Goal: Information Seeking & Learning: Get advice/opinions

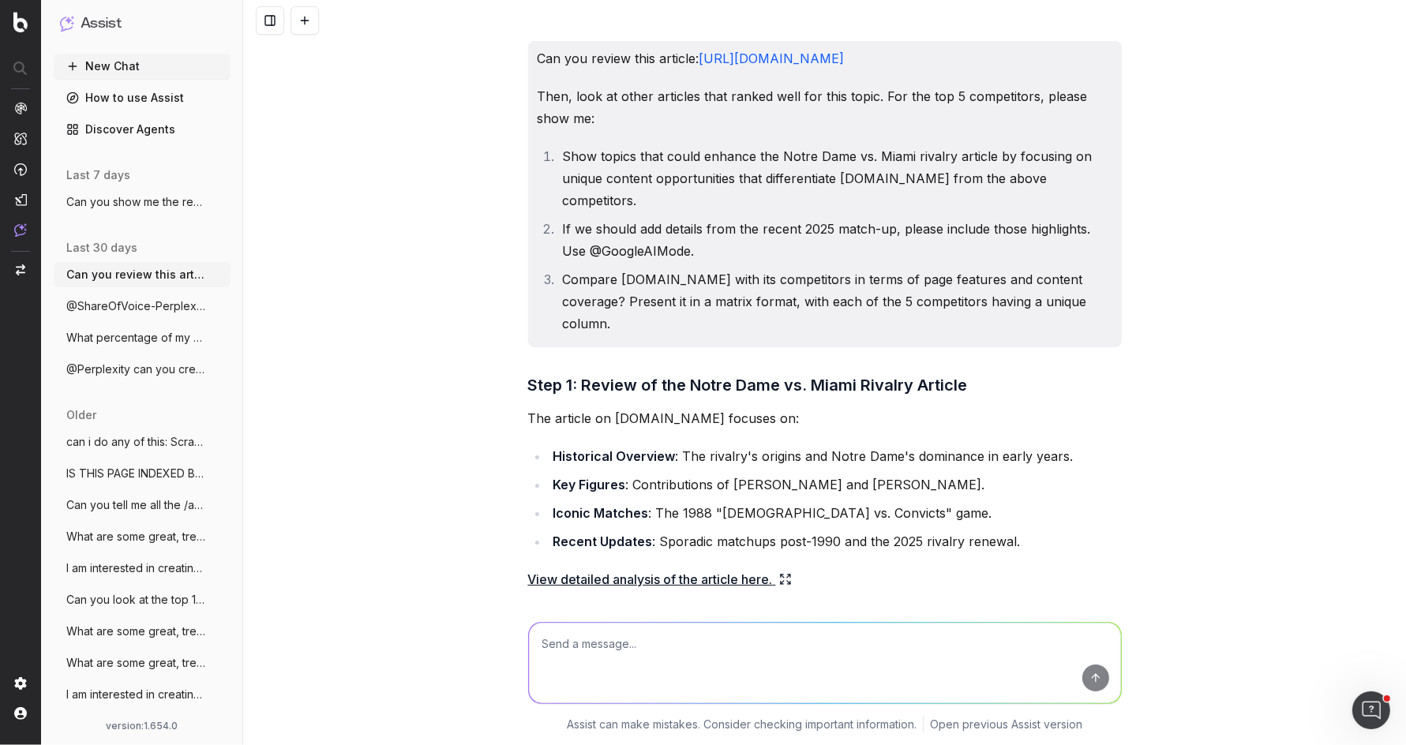
scroll to position [4190, 0]
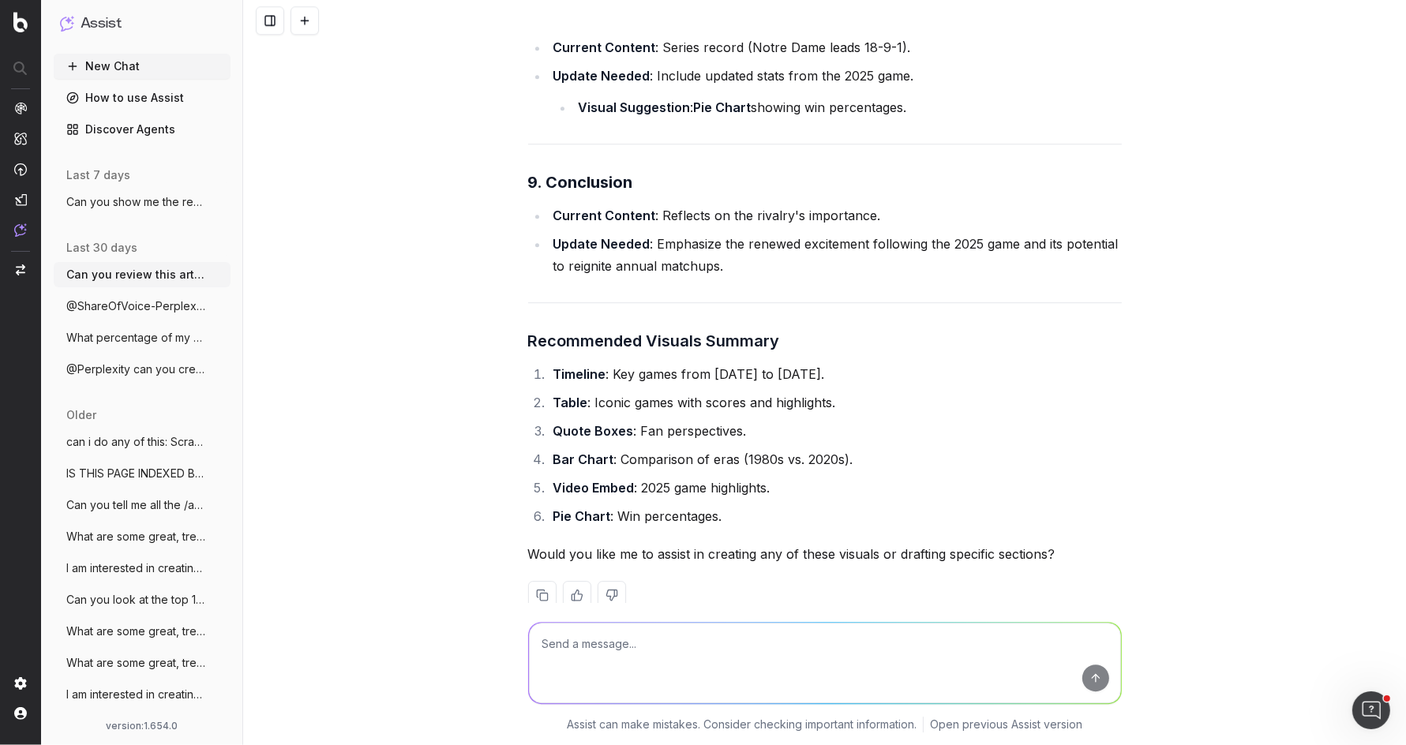
click at [152, 264] on button "Can you review this article: [URL]" at bounding box center [142, 274] width 177 height 25
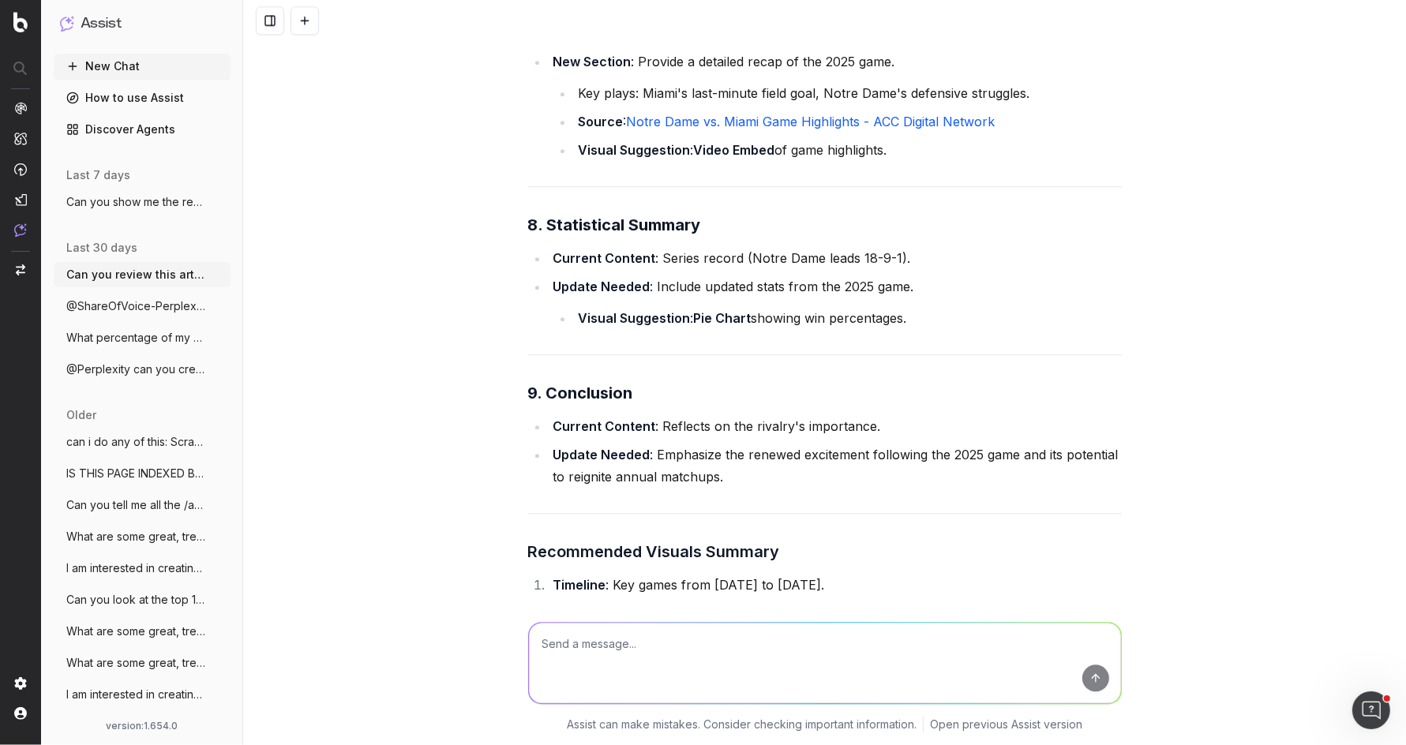
scroll to position [3809, 0]
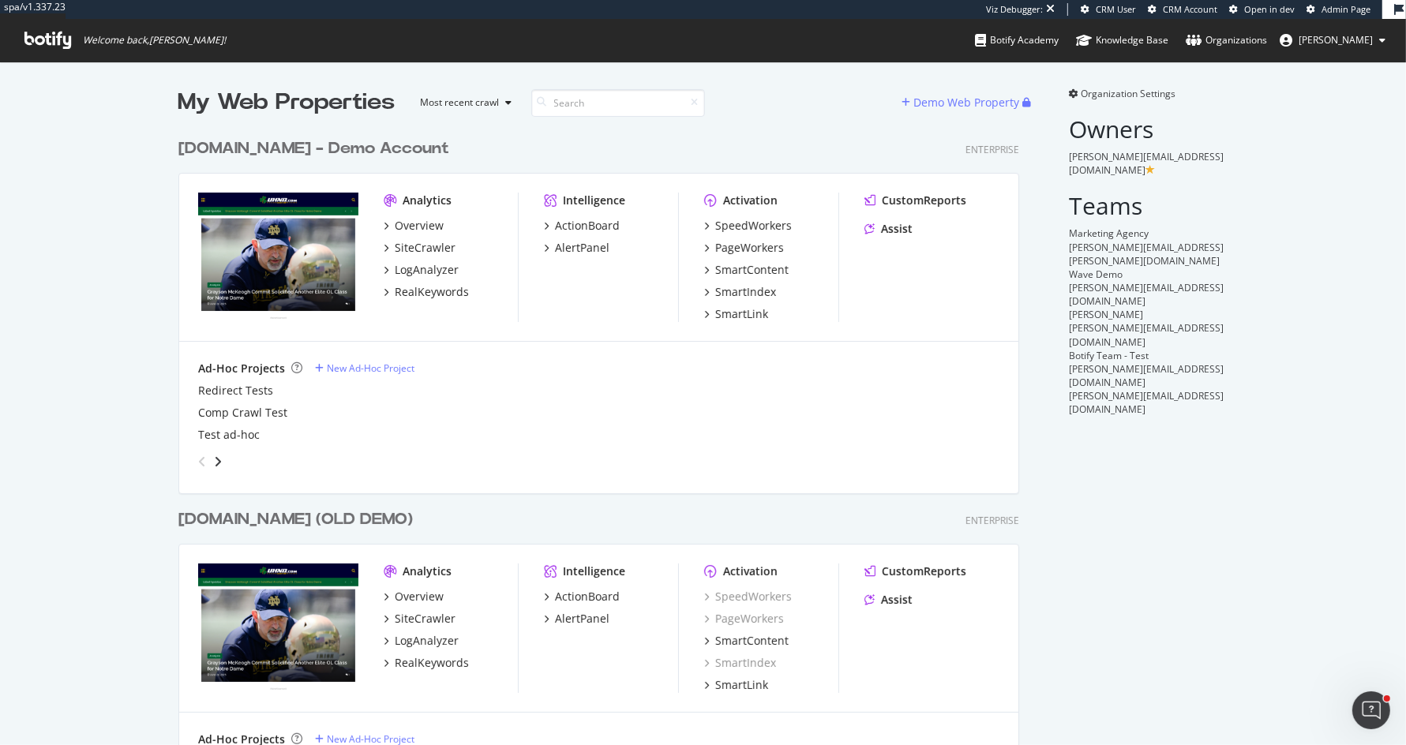
scroll to position [691, 853]
click at [278, 148] on div "UHND.com - Demo Account" at bounding box center [313, 148] width 271 height 23
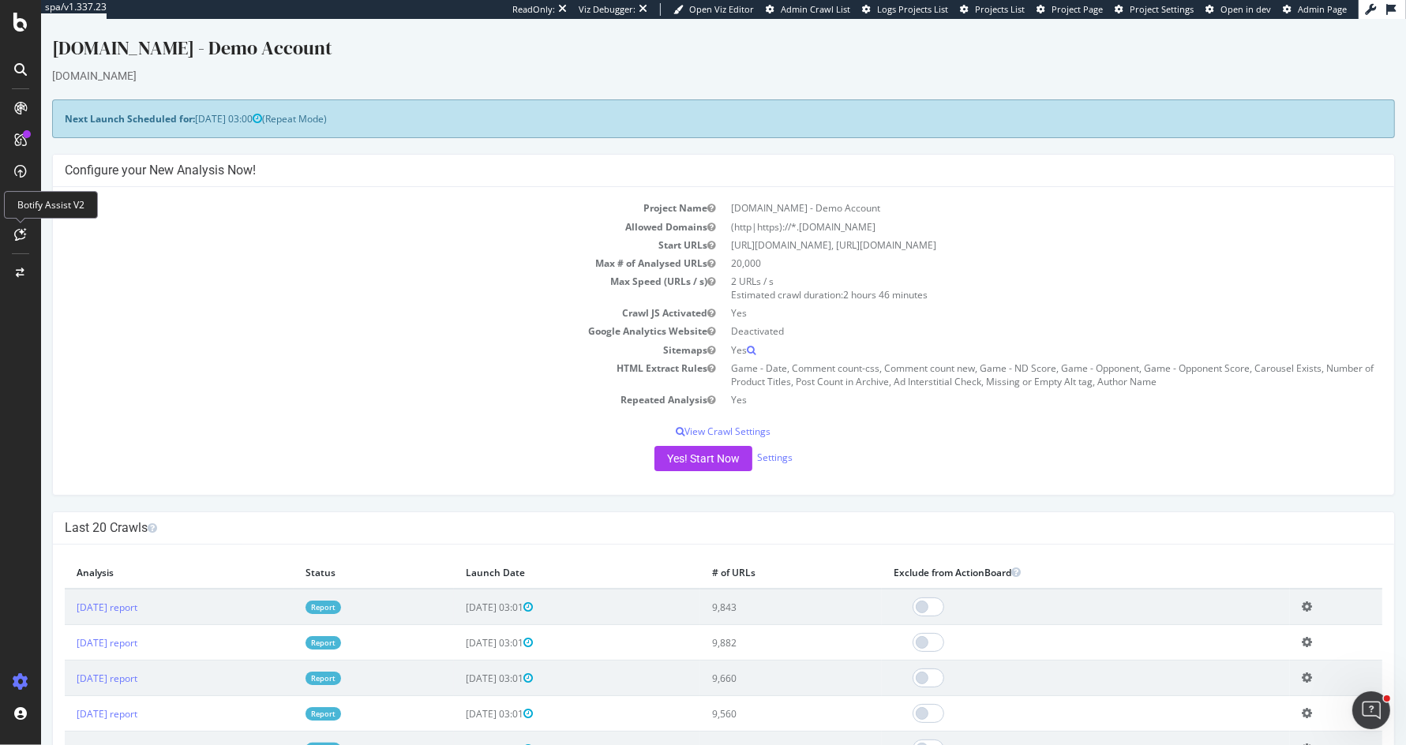
click at [21, 228] on icon at bounding box center [21, 234] width 12 height 13
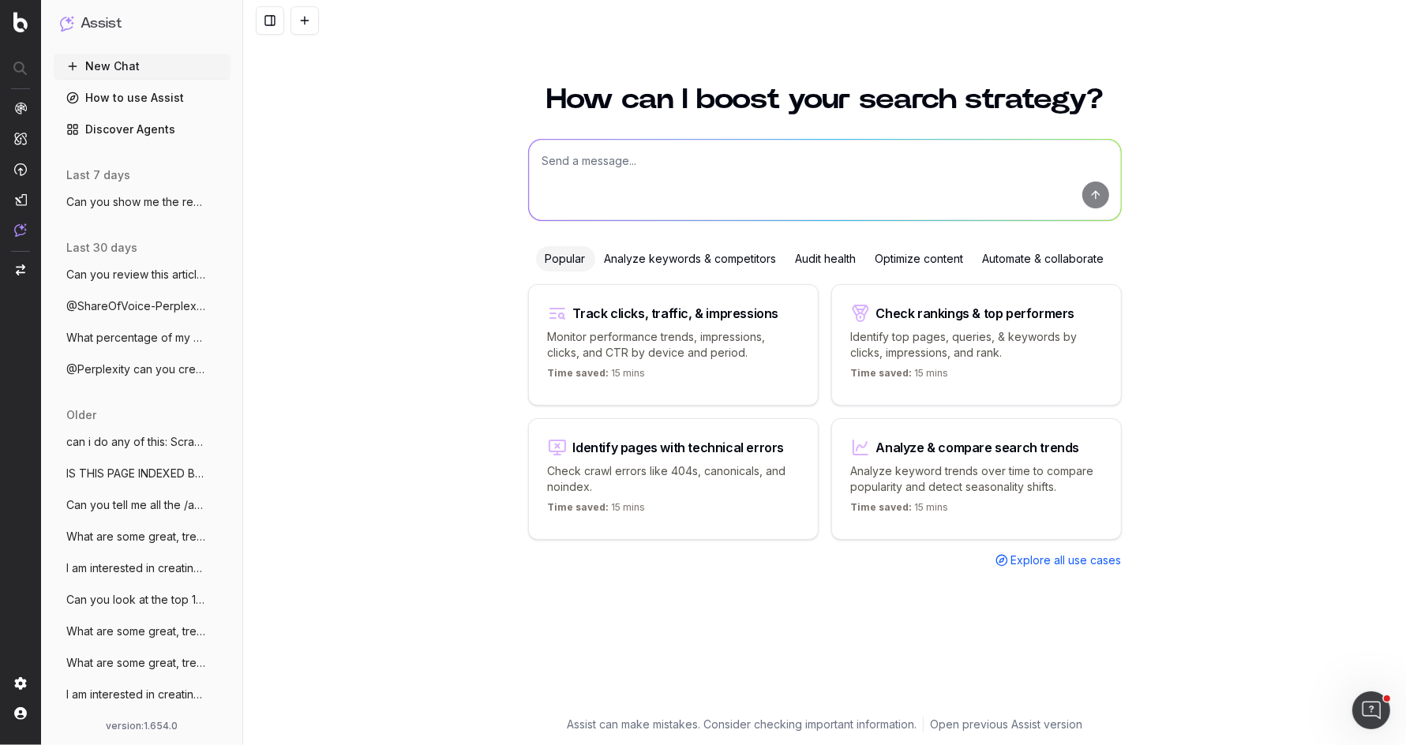
click at [140, 352] on ul "Can you review this article: [URL] More @ShareOfVoice-Perplexity What can you s…" at bounding box center [142, 322] width 177 height 120
click at [140, 377] on button "@Perplexity can you create Nunjucks scri" at bounding box center [142, 369] width 177 height 25
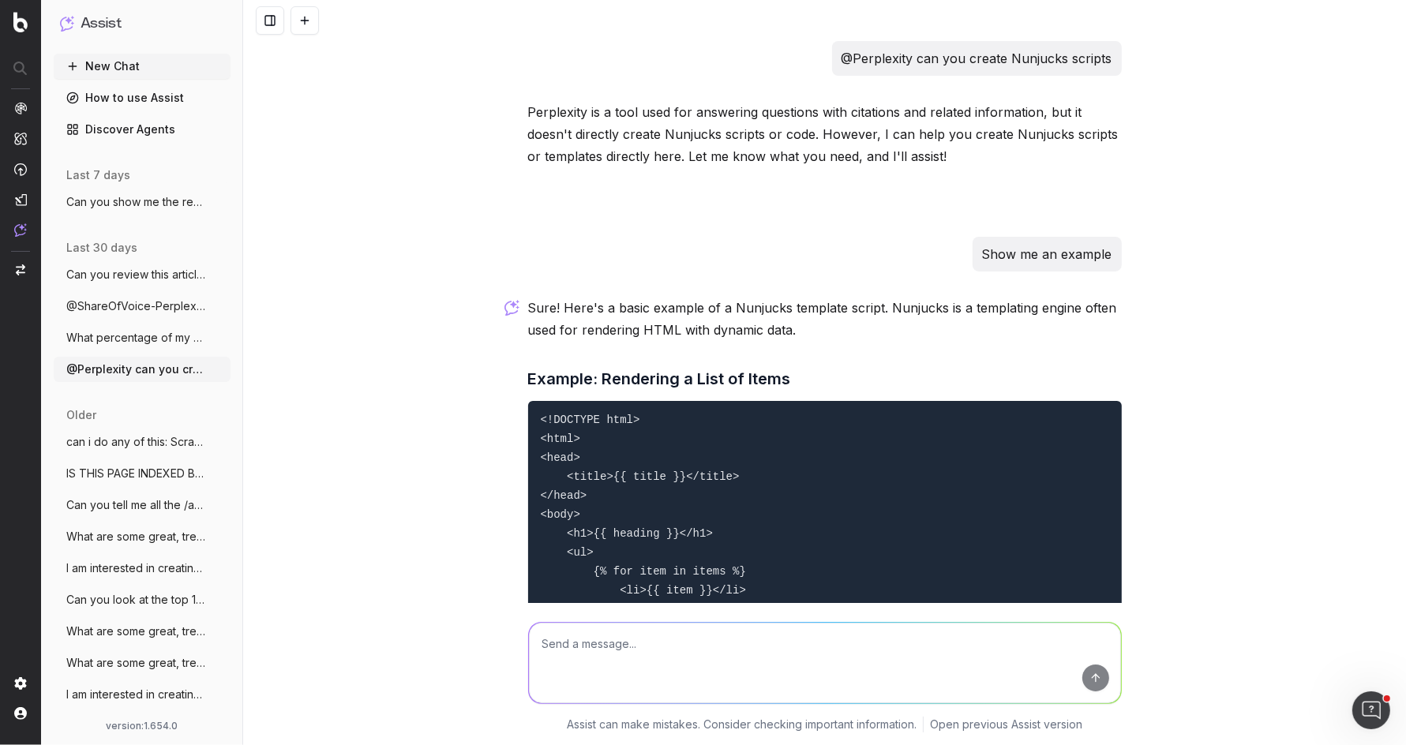
click at [146, 325] on button "What percentage of my /articles/ pages h" at bounding box center [142, 337] width 177 height 25
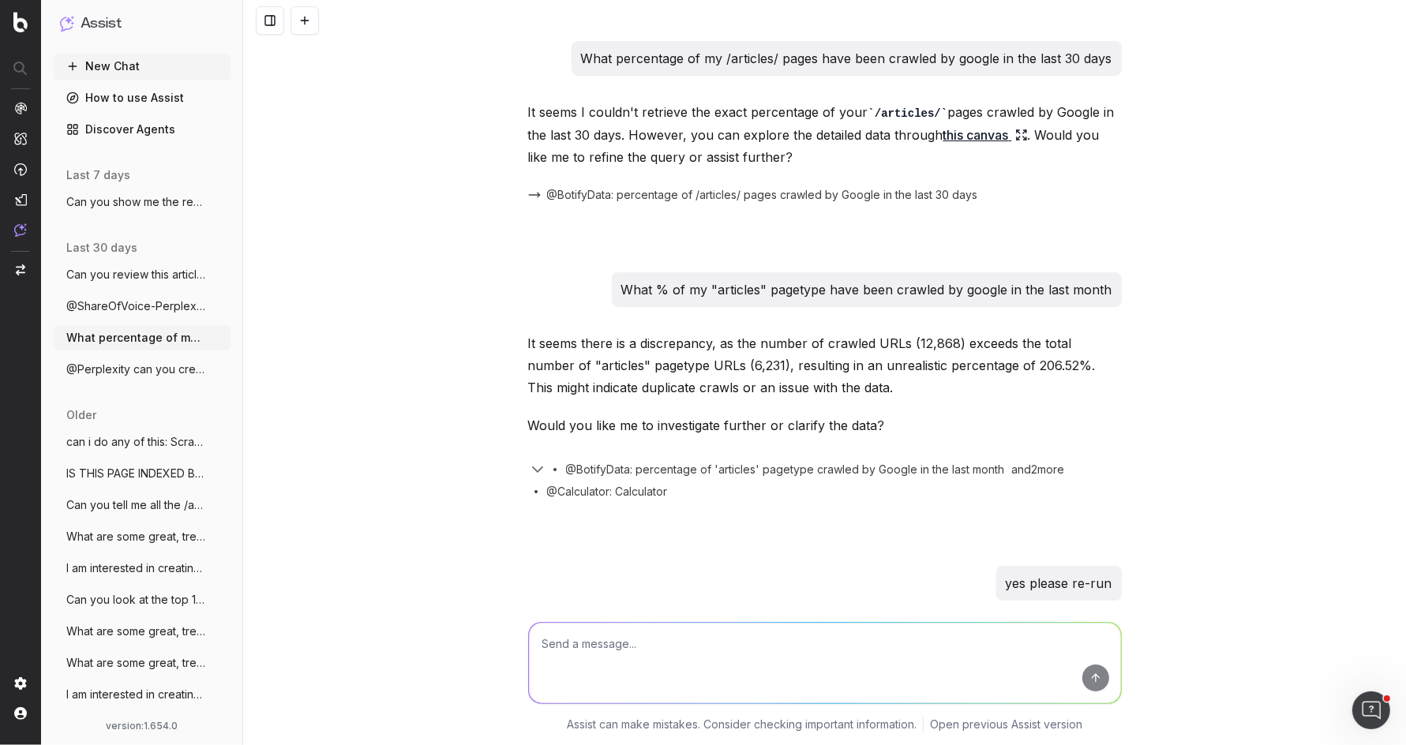
click at [104, 306] on span "@ShareOfVoice-Perplexity What can you sh" at bounding box center [135, 306] width 139 height 16
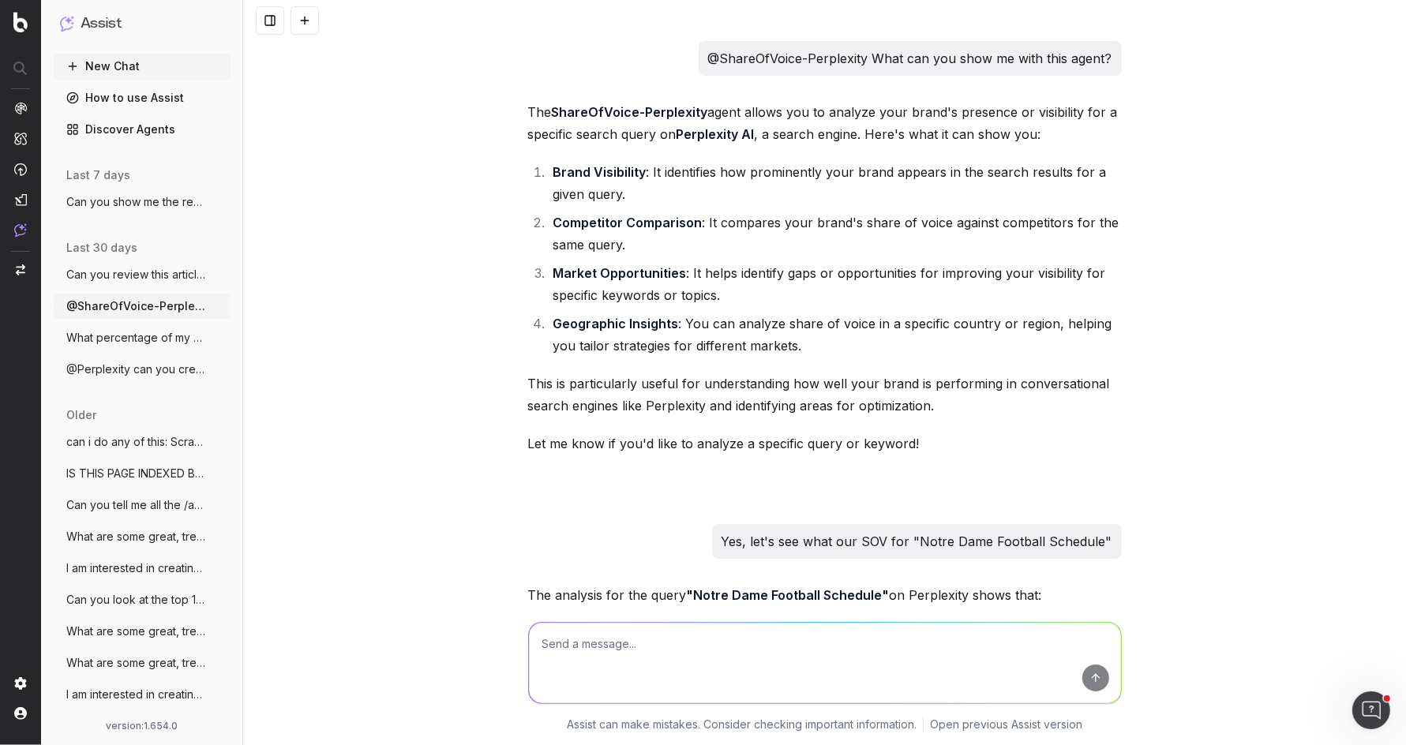
click at [112, 279] on span "Can you review this article: [URL]" at bounding box center [135, 275] width 139 height 16
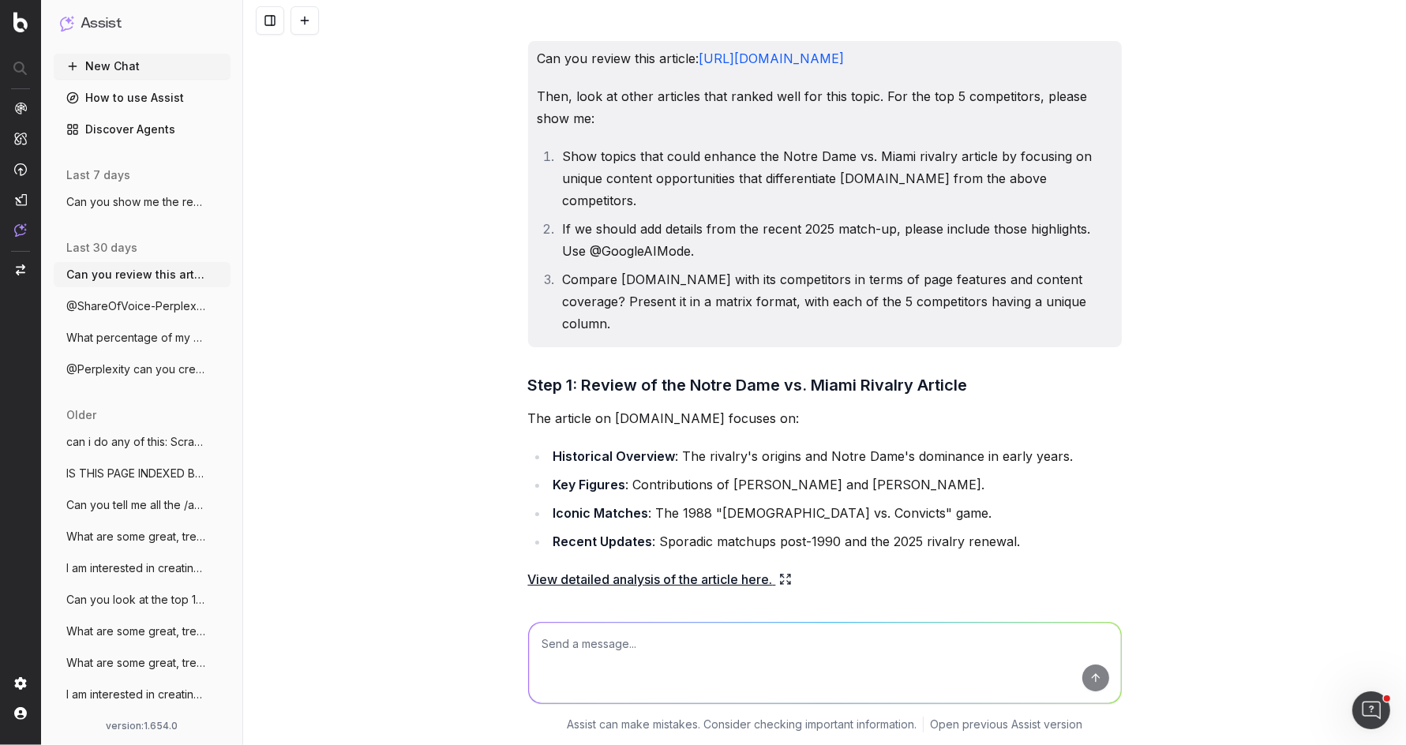
click at [159, 194] on span "Can you show me the redirect issues on m" at bounding box center [135, 202] width 139 height 16
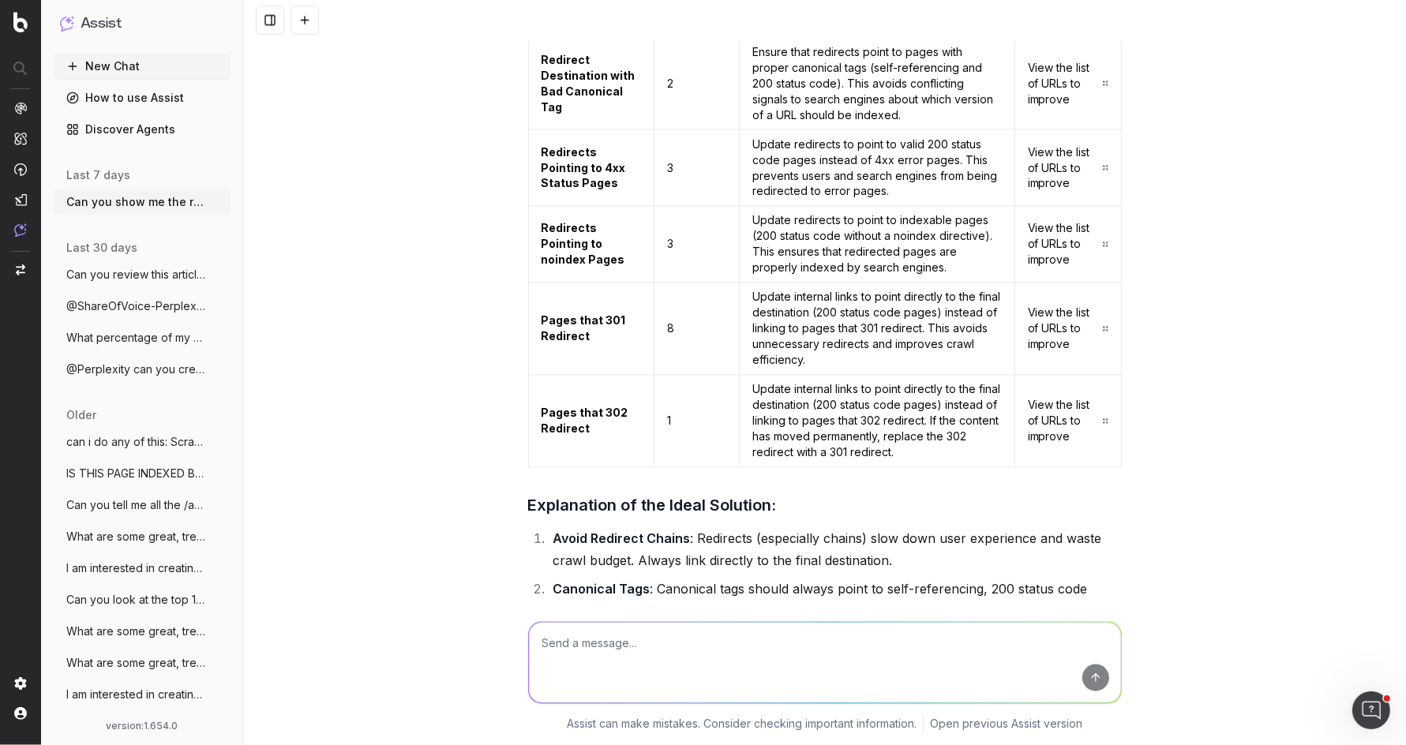
scroll to position [3099, 0]
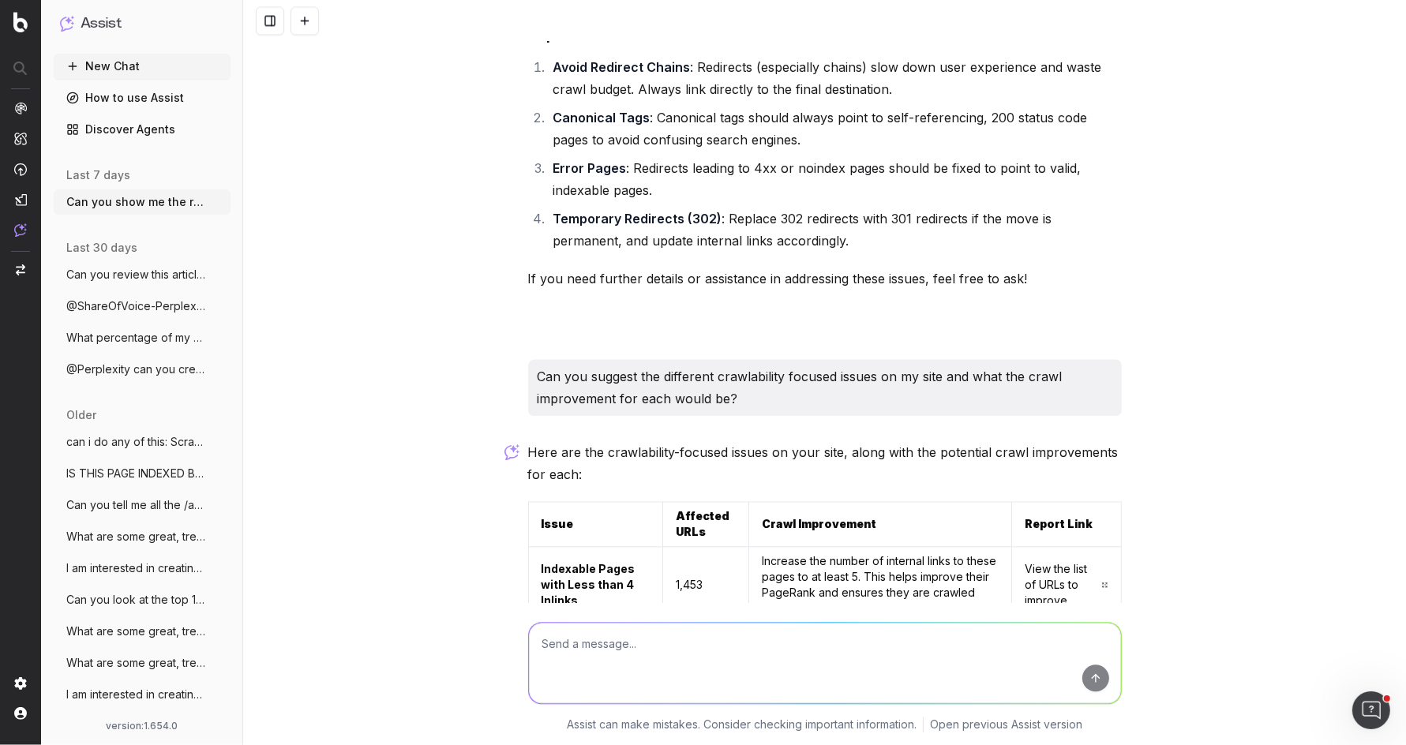
click at [602, 366] on p "Can you suggest the different crawlability focused issues on my site and what t…" at bounding box center [825, 388] width 575 height 44
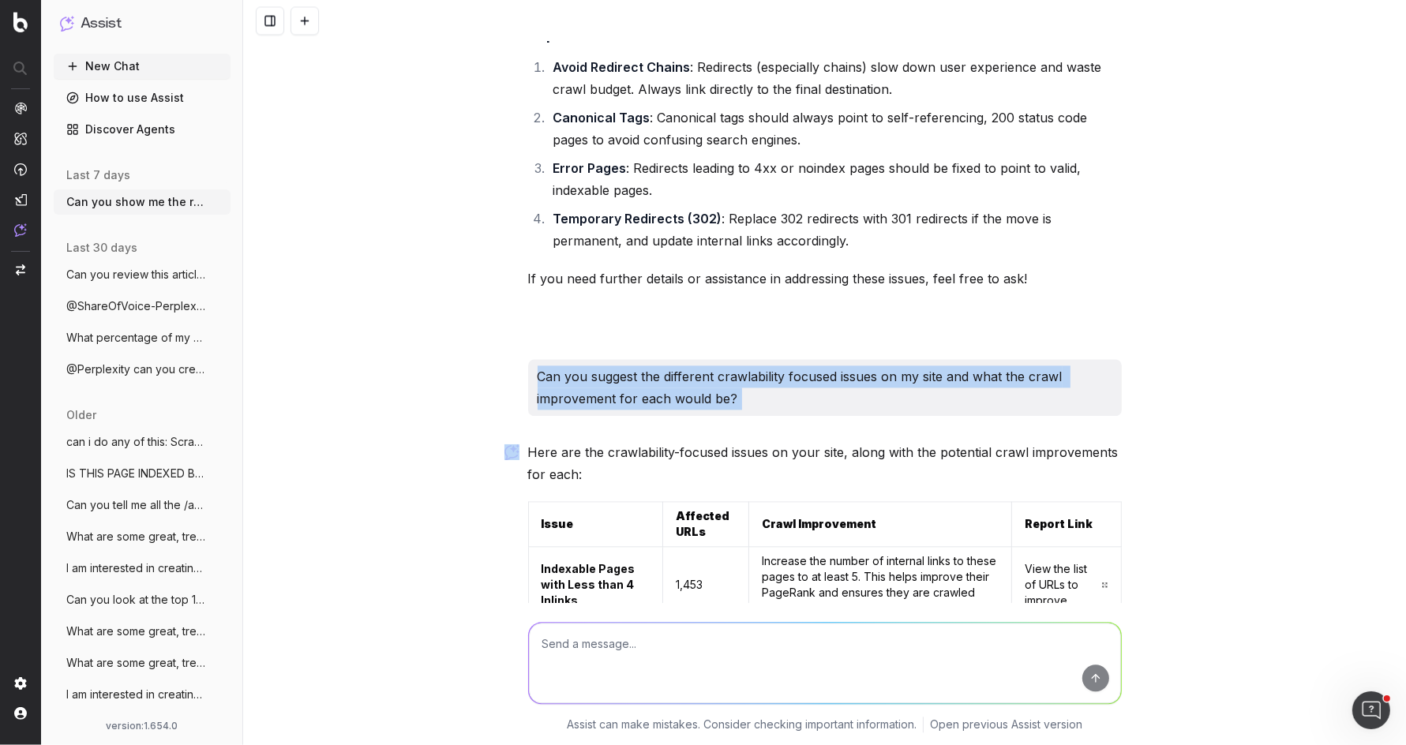
click at [602, 366] on p "Can you suggest the different crawlability focused issues on my site and what t…" at bounding box center [825, 388] width 575 height 44
copy p "Can you suggest the different crawlability focused issues on my site and what t…"
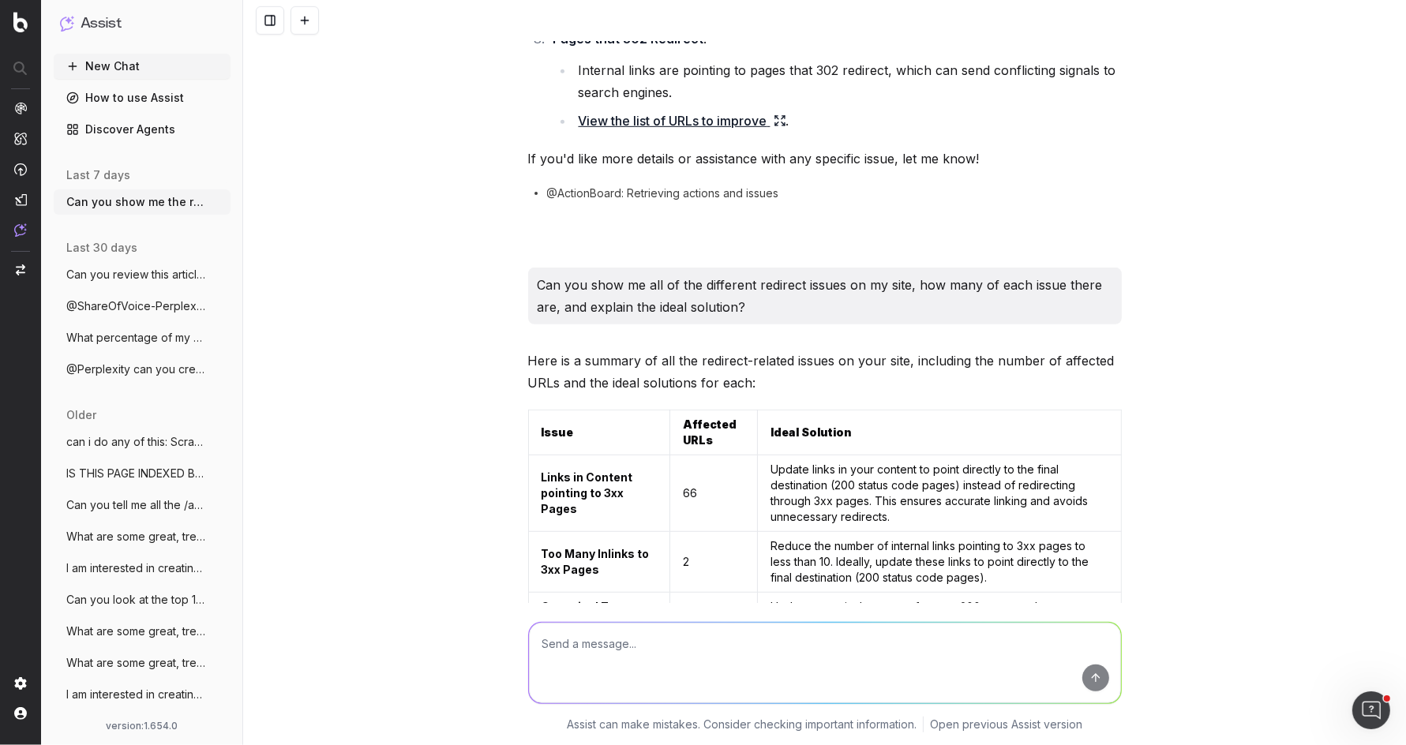
scroll to position [842, 0]
click at [698, 292] on p "Can you show me all of the different redirect issues on my site, how many of ea…" at bounding box center [825, 295] width 575 height 44
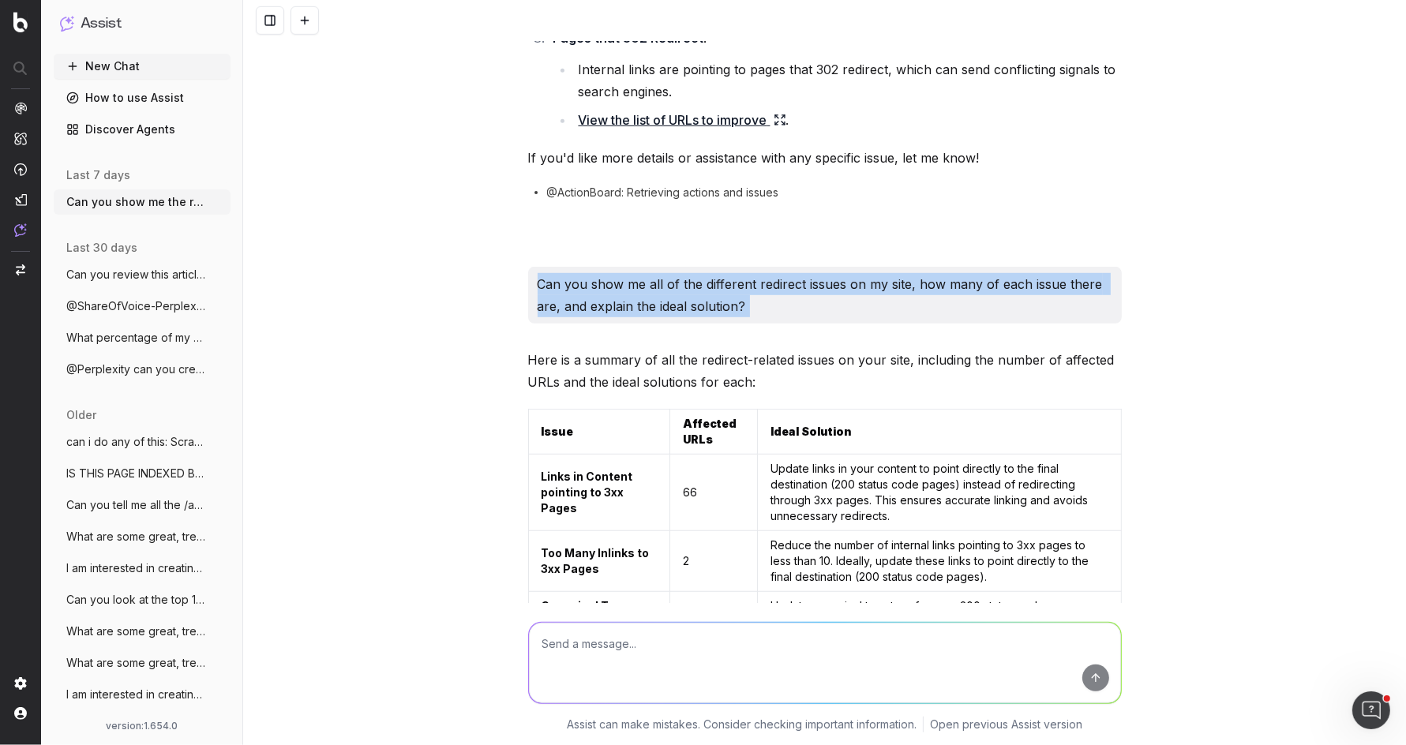
click at [698, 292] on p "Can you show me all of the different redirect issues on my site, how many of ea…" at bounding box center [825, 295] width 575 height 44
copy p "Can you show me all of the different redirect issues on my site, how many of ea…"
click at [308, 22] on button at bounding box center [305, 20] width 28 height 28
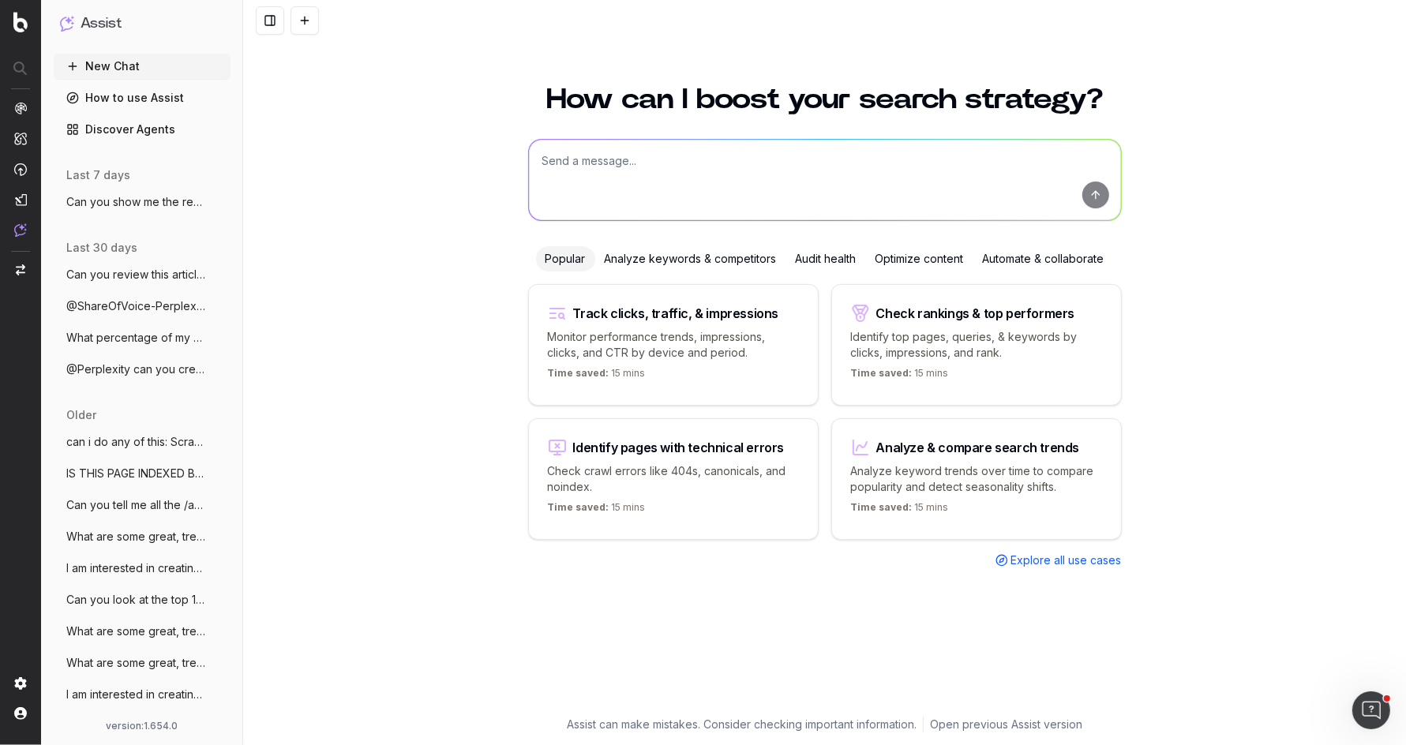
click at [630, 160] on textarea at bounding box center [825, 180] width 592 height 81
paste textarea "Can you show me all of the different redirect issues on my site, how many of ea…"
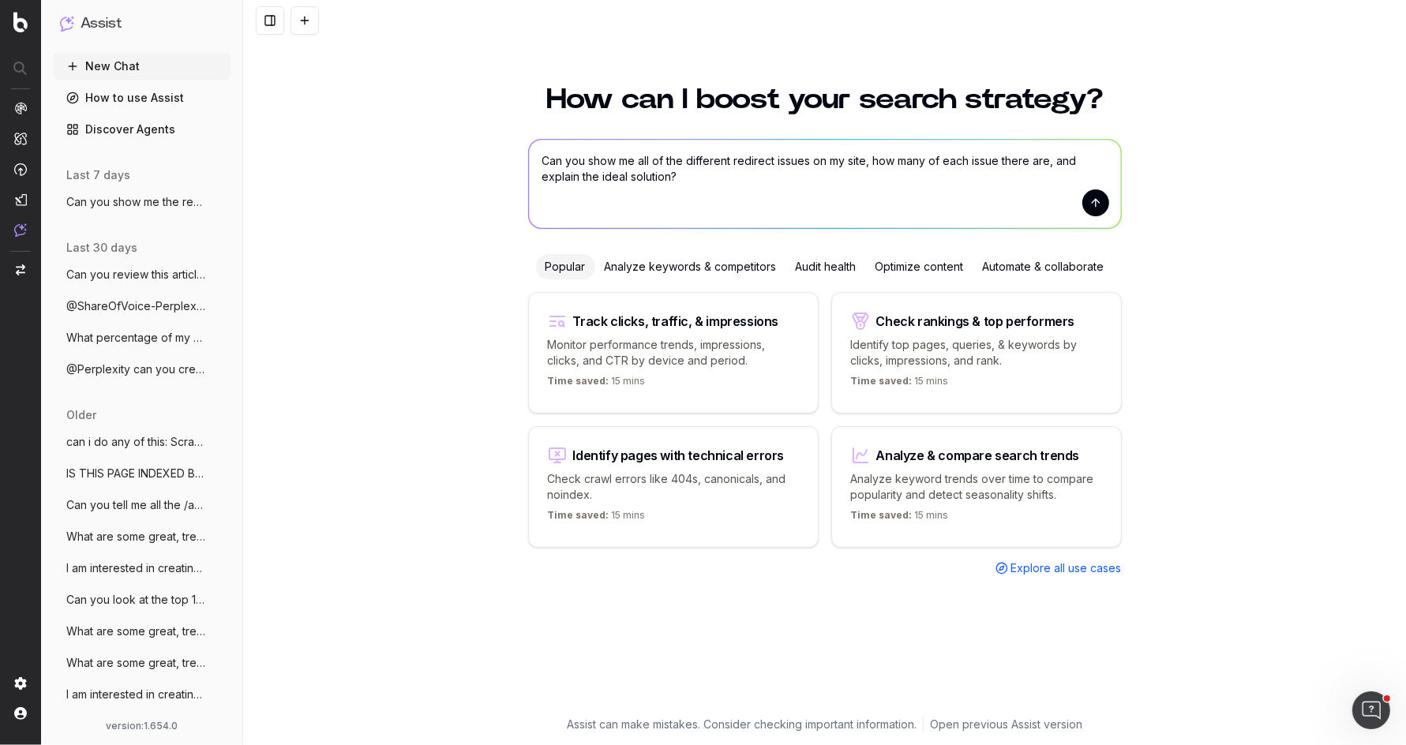
drag, startPoint x: 686, startPoint y: 160, endPoint x: 724, endPoint y: 201, distance: 55.3
click at [724, 201] on textarea "Can you show me all of the different redirect issues on my site, how many of ea…" at bounding box center [825, 184] width 592 height 88
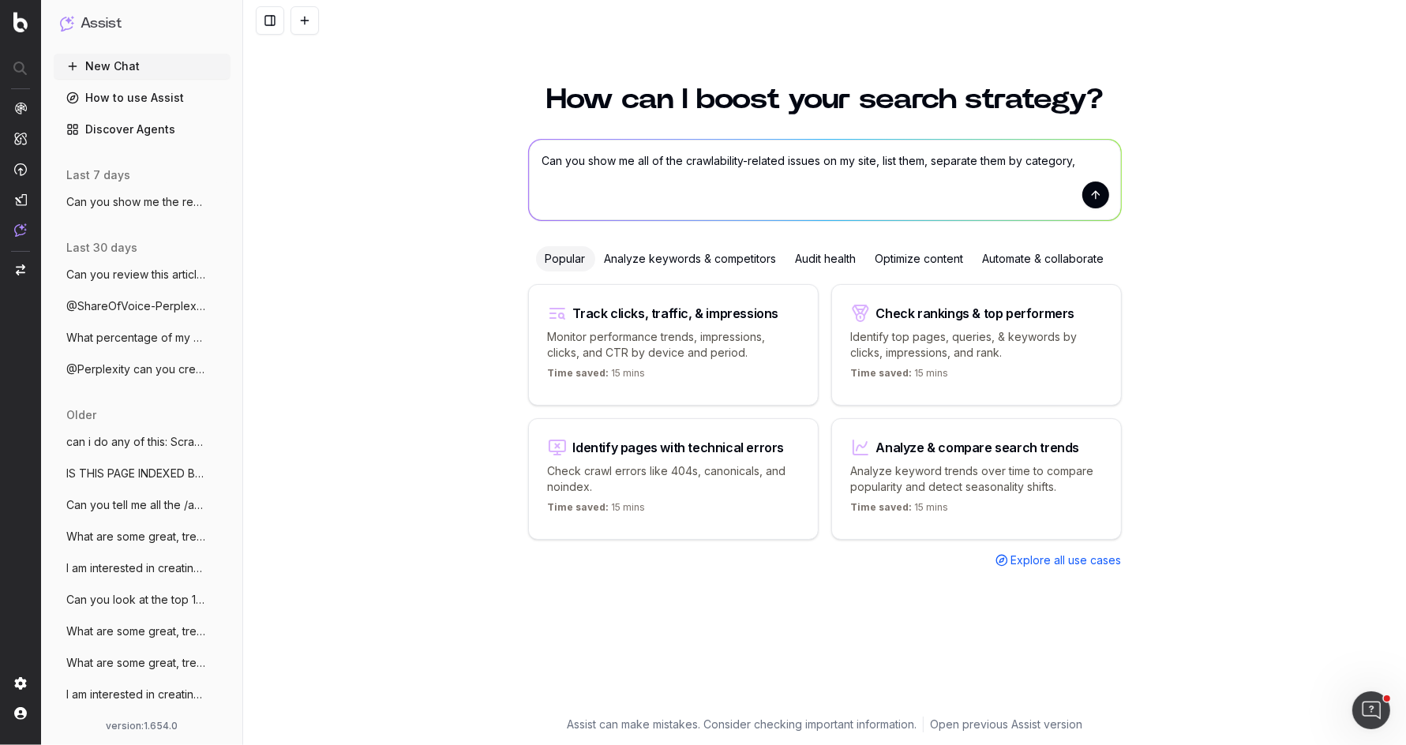
click at [928, 161] on textarea "Can you show me all of the crawlability-related issues on my site, list them, s…" at bounding box center [825, 180] width 592 height 81
click at [638, 185] on textarea "Can you show me all of the crawlability-related issues on my site, list them an…" at bounding box center [825, 180] width 592 height 81
type textarea "Can you show me all of the crawlability-related issues on my site, list them an…"
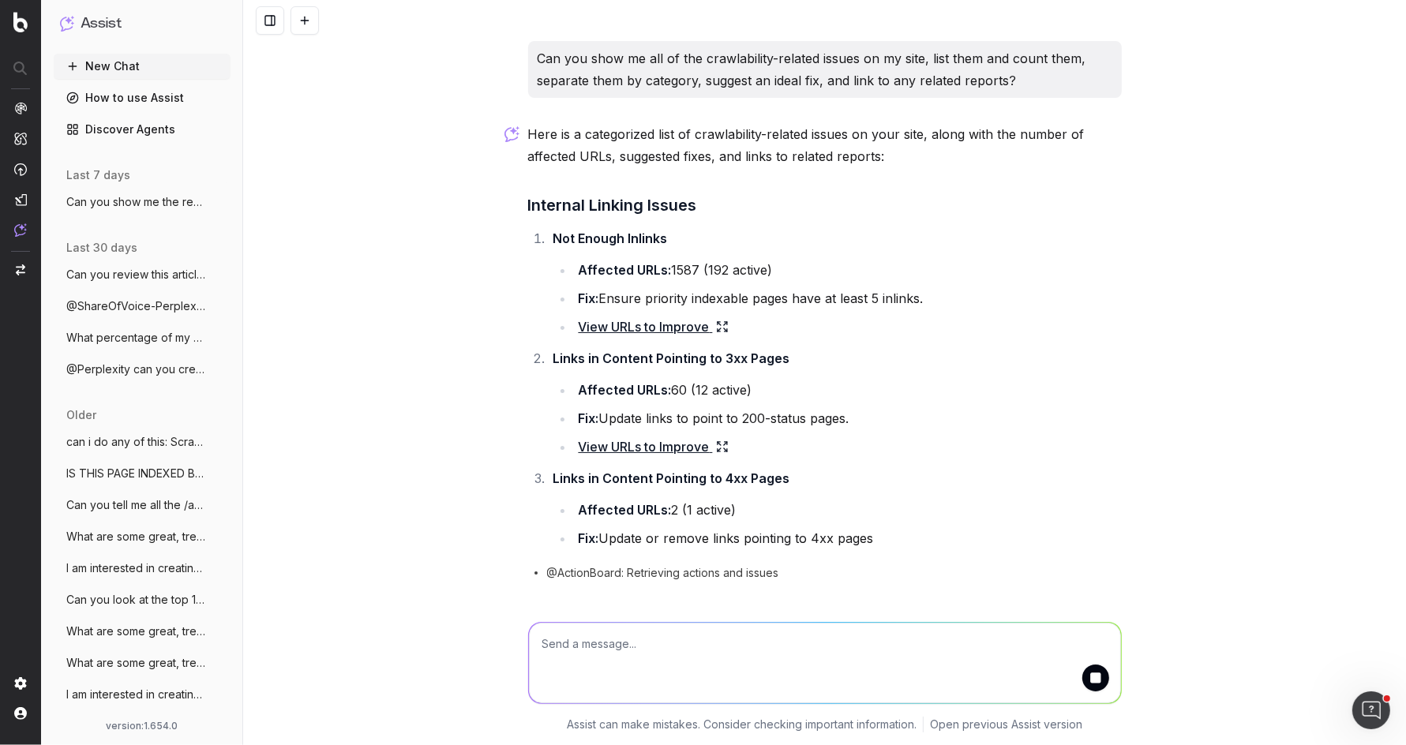
scroll to position [18, 0]
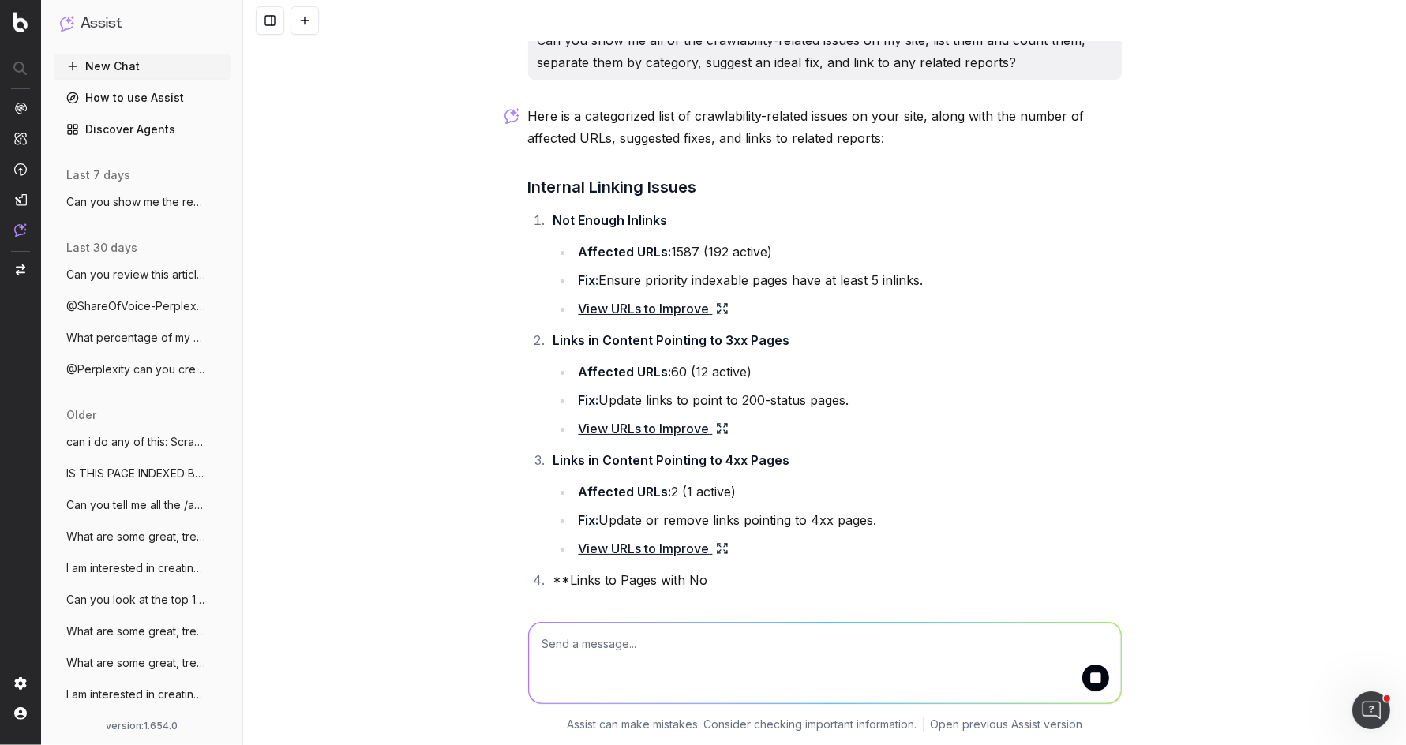
click at [1099, 679] on button "submit" at bounding box center [1095, 678] width 27 height 27
click at [971, 635] on textarea at bounding box center [825, 663] width 592 height 81
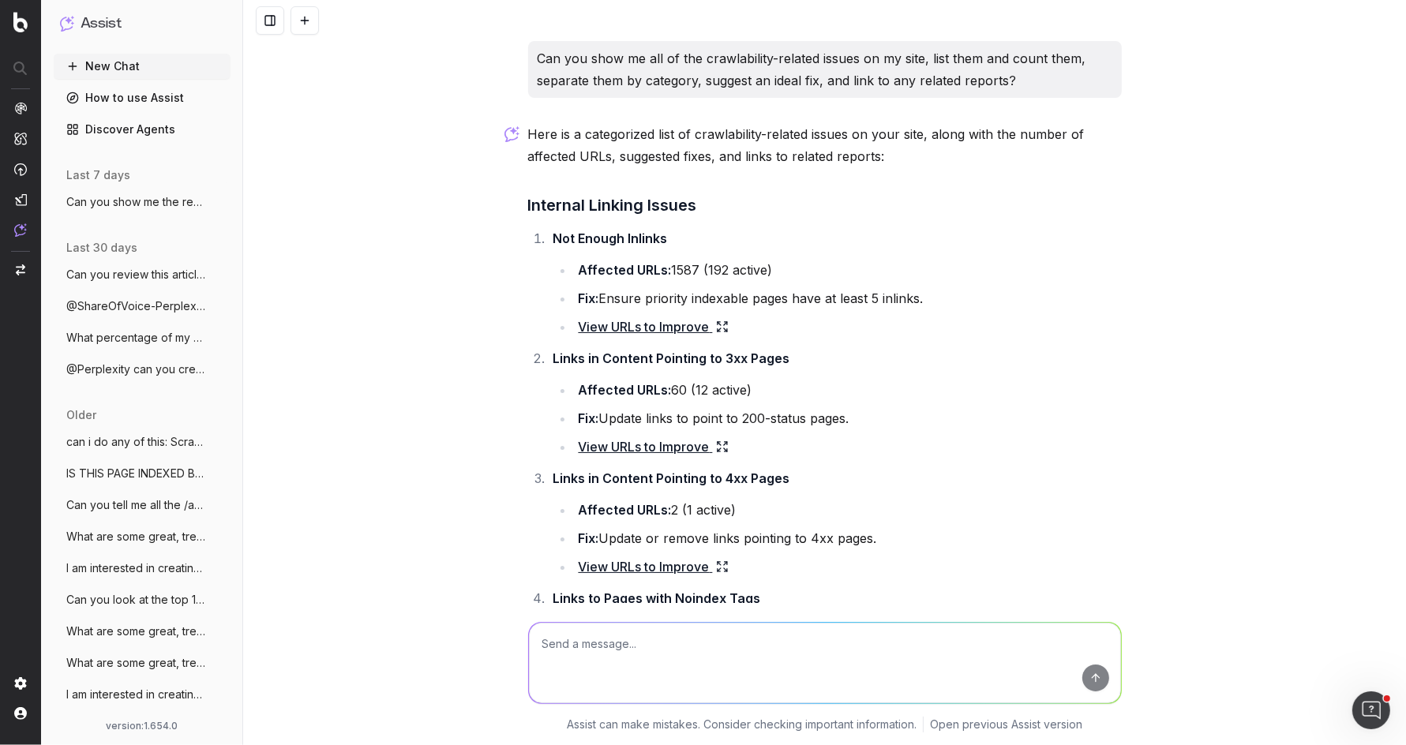
click at [805, 83] on p "Can you show me all of the crawlability-related issues on my site, list them an…" at bounding box center [825, 69] width 575 height 44
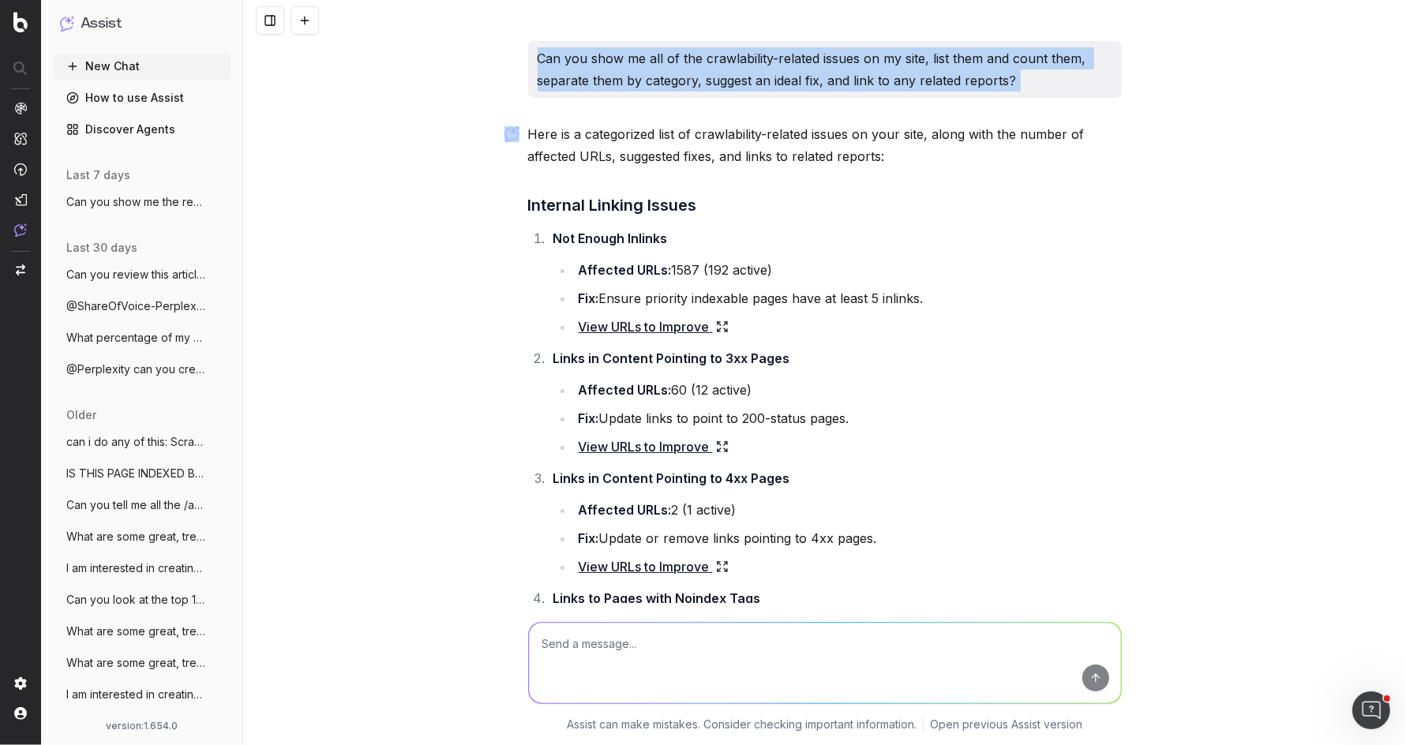
click at [805, 83] on p "Can you show me all of the crawlability-related issues on my site, list them an…" at bounding box center [825, 69] width 575 height 44
copy p "Can you show me all of the crawlability-related issues on my site, list them an…"
click at [307, 13] on button at bounding box center [305, 20] width 28 height 28
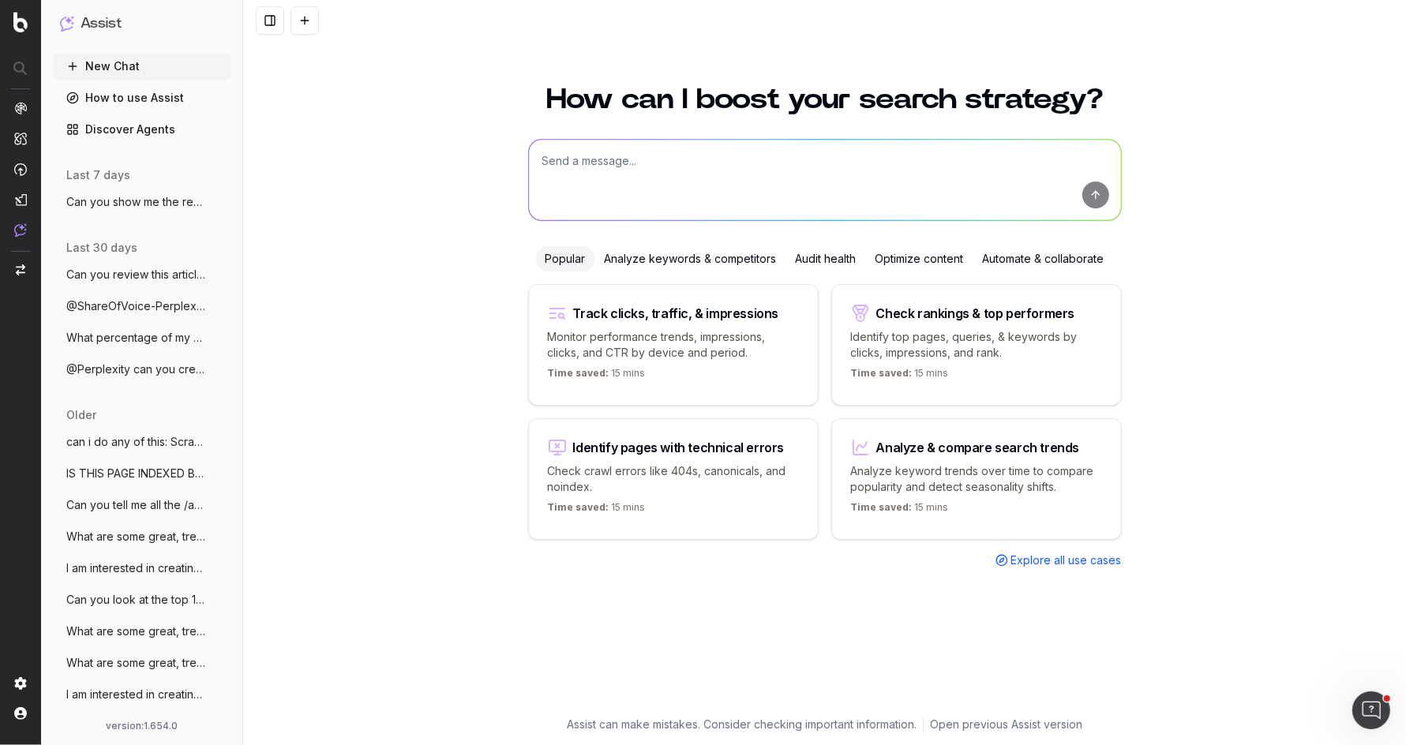
click at [178, 62] on button "New Chat" at bounding box center [142, 66] width 177 height 25
click at [618, 171] on textarea at bounding box center [825, 180] width 592 height 81
paste textarea "Can you show me all of the crawlability-related issues on my site, list them an…"
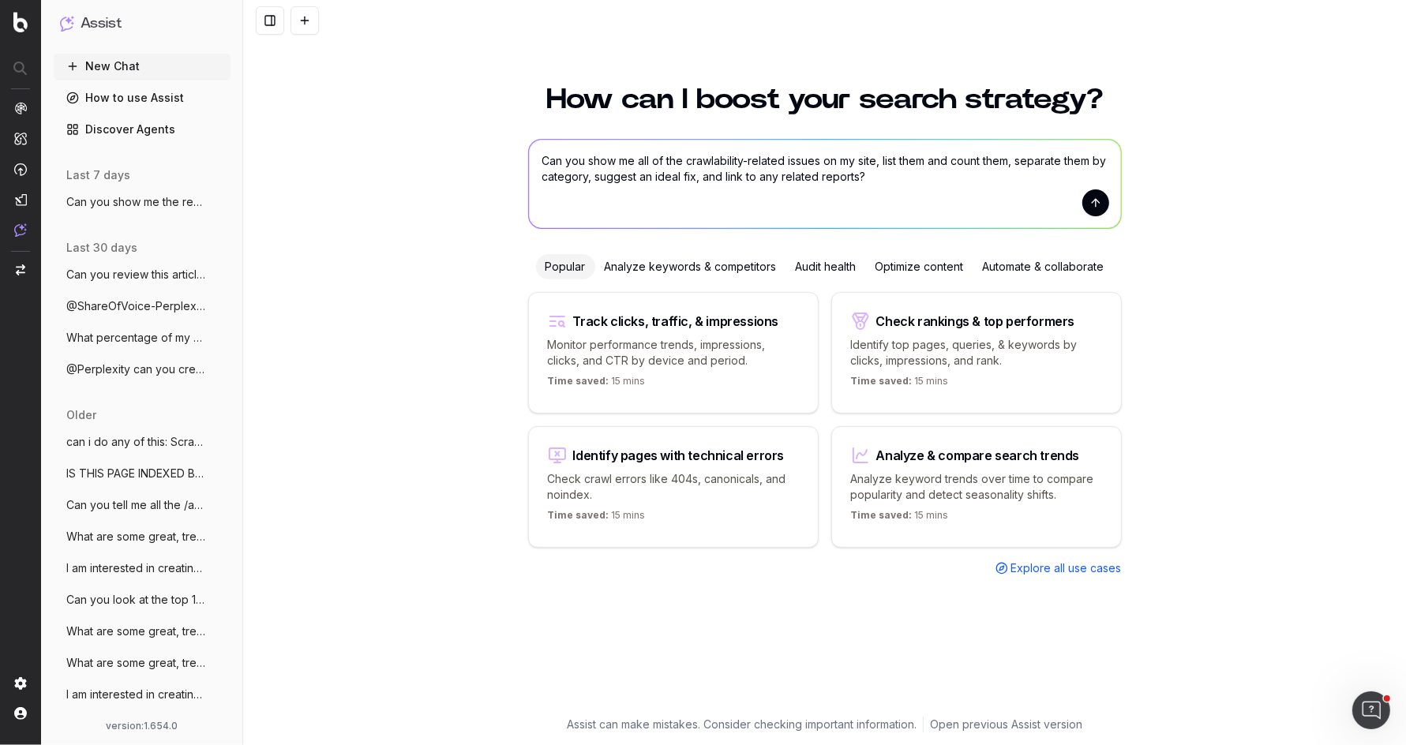
click at [635, 162] on textarea "Can you show me all of the crawlability-related issues on my site, list them an…" at bounding box center [825, 184] width 592 height 88
type textarea "Can you show me a table of all of the crawlability-related issues on my site, l…"
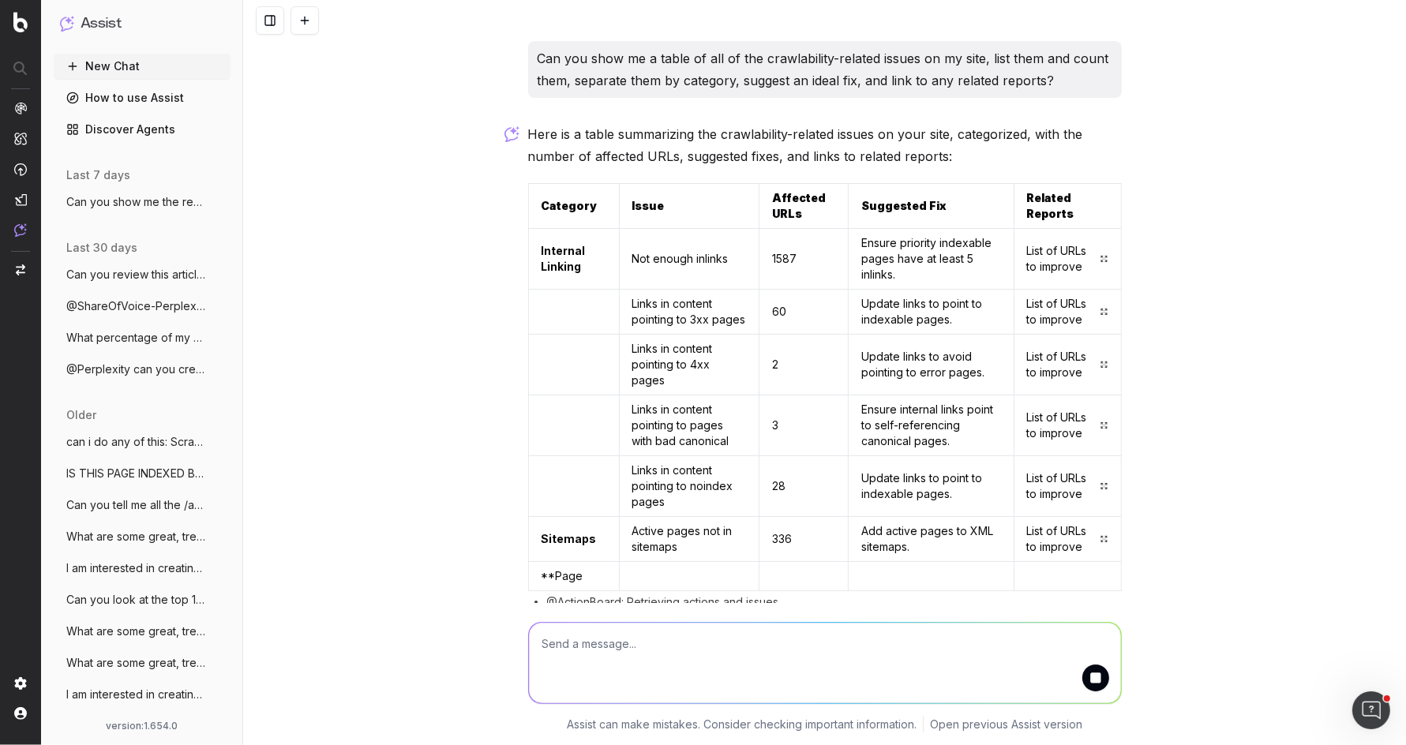
scroll to position [17, 0]
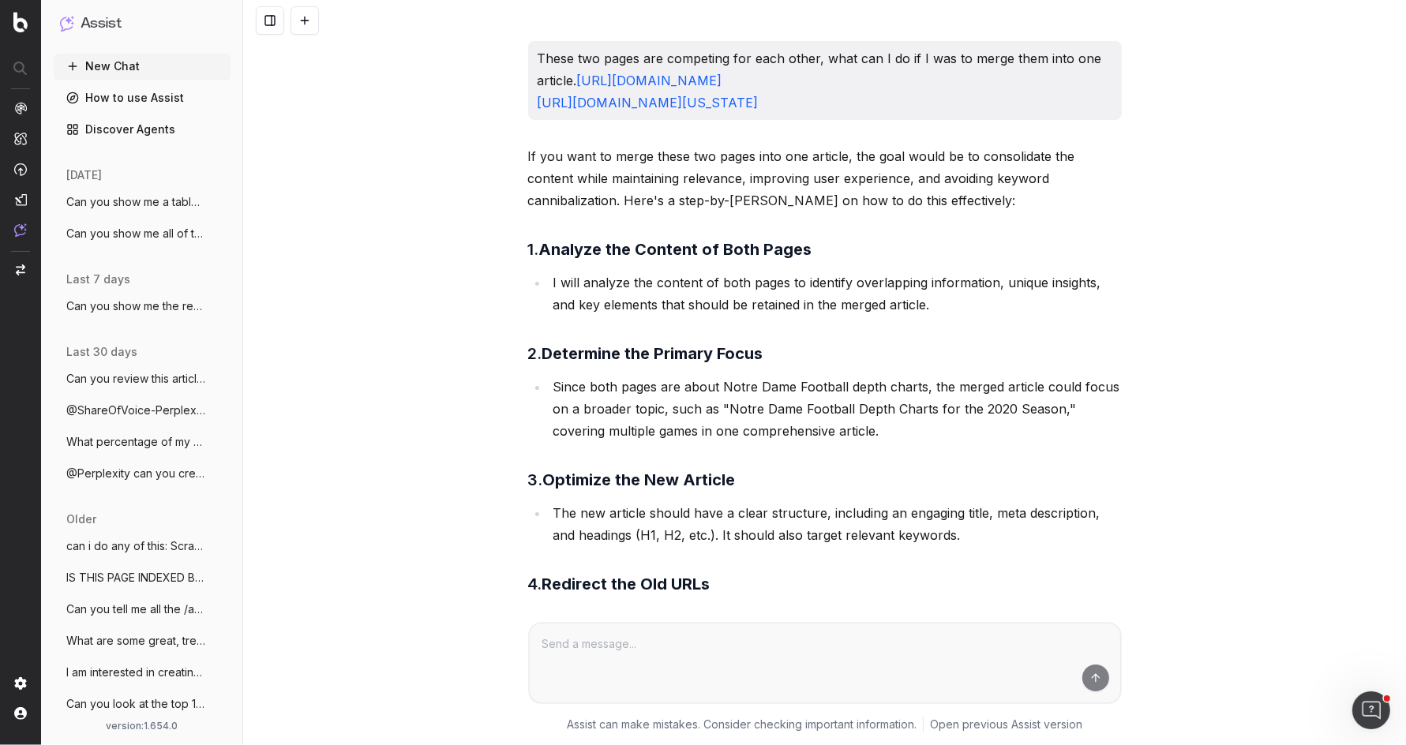
click at [137, 205] on span "Can you show me a table of all of the cr" at bounding box center [135, 202] width 139 height 16
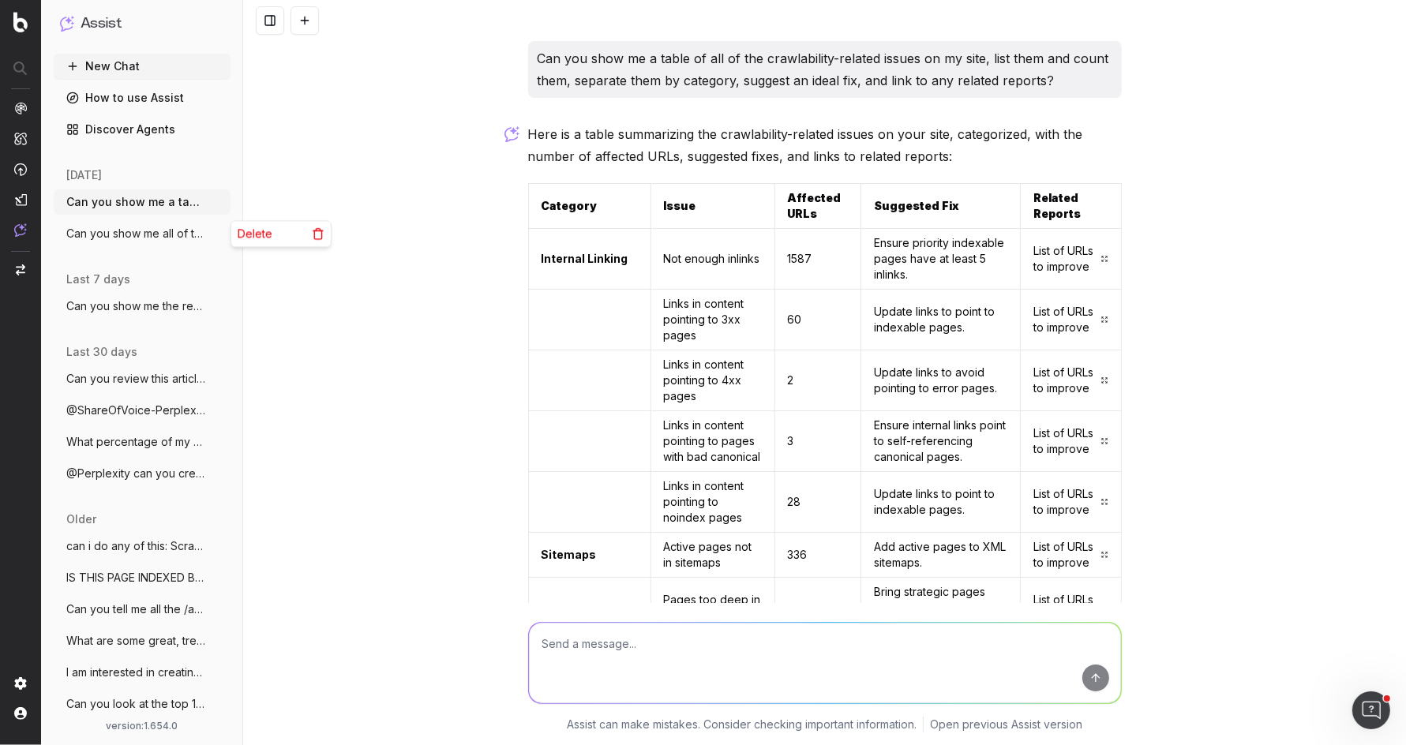
click at [220, 232] on icon "button" at bounding box center [219, 233] width 13 height 13
click at [252, 236] on span "Delete" at bounding box center [255, 234] width 35 height 16
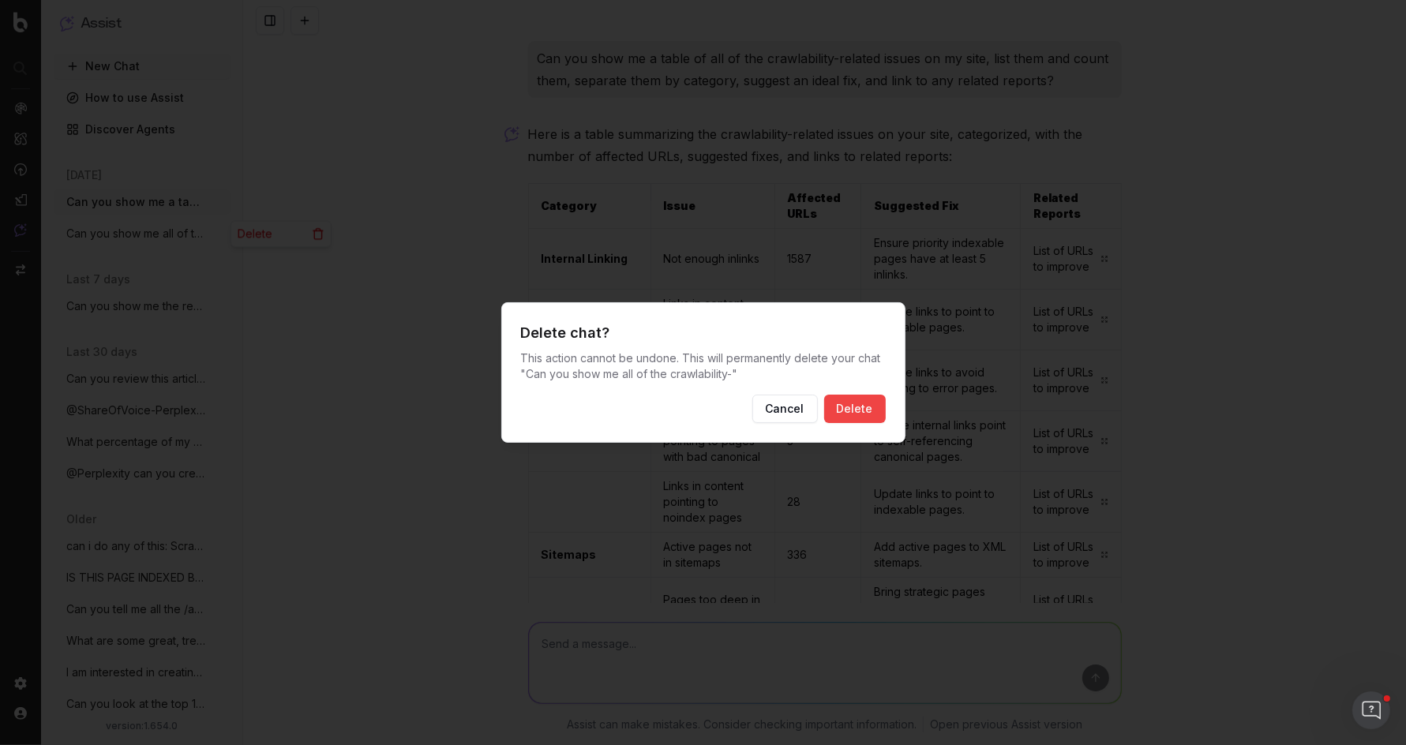
click at [833, 406] on button "Delete" at bounding box center [855, 409] width 62 height 28
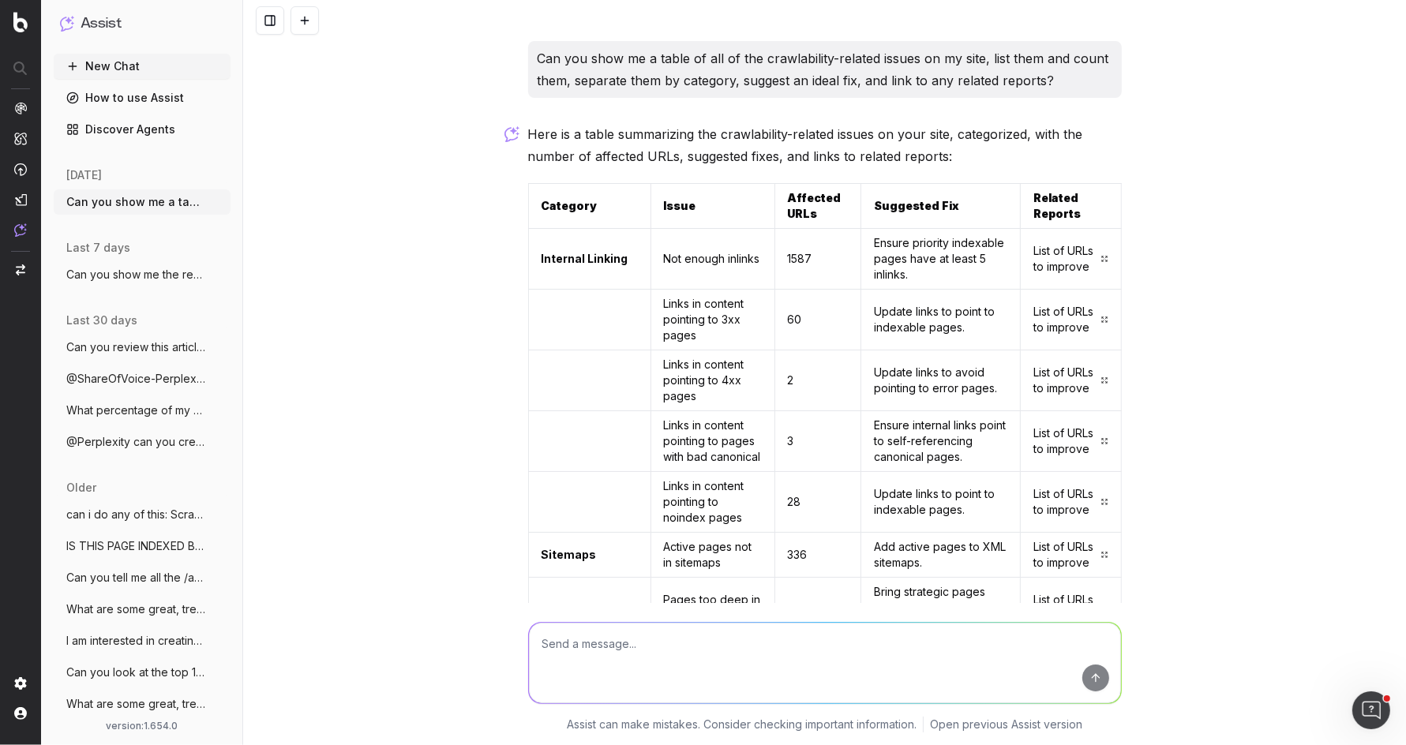
click at [706, 649] on textarea at bounding box center [825, 663] width 592 height 81
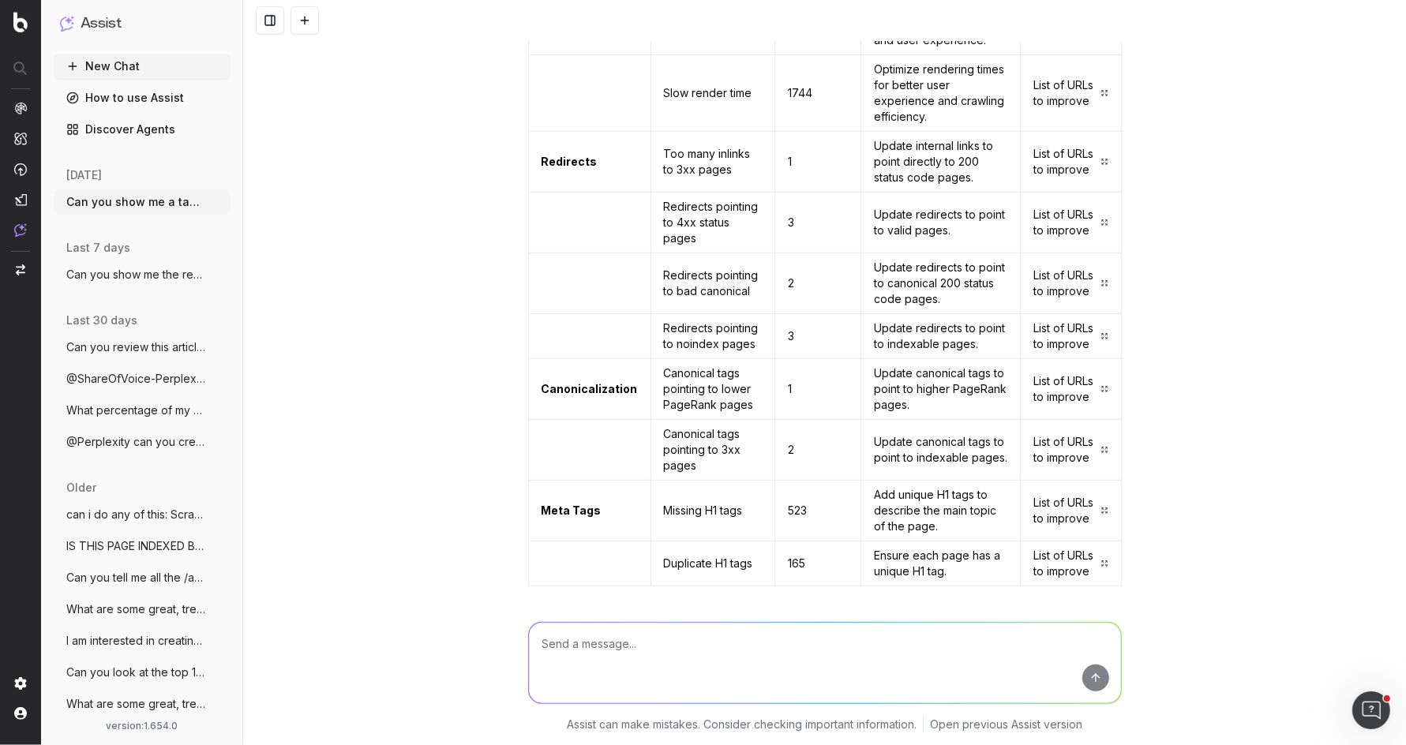
scroll to position [824, 0]
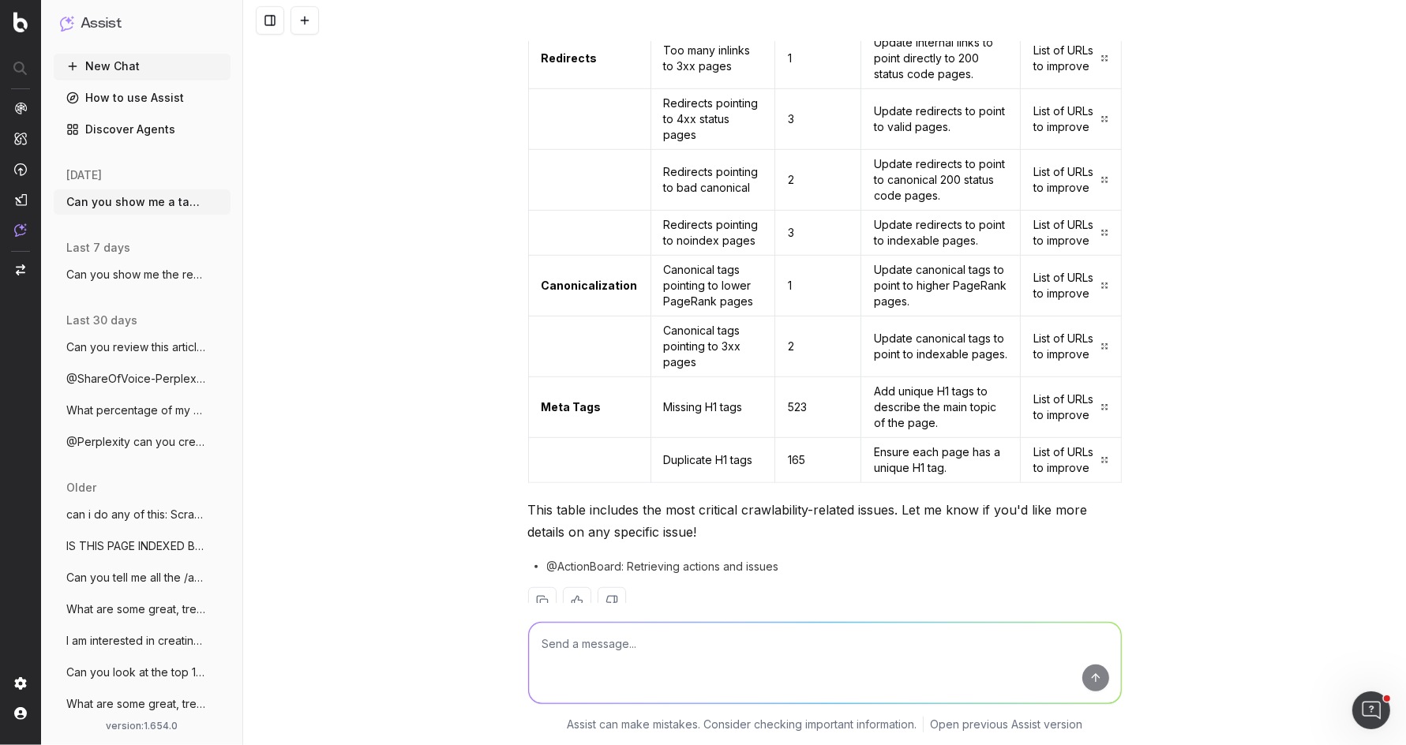
click at [1052, 444] on link "List of URLs to improve" at bounding box center [1070, 460] width 74 height 32
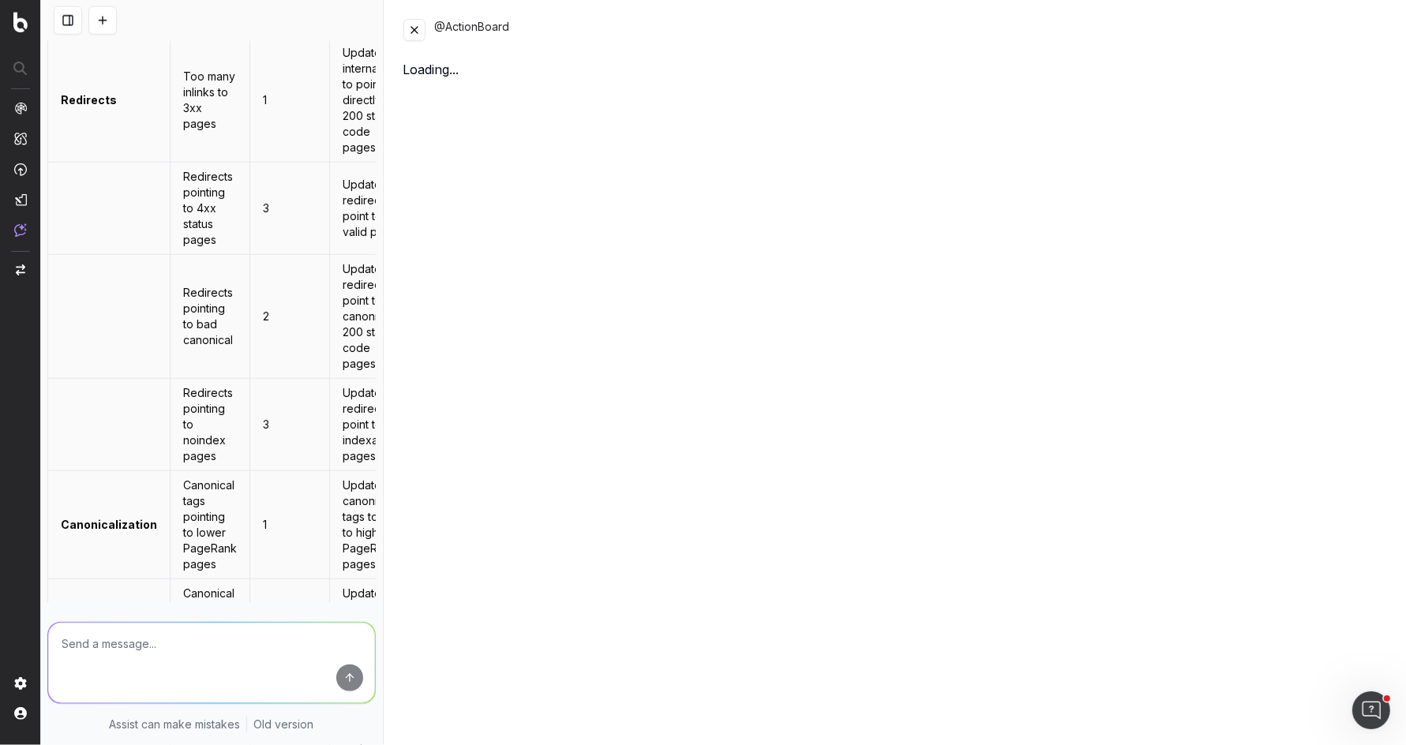
scroll to position [1418, 0]
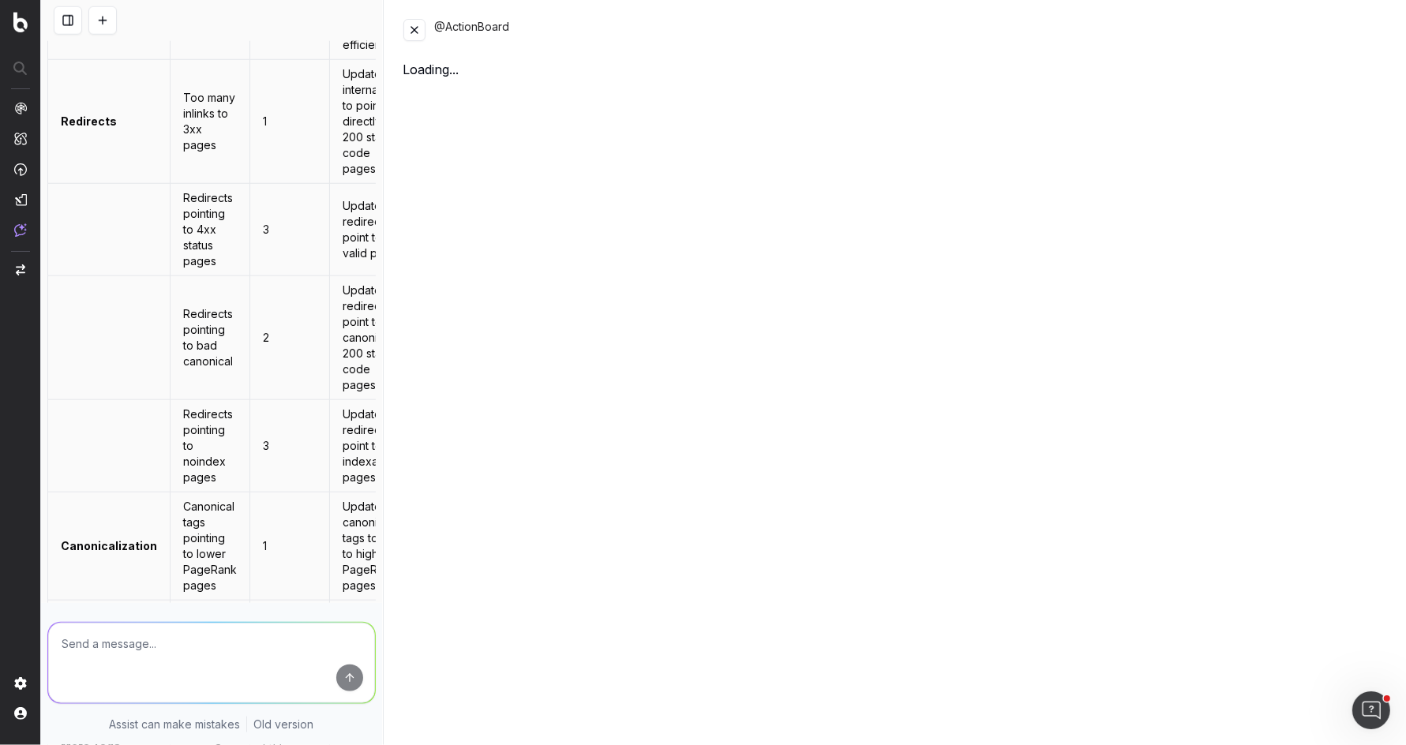
click at [411, 30] on button at bounding box center [414, 30] width 22 height 22
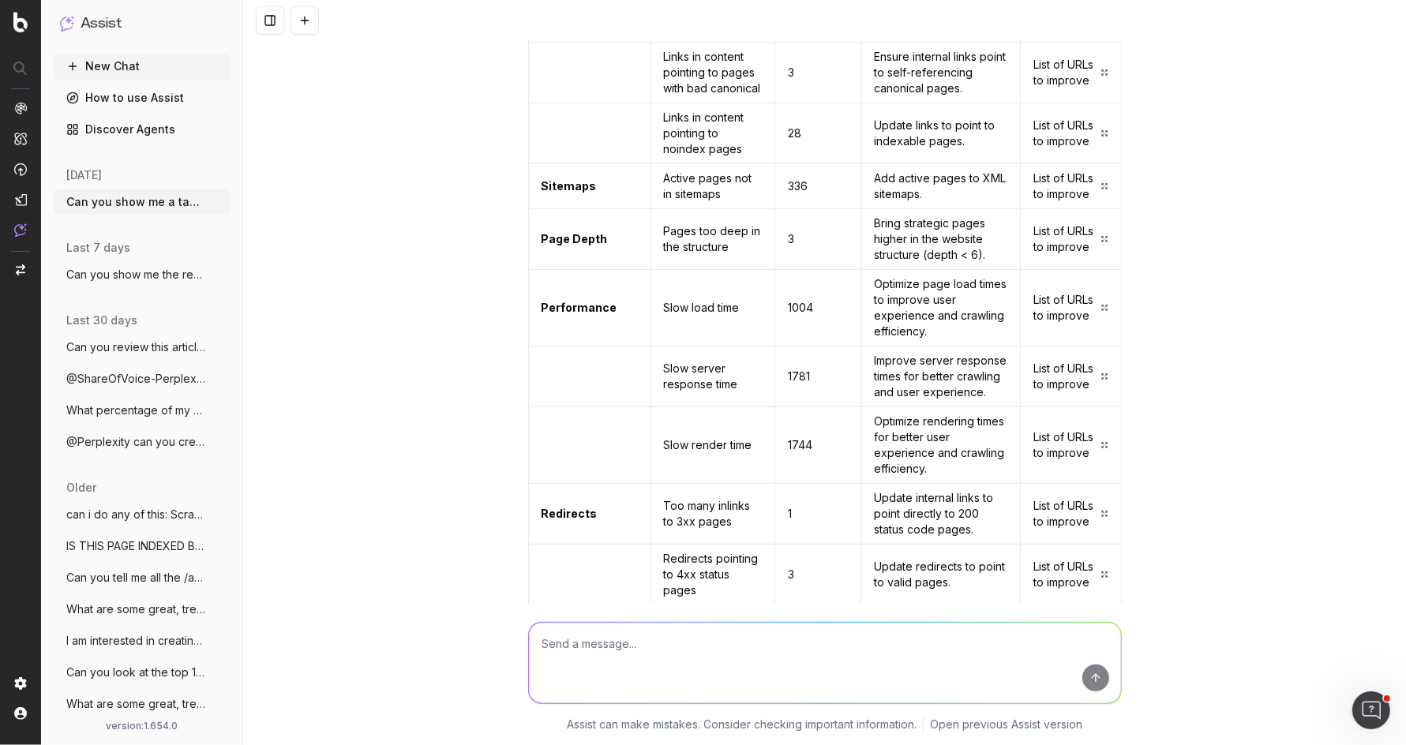
scroll to position [824, 0]
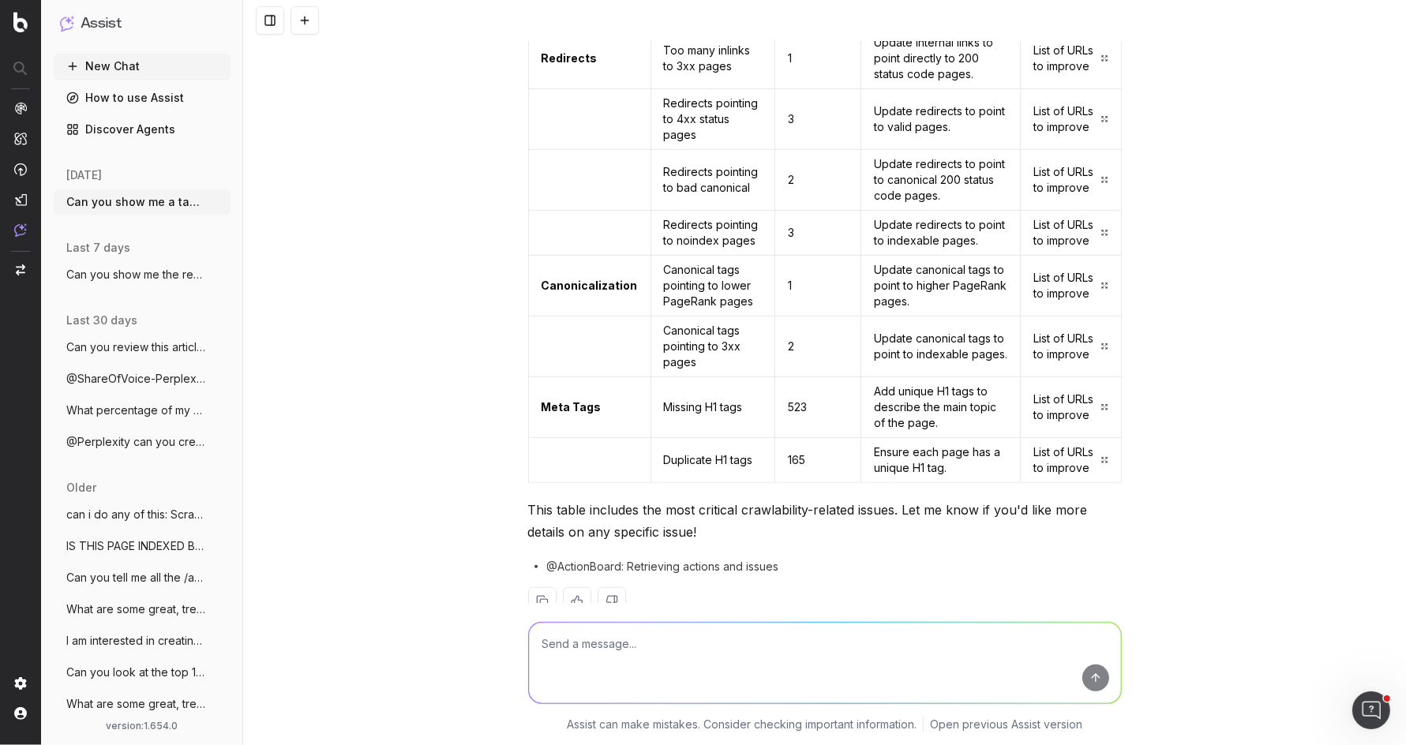
click at [850, 657] on textarea at bounding box center [825, 663] width 592 height 81
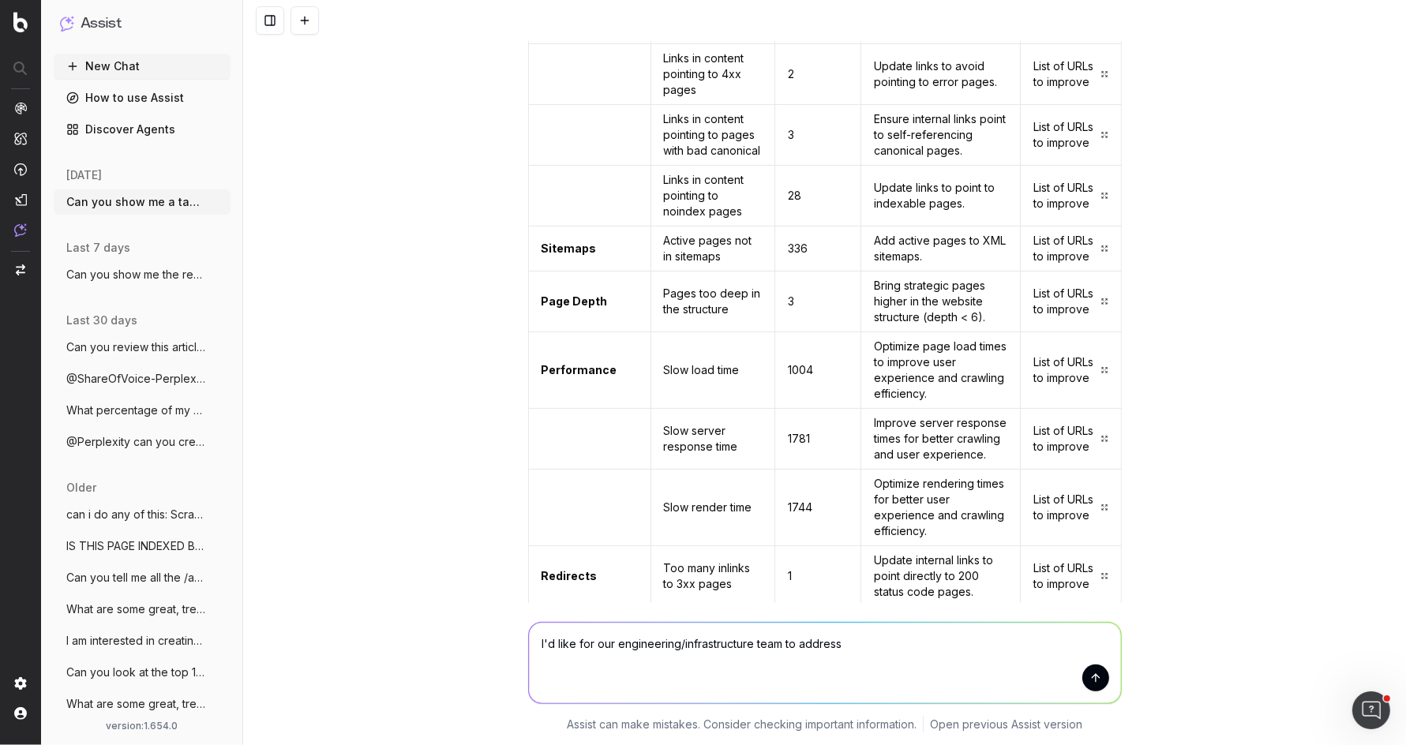
scroll to position [310, 0]
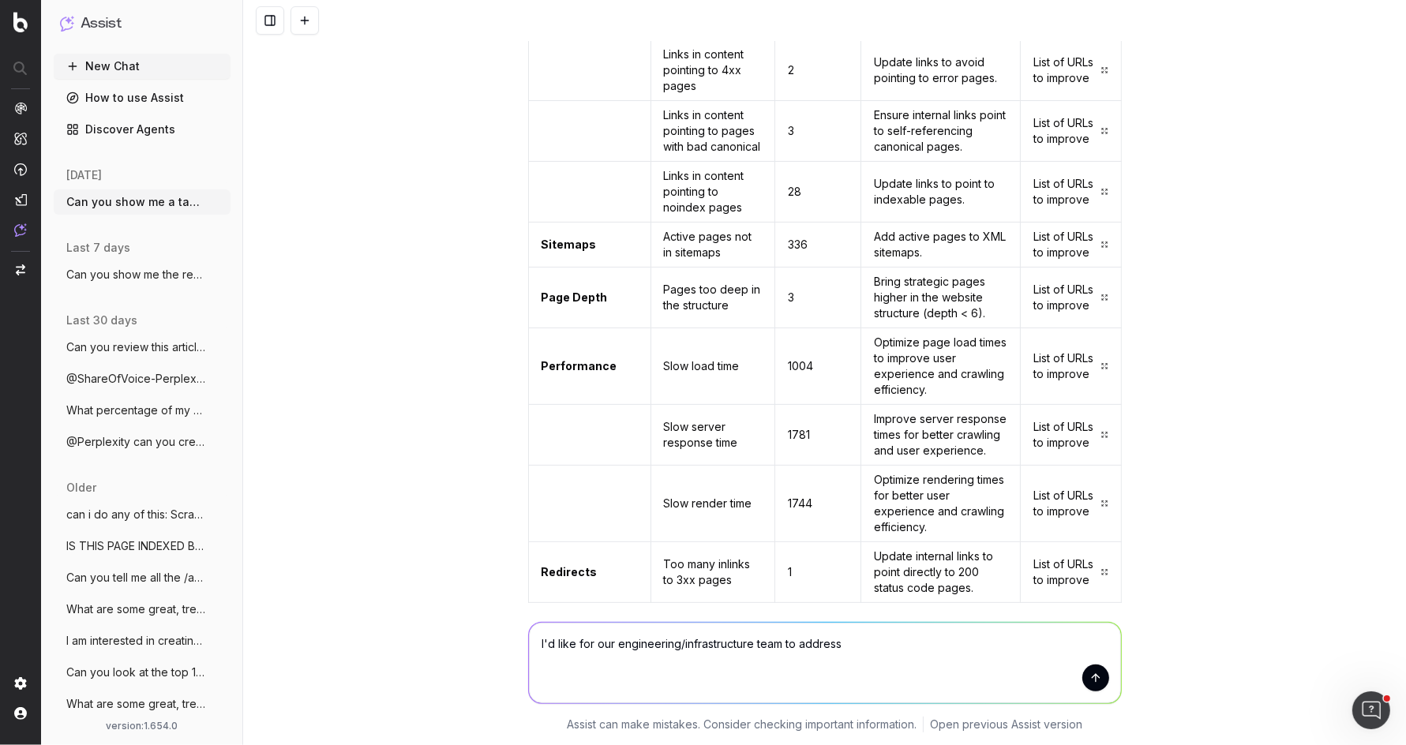
click at [703, 429] on td "Slow server response time" at bounding box center [713, 435] width 124 height 61
copy td "Slow server response time"
click at [905, 644] on textarea "I'd like for our engineering/infrastructure team to address" at bounding box center [825, 663] width 592 height 81
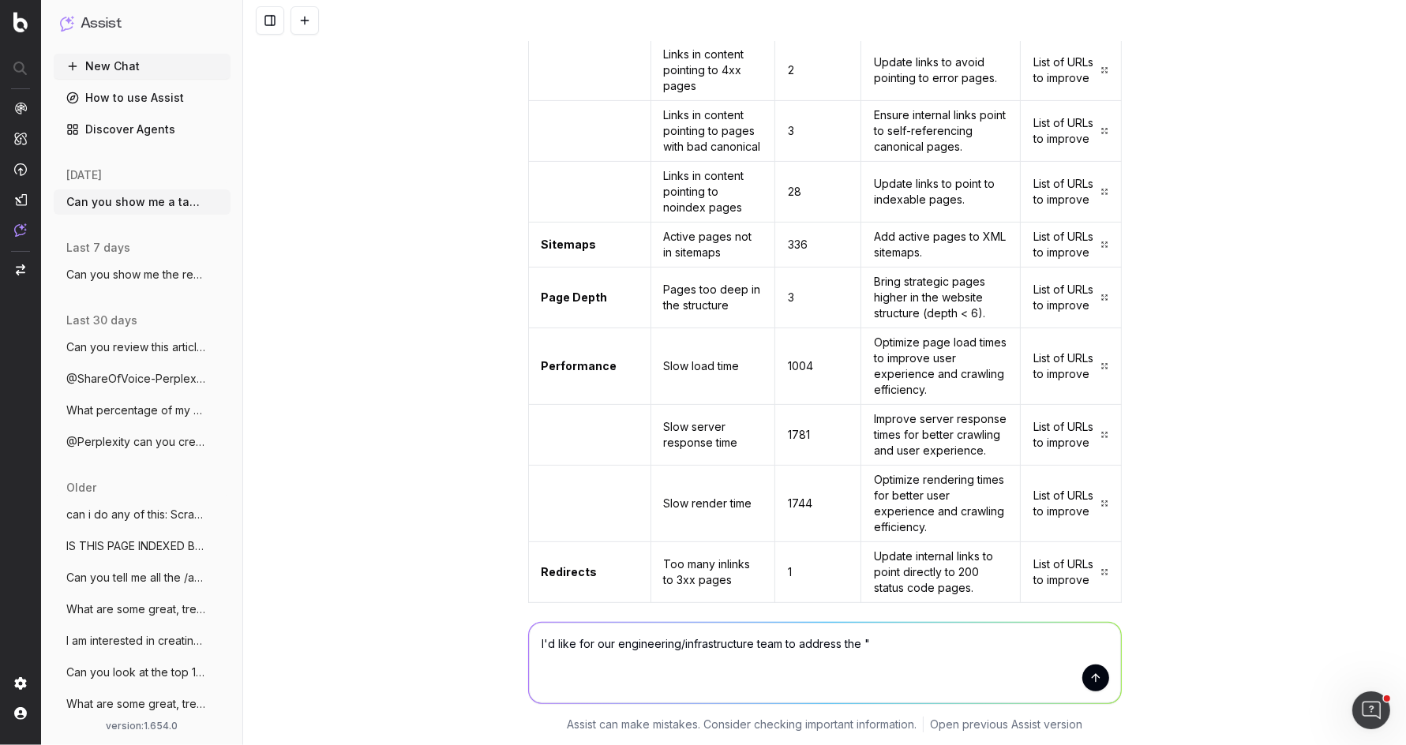
paste textarea "Slow server response time"
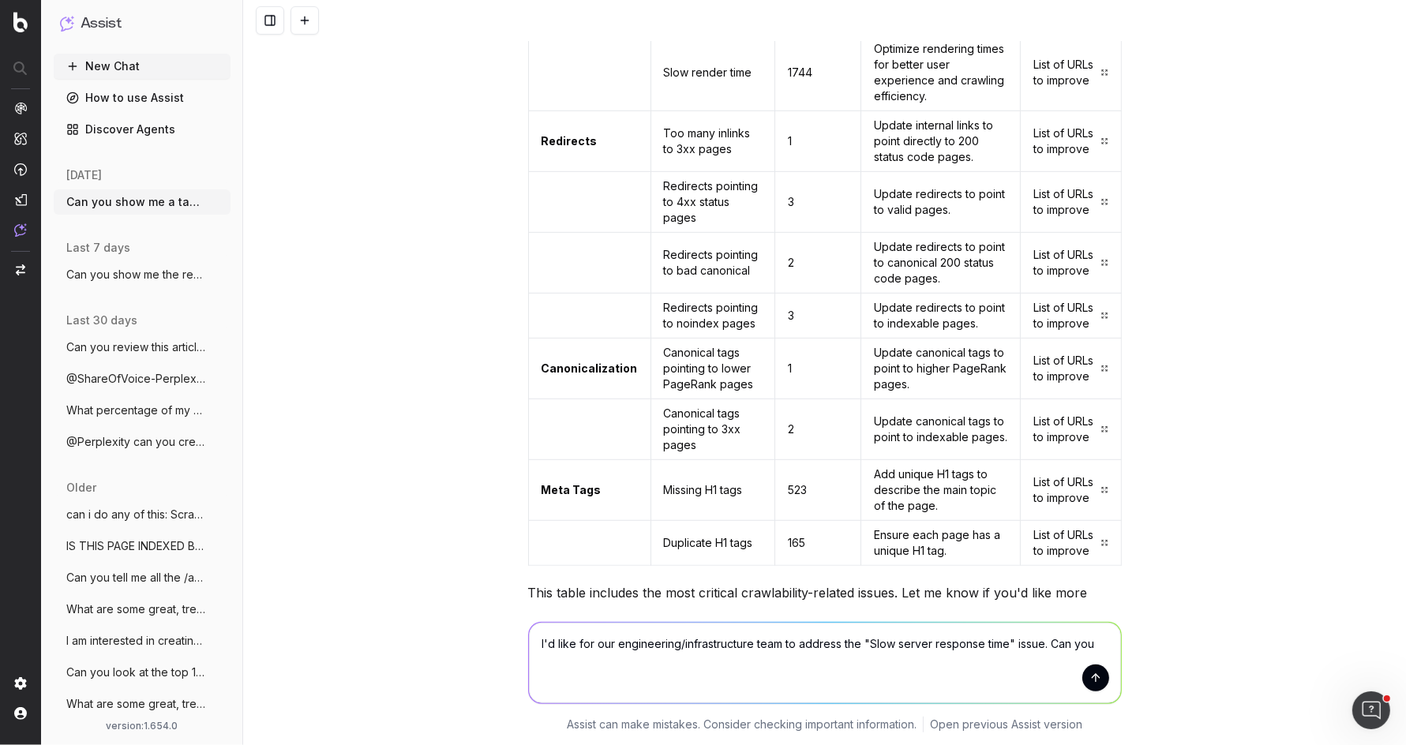
scroll to position [824, 0]
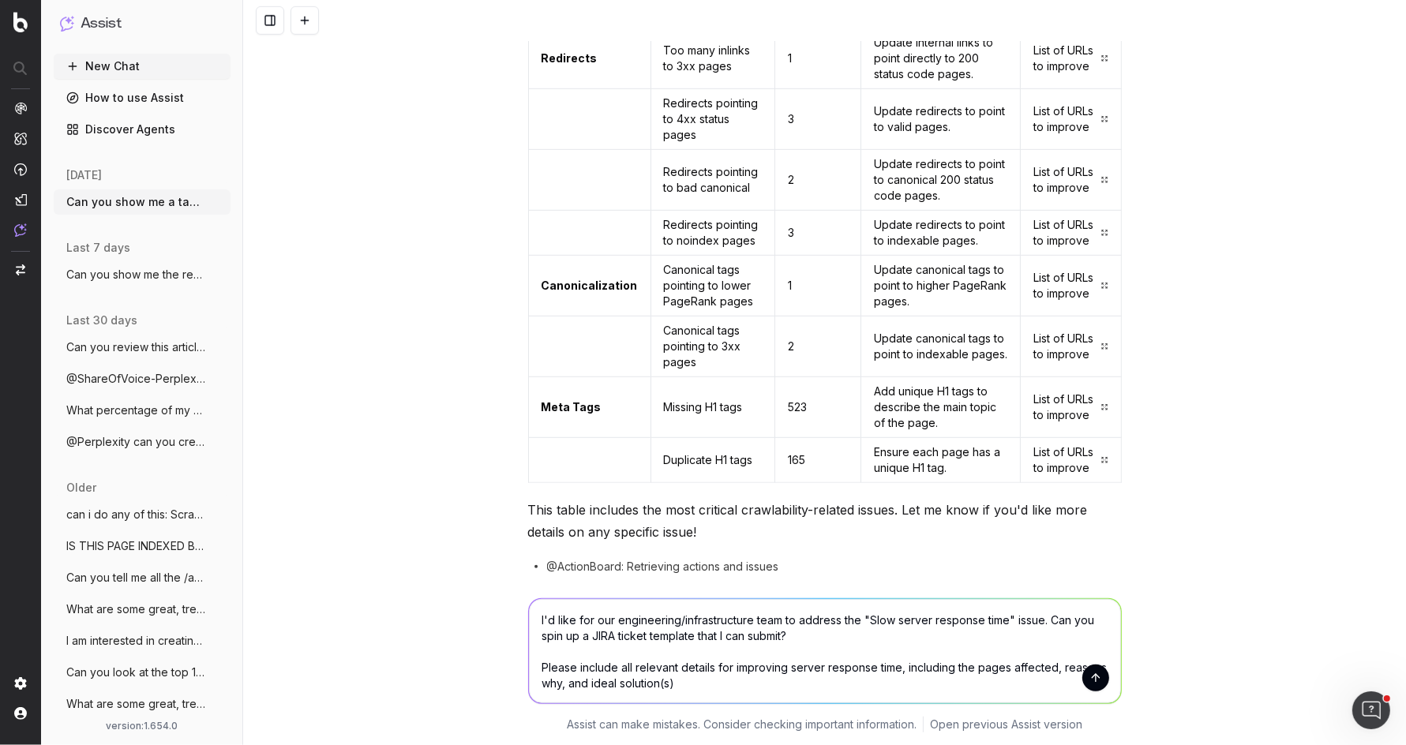
type textarea "I'd like for our engineering/infrastructure team to address the "Slow server re…"
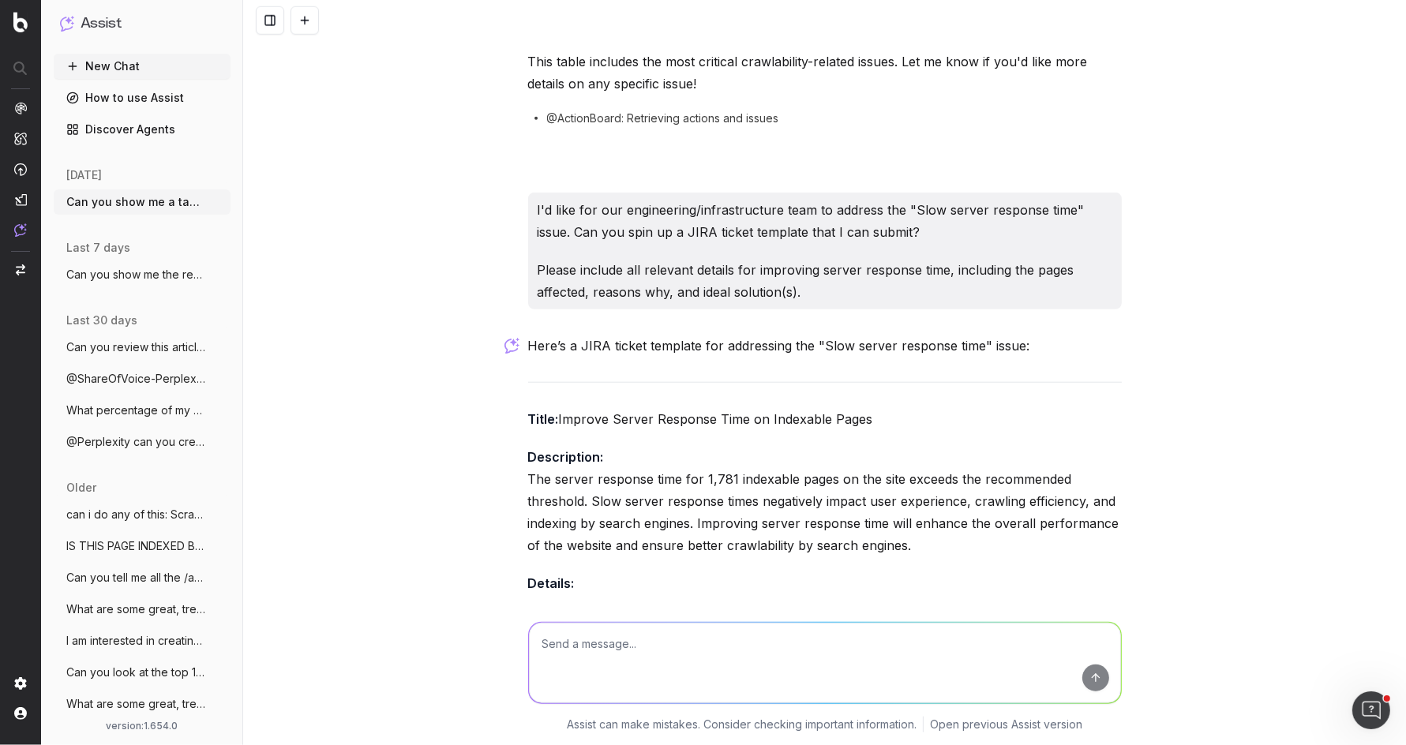
scroll to position [1265, 0]
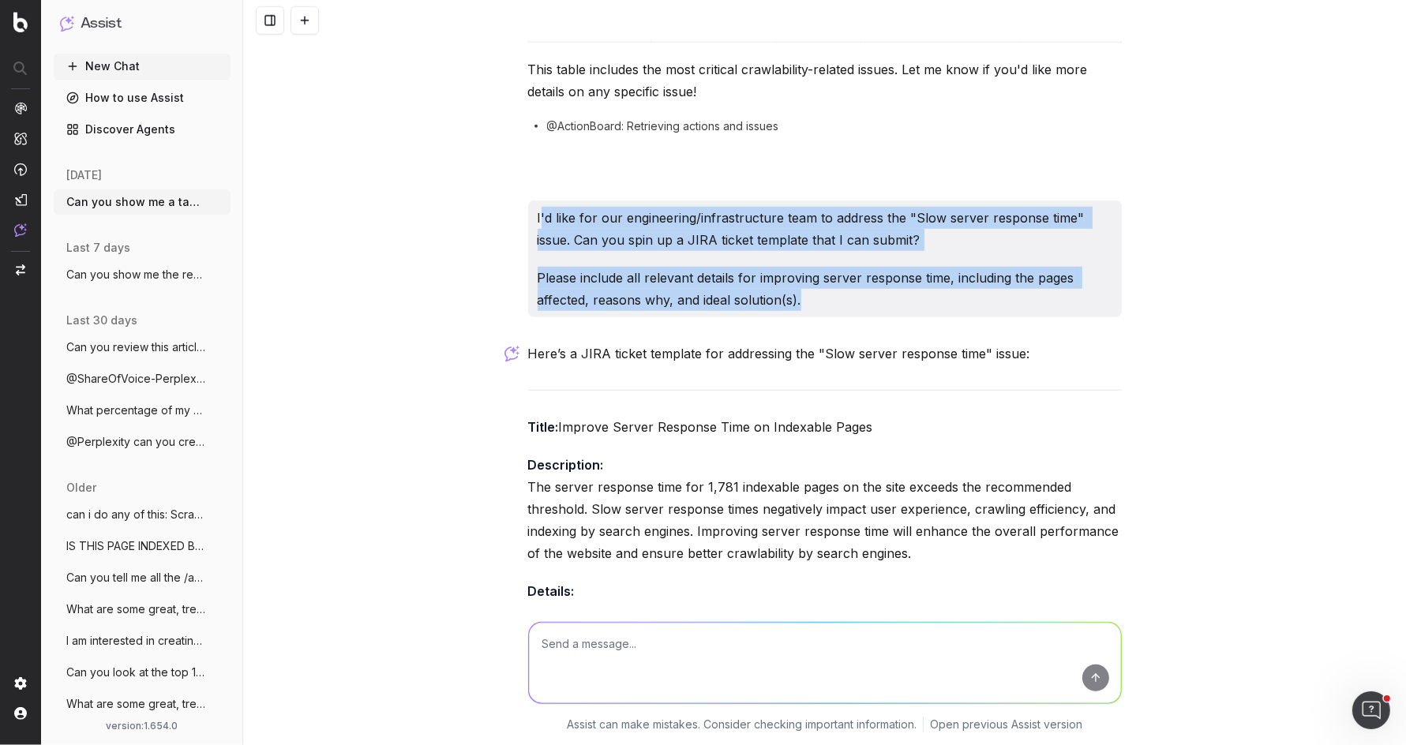
drag, startPoint x: 817, startPoint y: 265, endPoint x: 540, endPoint y: 169, distance: 293.4
click at [540, 201] on div "I'd like for our engineering/infrastructure team to address the "Slow server re…" at bounding box center [825, 259] width 594 height 117
drag, startPoint x: 531, startPoint y: 175, endPoint x: 823, endPoint y: 261, distance: 303.8
click at [823, 262] on div "I'd like for our engineering/infrastructure team to address the "Slow server re…" at bounding box center [825, 259] width 594 height 117
copy div "I'd like for our engineering/infrastructure team to address the "Slow server re…"
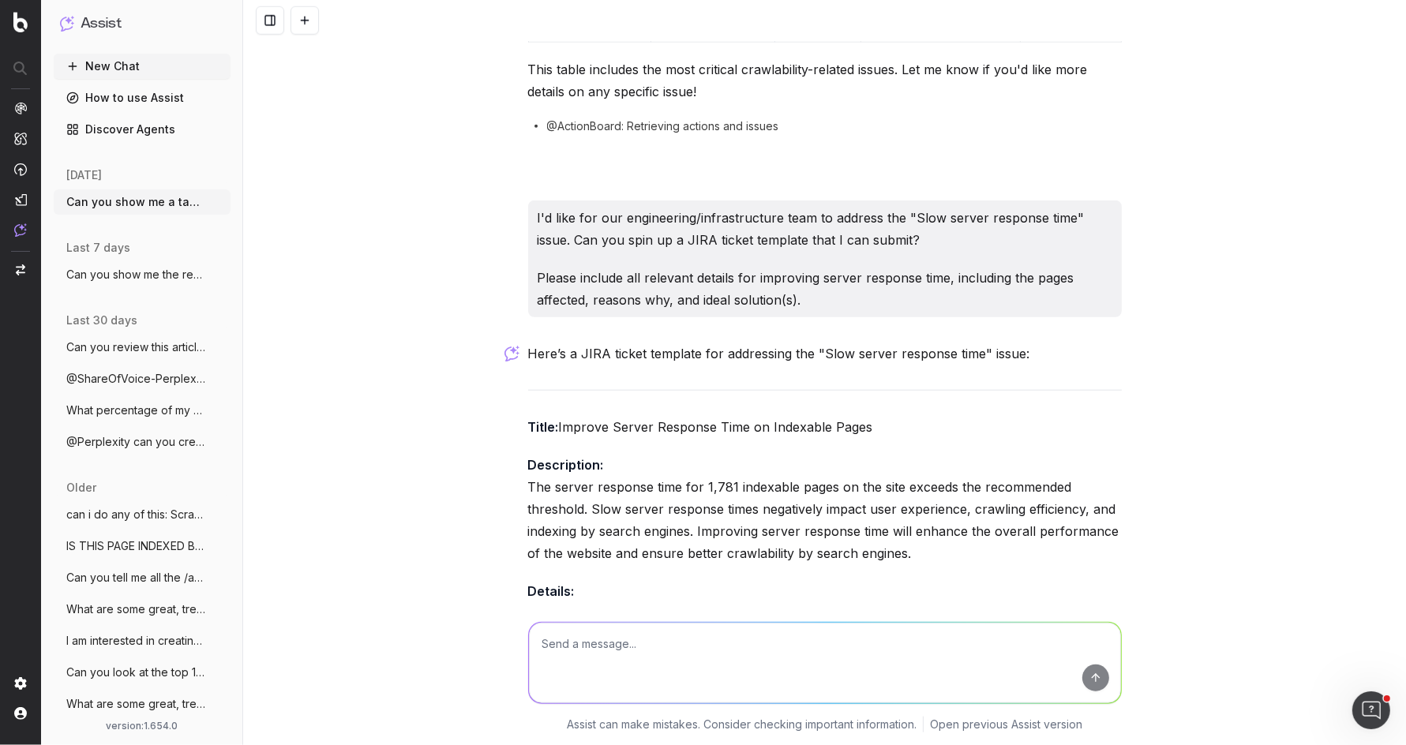
click at [726, 637] on textarea at bounding box center [825, 663] width 592 height 81
paste textarea "I'd like for our engineering/infrastructure team to address the "Slow server re…"
type textarea "I'd like for our engineering/infrastructure team to address the "Slow server re…"
click at [1097, 685] on button "submit" at bounding box center [1095, 678] width 27 height 27
click at [930, 645] on textarea at bounding box center [825, 663] width 592 height 81
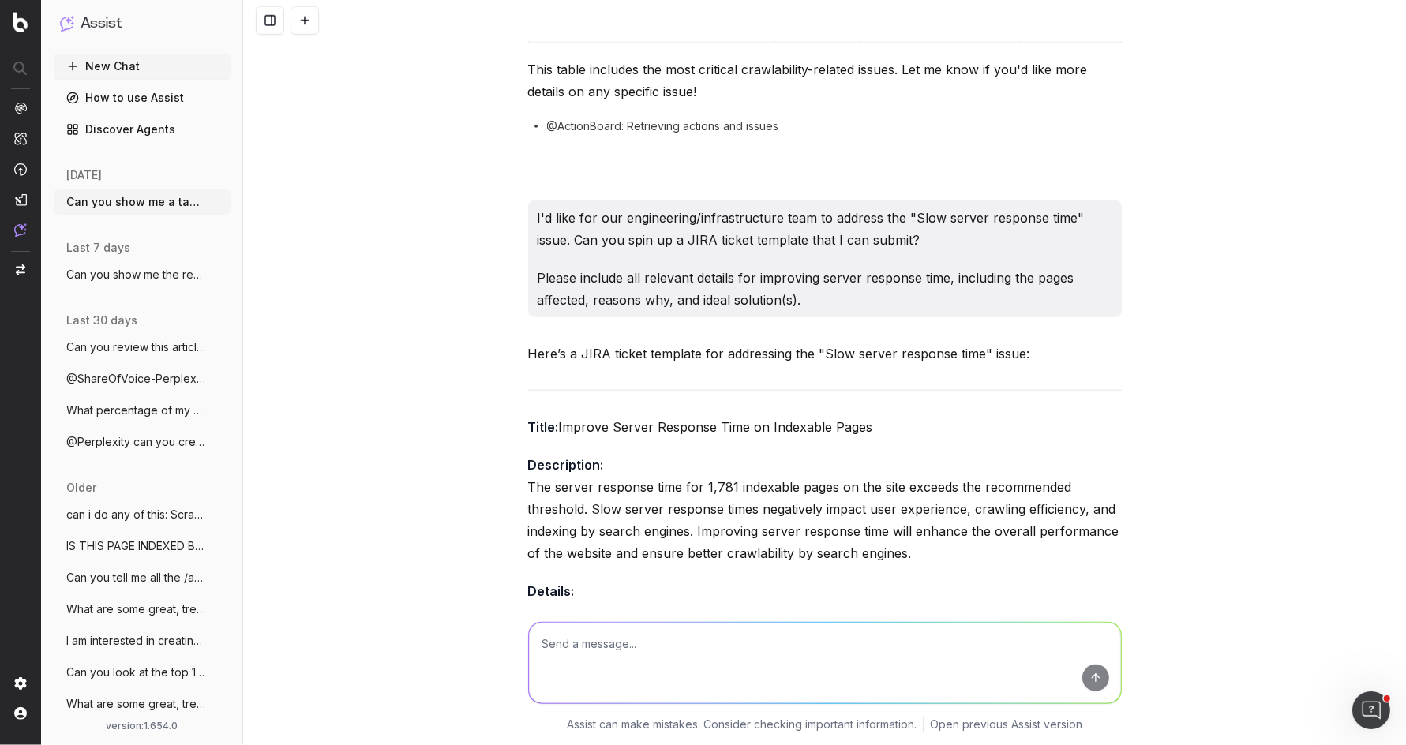
paste textarea "I'd like for our engineering/infrastructure team to address the "Slow server re…"
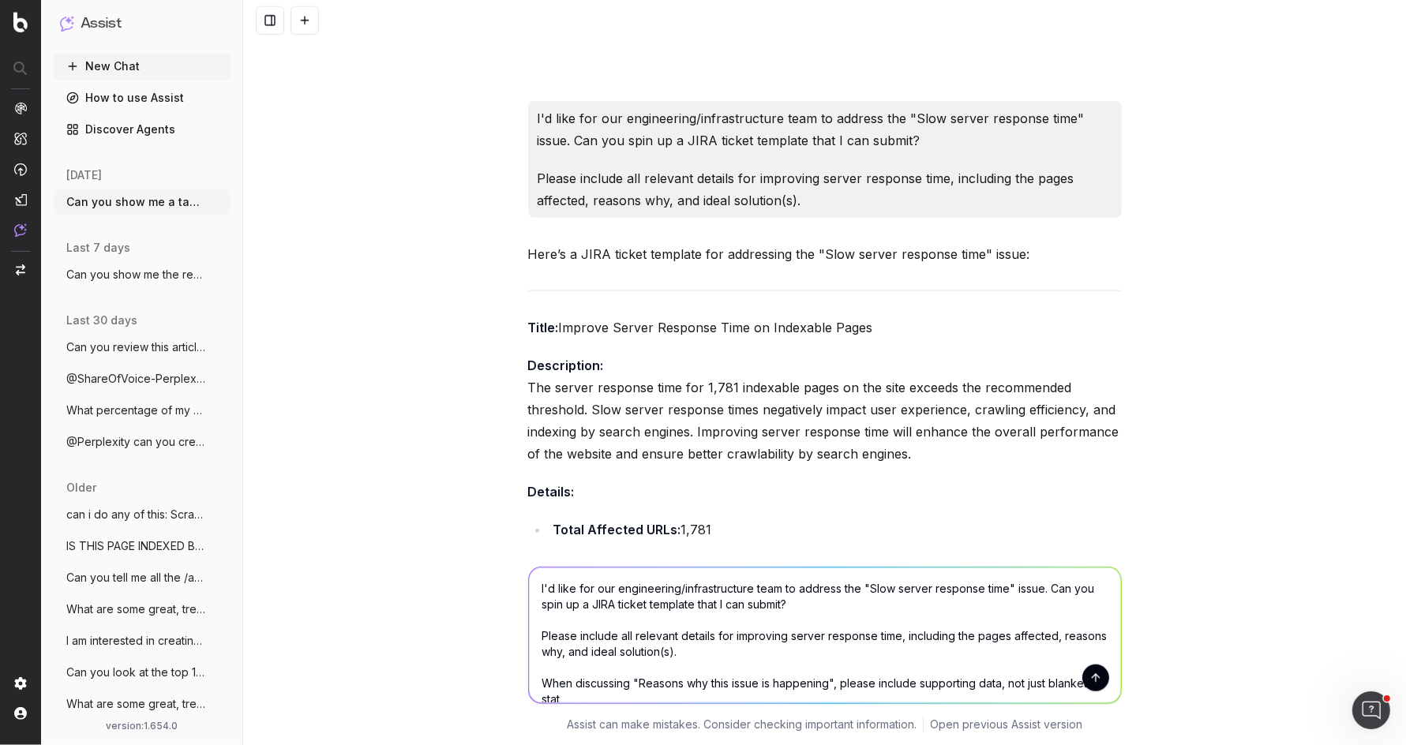
scroll to position [2, 0]
type textarea "I'd like for our engineering/infrastructure team to address the "Slow server re…"
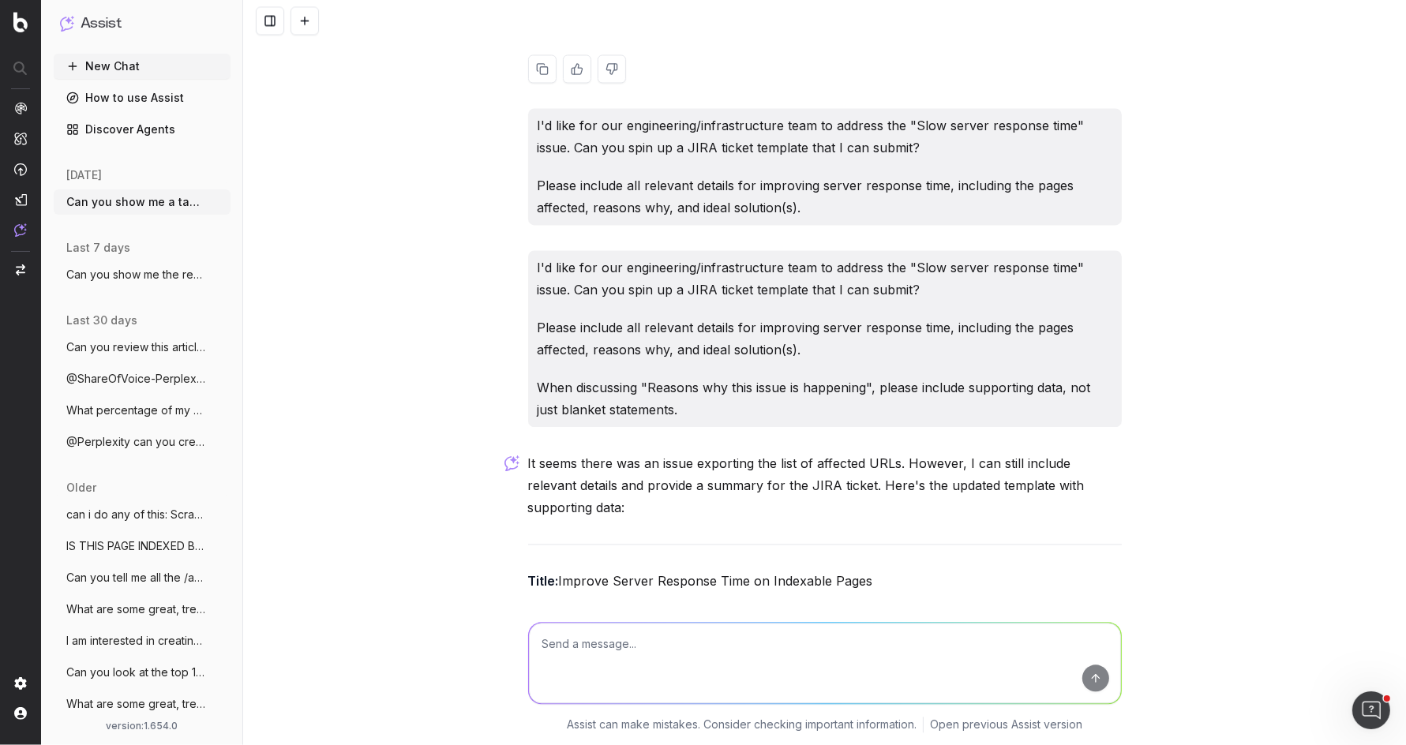
scroll to position [3009, 0]
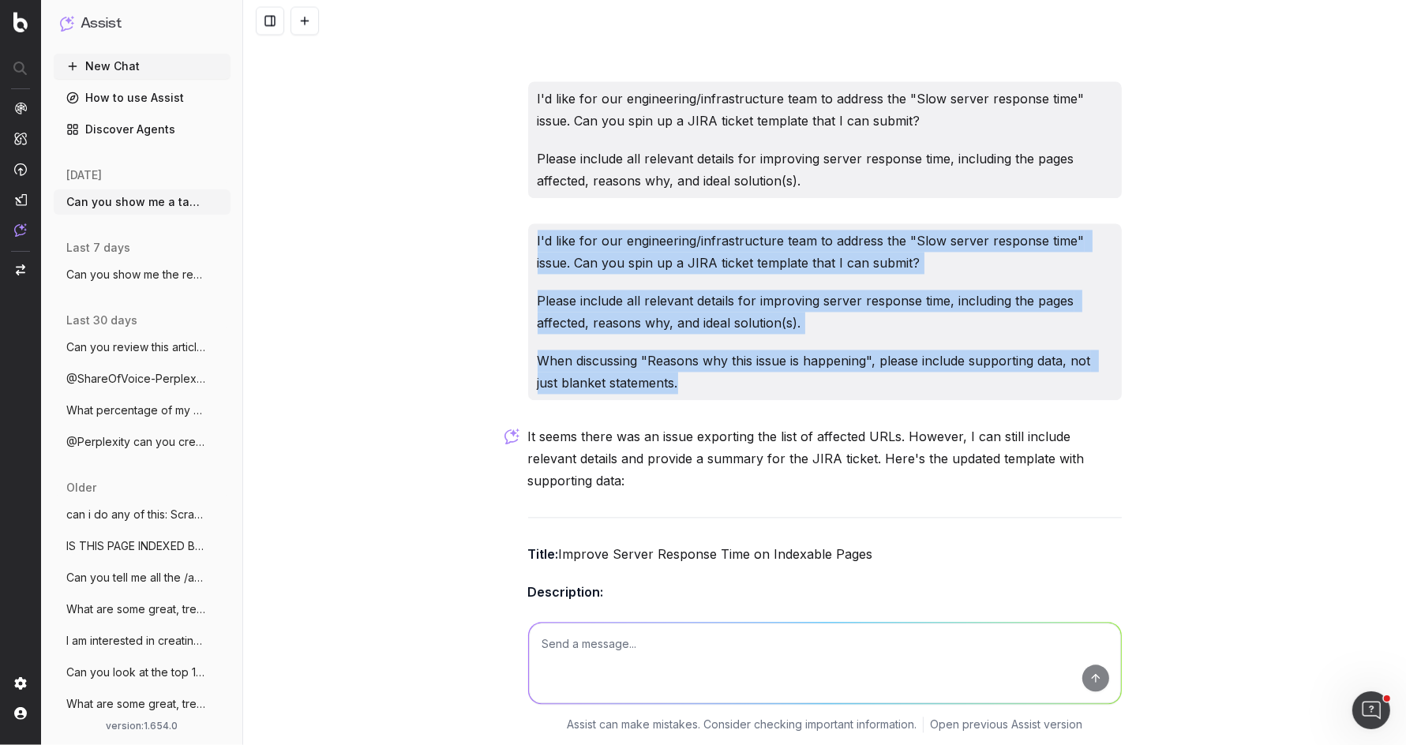
drag, startPoint x: 692, startPoint y: 349, endPoint x: 527, endPoint y: 198, distance: 223.5
click at [528, 223] on div "I'd like for our engineering/infrastructure team to address the "Slow server re…" at bounding box center [825, 311] width 594 height 177
copy div "I'd like for our engineering/infrastructure team to address the "Slow server re…"
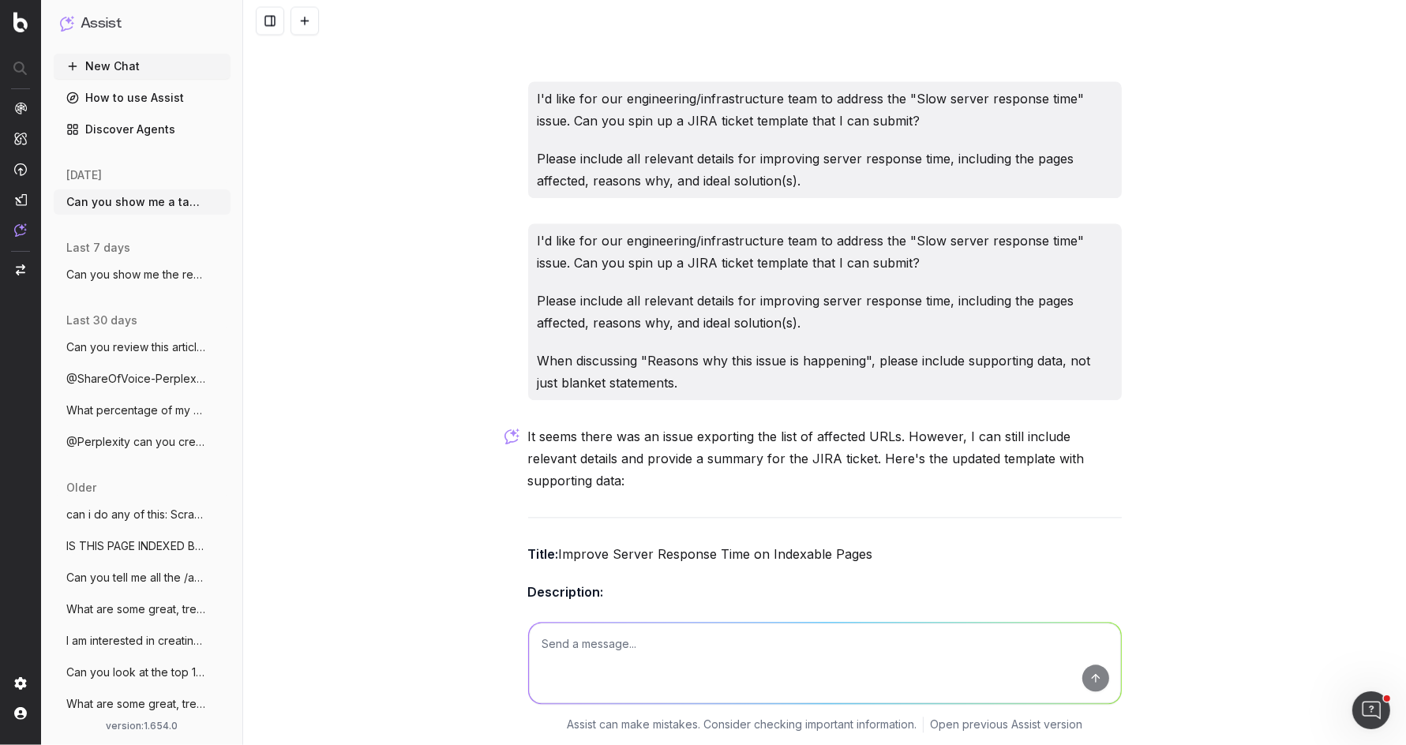
click at [677, 651] on textarea at bounding box center [825, 663] width 592 height 81
paste textarea "I'd like for our engineering/infrastructure team to address the "Slow server re…"
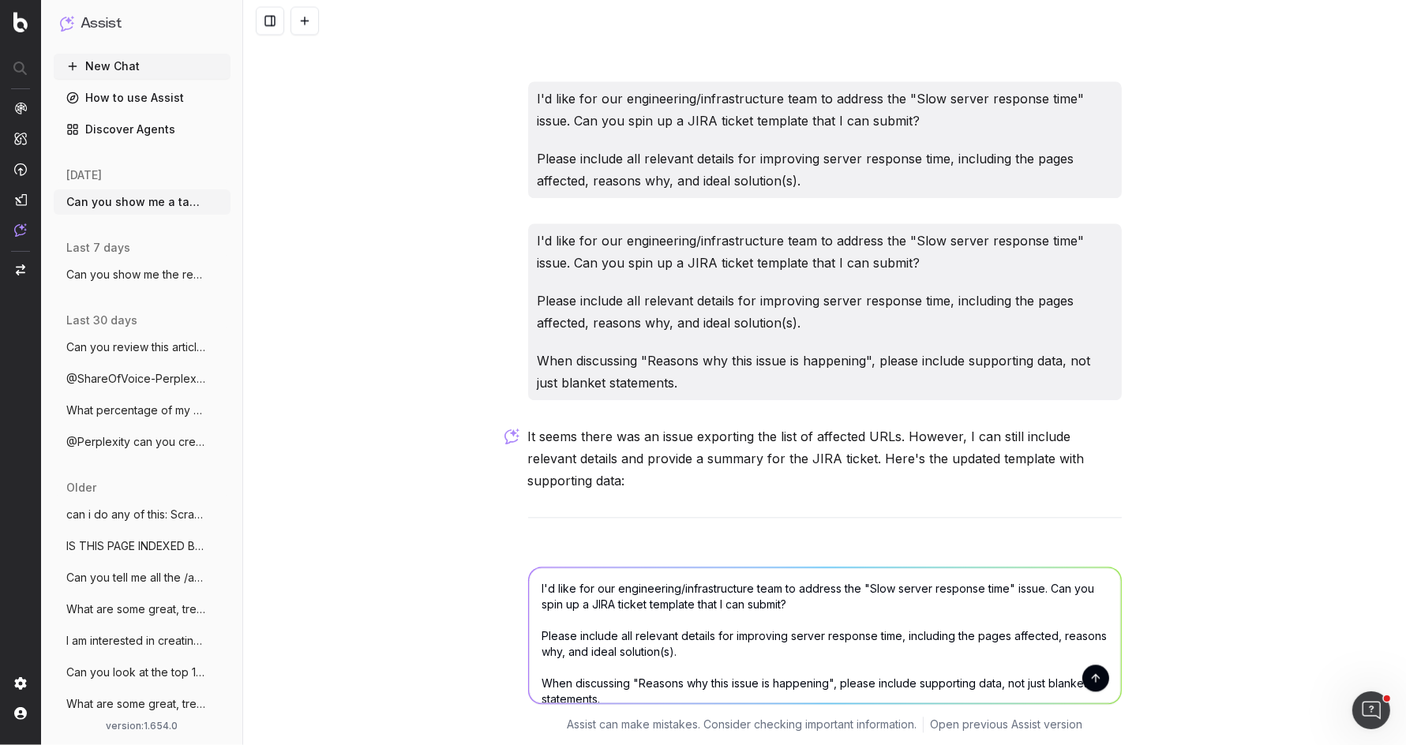
scroll to position [2, 0]
click at [790, 699] on textarea "I'd like for our engineering/infrastructure team to address the "Slow server re…" at bounding box center [825, 636] width 592 height 136
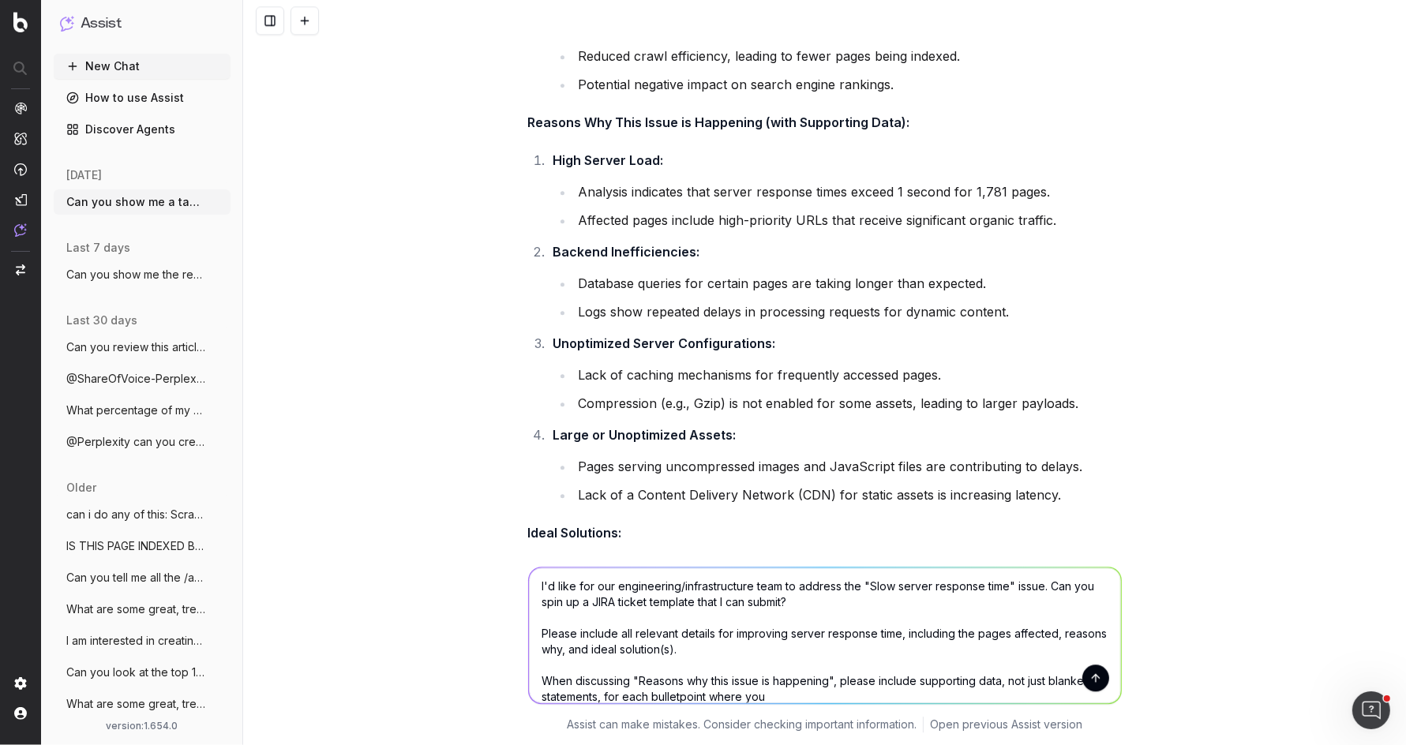
scroll to position [3827, 0]
type textarea "I'd like for our engineering/infrastructure team to address the "Slow server re…"
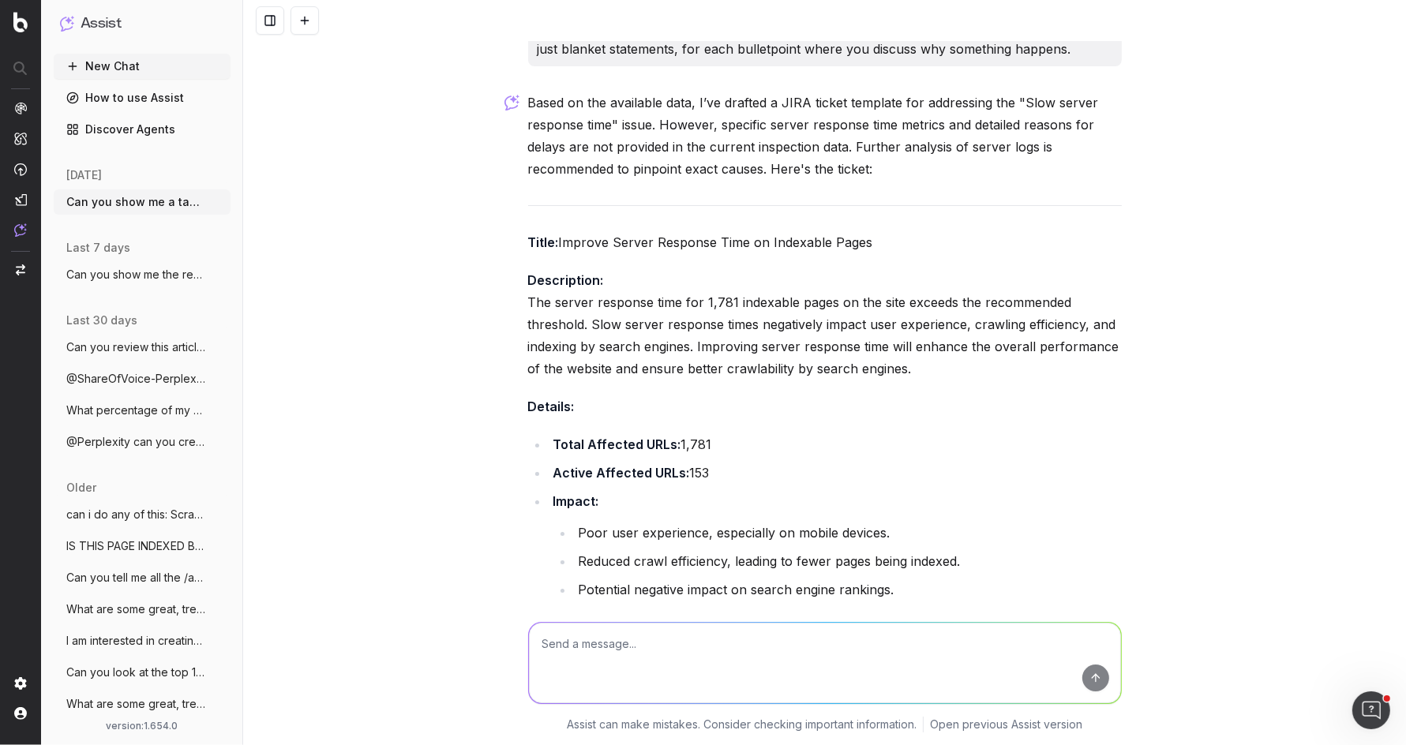
scroll to position [5355, 0]
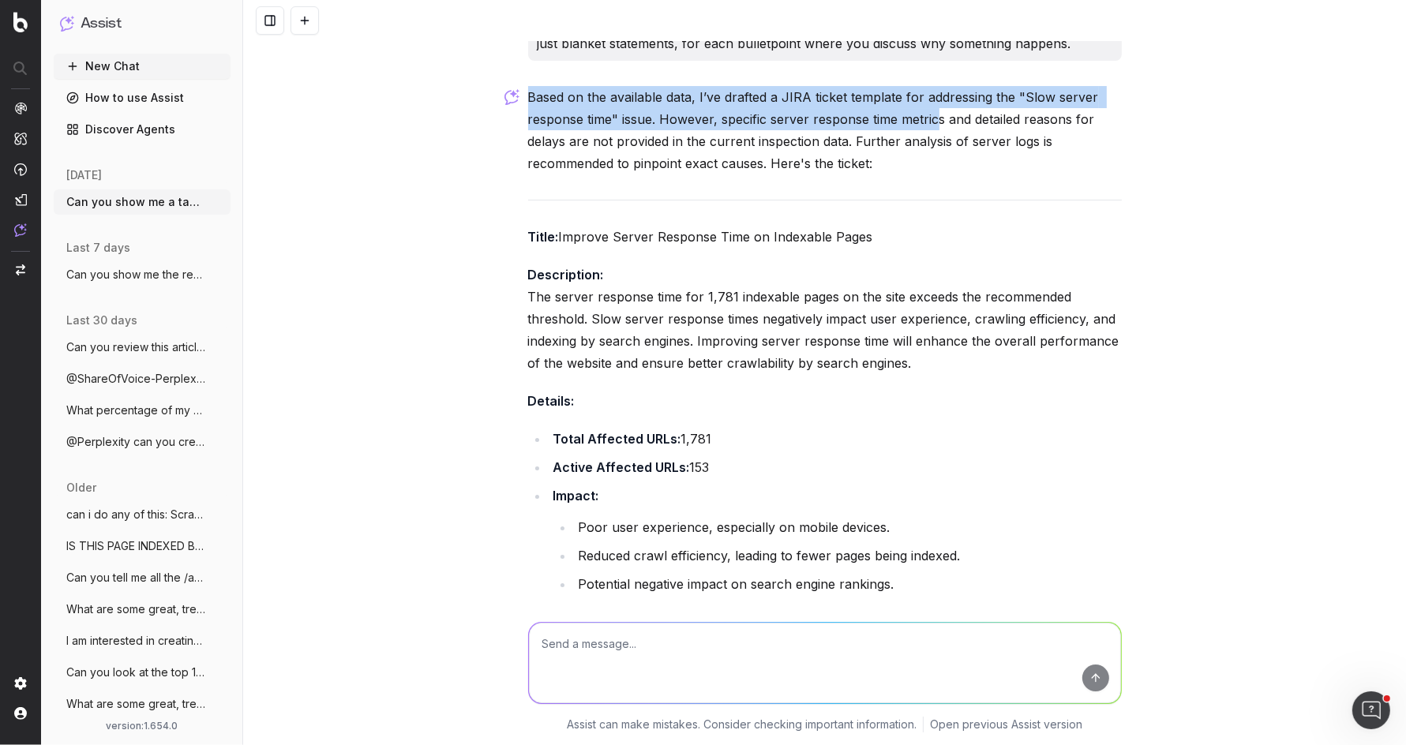
drag, startPoint x: 939, startPoint y: 81, endPoint x: 941, endPoint y: 140, distance: 59.3
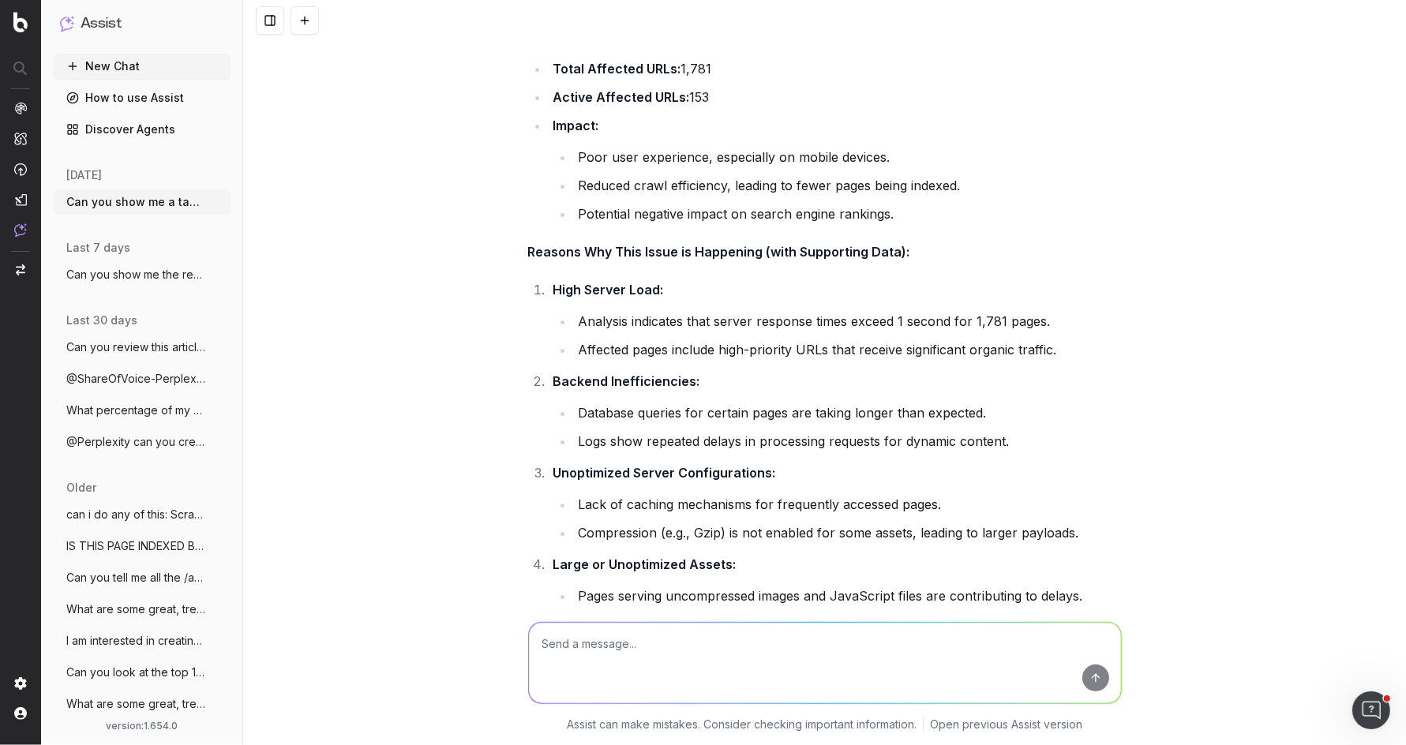
scroll to position [5726, 0]
click at [644, 464] on strong "Unoptimized Server Configurations:" at bounding box center [664, 472] width 223 height 16
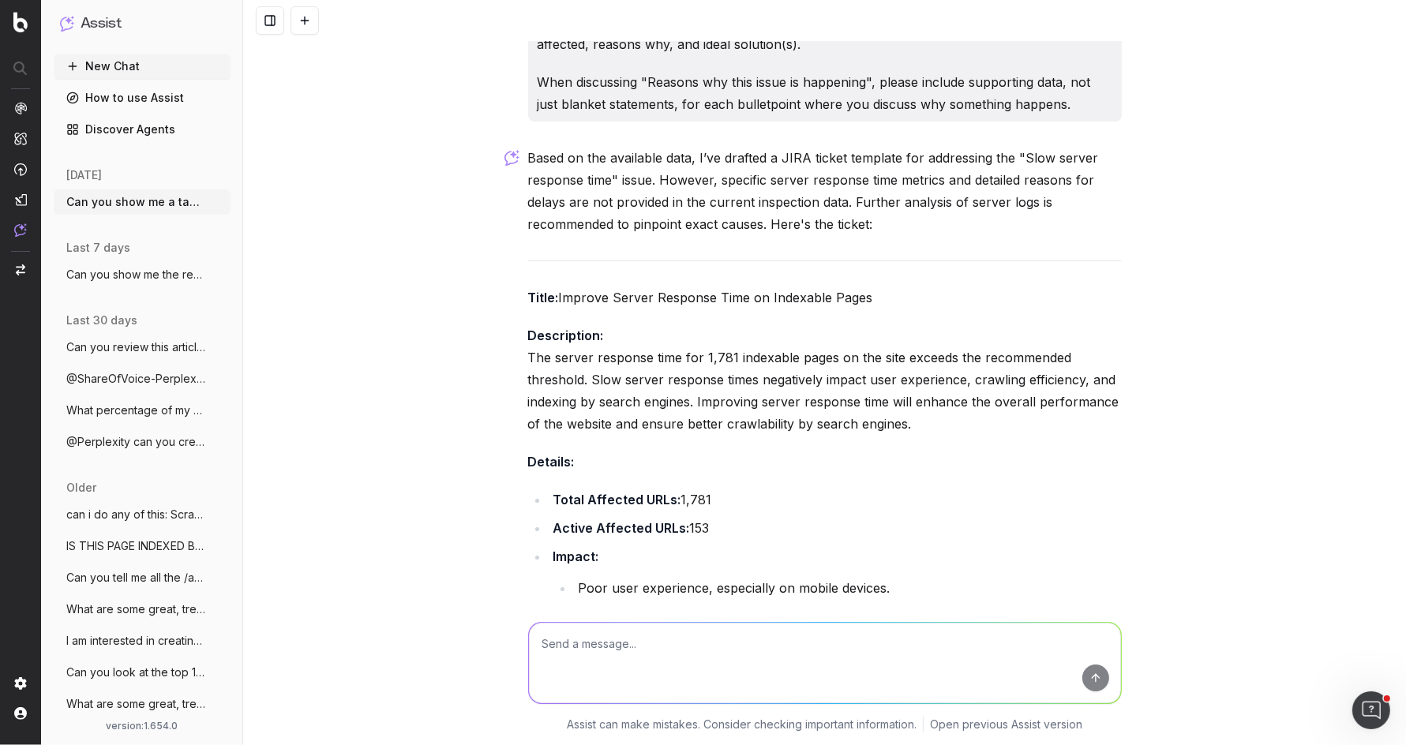
scroll to position [5292, 0]
click at [757, 171] on p "Based on the available data, I’ve drafted a JIRA ticket template for addressing…" at bounding box center [825, 193] width 594 height 88
click at [839, 150] on p "Based on the available data, I’ve drafted a JIRA ticket template for addressing…" at bounding box center [825, 193] width 594 height 88
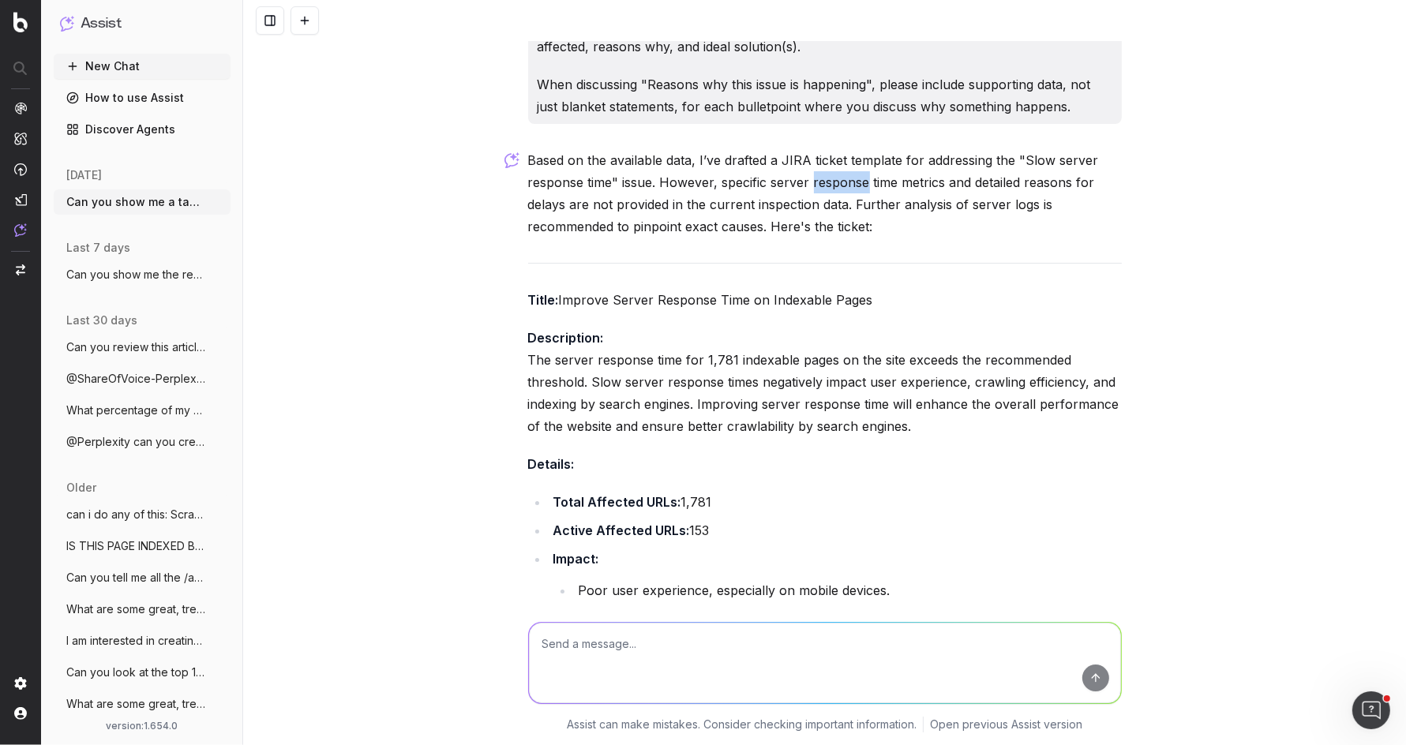
click at [839, 150] on p "Based on the available data, I’ve drafted a JIRA ticket template for addressing…" at bounding box center [825, 193] width 594 height 88
click at [853, 165] on p "Based on the available data, I’ve drafted a JIRA ticket template for addressing…" at bounding box center [825, 193] width 594 height 88
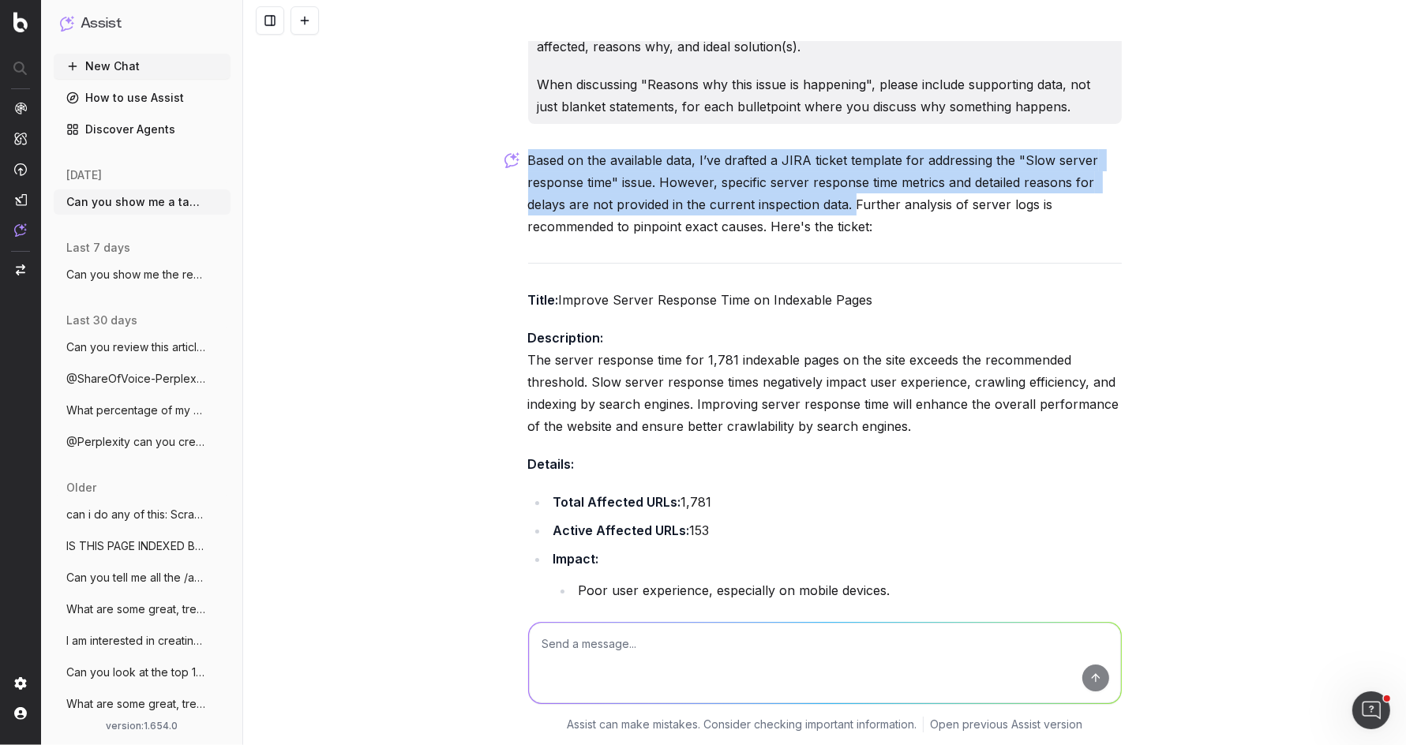
drag, startPoint x: 853, startPoint y: 165, endPoint x: 880, endPoint y: 185, distance: 34.0
click at [880, 185] on p "Based on the available data, I’ve drafted a JIRA ticket template for addressing…" at bounding box center [825, 193] width 594 height 88
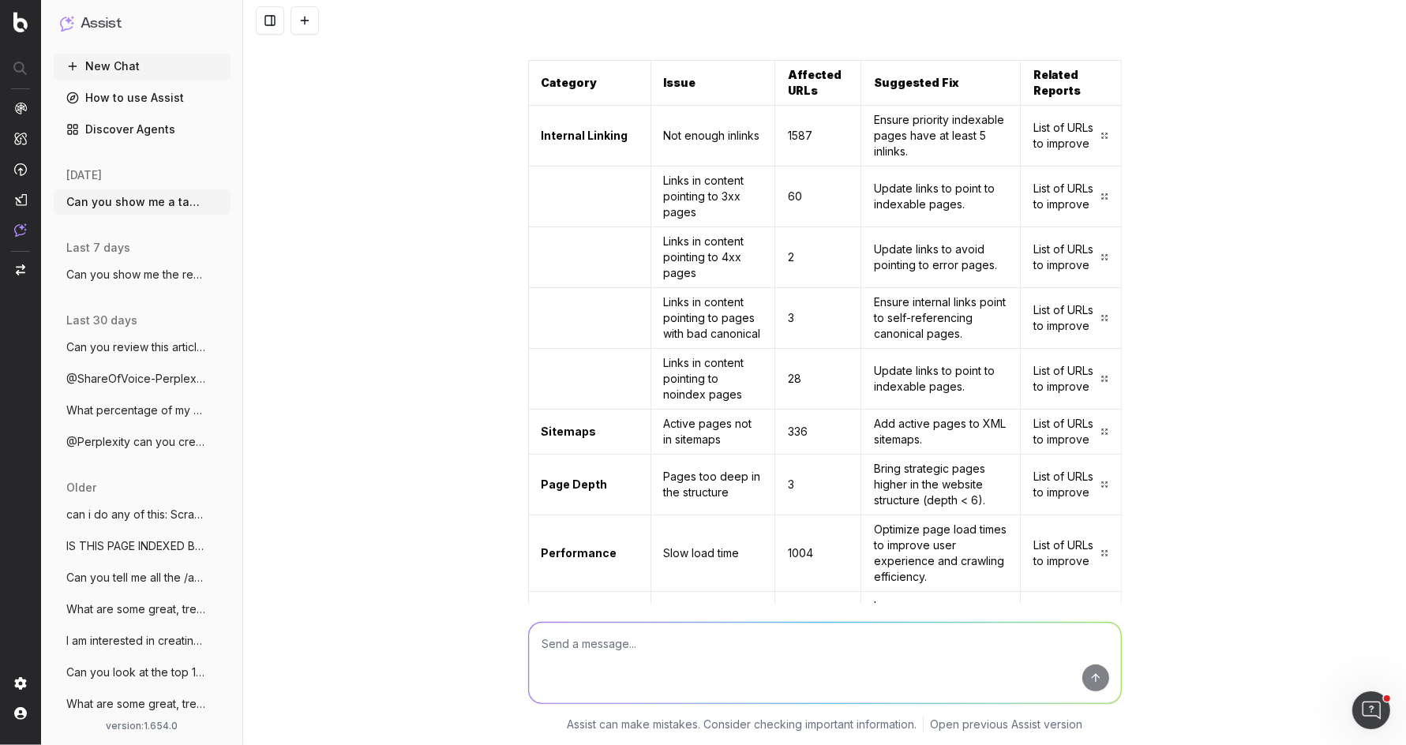
scroll to position [119, 0]
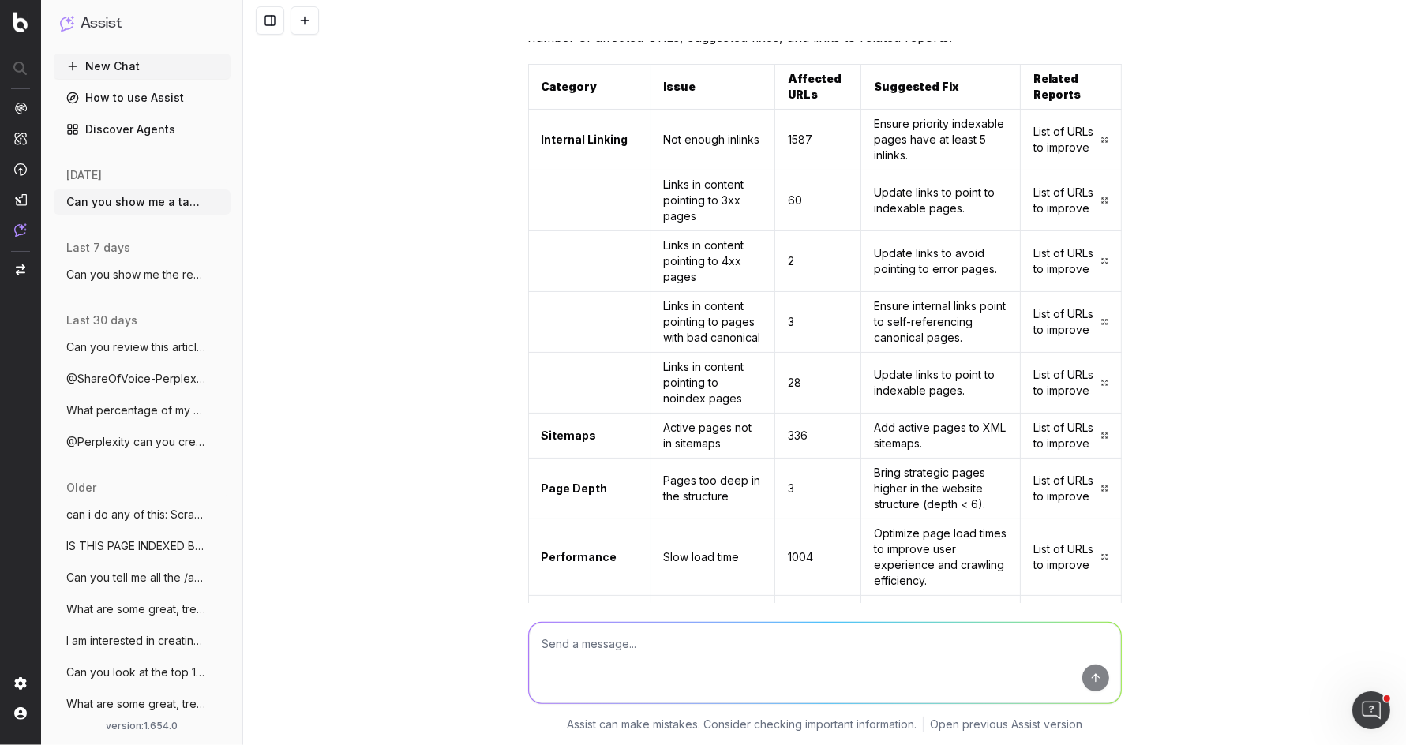
drag, startPoint x: 542, startPoint y: 137, endPoint x: 763, endPoint y: 212, distance: 233.4
click at [763, 212] on tbody "Internal Linking Not enough inlinks 1587 Ensure priority indexable pages have a…" at bounding box center [824, 649] width 593 height 1078
click at [677, 193] on td "Links in content pointing to 3xx pages" at bounding box center [713, 201] width 124 height 61
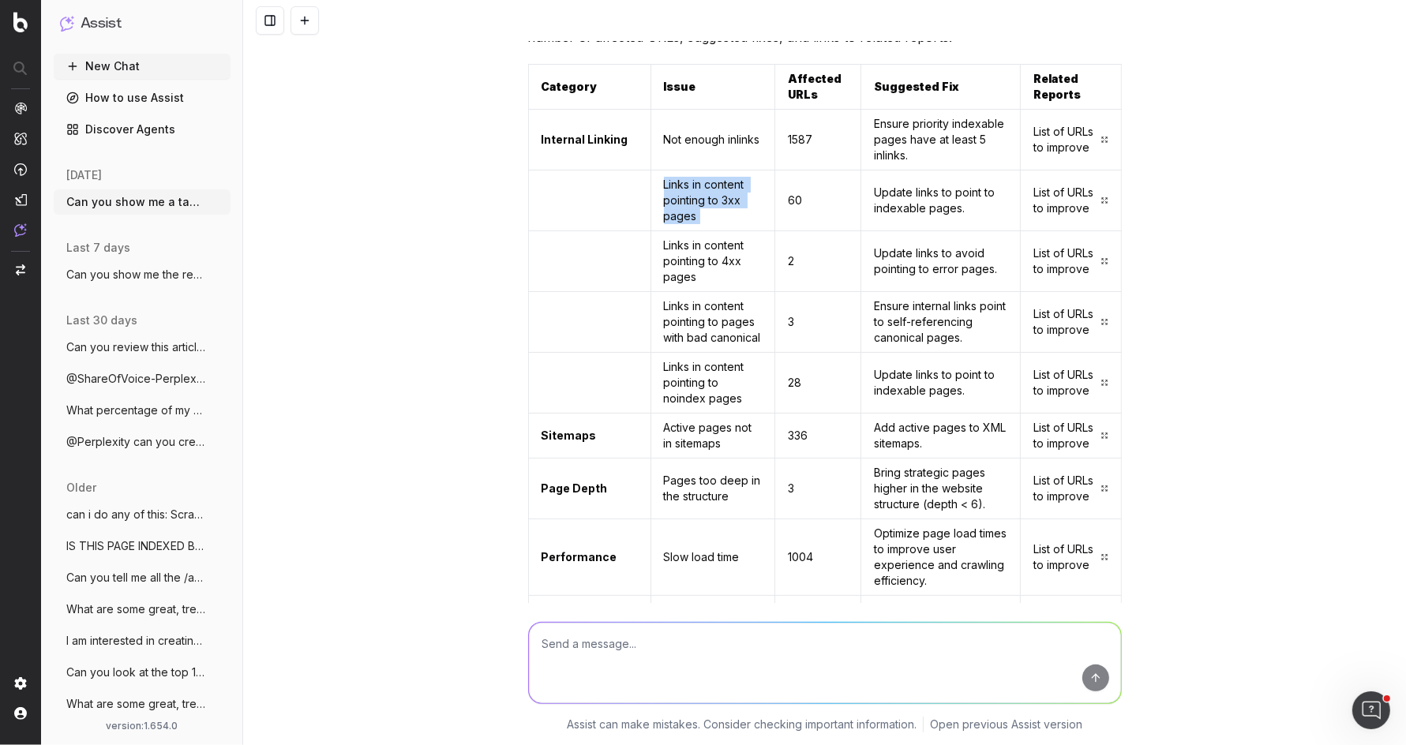
copy td "Links in content pointing to 3xx pages"
click at [714, 652] on textarea at bounding box center [825, 663] width 592 height 81
paste textarea "Links in content pointing to 3xx pages"
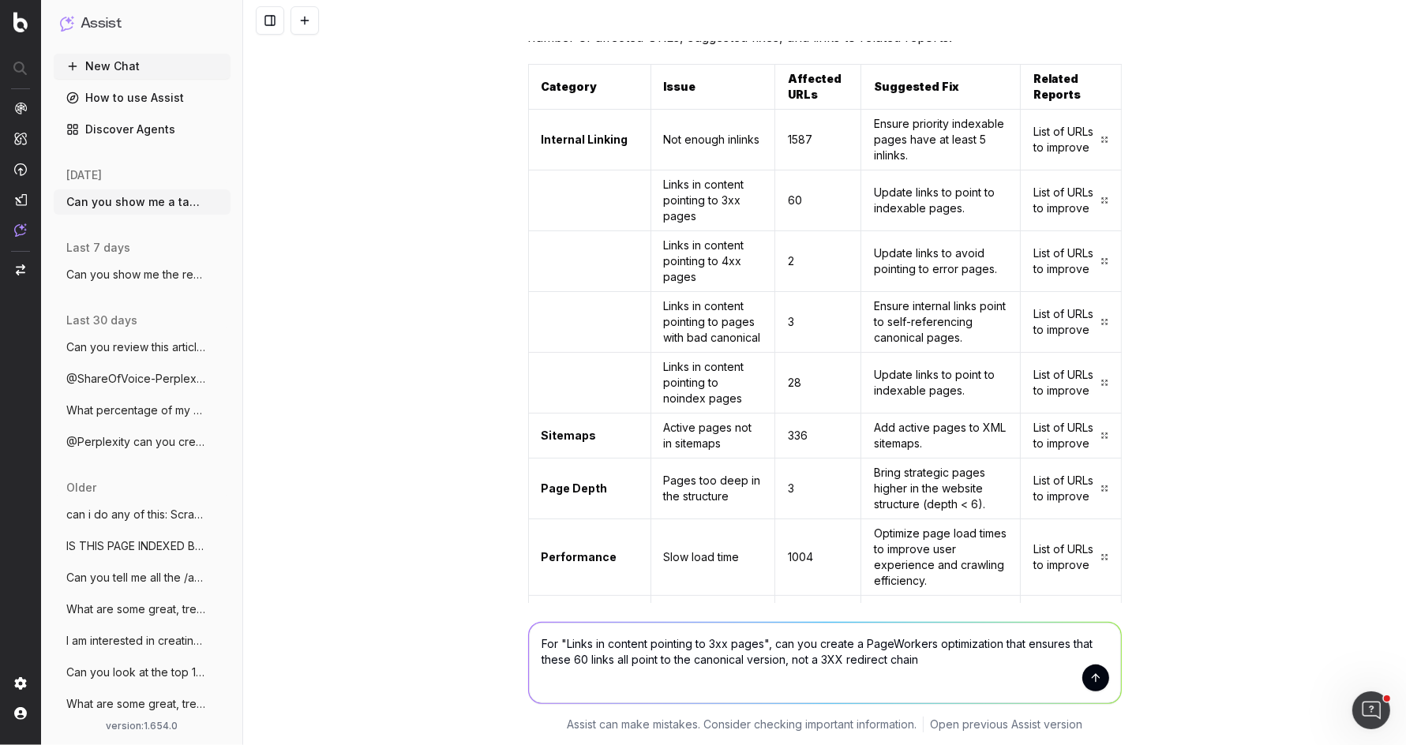
type textarea "For "Links in content pointing to 3xx pages", can you create a PageWorkers opti…"
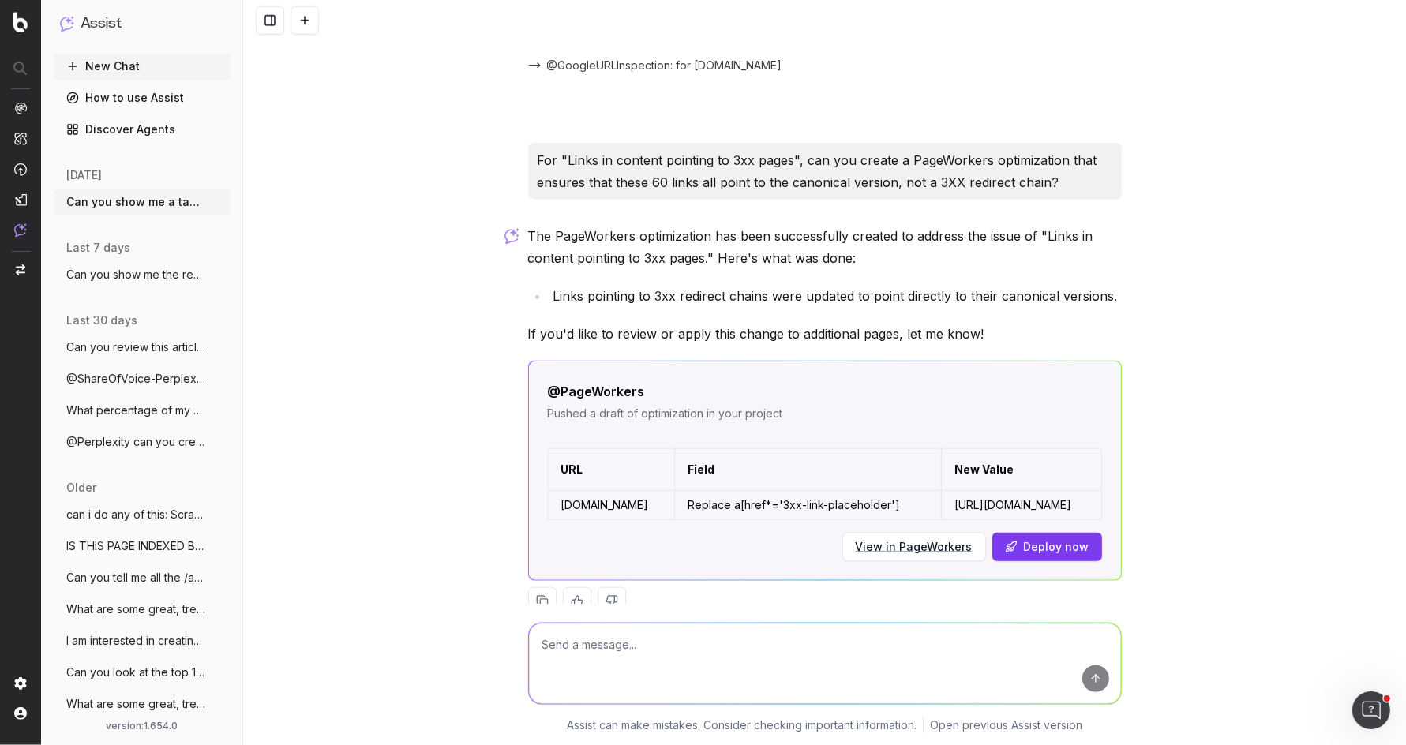
scroll to position [7171, 0]
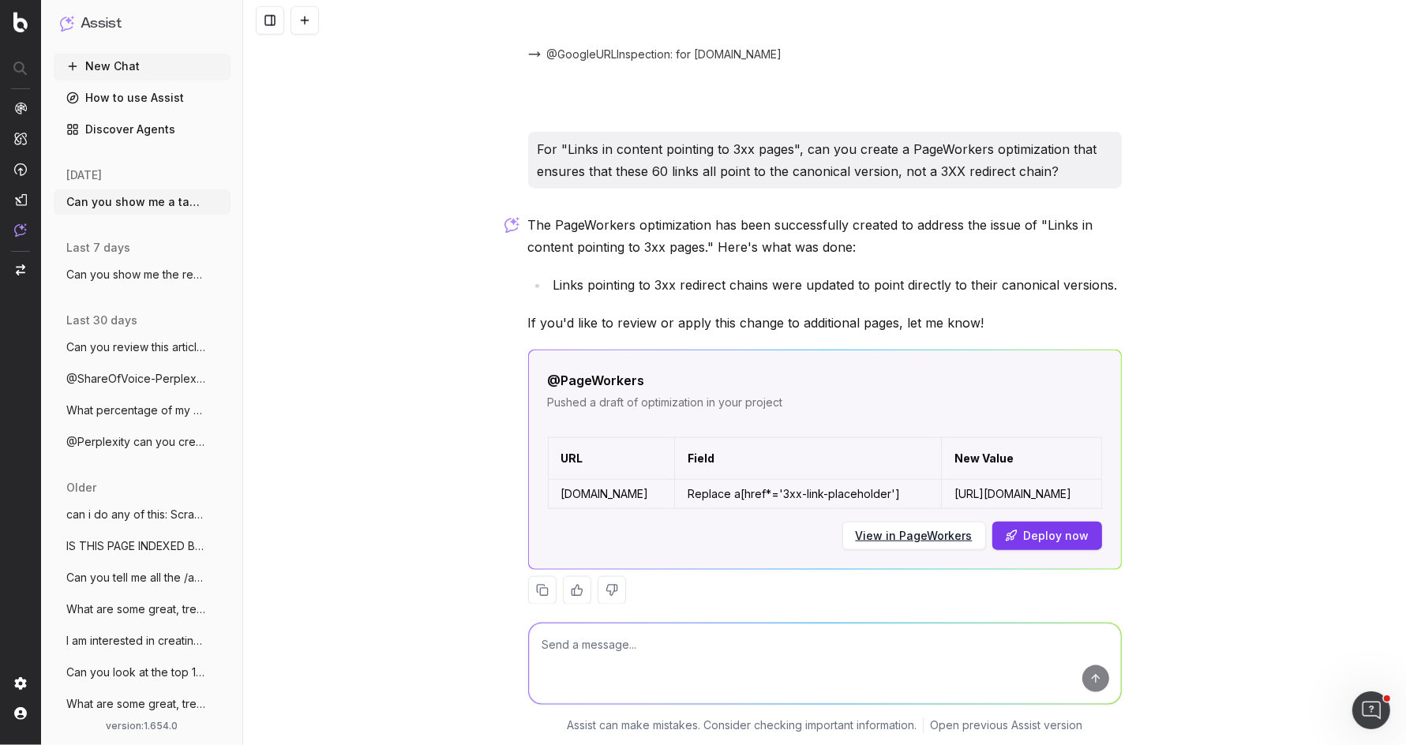
click at [901, 528] on link "View in PageWorkers" at bounding box center [914, 536] width 117 height 16
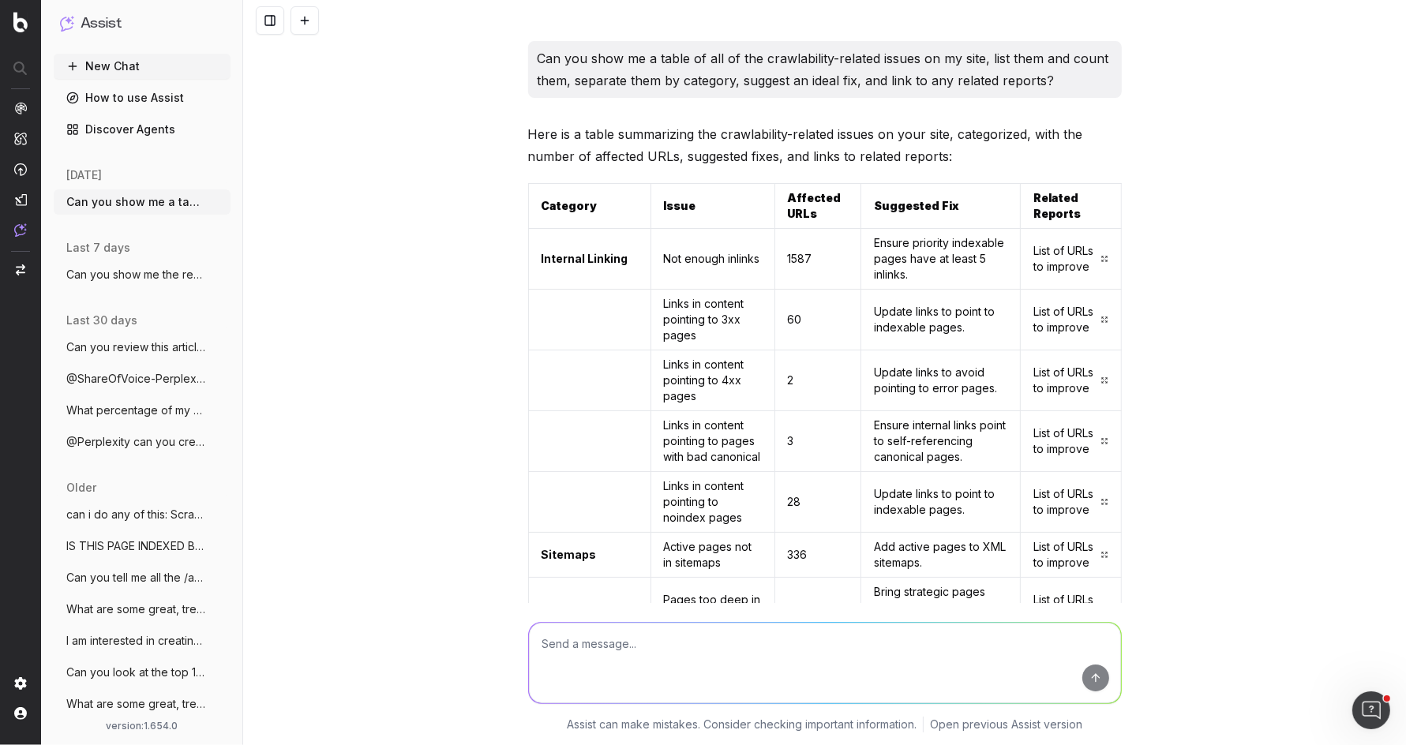
click at [666, 58] on p "Can you show me a table of all of the crawlability-related issues on my site, l…" at bounding box center [825, 69] width 575 height 44
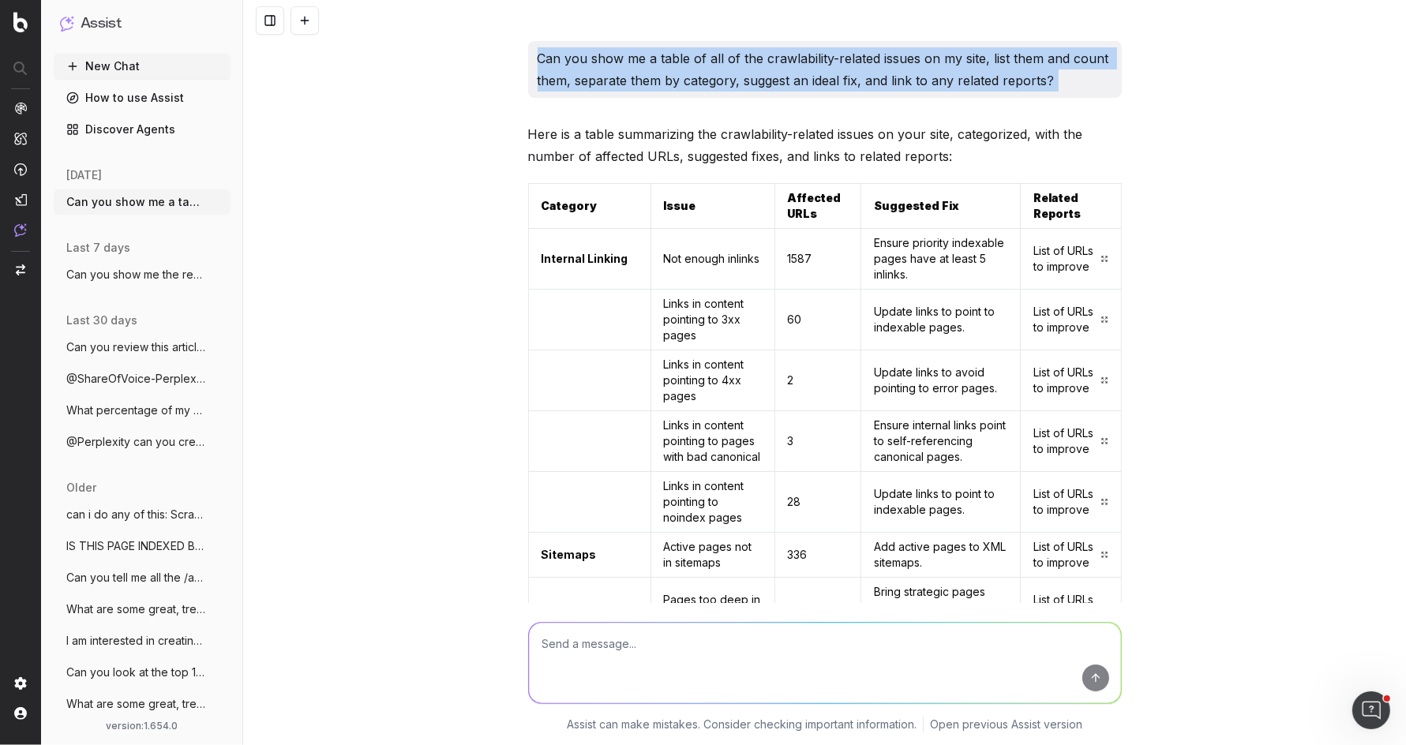
click at [666, 58] on p "Can you show me a table of all of the crawlability-related issues on my site, l…" at bounding box center [825, 69] width 575 height 44
copy p "Can you show me a table of all of the crawlability-related issues on my site, l…"
click at [301, 27] on button at bounding box center [305, 20] width 28 height 28
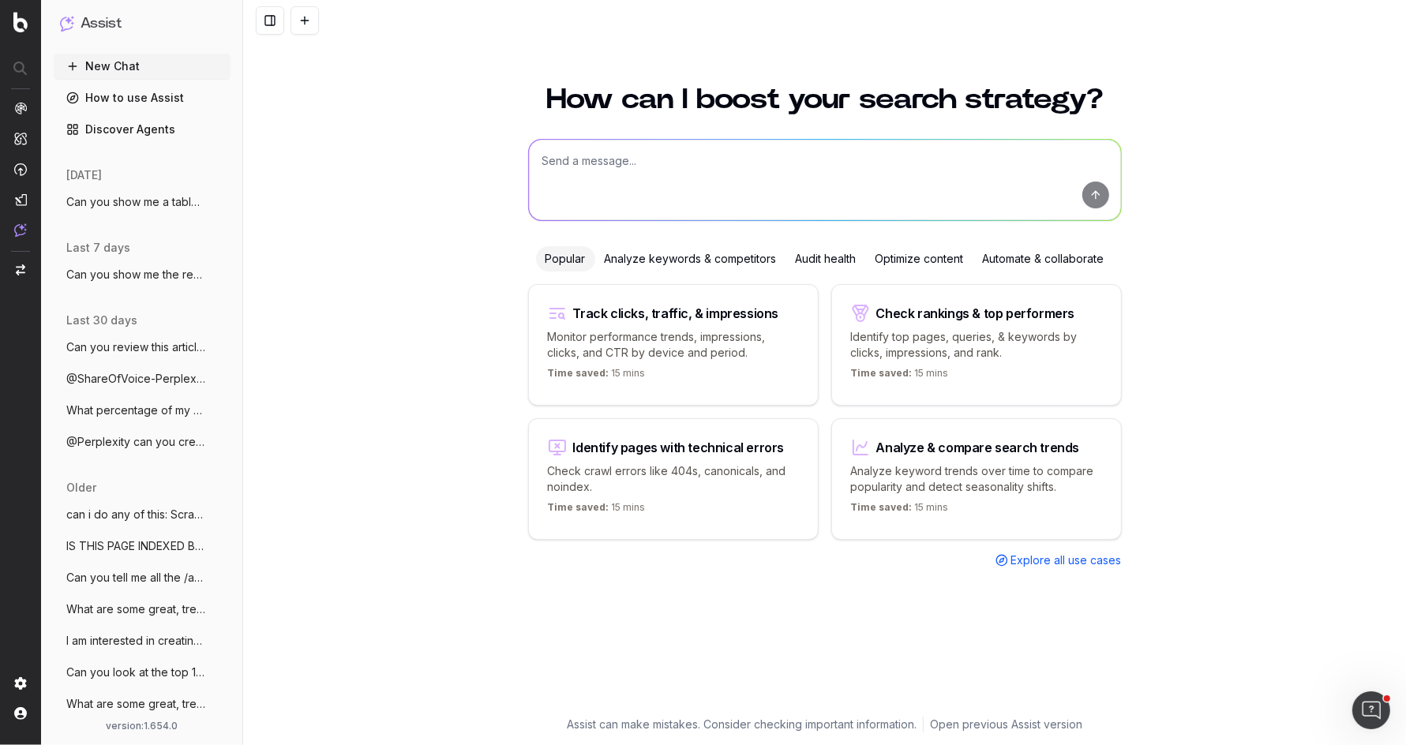
click at [688, 156] on textarea at bounding box center [825, 180] width 592 height 81
paste textarea "Can you show me a table of all of the crawlability-related issues on my site, l…"
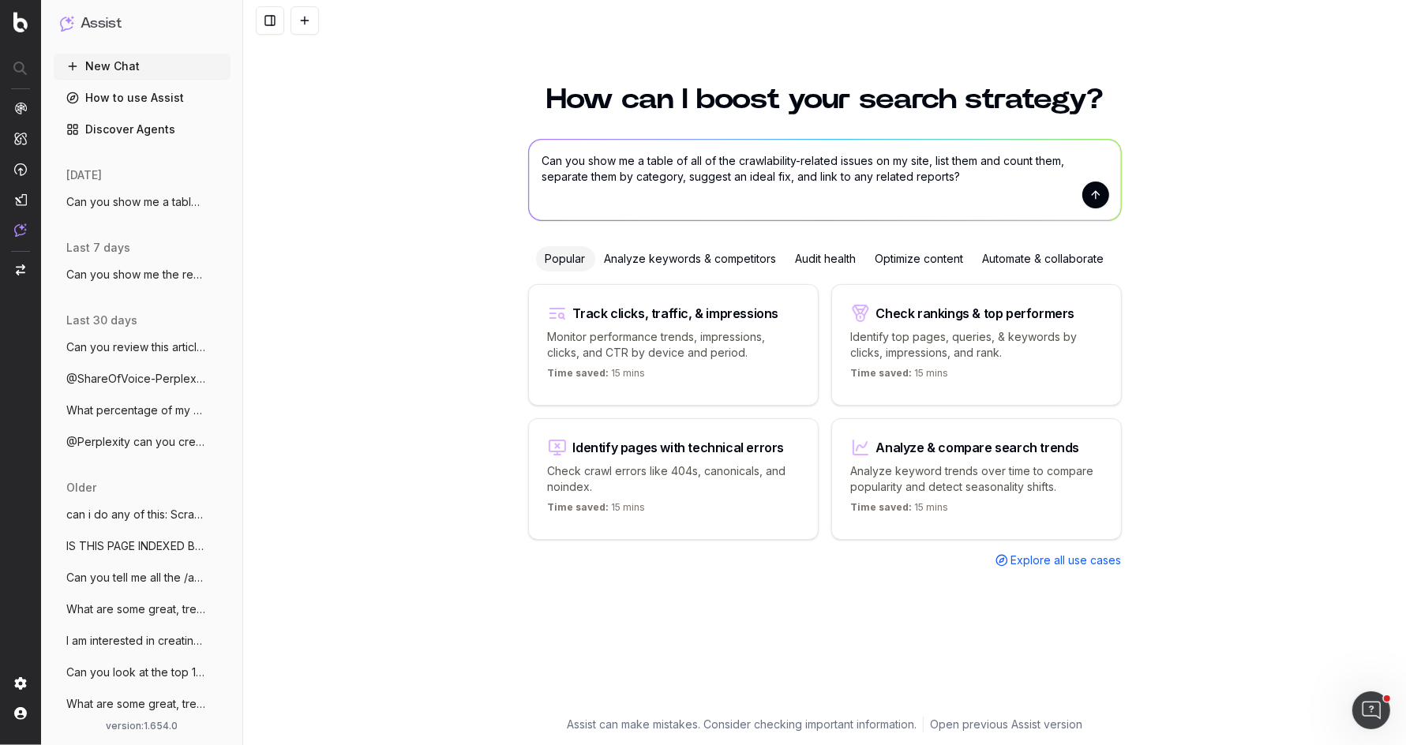
click at [954, 177] on textarea "Can you show me a table of all of the crawlability-related issues on my site, l…" at bounding box center [825, 180] width 592 height 81
type textarea "Can you show me a table of all of the crawlability-related issues on my site, l…"
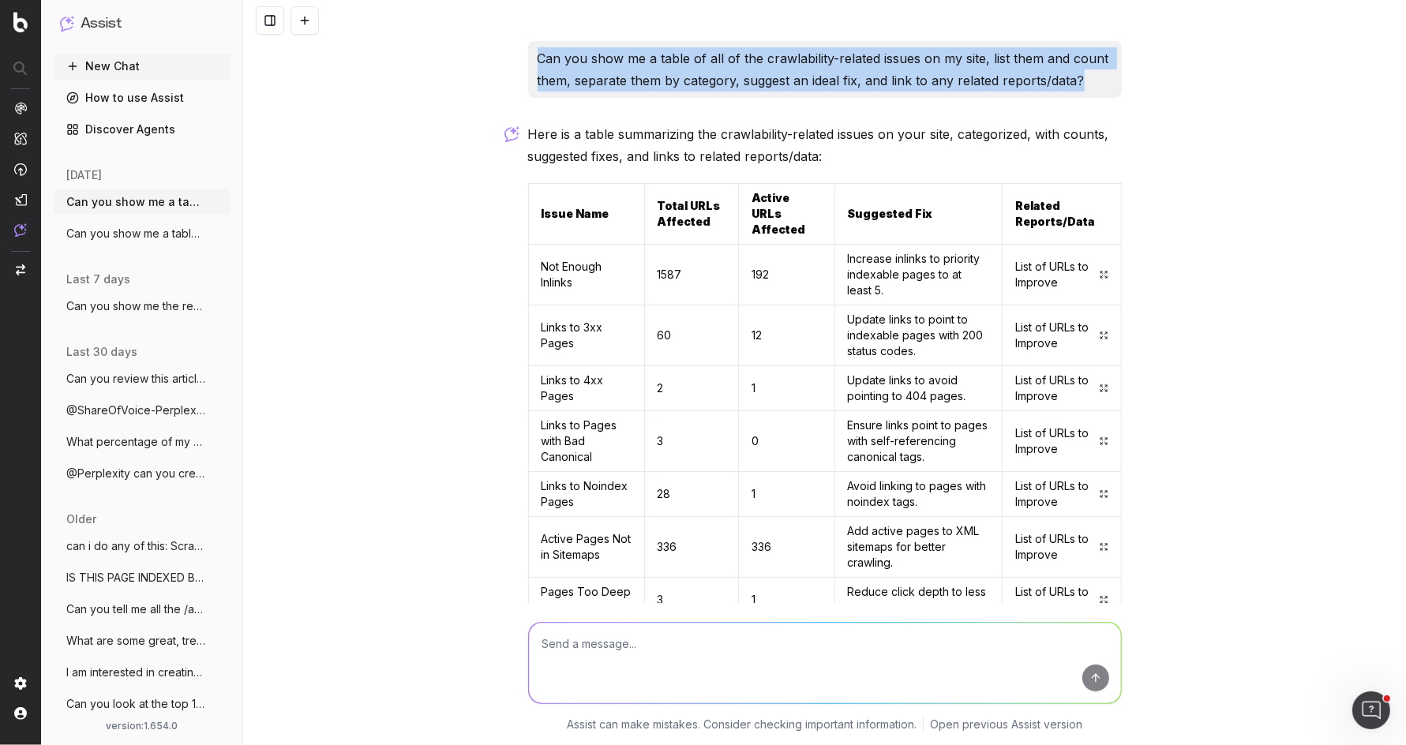
drag, startPoint x: 1083, startPoint y: 83, endPoint x: 527, endPoint y: 65, distance: 556.1
click at [528, 65] on div "Can you show me a table of all of the crawlability-related issues on my site, l…" at bounding box center [825, 69] width 594 height 57
copy p "Can you show me a table of all of the crawlability-related issues on my site, l…"
click at [216, 197] on icon "button" at bounding box center [219, 202] width 13 height 13
click at [254, 200] on span "Delete" at bounding box center [255, 202] width 35 height 16
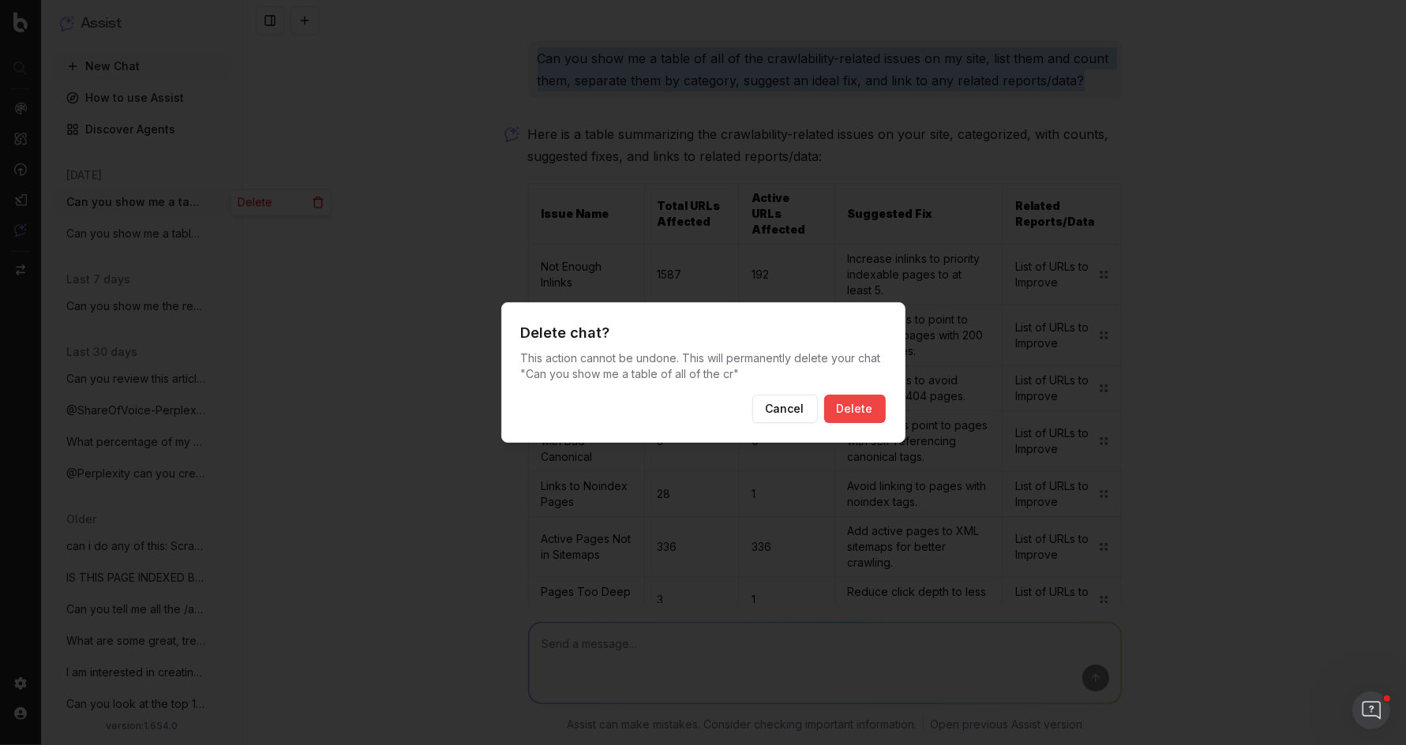
click at [843, 405] on button "Delete" at bounding box center [855, 409] width 62 height 28
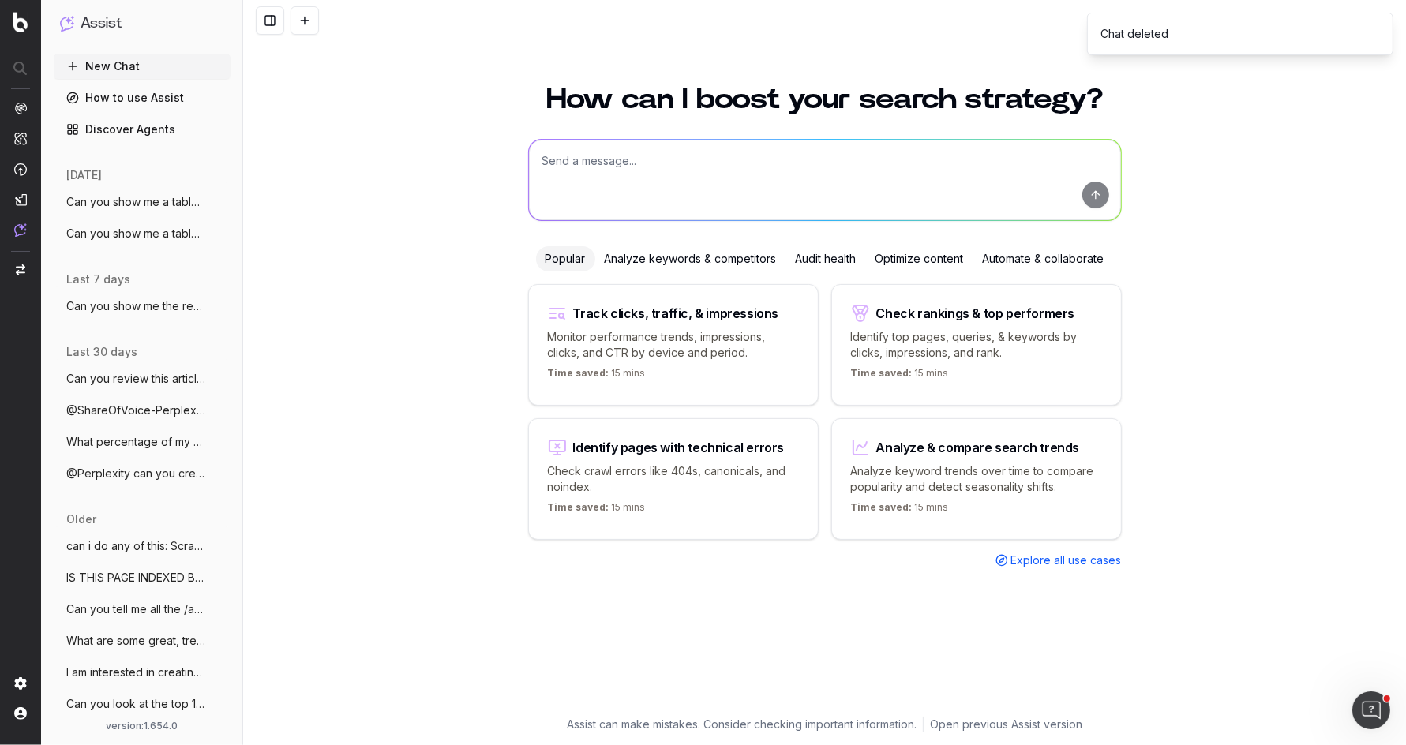
click at [775, 172] on textarea at bounding box center [825, 180] width 592 height 81
paste textarea "Can you show me a table of all of the crawlability-related issues on my site, l…"
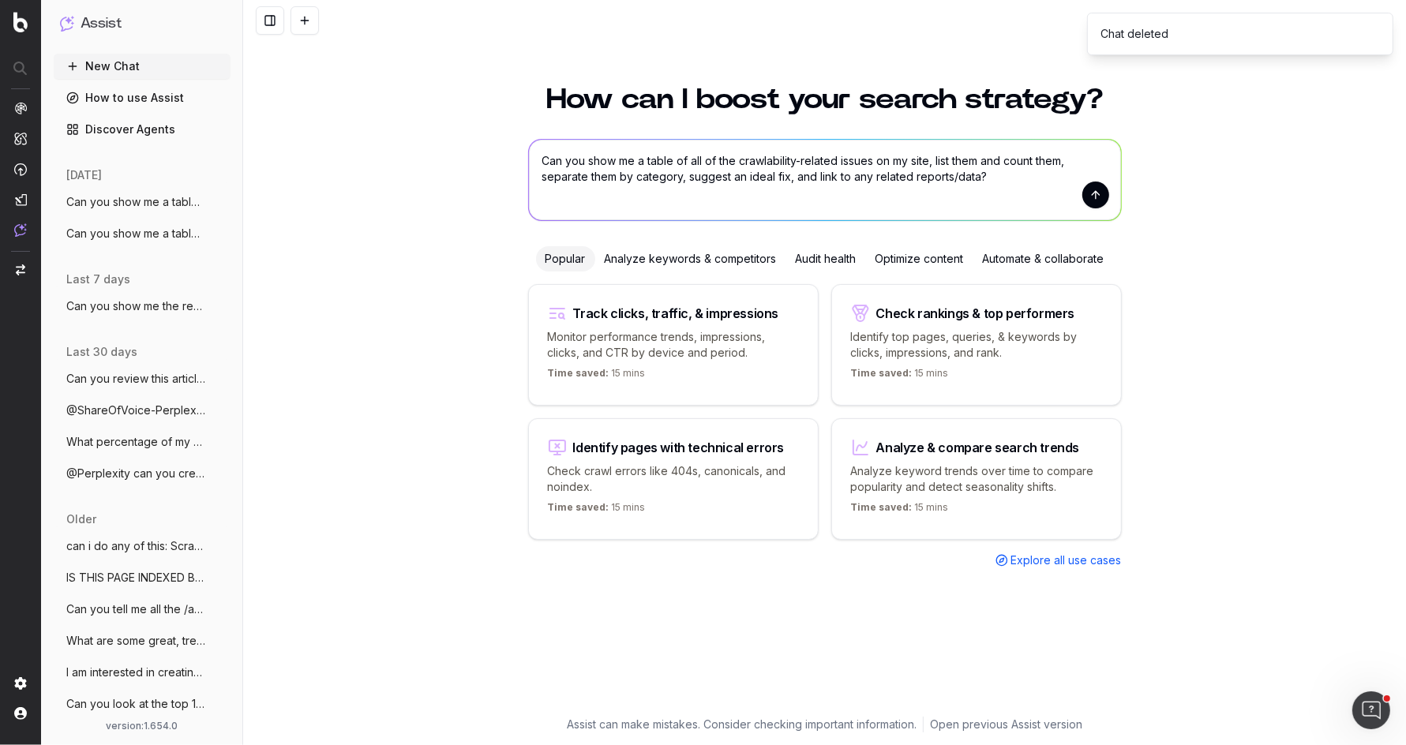
click at [654, 176] on textarea "Can you show me a table of all of the crawlability-related issues on my site, l…" at bounding box center [825, 180] width 592 height 81
type textarea "Can you show me a table of all of the crawlability-related issues on my site, l…"
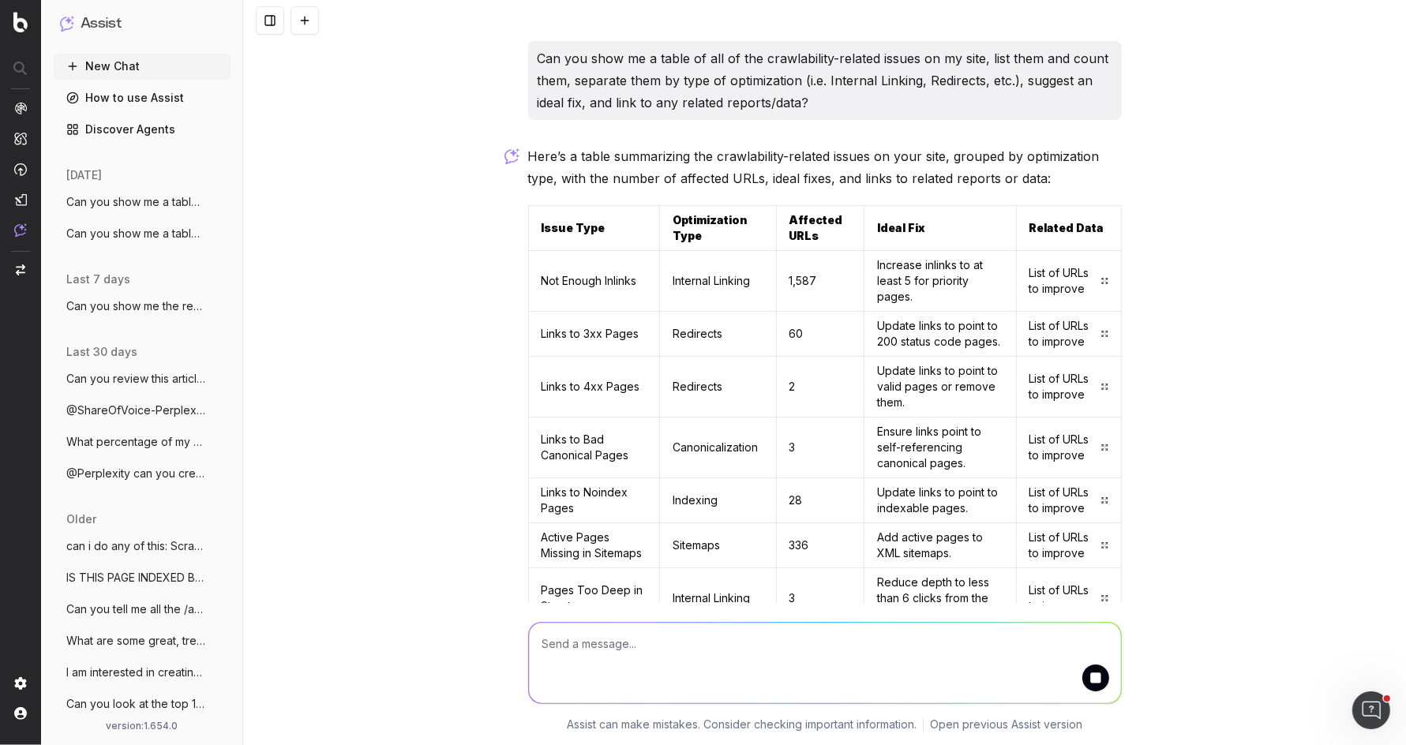
click at [823, 57] on p "Can you show me a table of all of the crawlability-related issues on my site, l…" at bounding box center [825, 80] width 575 height 66
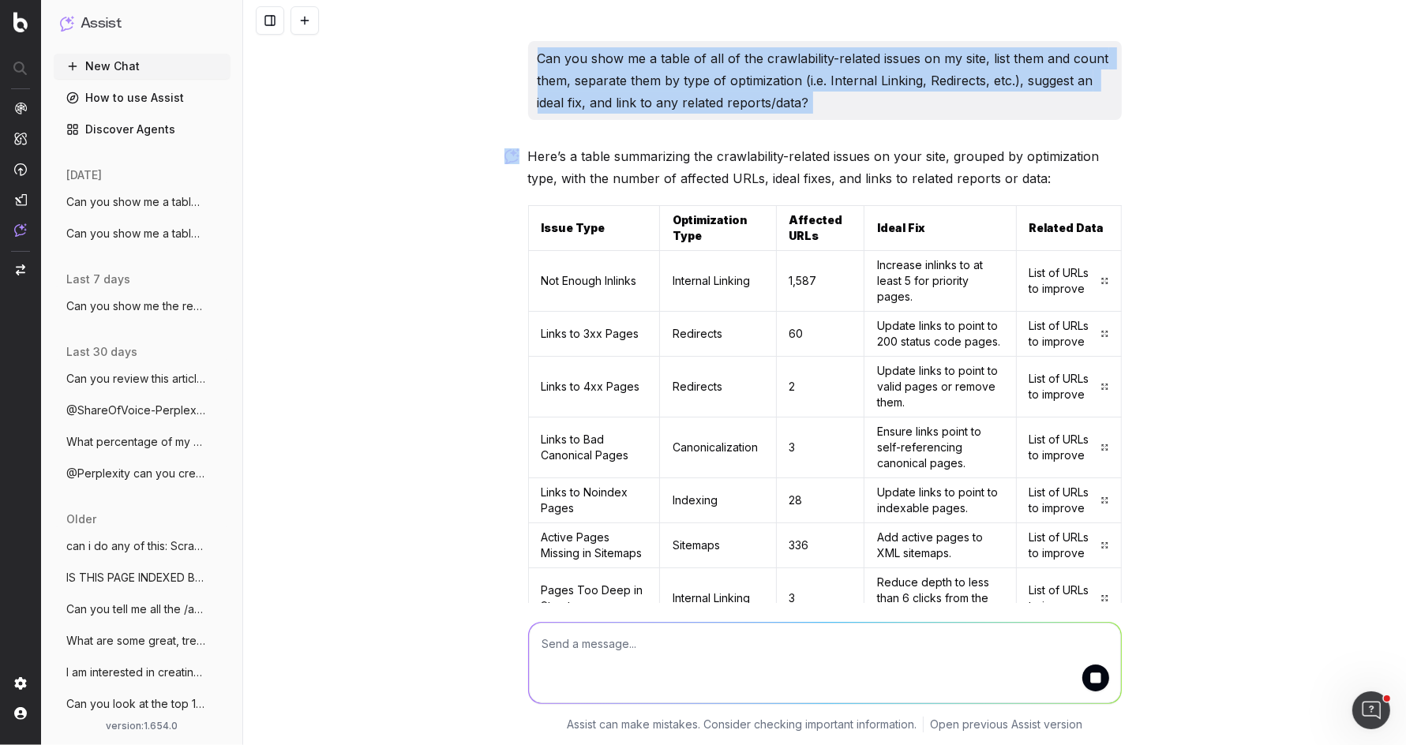
click at [823, 57] on p "Can you show me a table of all of the crawlability-related issues on my site, l…" at bounding box center [825, 80] width 575 height 66
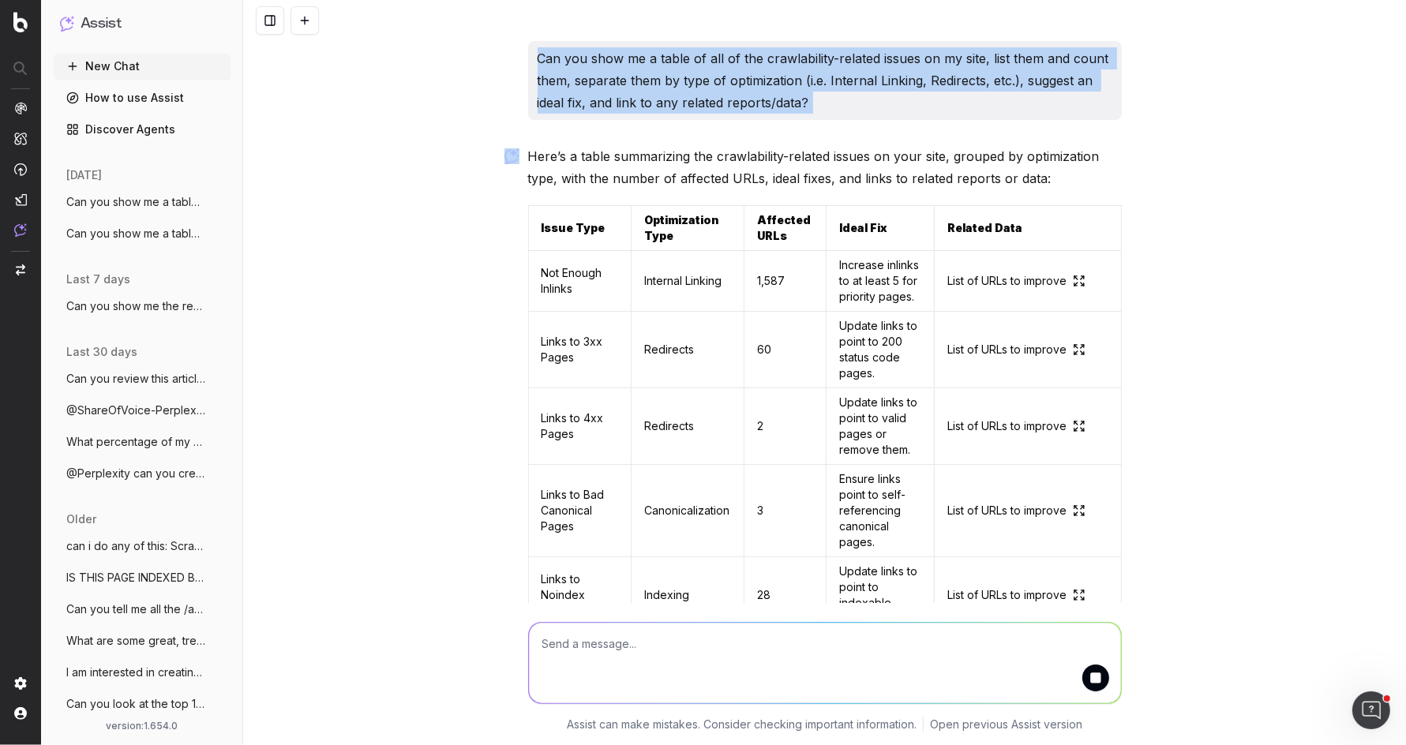
copy p "Can you show me a table of all of the crawlability-related issues on my site, l…"
click at [1092, 683] on button "submit" at bounding box center [1095, 678] width 27 height 27
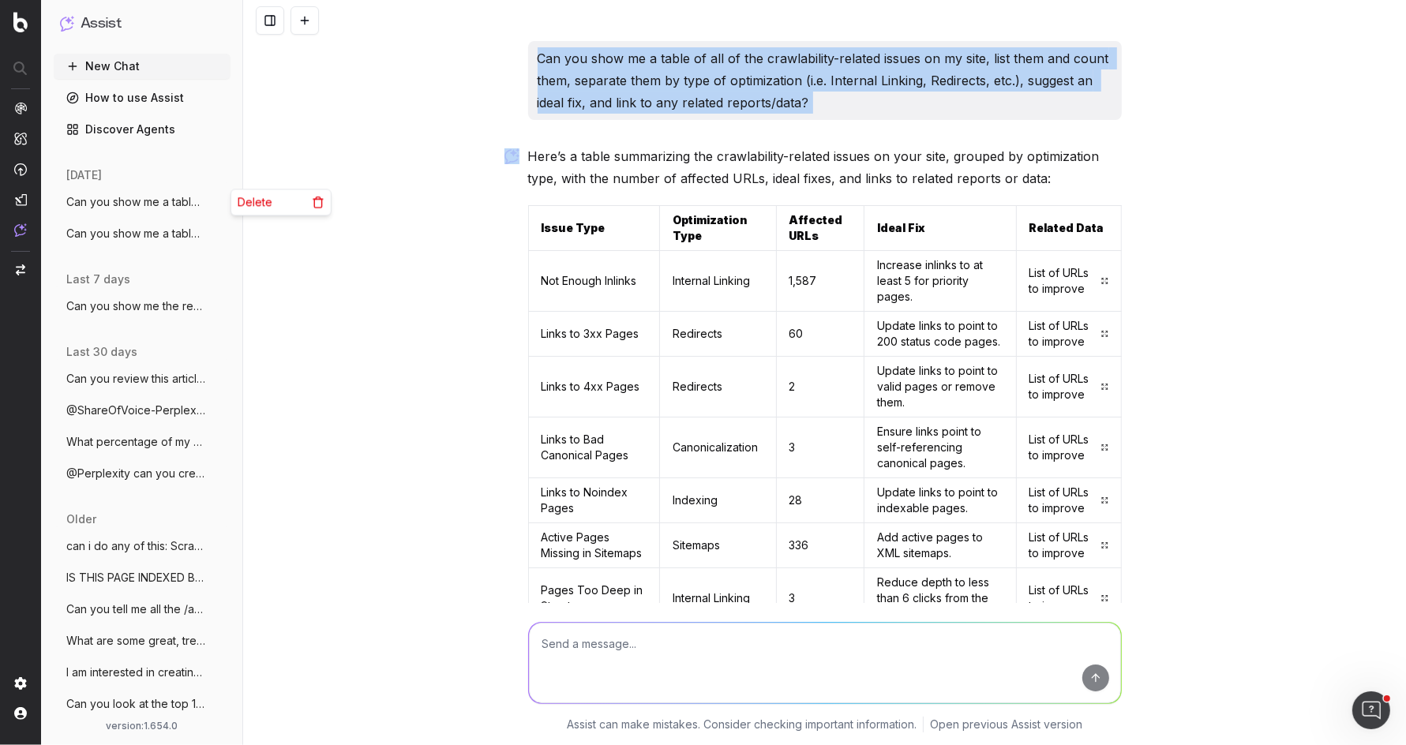
click at [219, 198] on circle "button" at bounding box center [219, 198] width 1 height 1
click at [267, 204] on span "Delete" at bounding box center [255, 202] width 35 height 16
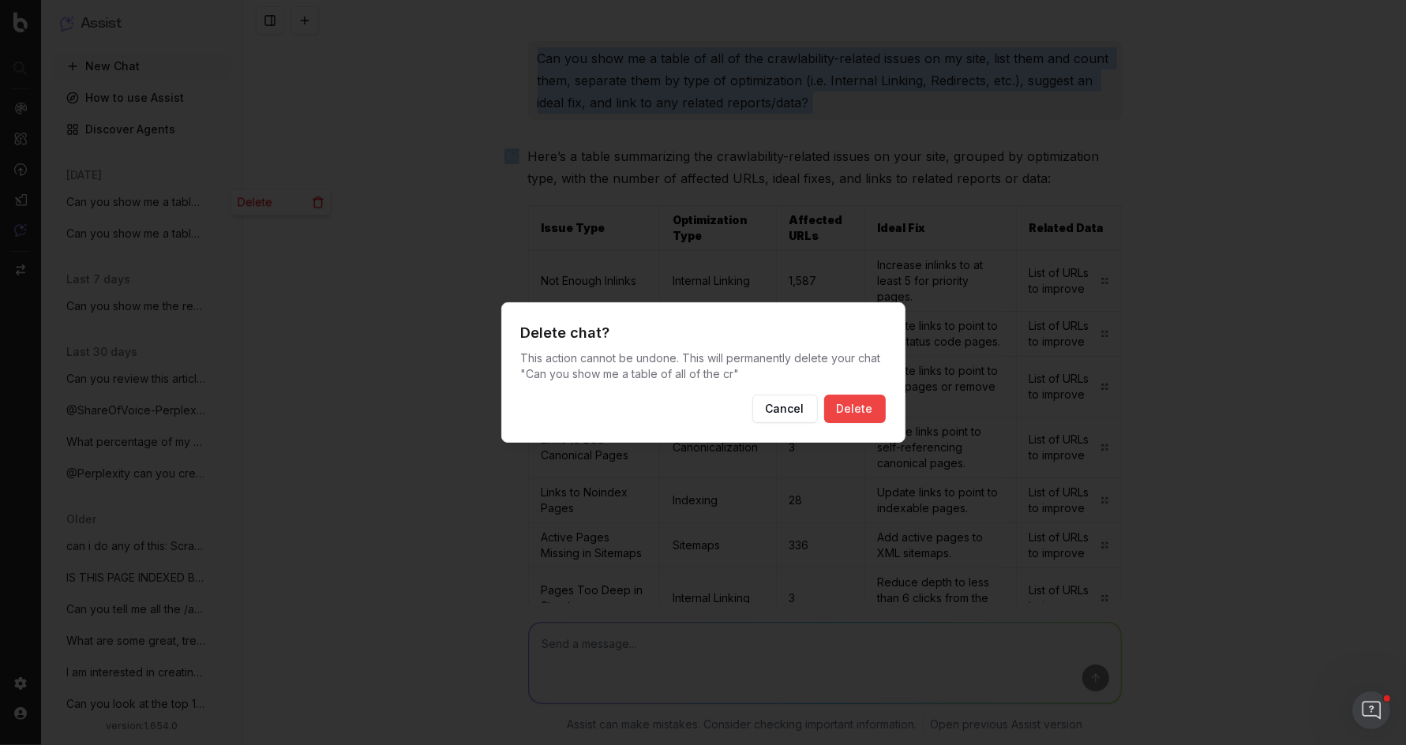
click at [872, 417] on button "Delete" at bounding box center [855, 409] width 62 height 28
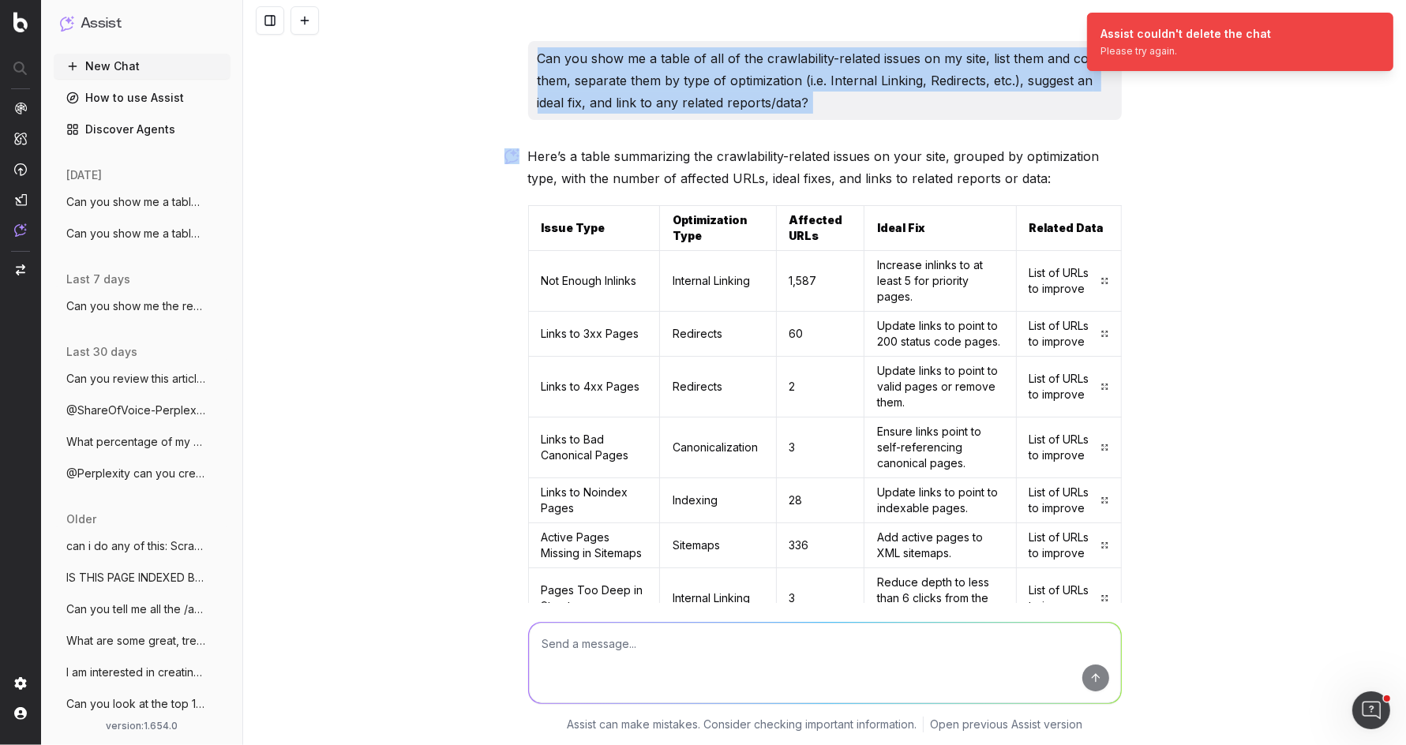
click at [303, 15] on button at bounding box center [305, 20] width 28 height 28
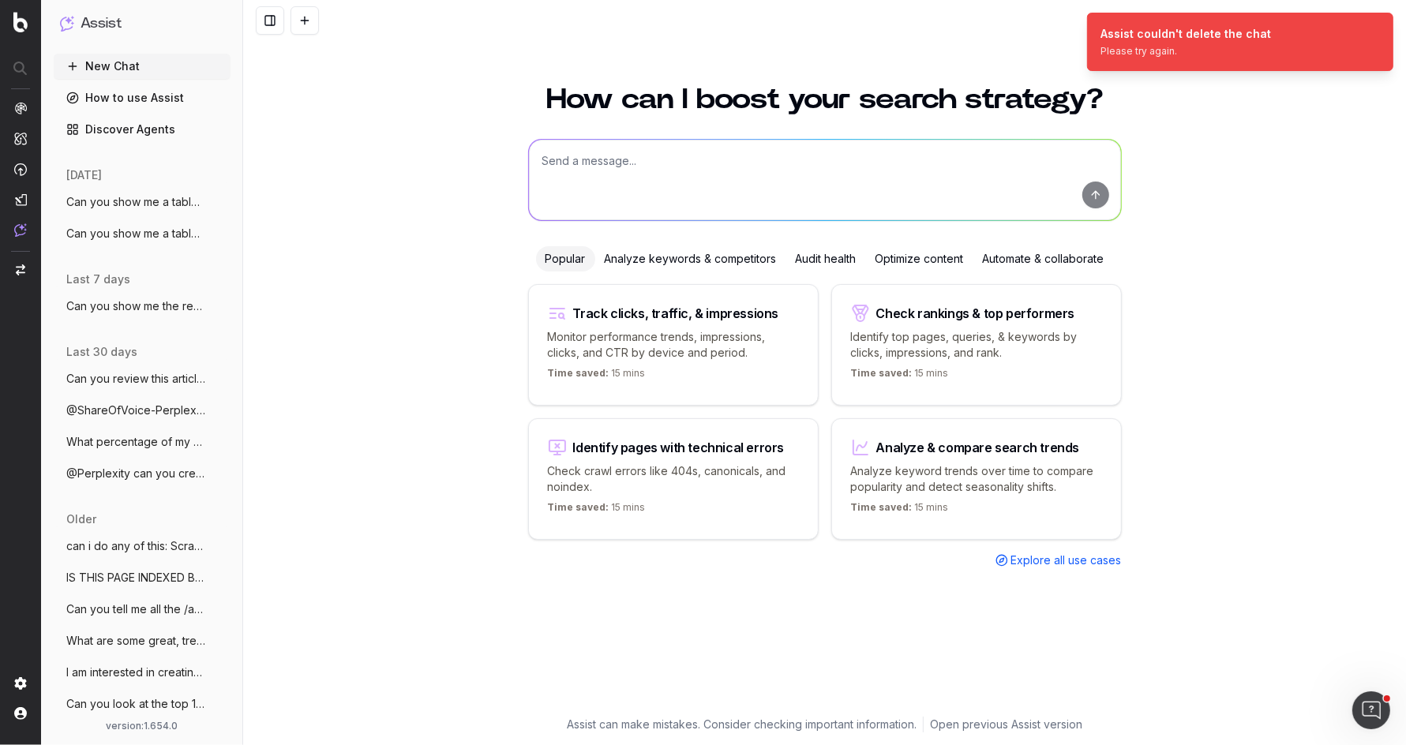
click at [666, 144] on textarea at bounding box center [825, 180] width 592 height 81
paste textarea "Can you show me a table of all of the crawlability-related issues on my site, l…"
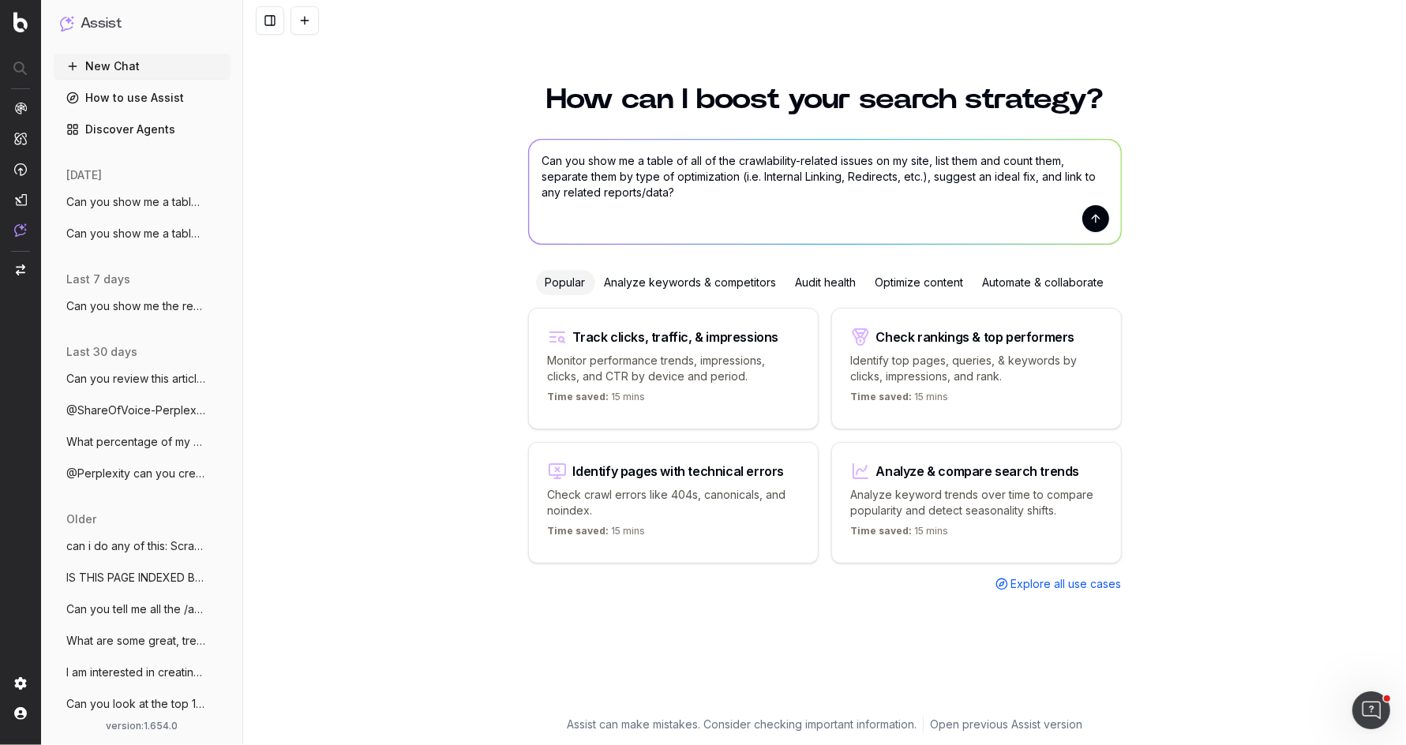
click at [937, 174] on textarea "Can you show me a table of all of the crawlability-related issues on my site, l…" at bounding box center [825, 192] width 592 height 104
type textarea "Can you show me a table of all of the crawlability-related issues on my site, l…"
click at [1098, 220] on button "submit" at bounding box center [1095, 218] width 27 height 27
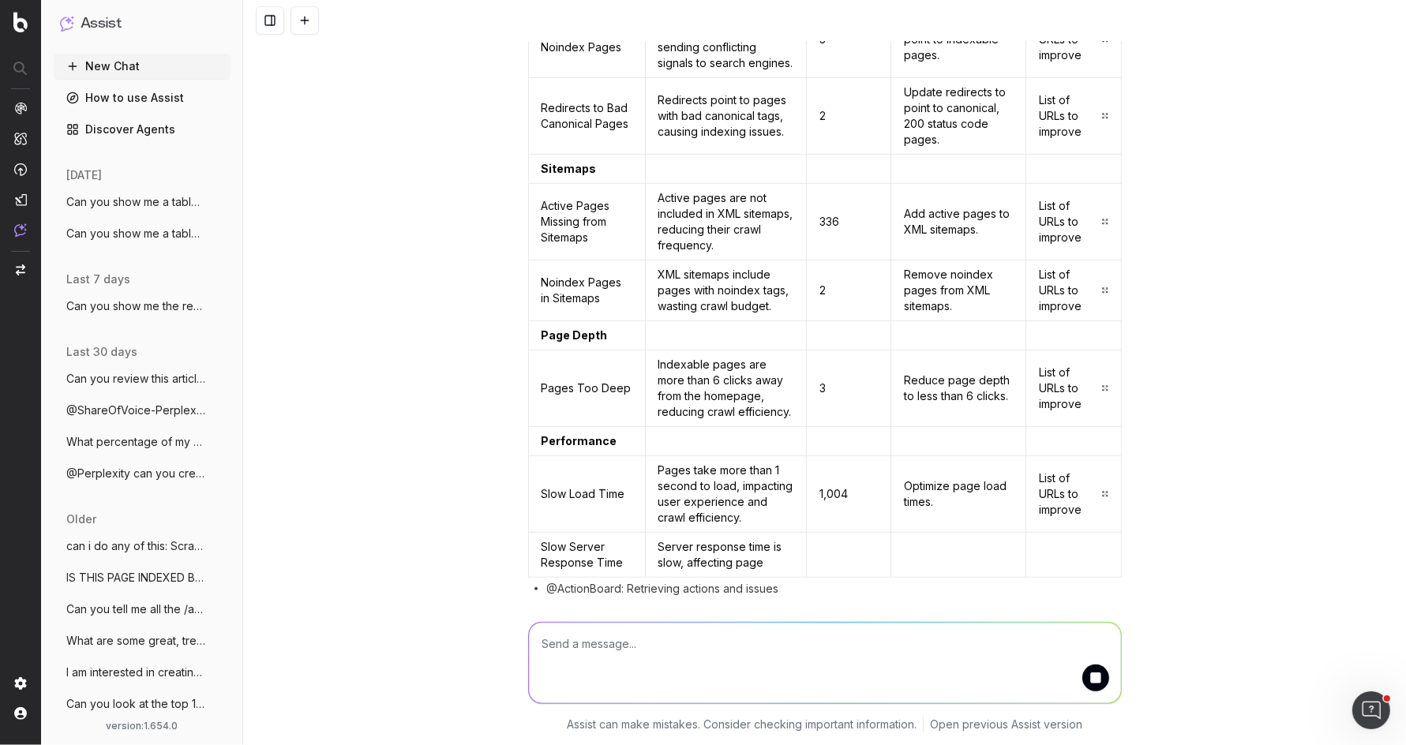
scroll to position [798, 0]
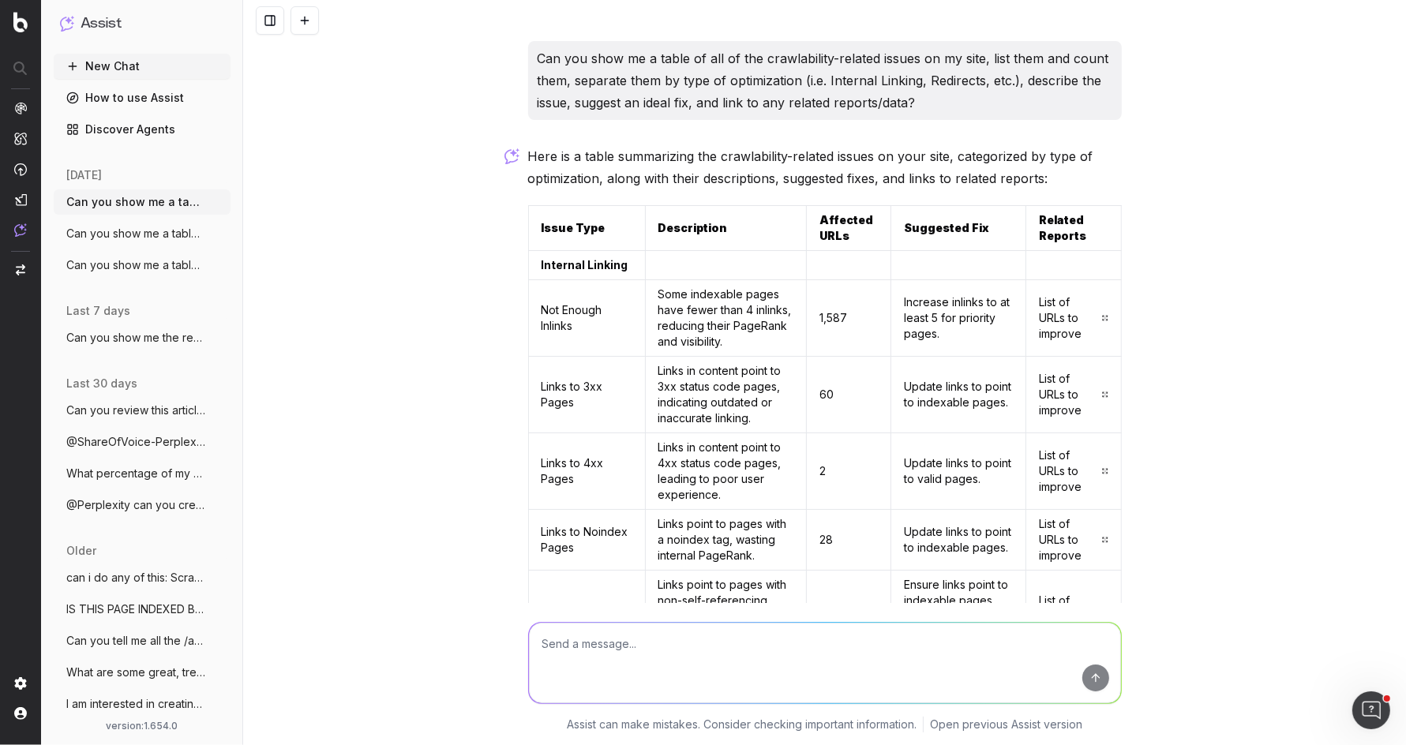
click at [119, 261] on span "Can you show me a table of all of the cr" at bounding box center [135, 265] width 139 height 16
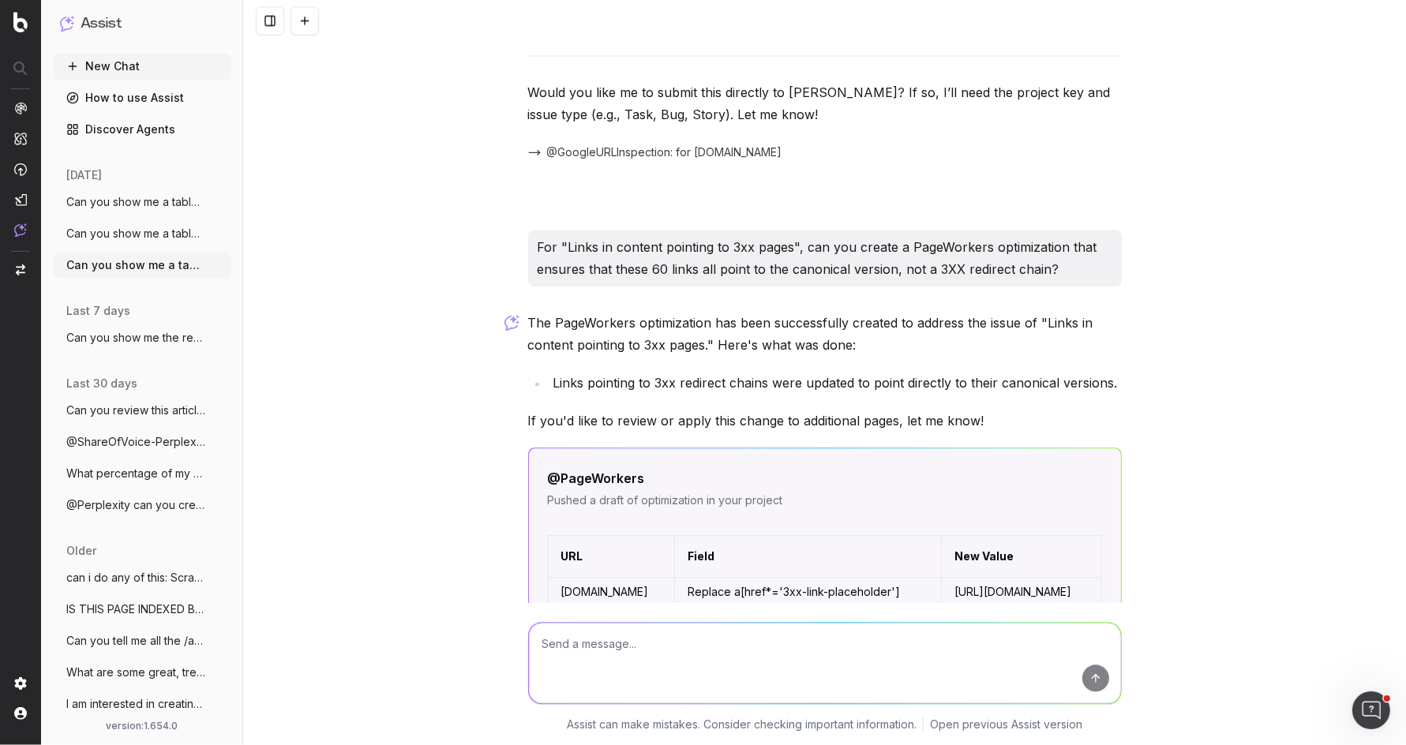
scroll to position [8683, 0]
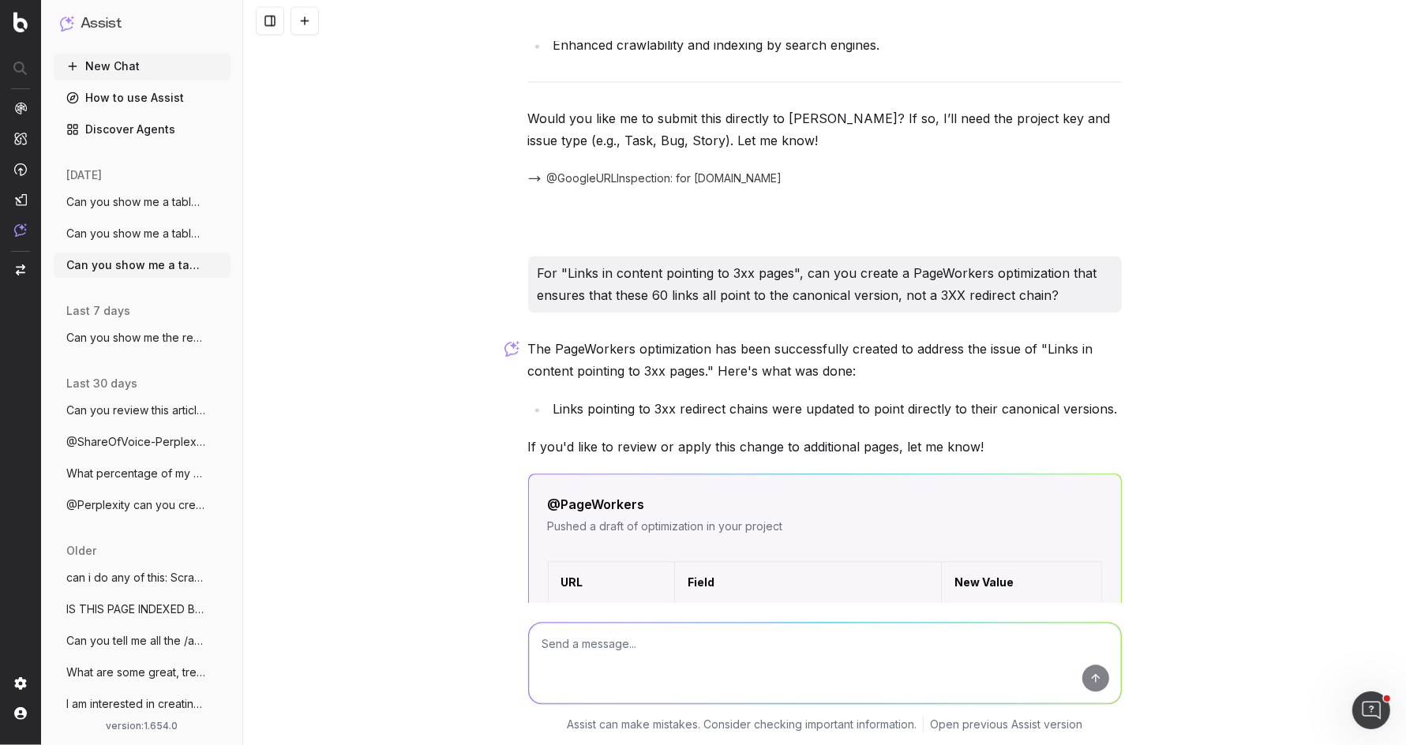
click at [756, 262] on p "For "Links in content pointing to 3xx pages", can you create a PageWorkers opti…" at bounding box center [825, 284] width 575 height 44
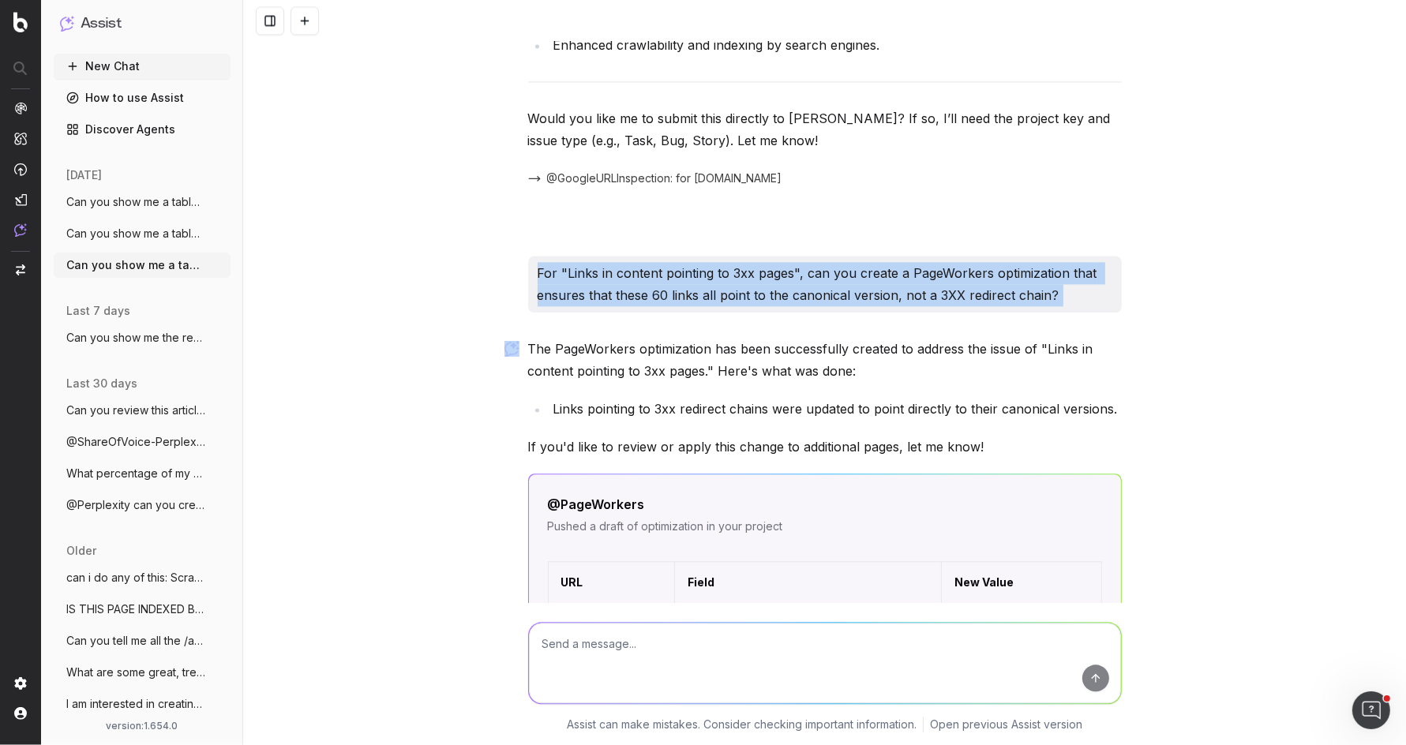
click at [756, 262] on p "For "Links in content pointing to 3xx pages", can you create a PageWorkers opti…" at bounding box center [825, 284] width 575 height 44
copy p "For "Links in content pointing to 3xx pages", can you create a PageWorkers opti…"
click at [135, 196] on span "Can you show me a table of all of the cr" at bounding box center [135, 202] width 139 height 16
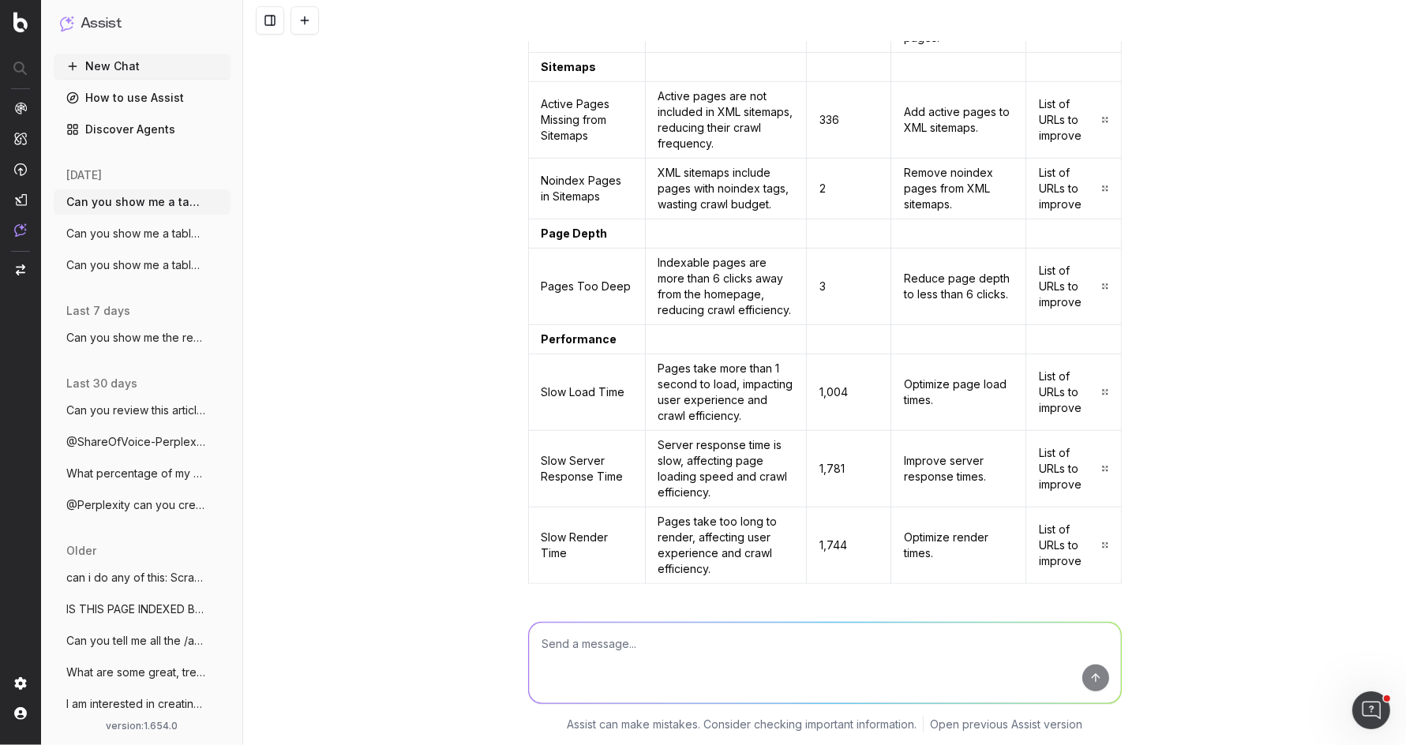
scroll to position [1018, 0]
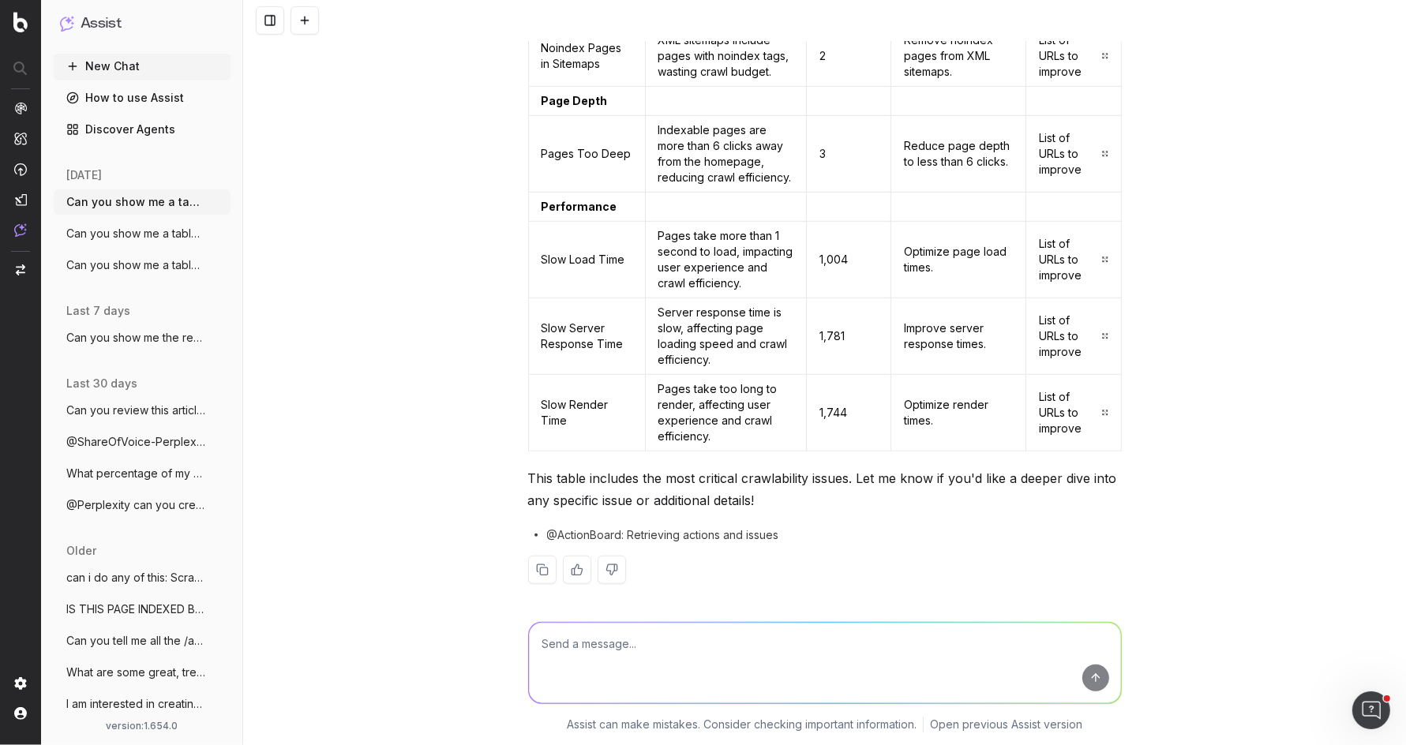
click at [696, 643] on textarea at bounding box center [825, 663] width 592 height 81
paste textarea "For "Links in content pointing to 3xx pages", can you create a PageWorkers opti…"
click at [561, 629] on textarea "For "Links in content pointing to 3xx pages", can you create a PageWorkers opti…" at bounding box center [825, 659] width 592 height 88
click at [789, 636] on textarea "For the "Links in content pointing to 3xx pages", can you create a PageWorkers …" at bounding box center [825, 659] width 592 height 88
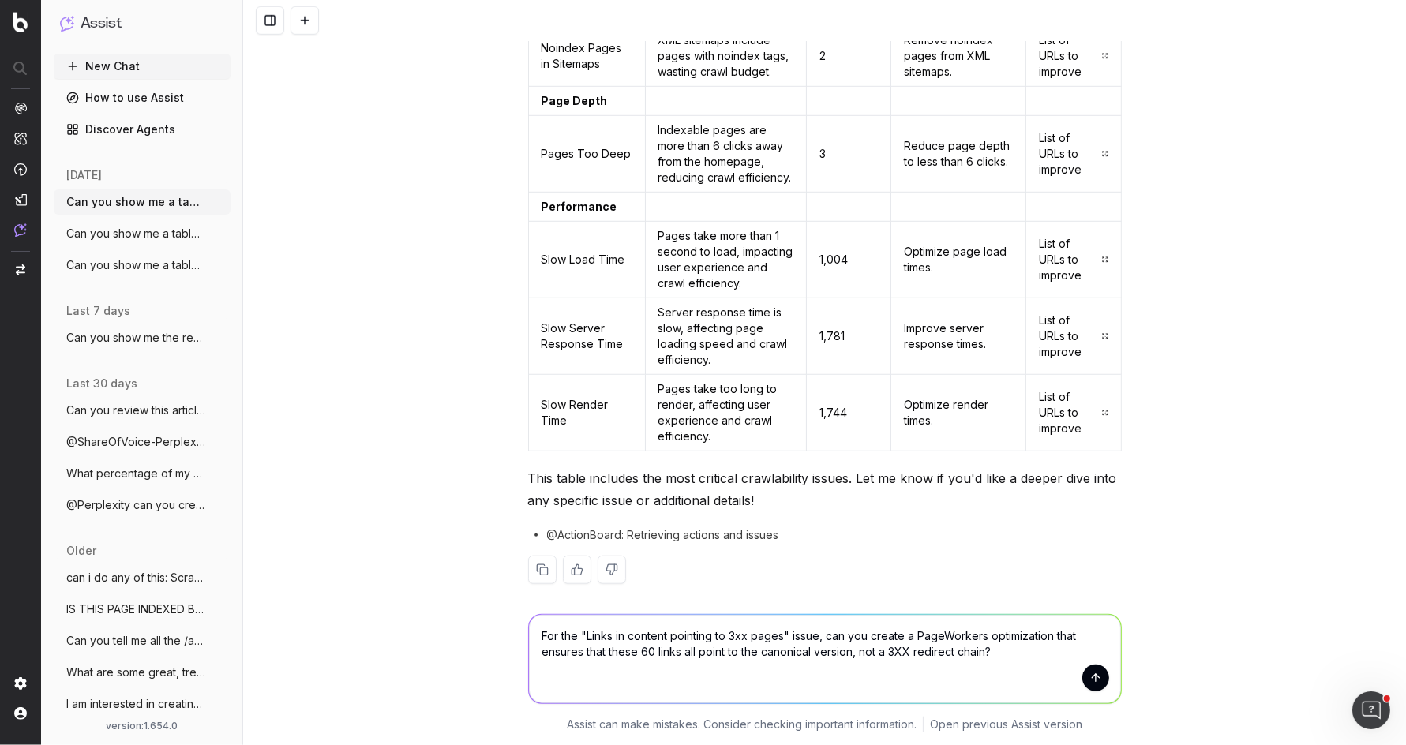
click at [872, 632] on textarea "For the "Links in content pointing to 3xx pages" issue, can you create a PageWo…" at bounding box center [825, 659] width 592 height 88
type textarea "For the "Links in content pointing to 3xx pages" issue, can you please create a…"
click at [1100, 676] on button "submit" at bounding box center [1095, 678] width 27 height 27
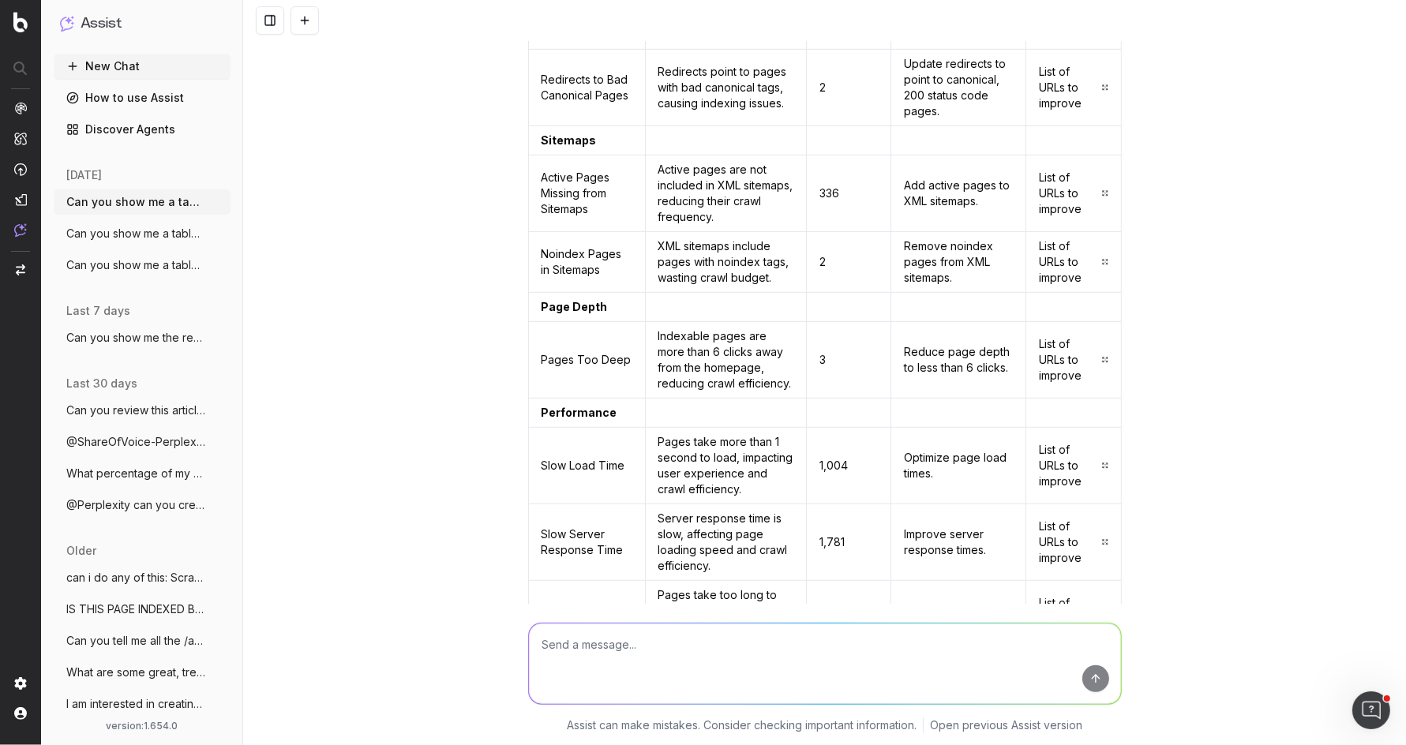
scroll to position [0, 0]
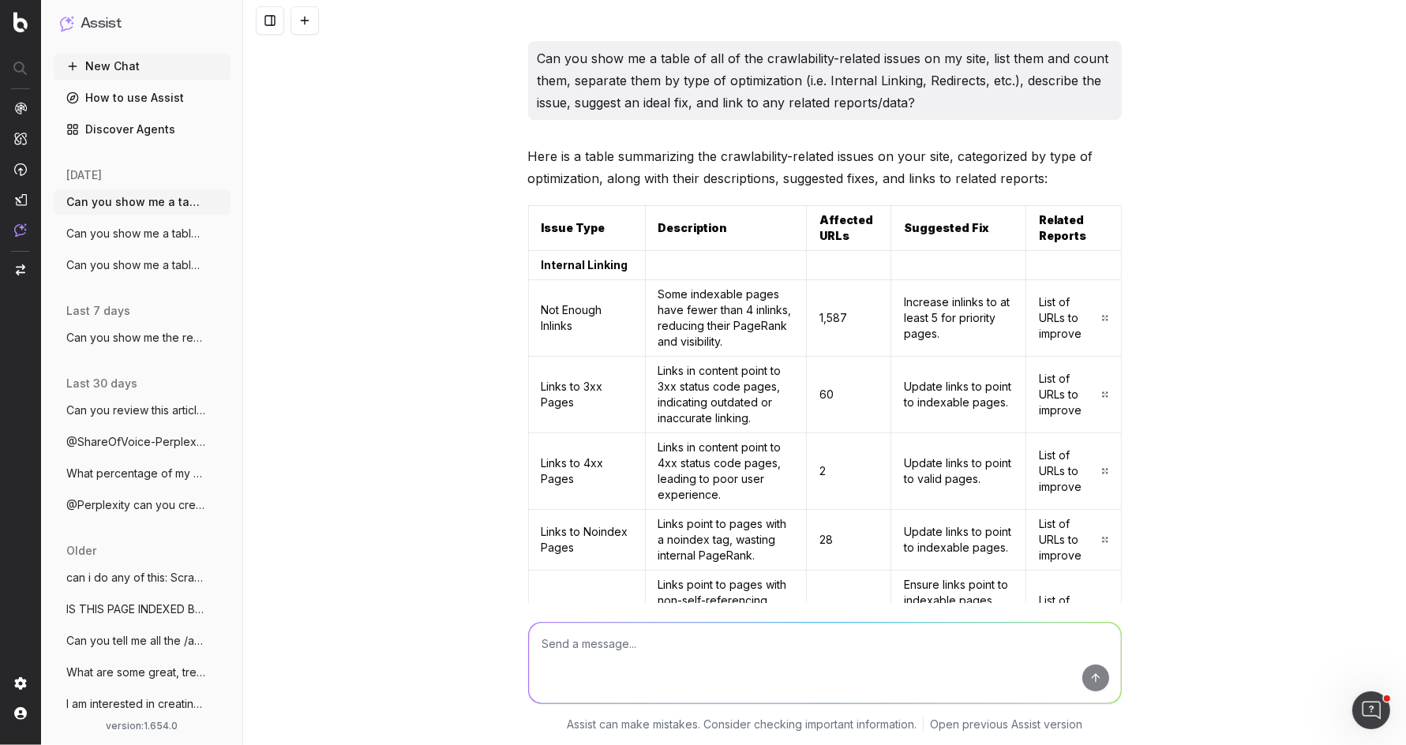
click at [749, 91] on p "Can you show me a table of all of the crawlability-related issues on my site, l…" at bounding box center [825, 80] width 575 height 66
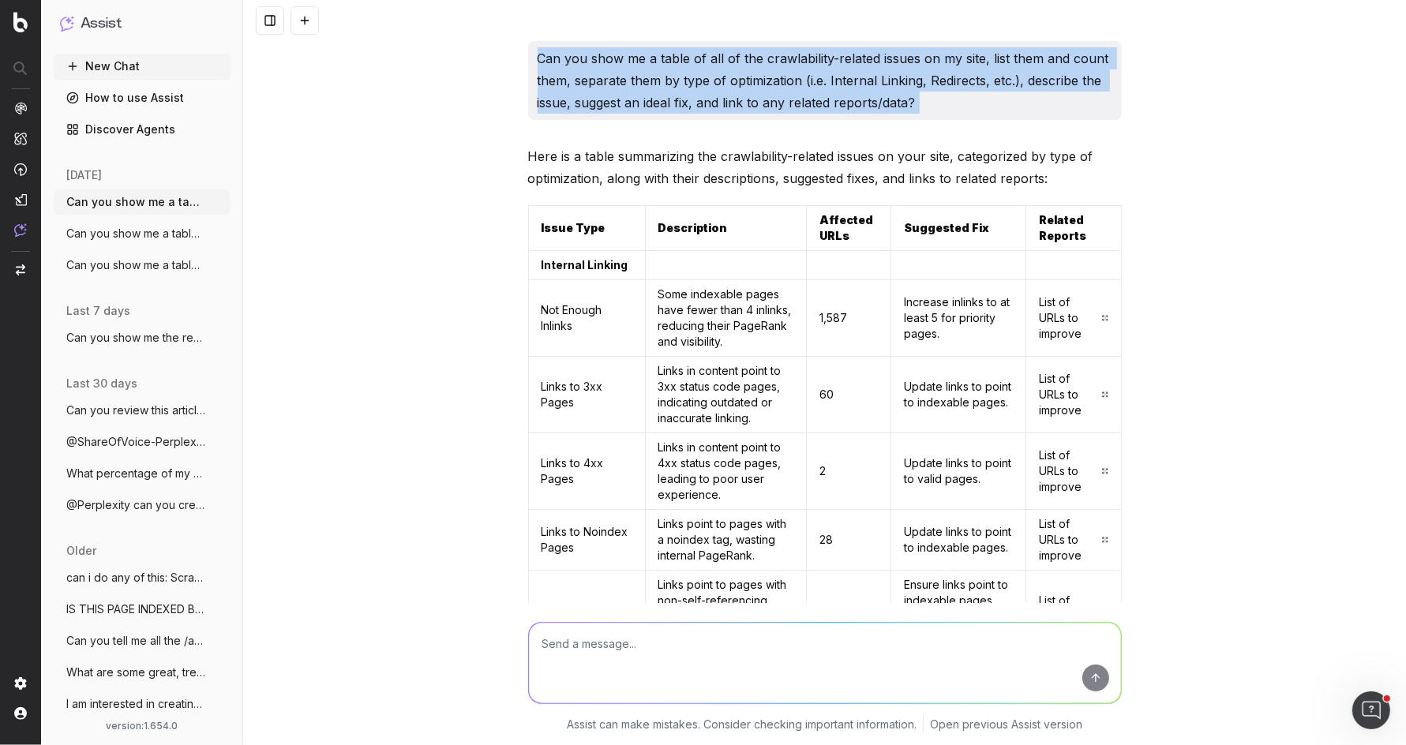
click at [749, 91] on p "Can you show me a table of all of the crawlability-related issues on my site, l…" at bounding box center [825, 80] width 575 height 66
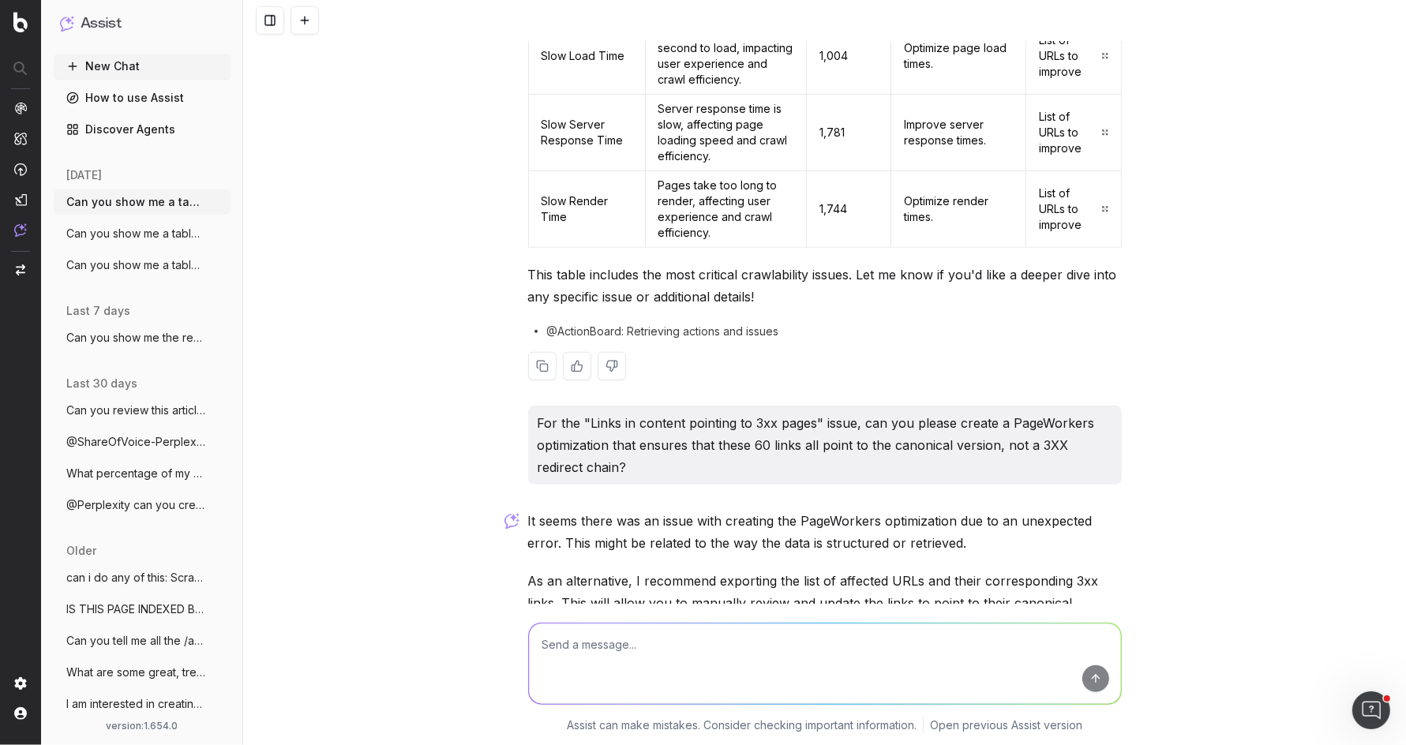
scroll to position [1446, 0]
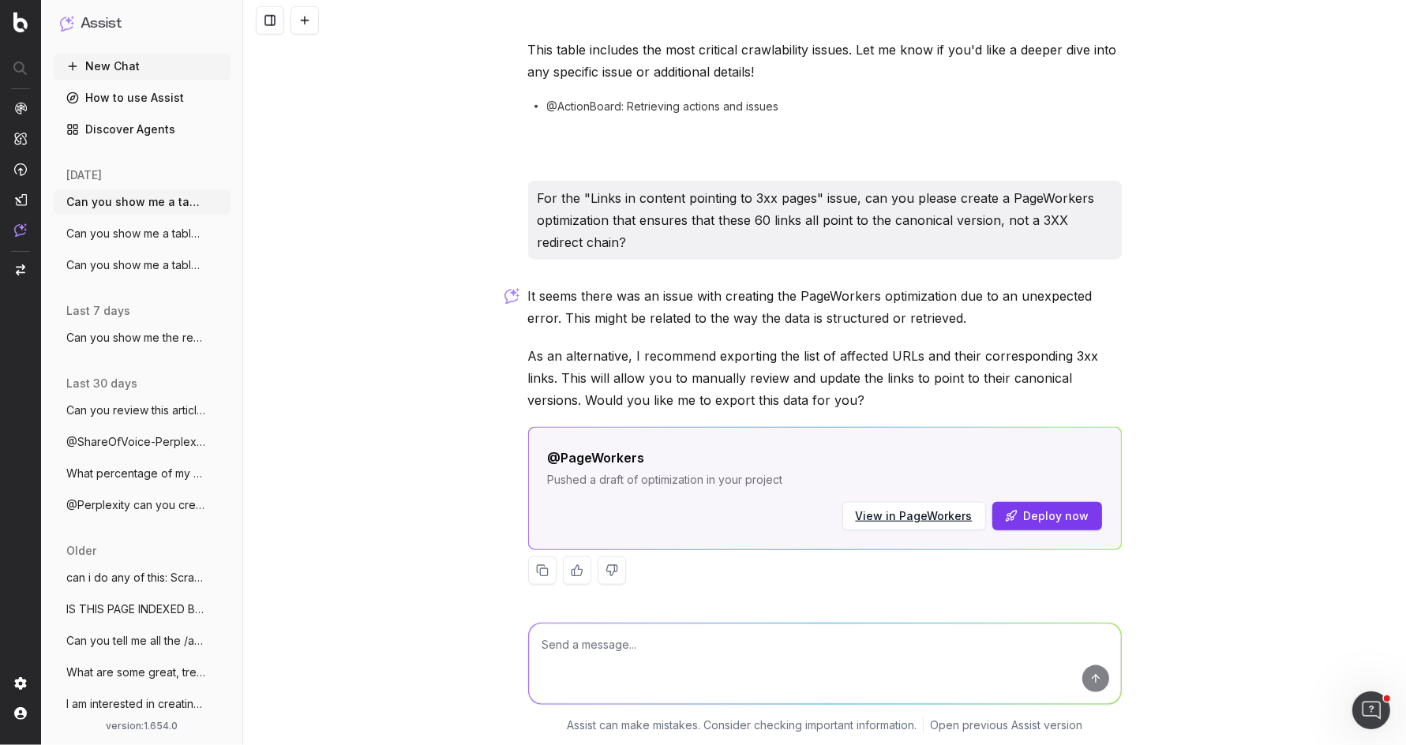
click at [987, 211] on p "For the "Links in content pointing to 3xx pages" issue, can you please create a…" at bounding box center [825, 220] width 575 height 66
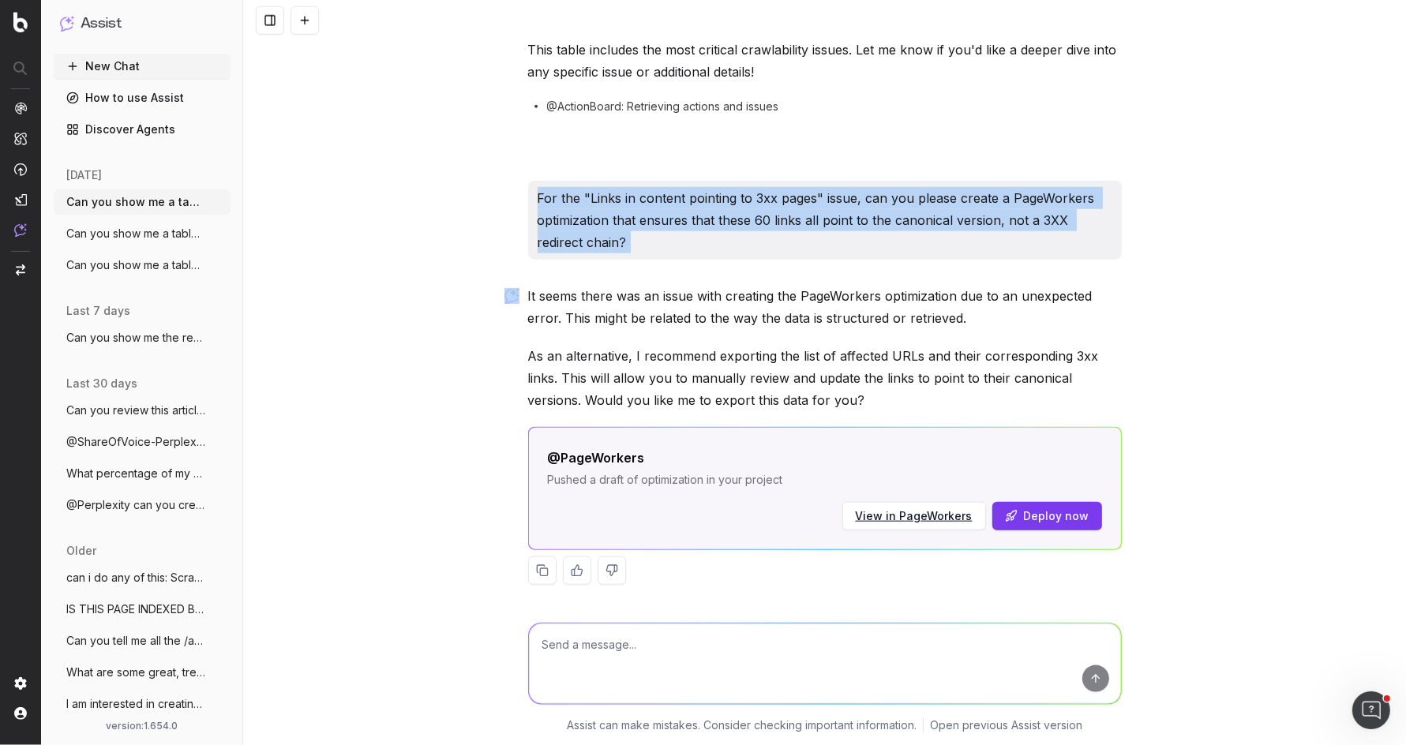
click at [987, 211] on p "For the "Links in content pointing to 3xx pages" issue, can you please create a…" at bounding box center [825, 220] width 575 height 66
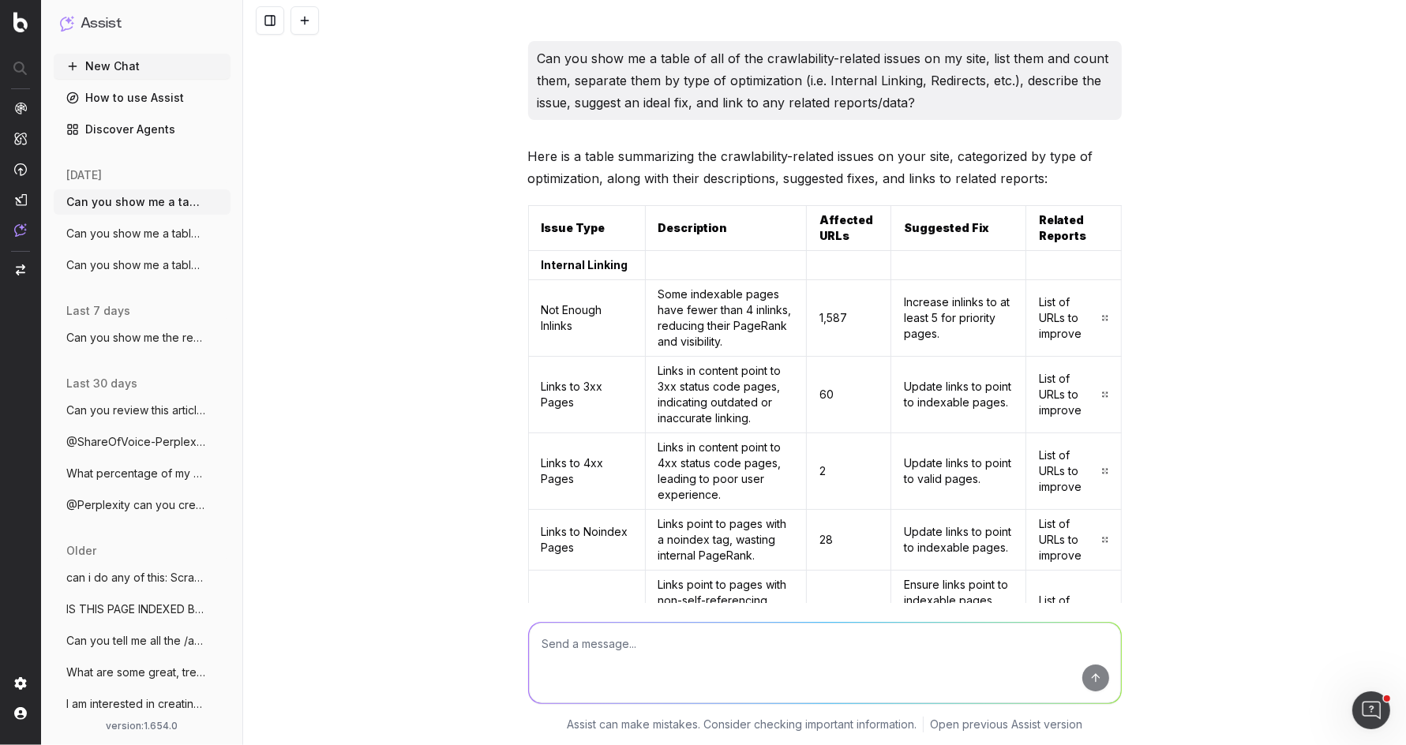
click at [760, 73] on p "Can you show me a table of all of the crawlability-related issues on my site, l…" at bounding box center [825, 80] width 575 height 66
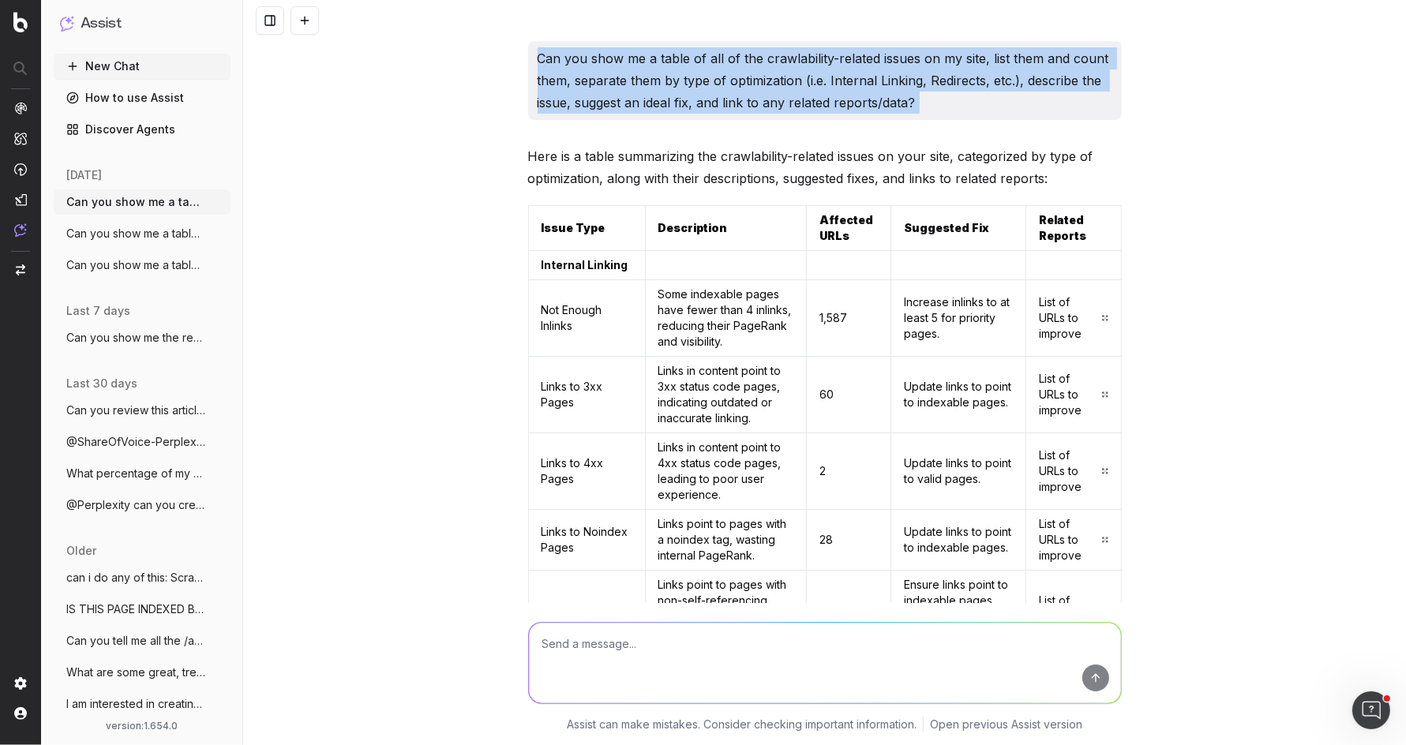
click at [760, 73] on p "Can you show me a table of all of the crawlability-related issues on my site, l…" at bounding box center [825, 80] width 575 height 66
copy p "Can you show me a table of all of the crawlability-related issues on my site, l…"
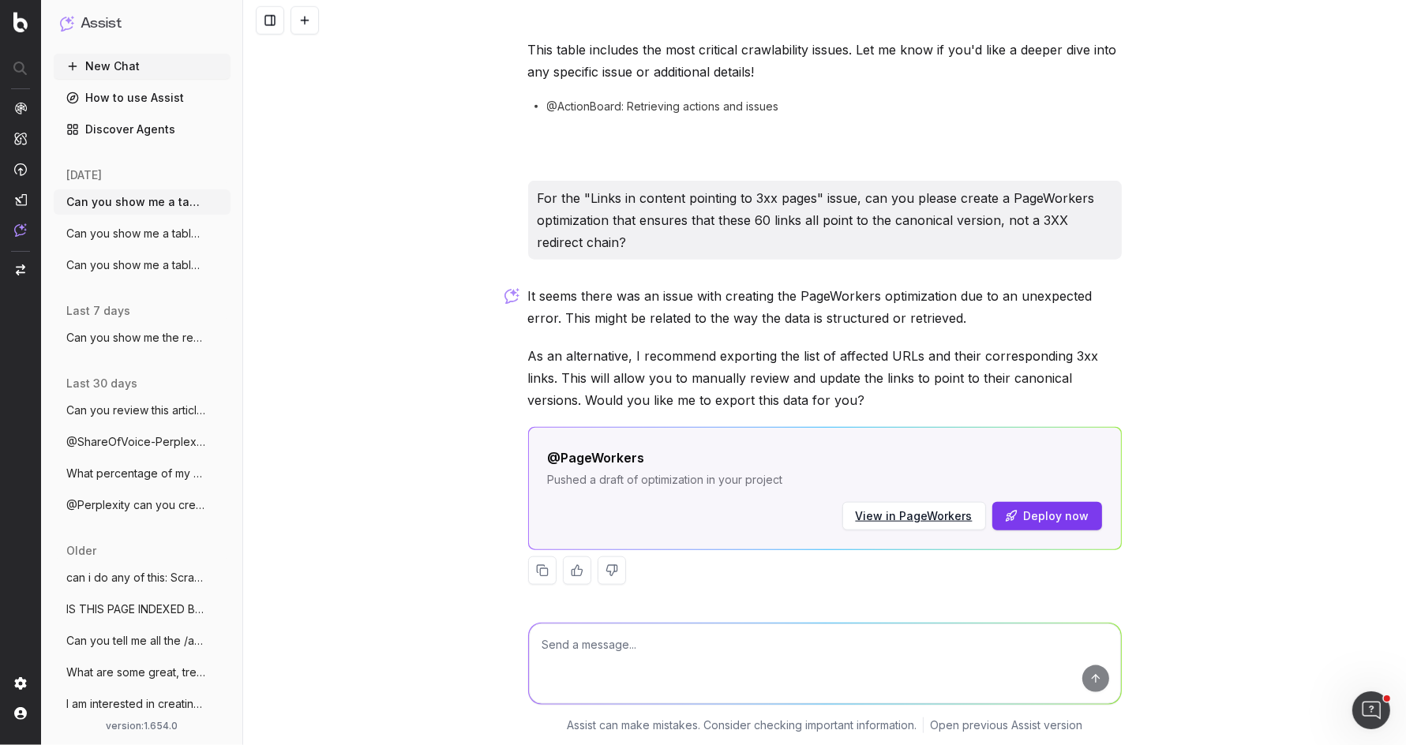
click at [778, 217] on p "For the "Links in content pointing to 3xx pages" issue, can you please create a…" at bounding box center [825, 220] width 575 height 66
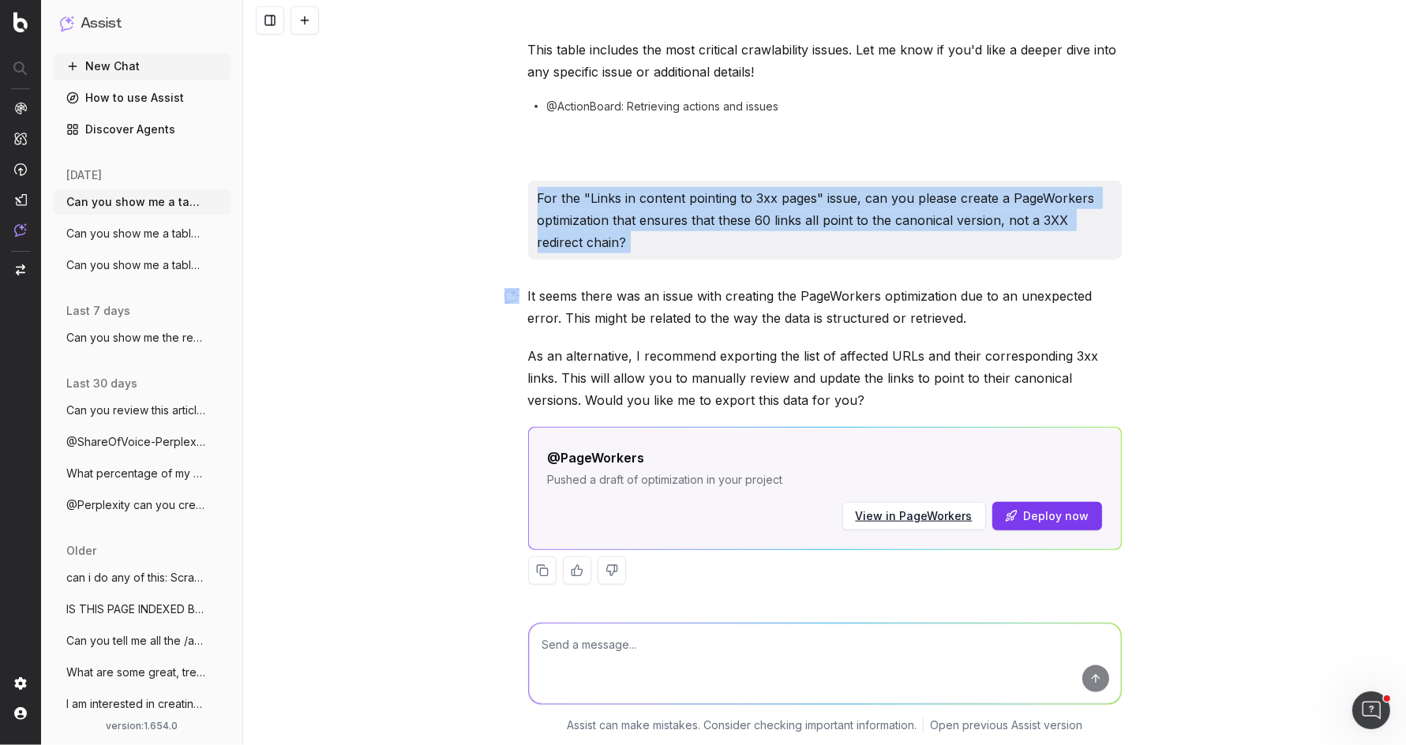
click at [778, 217] on p "For the "Links in content pointing to 3xx pages" issue, can you please create a…" at bounding box center [825, 220] width 575 height 66
copy p "For the "Links in content pointing to 3xx pages" issue, can you please create a…"
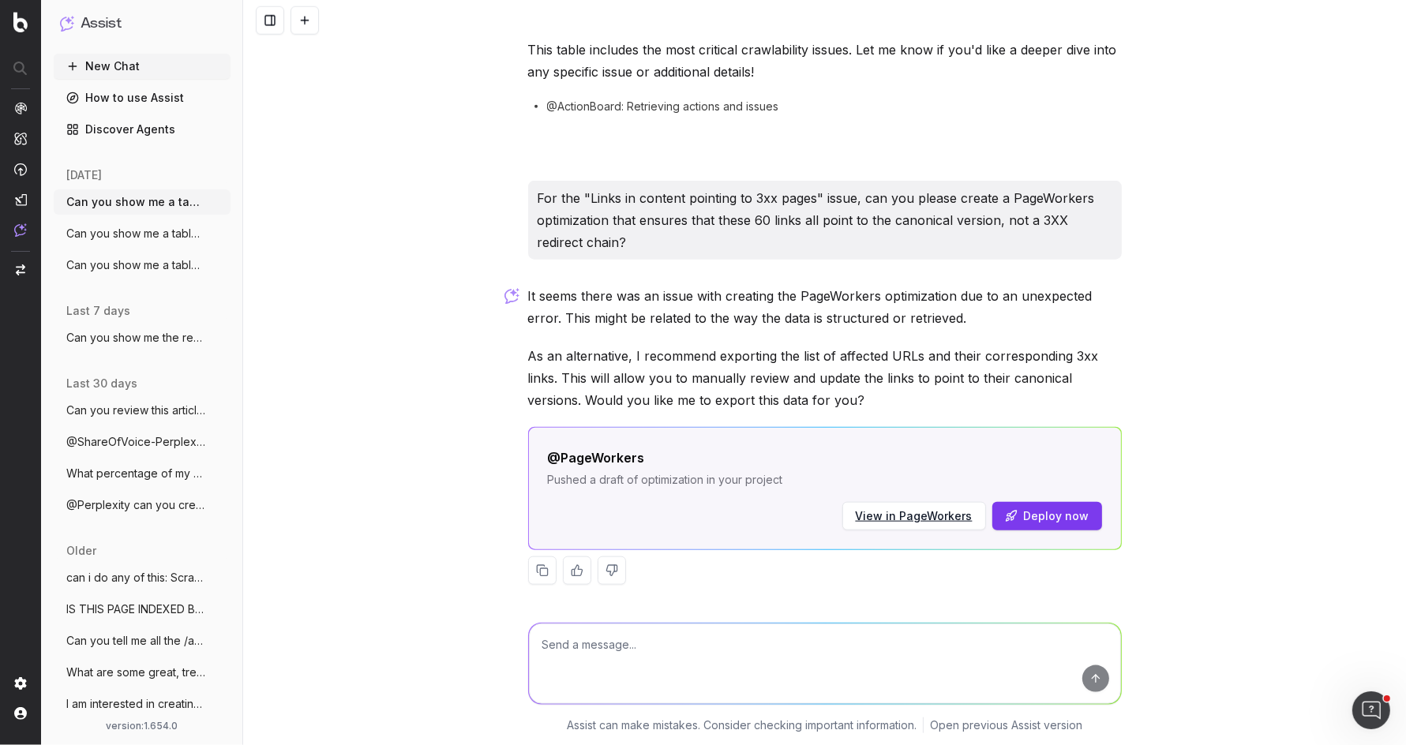
click at [630, 639] on textarea at bounding box center [825, 663] width 592 height 81
paste textarea "For the "Links in content pointing to 3xx pages" issue, can you please create a…"
type textarea "For the "Links in content pointing to 3xx pages" issue, can you please create a…"
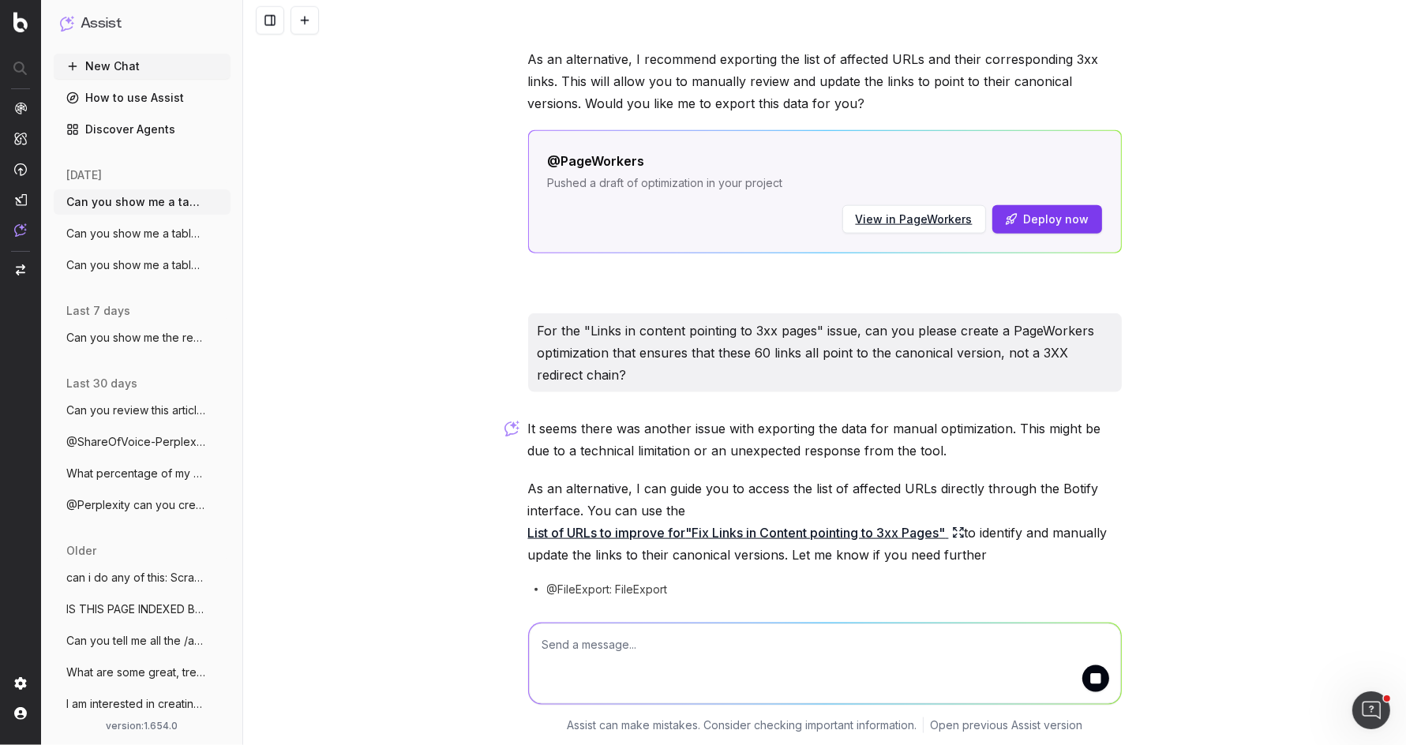
scroll to position [1797, 0]
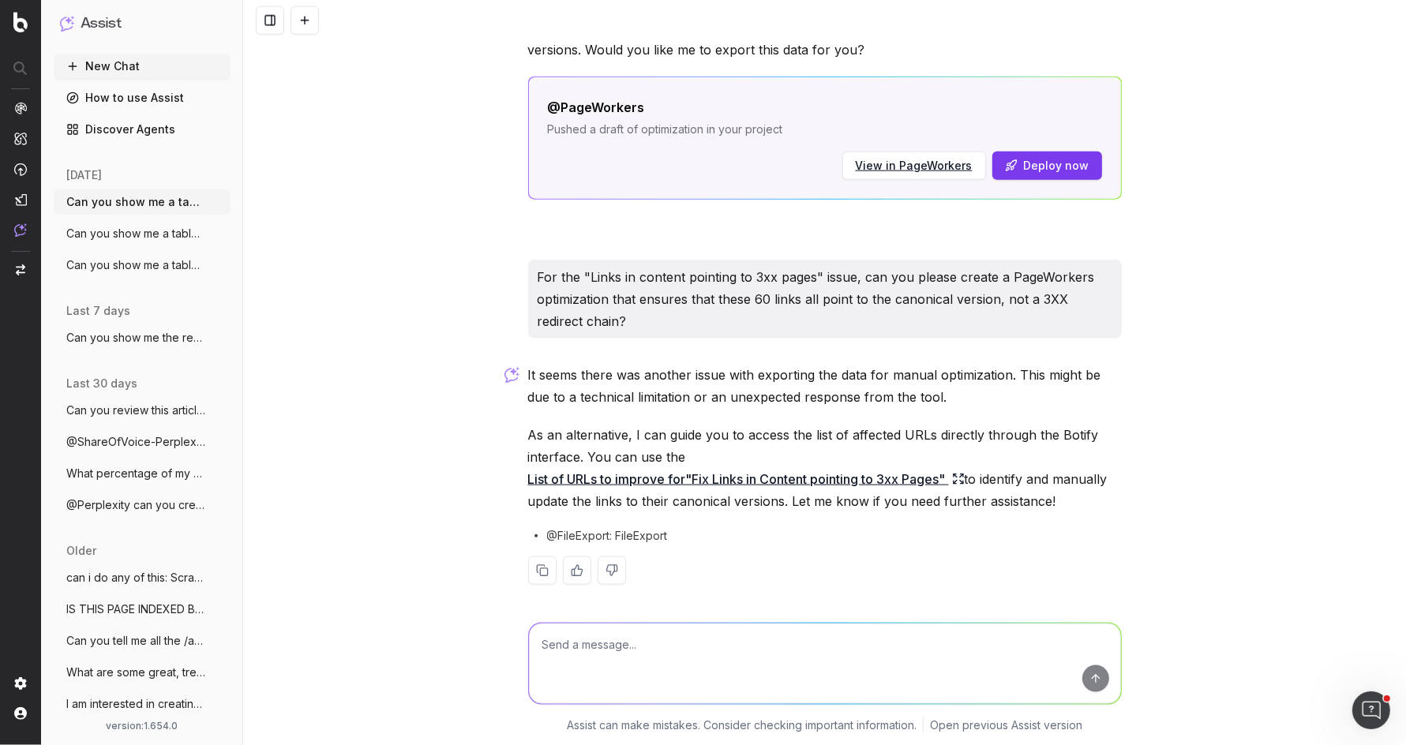
click at [126, 234] on span "Can you show me a table of all of the cr" at bounding box center [135, 234] width 139 height 16
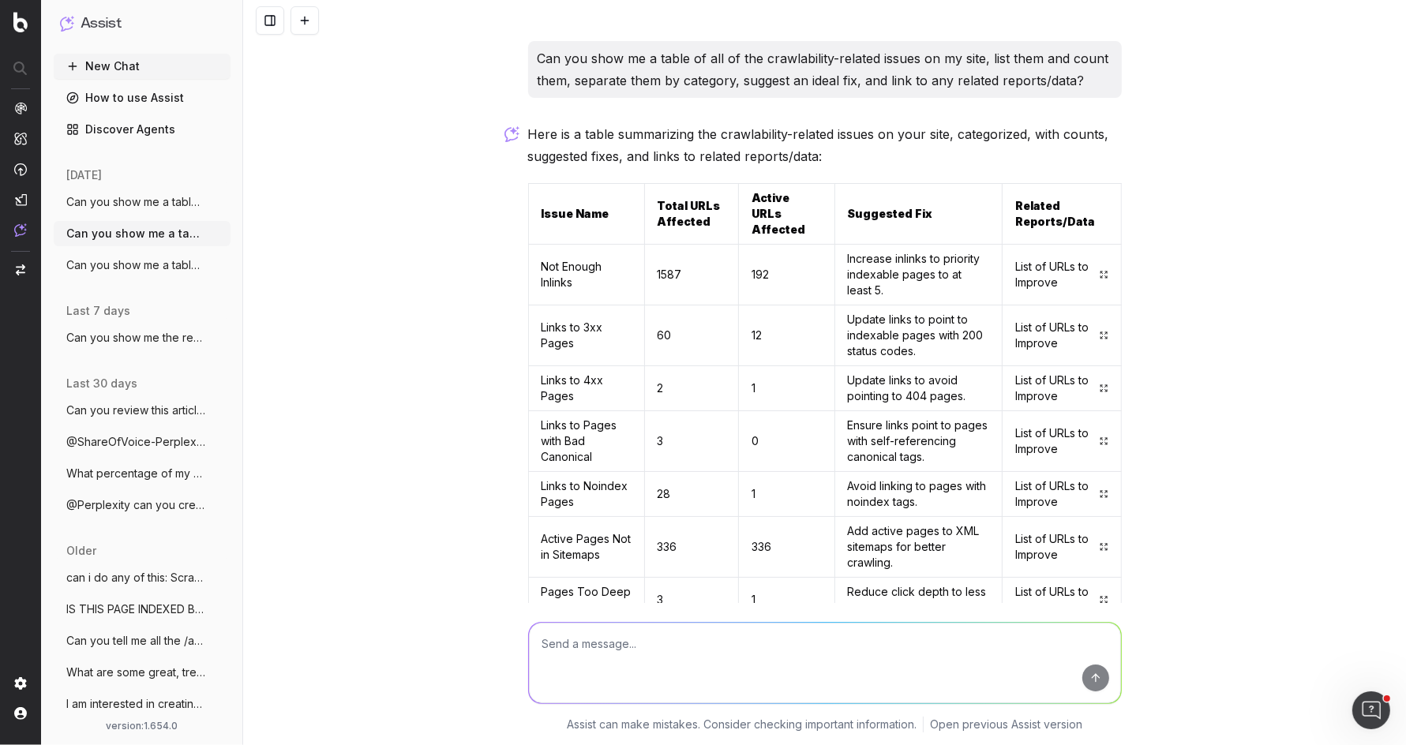
scroll to position [745, 0]
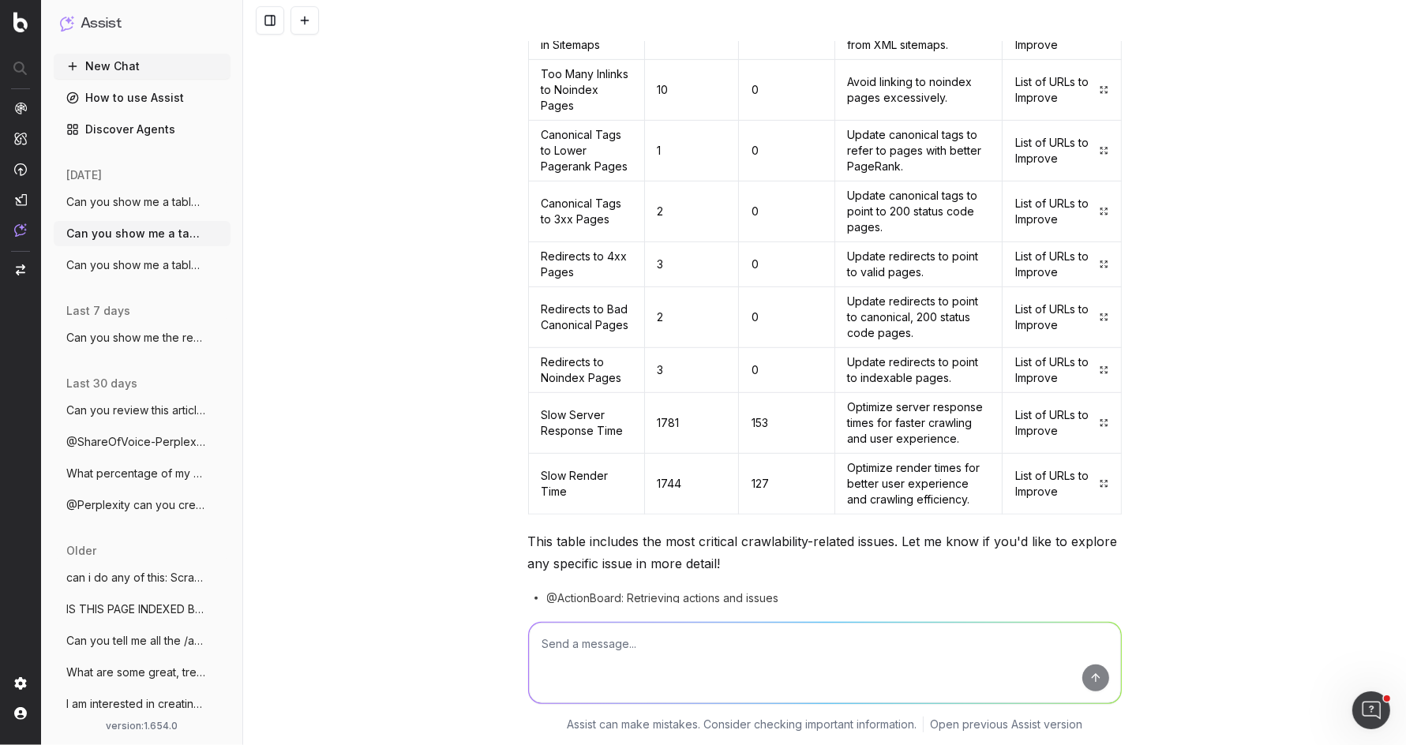
click at [156, 267] on span "Can you show me a table of all of the cr" at bounding box center [135, 265] width 139 height 16
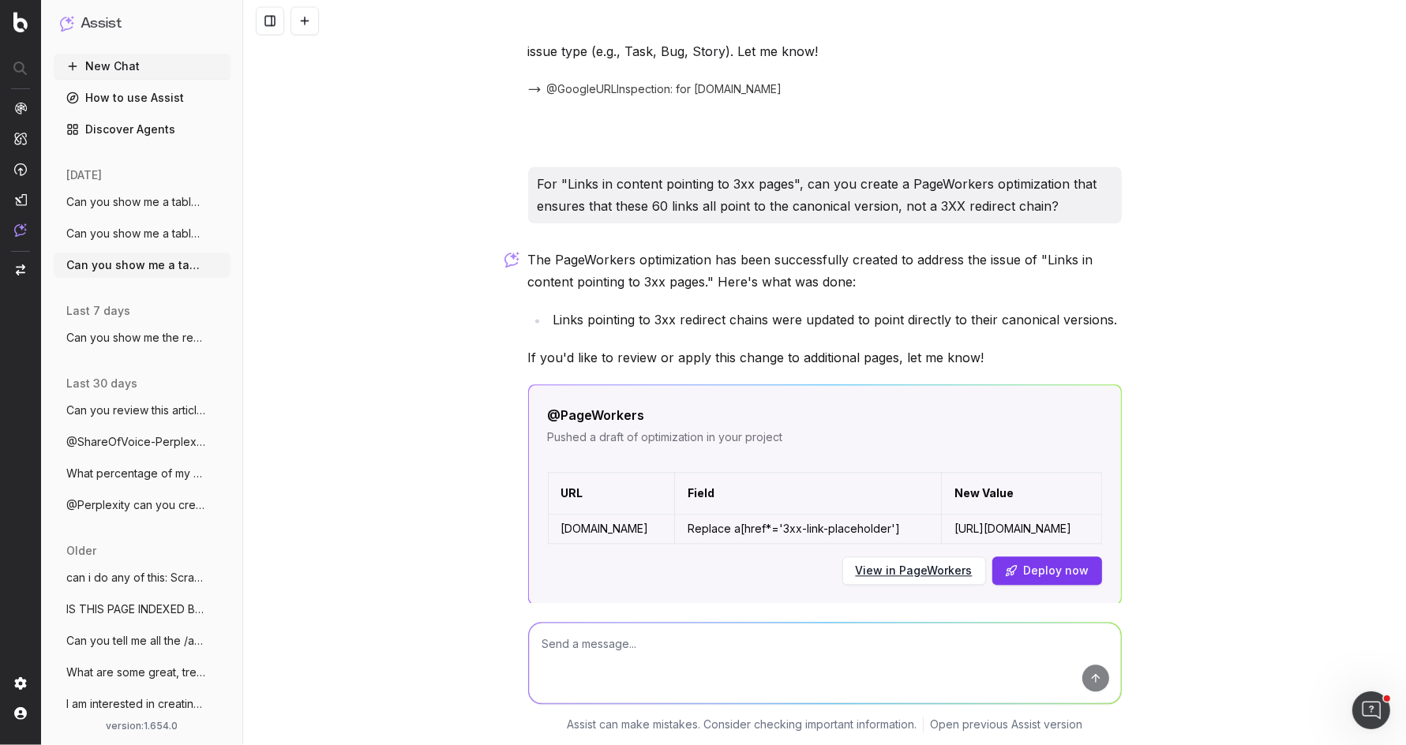
scroll to position [8805, 0]
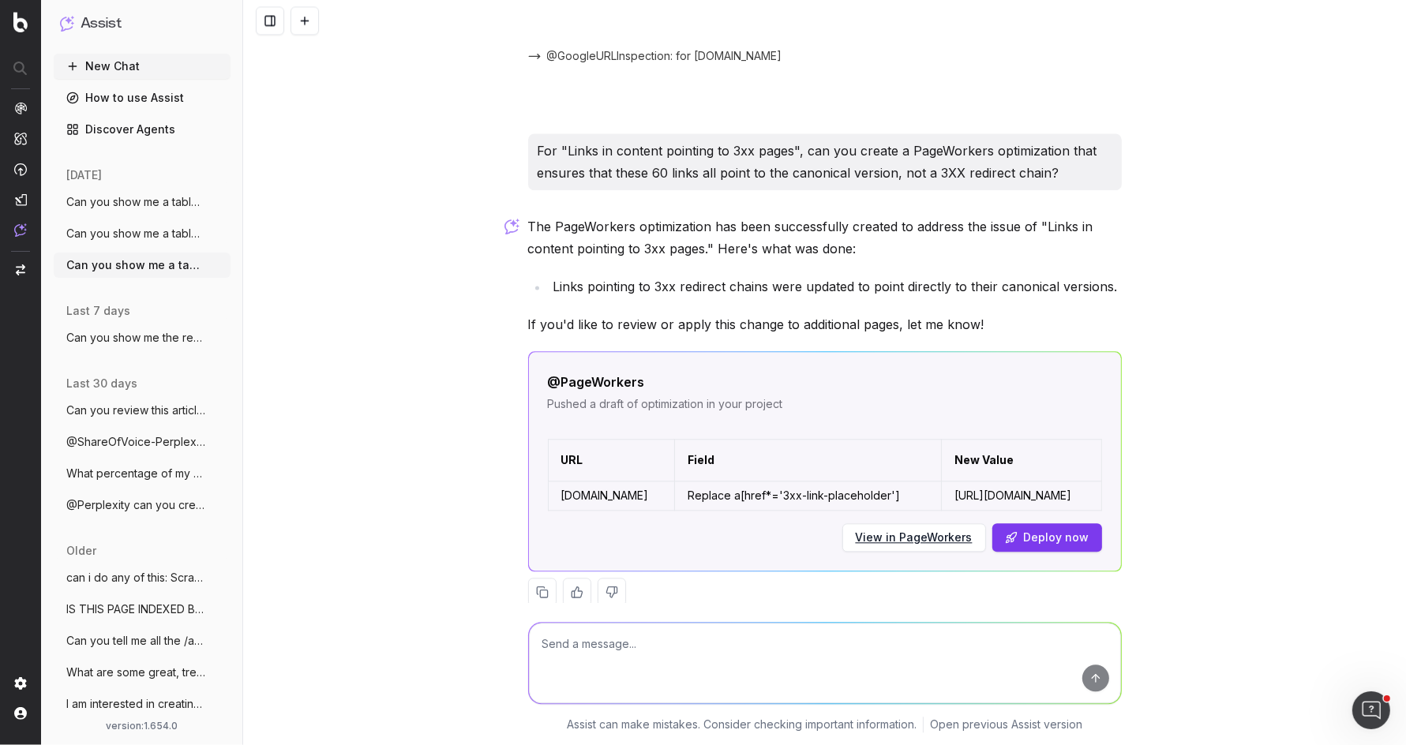
click at [744, 140] on p "For "Links in content pointing to 3xx pages", can you create a PageWorkers opti…" at bounding box center [825, 162] width 575 height 44
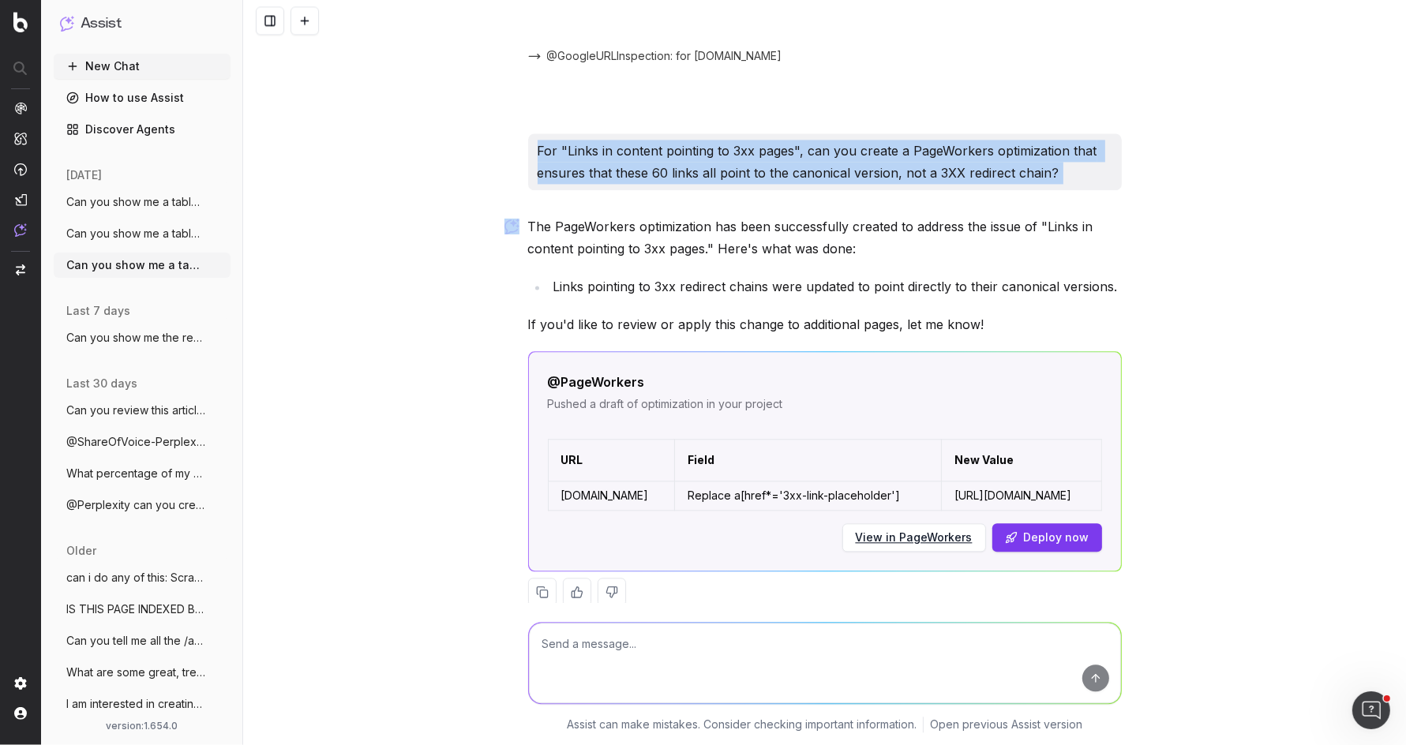
click at [744, 140] on p "For "Links in content pointing to 3xx pages", can you create a PageWorkers opti…" at bounding box center [825, 162] width 575 height 44
copy p "For "Links in content pointing to 3xx pages", can you create a PageWorkers opti…"
click at [183, 193] on button "Can you show me a table of all of the cr" at bounding box center [142, 201] width 177 height 25
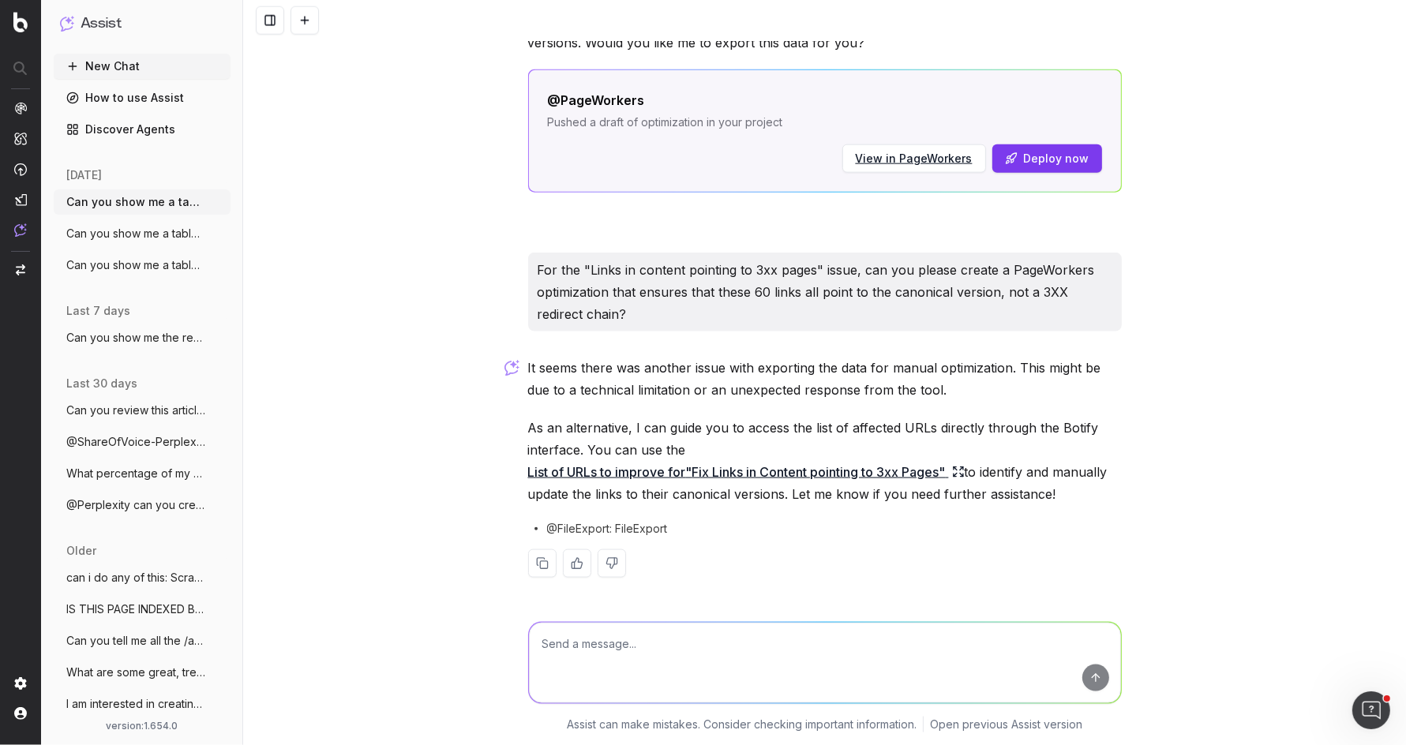
scroll to position [1797, 0]
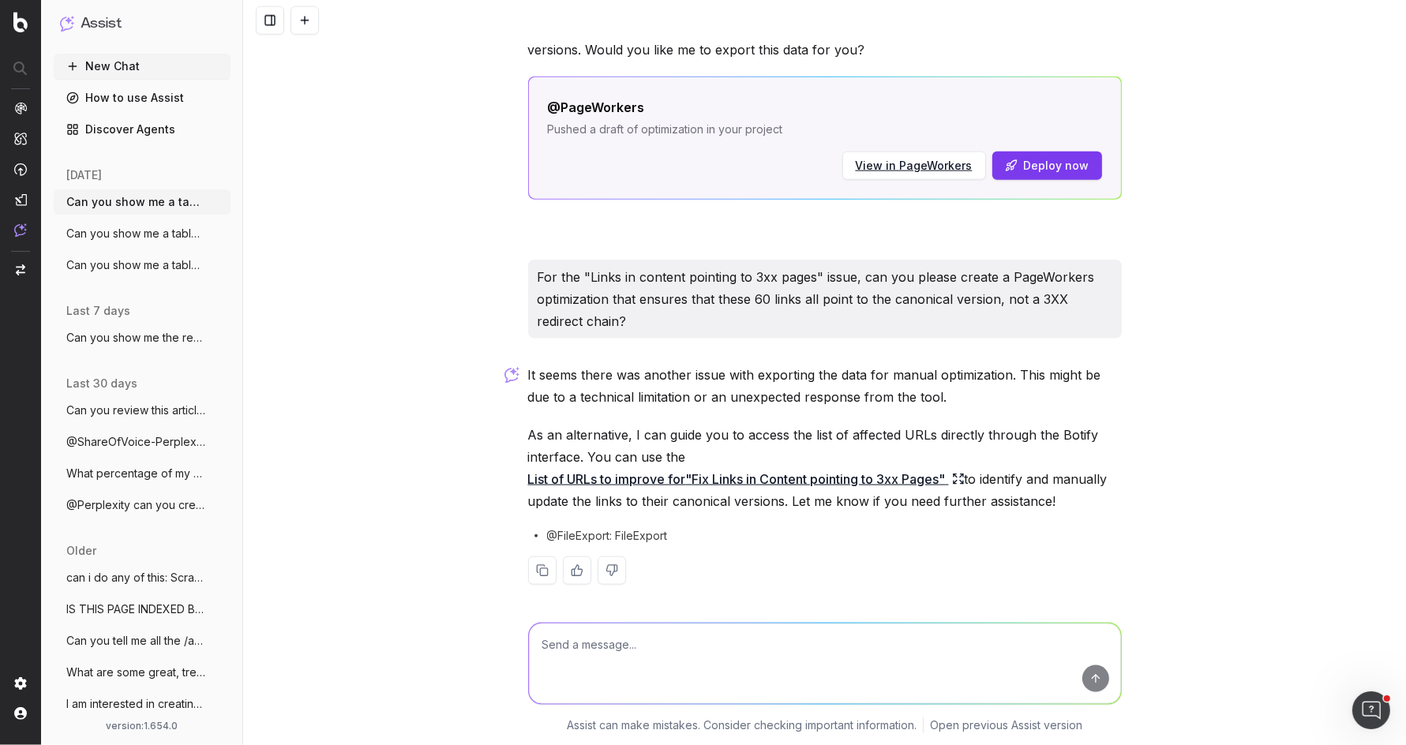
click at [682, 638] on textarea at bounding box center [825, 663] width 592 height 81
paste textarea "For "Links in content pointing to 3xx pages", can you create a PageWorkers opti…"
type textarea "For "Links in content pointing to 3xx pages", can you create a PageWorkers opti…"
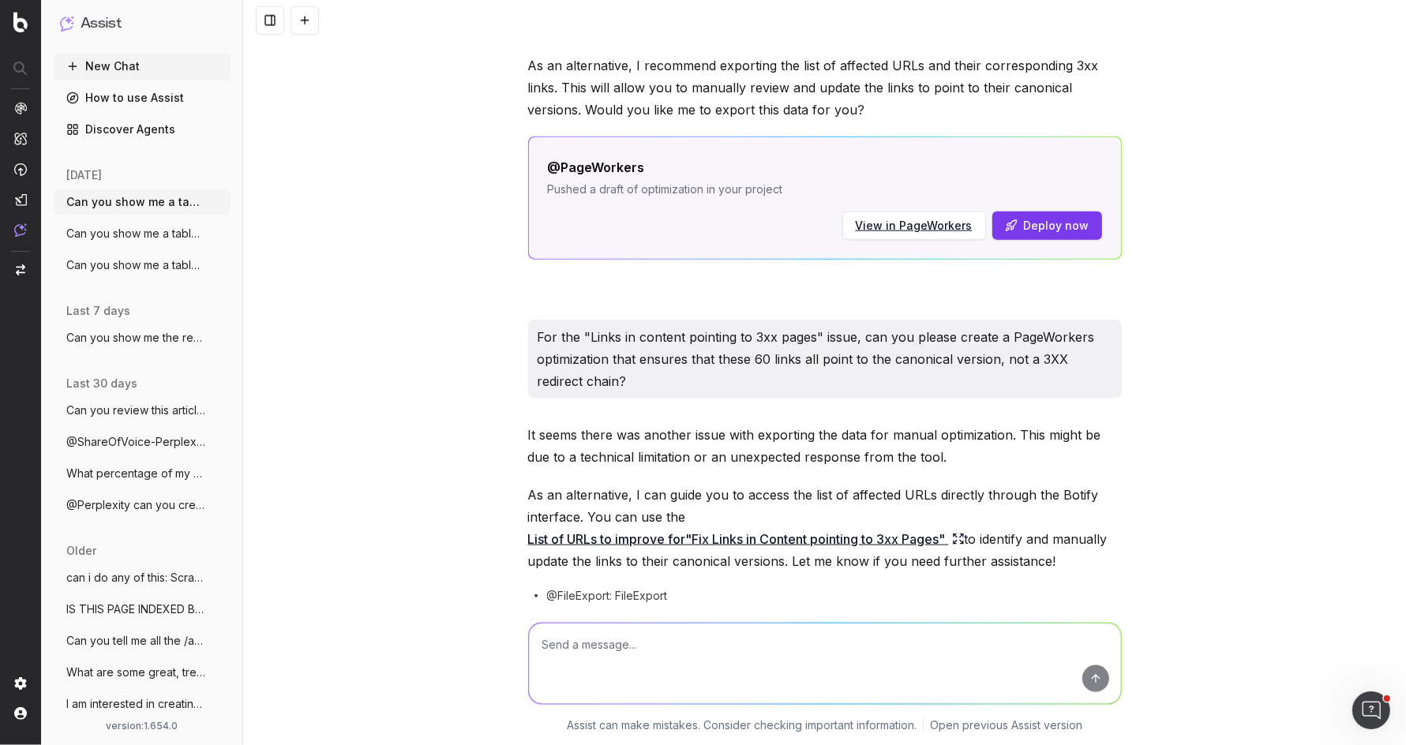
scroll to position [1735, 0]
click at [220, 234] on icon "button" at bounding box center [219, 233] width 13 height 13
click at [249, 238] on span "Delete" at bounding box center [255, 234] width 35 height 16
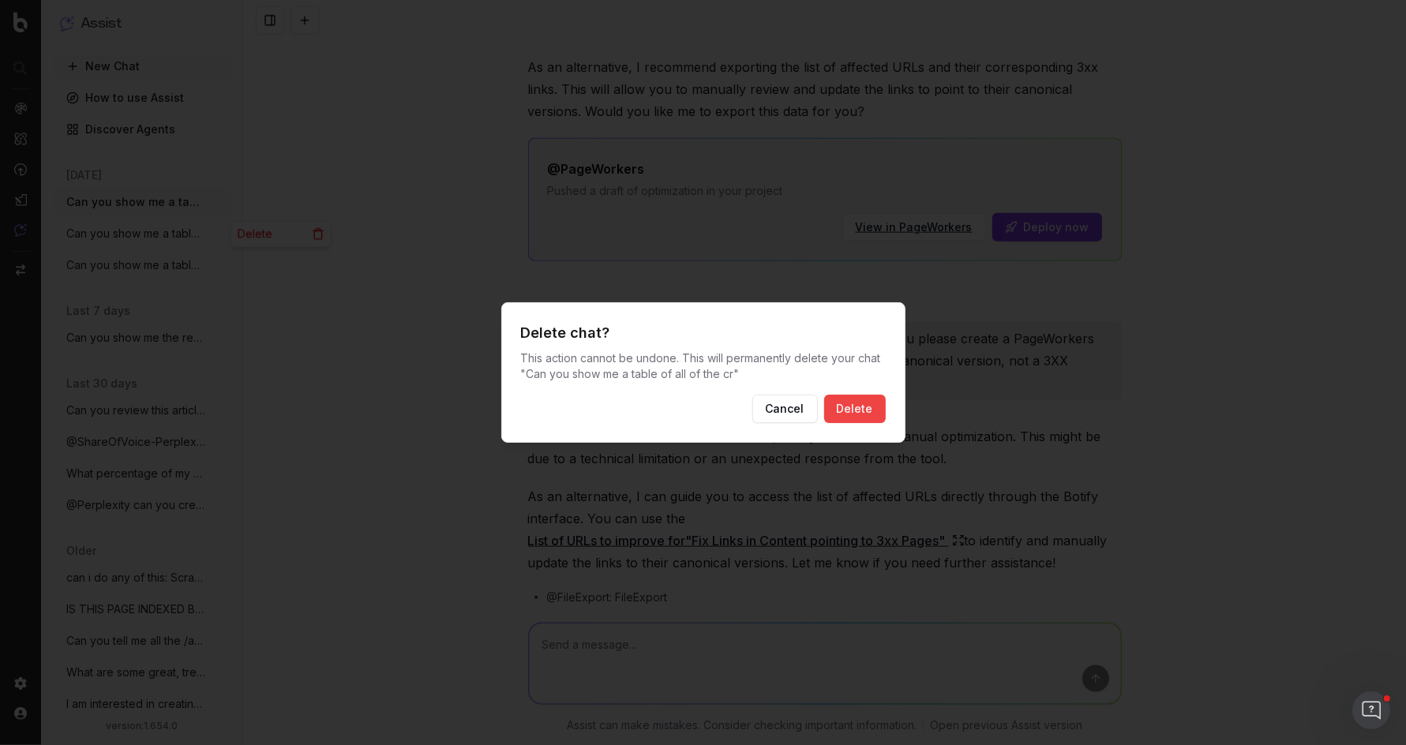
click at [862, 421] on button "Delete" at bounding box center [855, 409] width 62 height 28
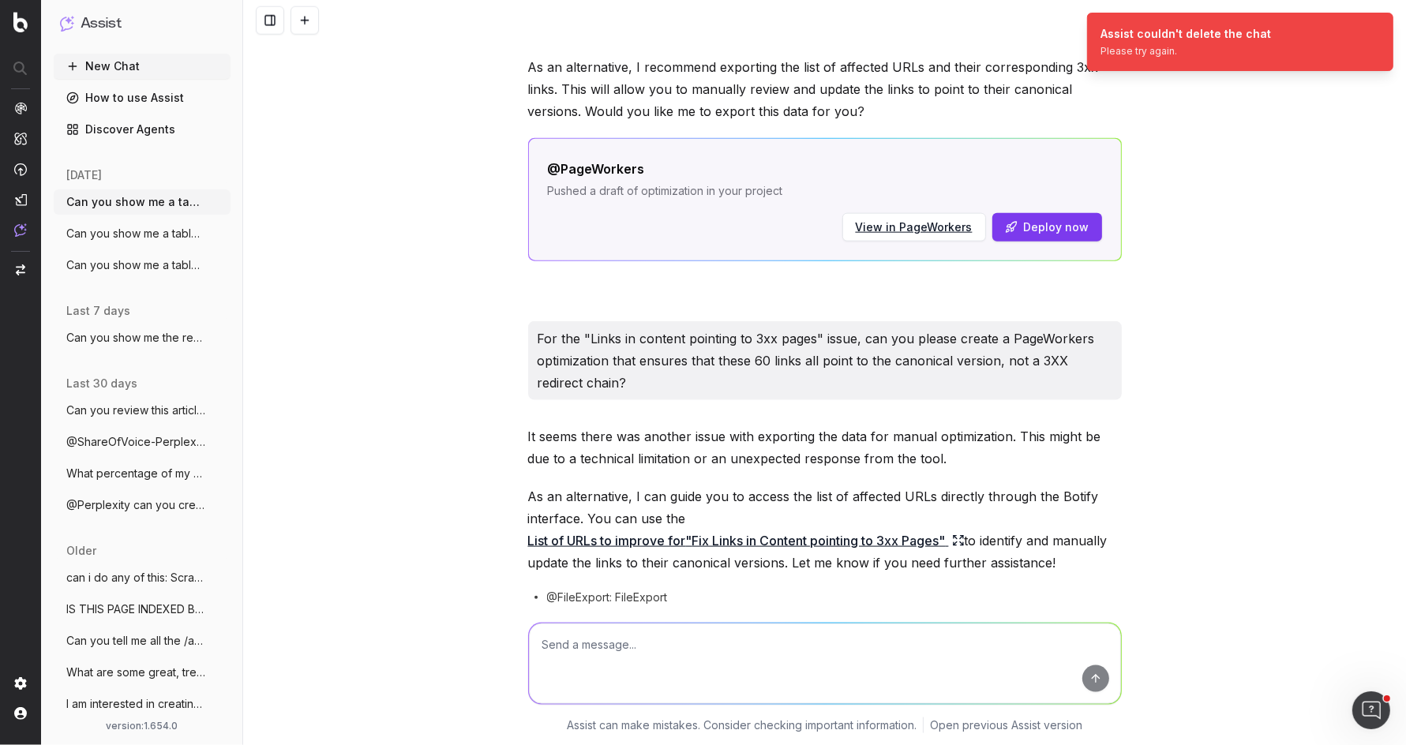
click at [213, 233] on icon "button" at bounding box center [219, 233] width 13 height 13
click at [252, 234] on span "Delete" at bounding box center [255, 234] width 35 height 16
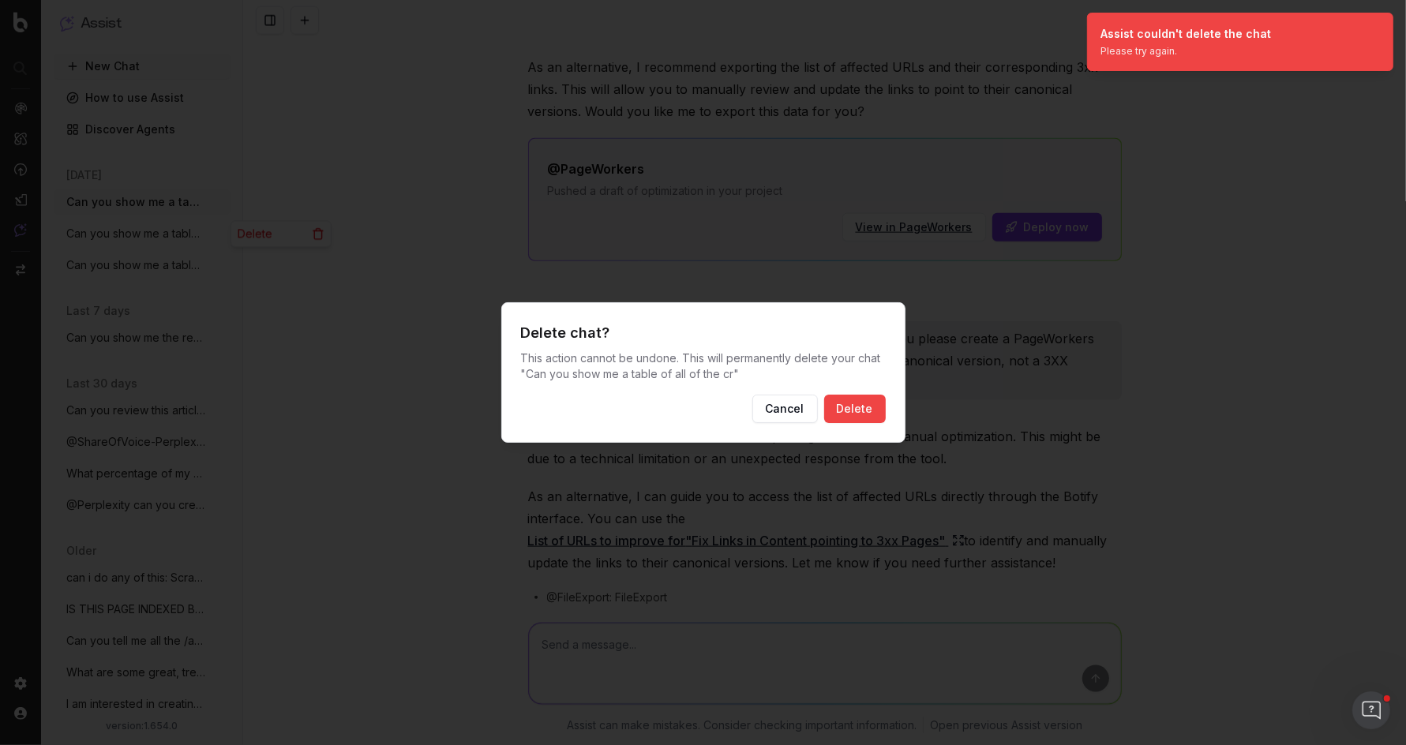
click at [848, 405] on button "Delete" at bounding box center [855, 409] width 62 height 28
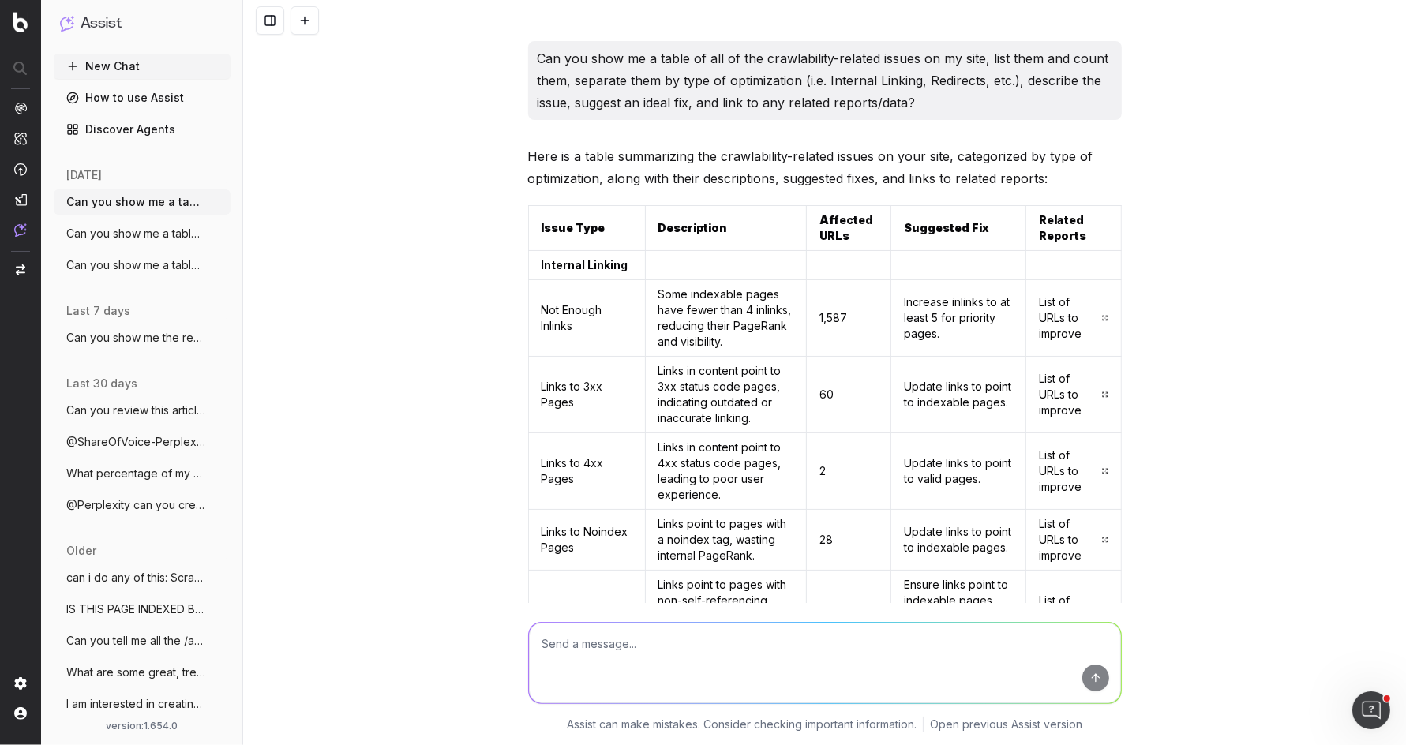
scroll to position [2318, 0]
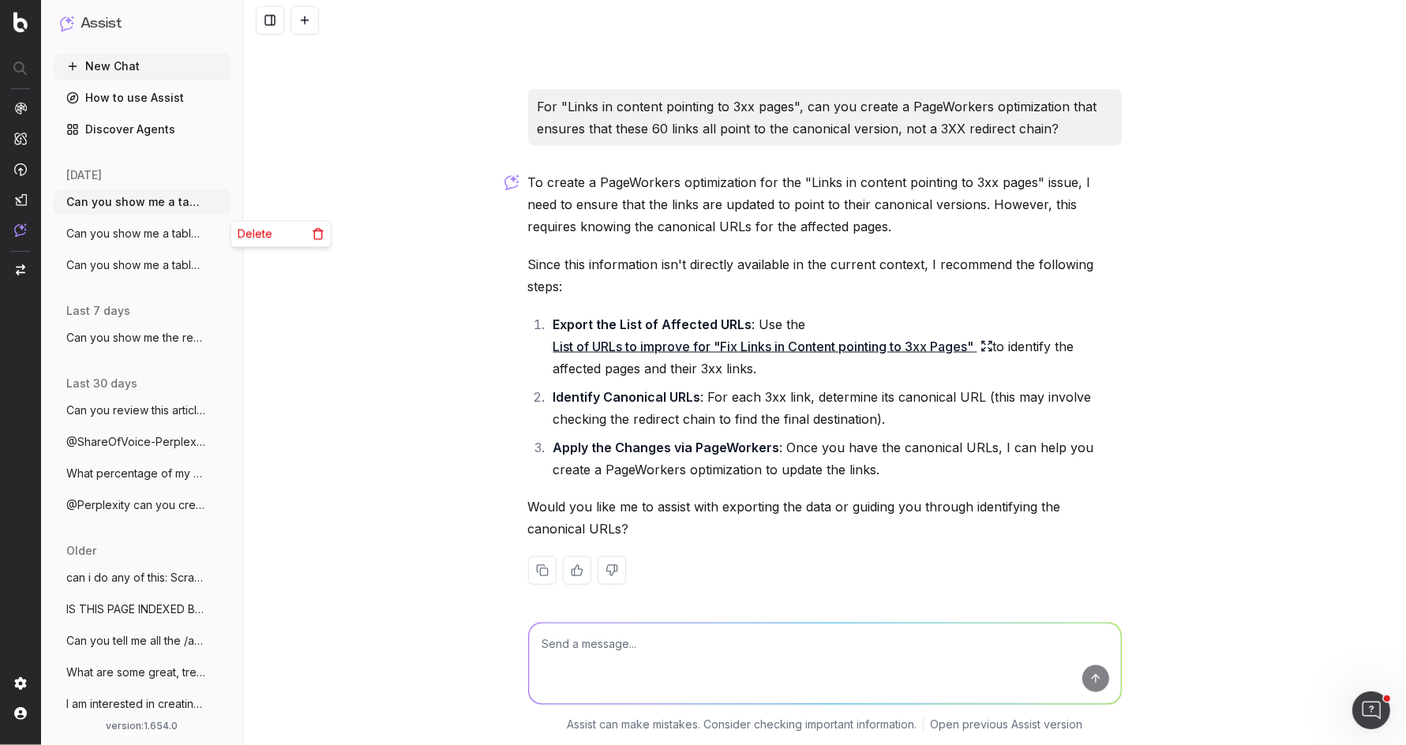
click at [219, 237] on circle "button" at bounding box center [219, 237] width 1 height 1
click at [317, 234] on icon at bounding box center [318, 233] width 13 height 13
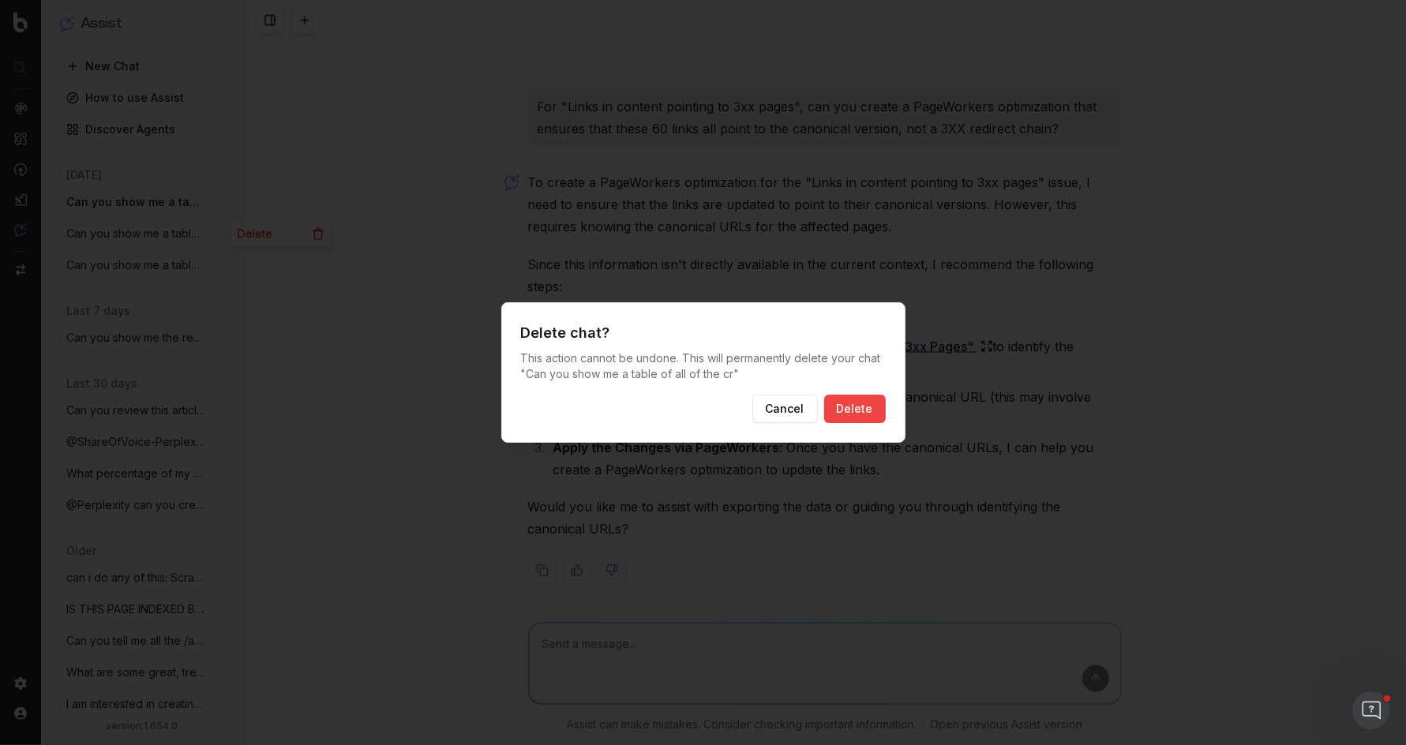
click at [858, 421] on button "Delete" at bounding box center [855, 409] width 62 height 28
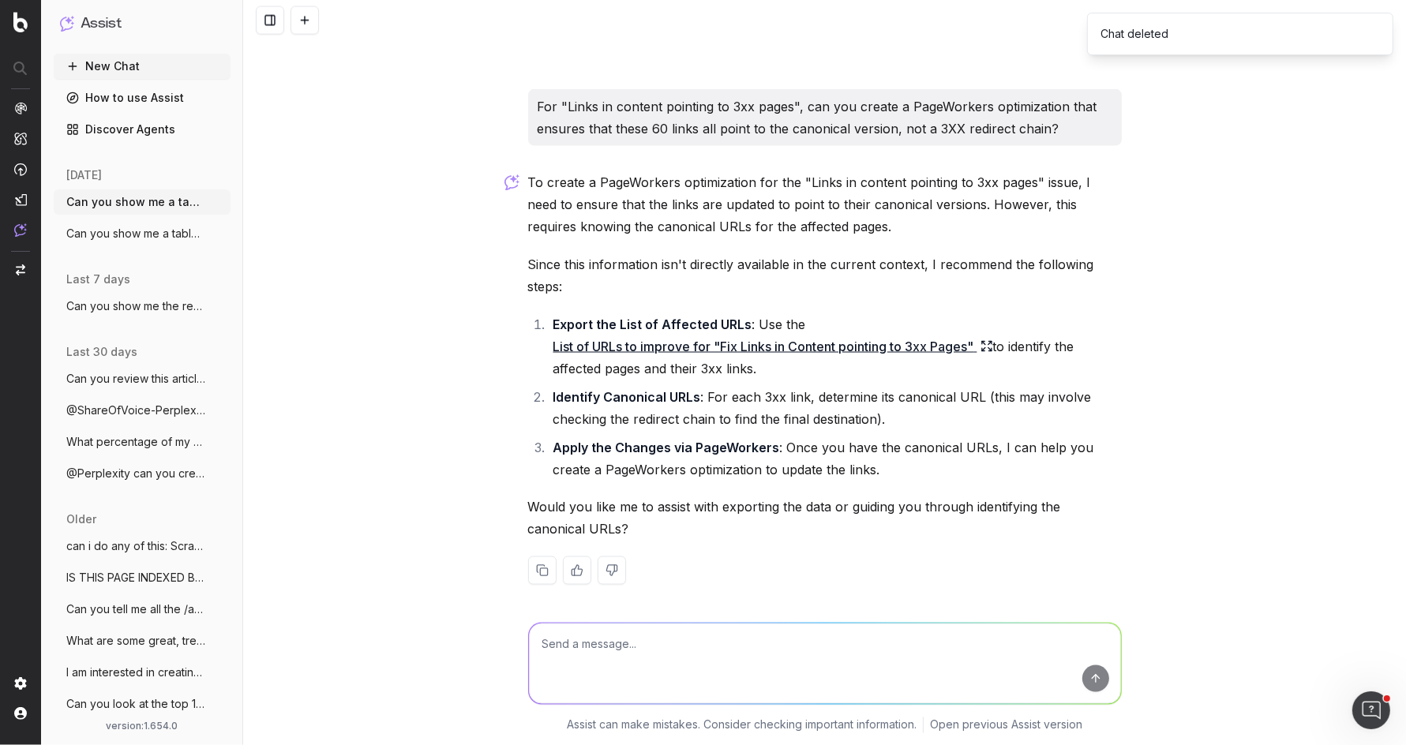
click at [191, 233] on span "Can you show me a table of all of the cr" at bounding box center [135, 234] width 139 height 16
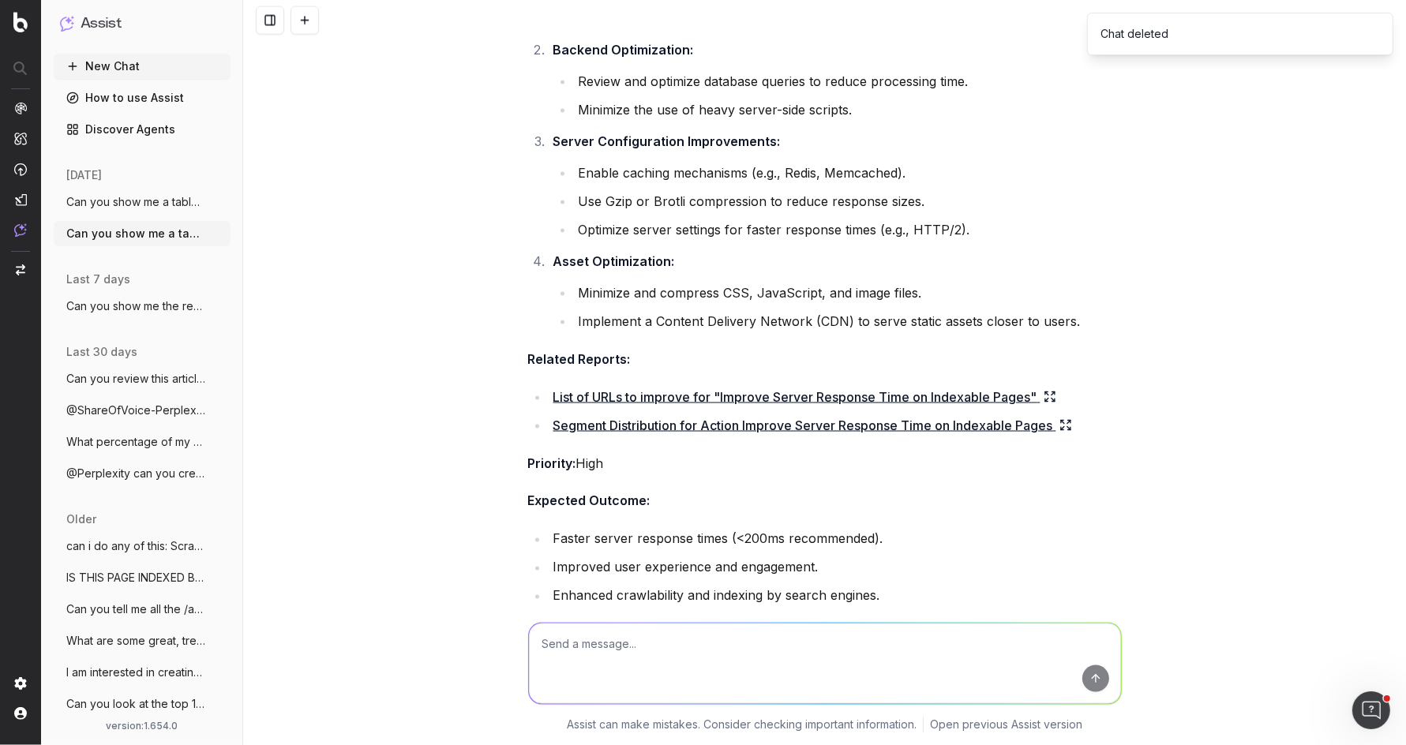
click at [219, 233] on circle "button" at bounding box center [219, 233] width 1 height 1
click at [253, 236] on span "Delete" at bounding box center [255, 234] width 35 height 16
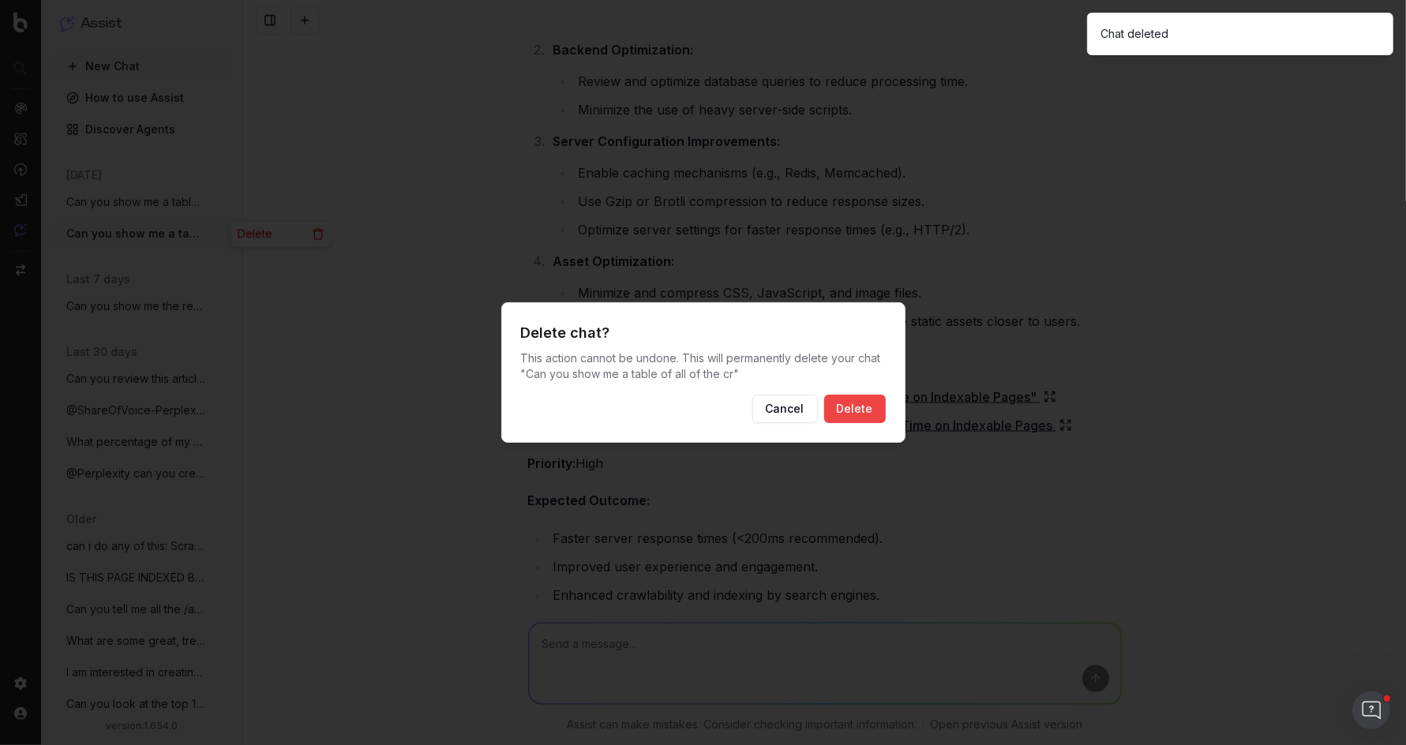
click at [864, 401] on button "Delete" at bounding box center [855, 409] width 62 height 28
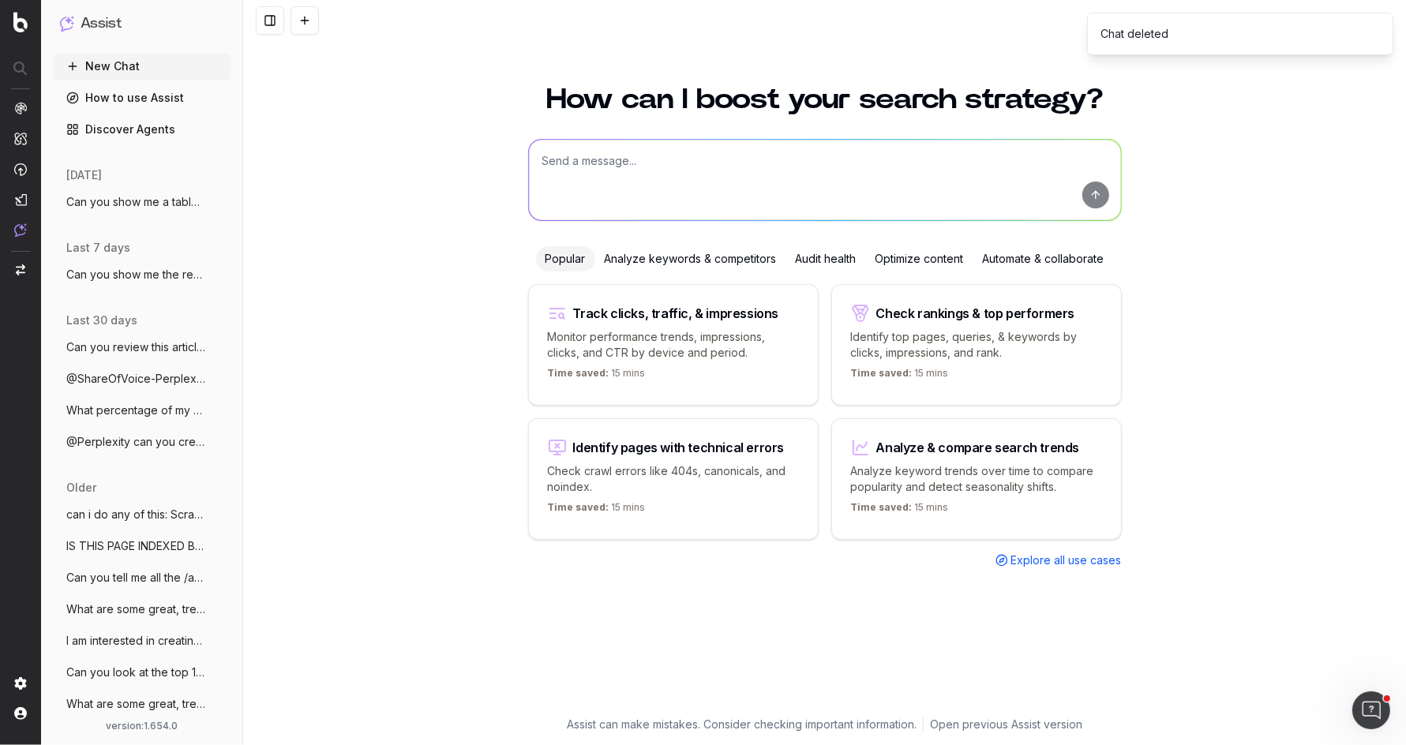
click at [167, 204] on span "Can you show me a table of all of the cr" at bounding box center [135, 202] width 139 height 16
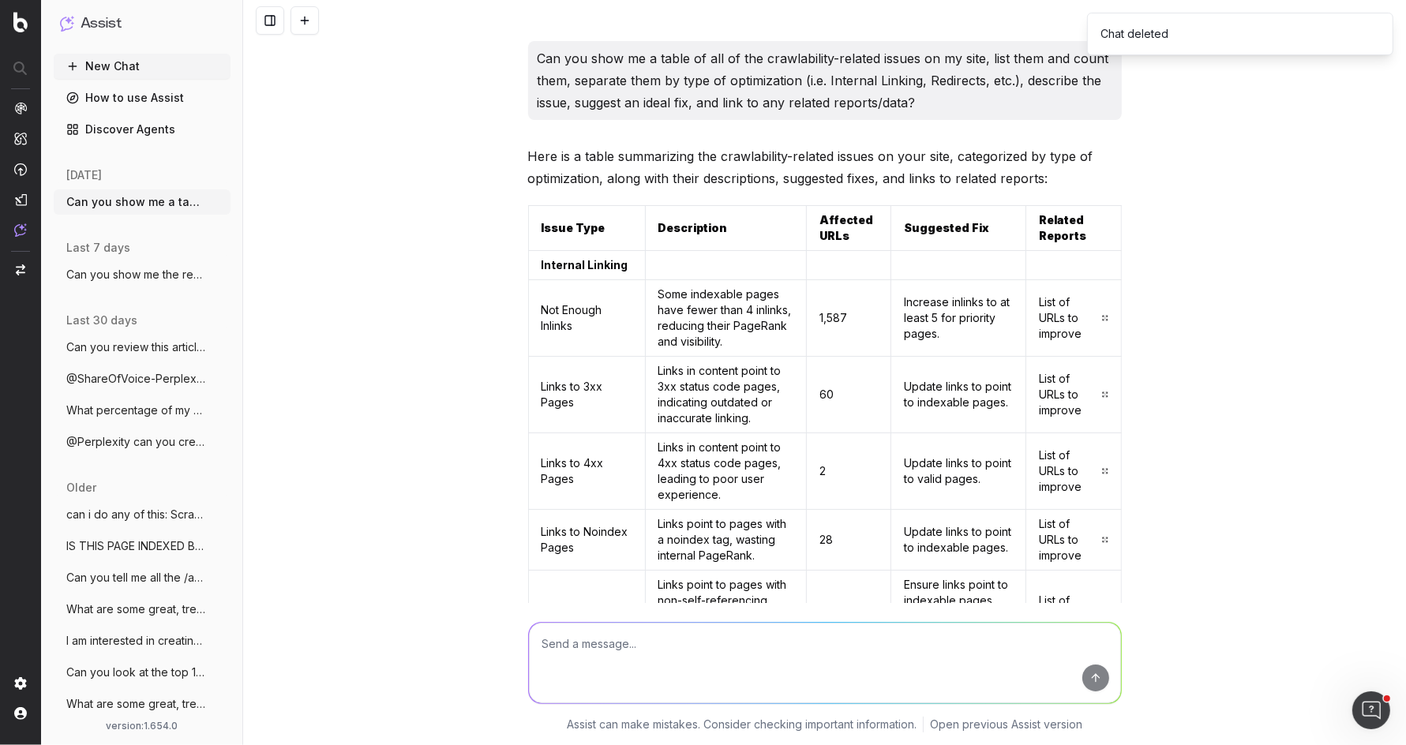
click at [666, 91] on p "Can you show me a table of all of the crawlability-related issues on my site, l…" at bounding box center [825, 80] width 575 height 66
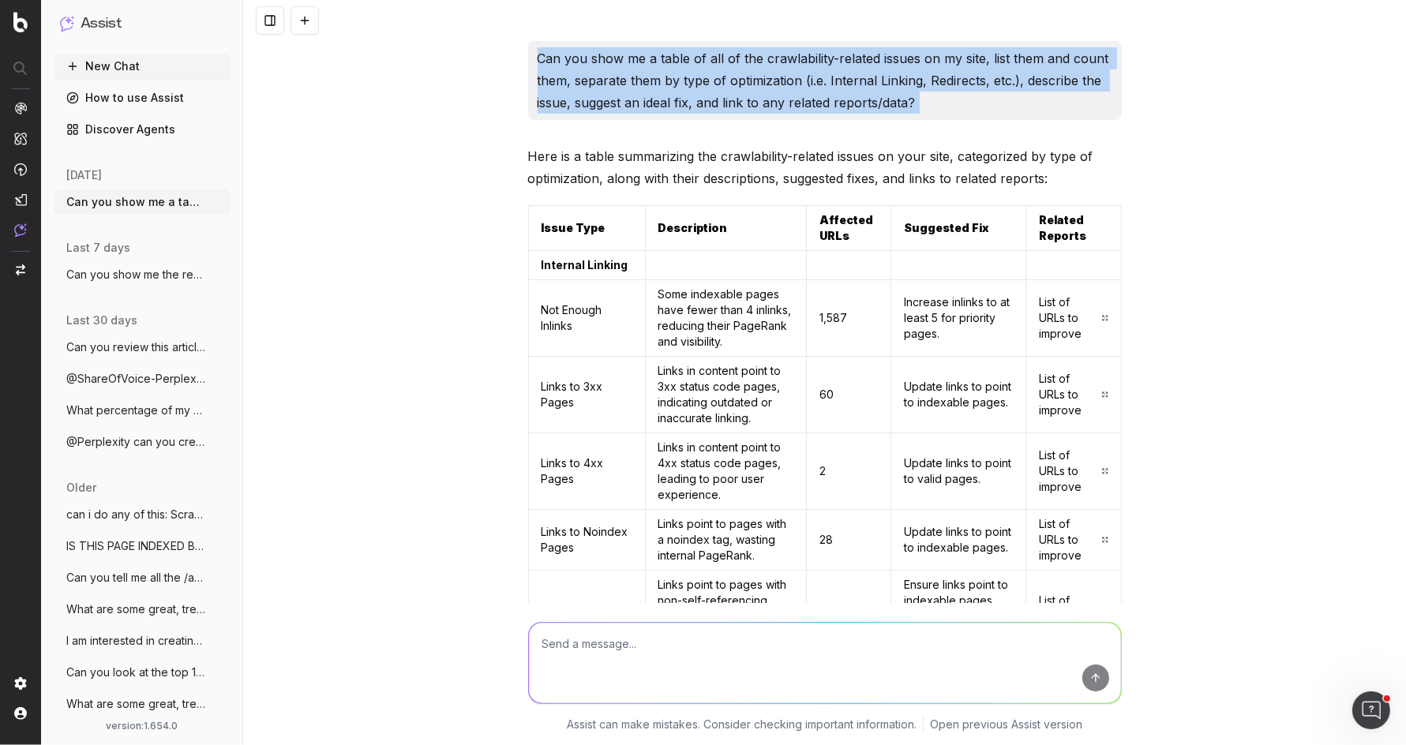
click at [666, 91] on p "Can you show me a table of all of the crawlability-related issues on my site, l…" at bounding box center [825, 80] width 575 height 66
copy p "Can you show me a table of all of the crawlability-related issues on my site, l…"
click at [298, 31] on button at bounding box center [305, 20] width 28 height 28
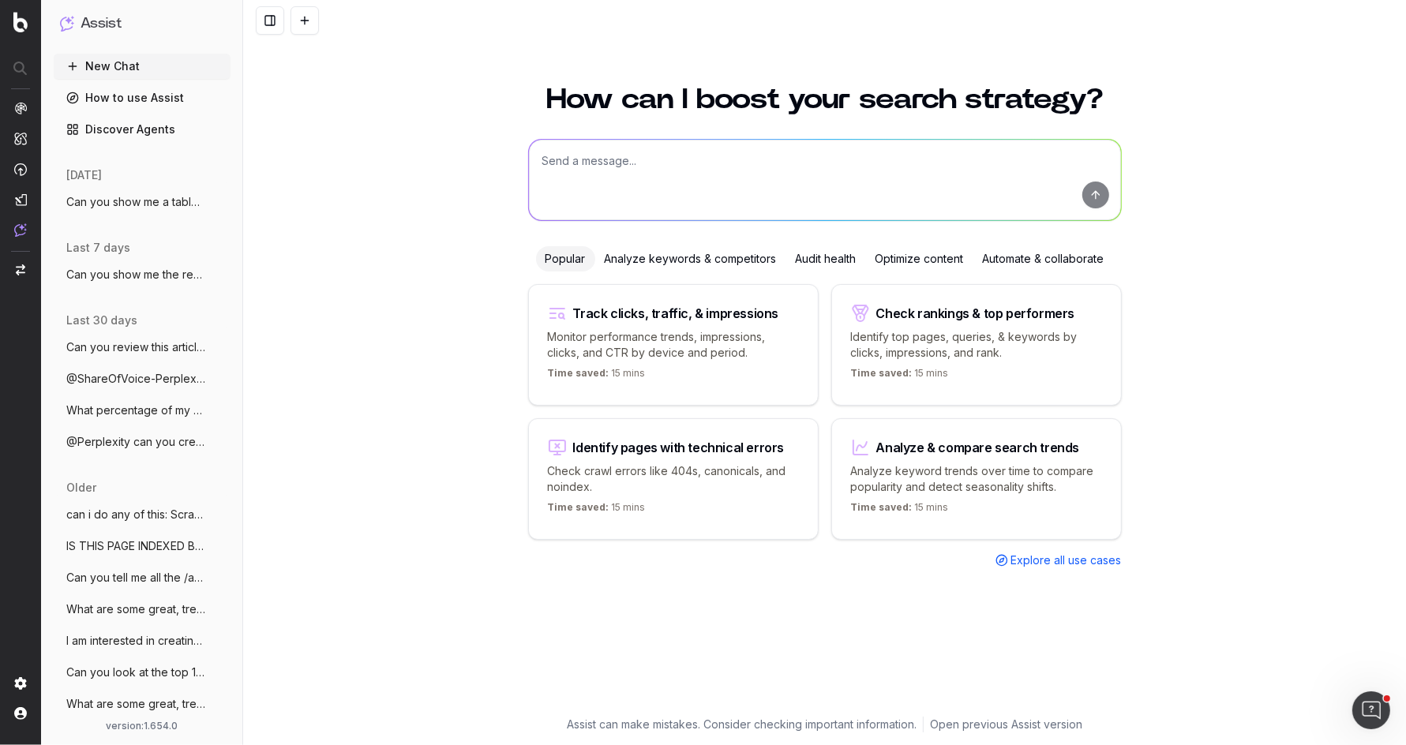
click at [759, 160] on textarea at bounding box center [825, 180] width 592 height 81
paste textarea "Can you show me a table of all of the crawlability-related issues on my site, l…"
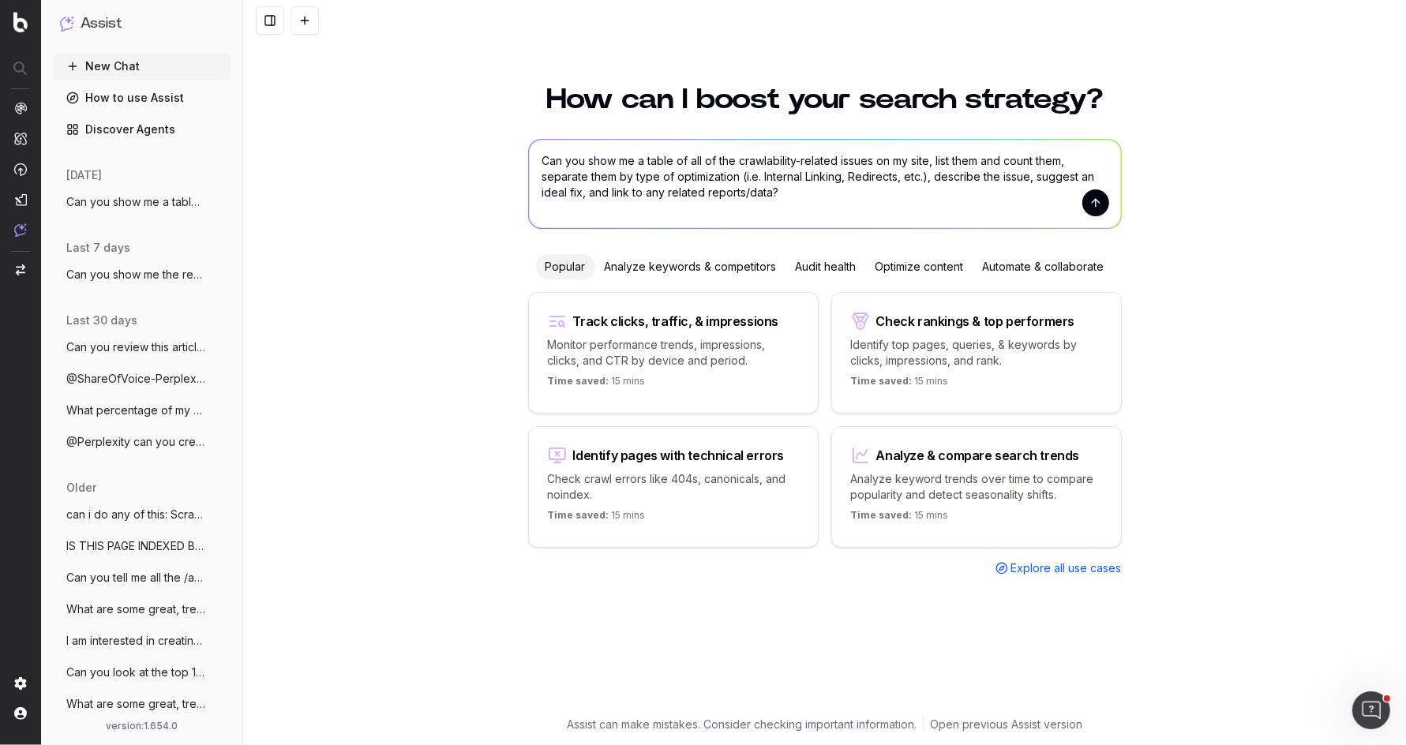
type textarea "Can you show me a table of all of the crawlability-related issues on my site, l…"
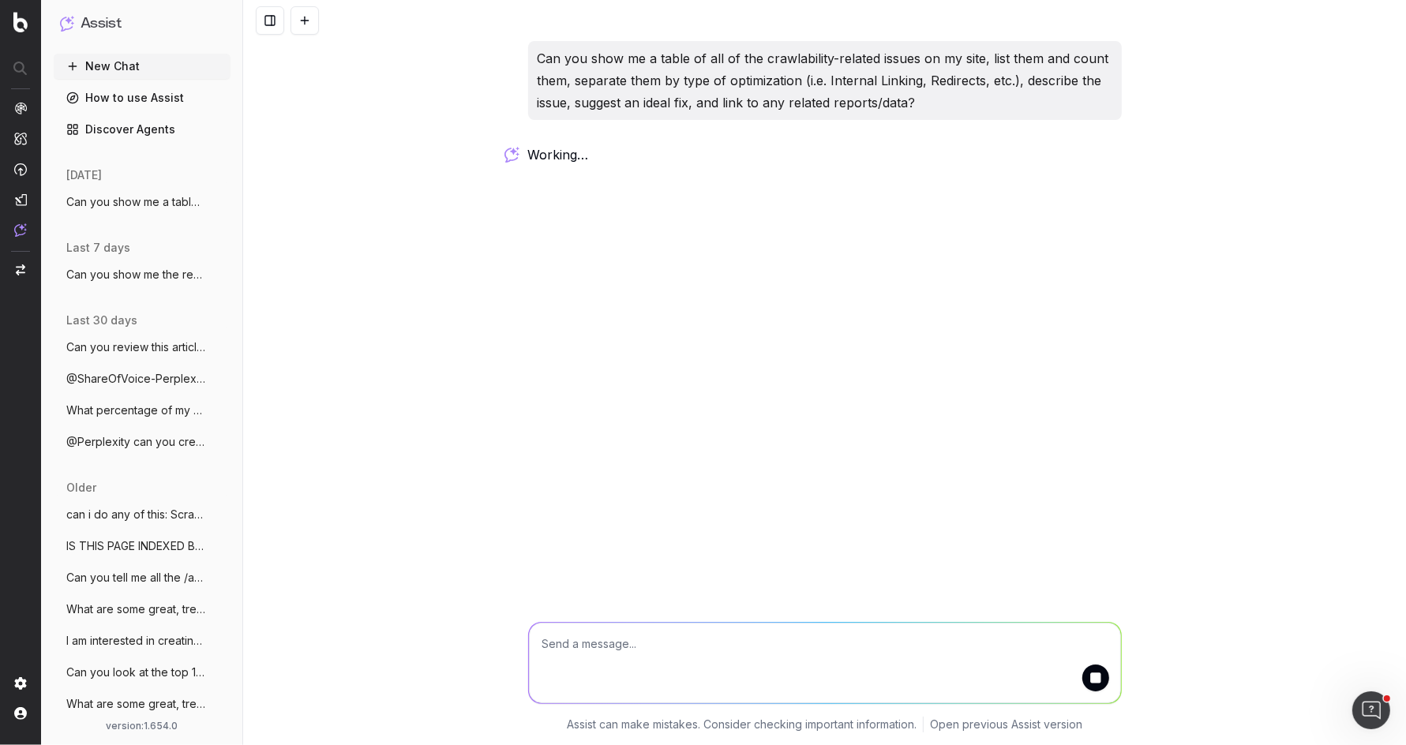
click at [156, 203] on span "Can you show me a table of all of the cr" at bounding box center [135, 202] width 139 height 16
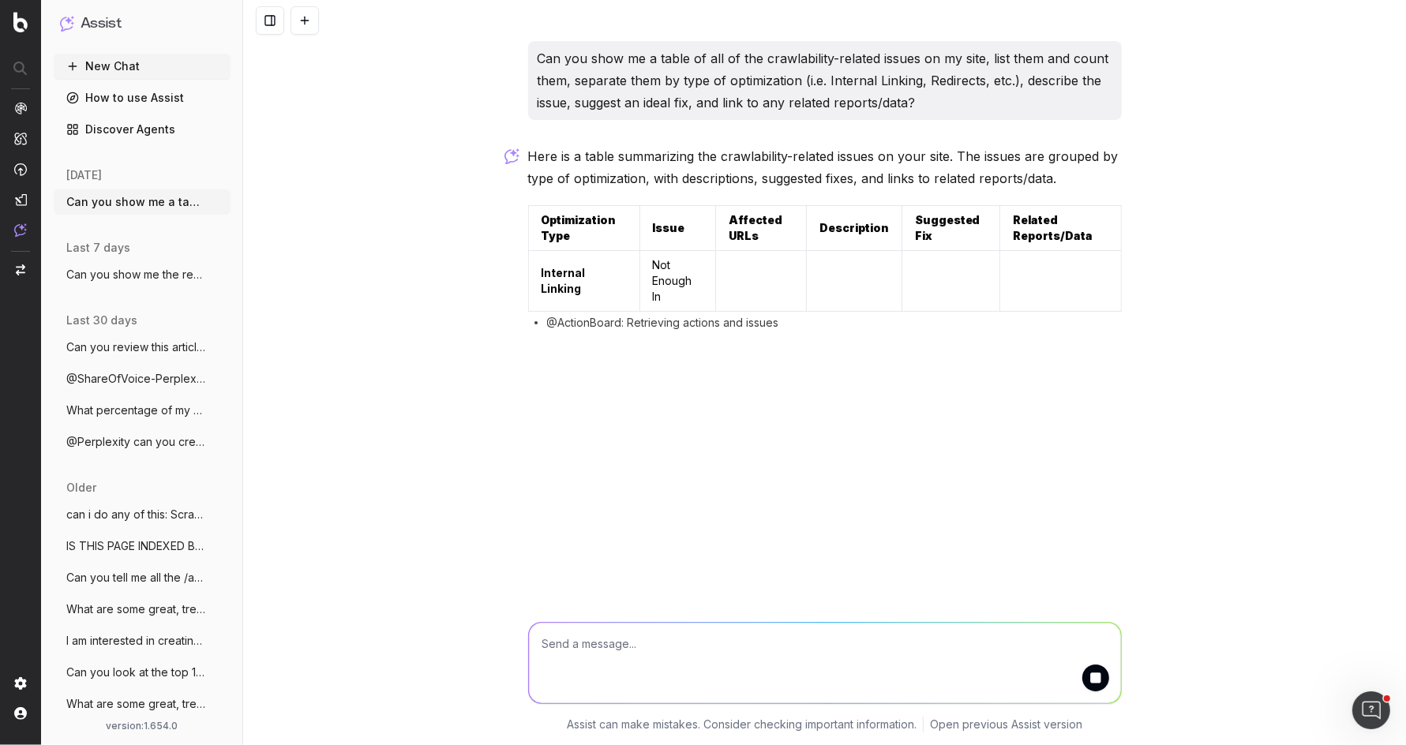
click at [169, 190] on button "Can you show me a table of all of the cr" at bounding box center [142, 201] width 177 height 25
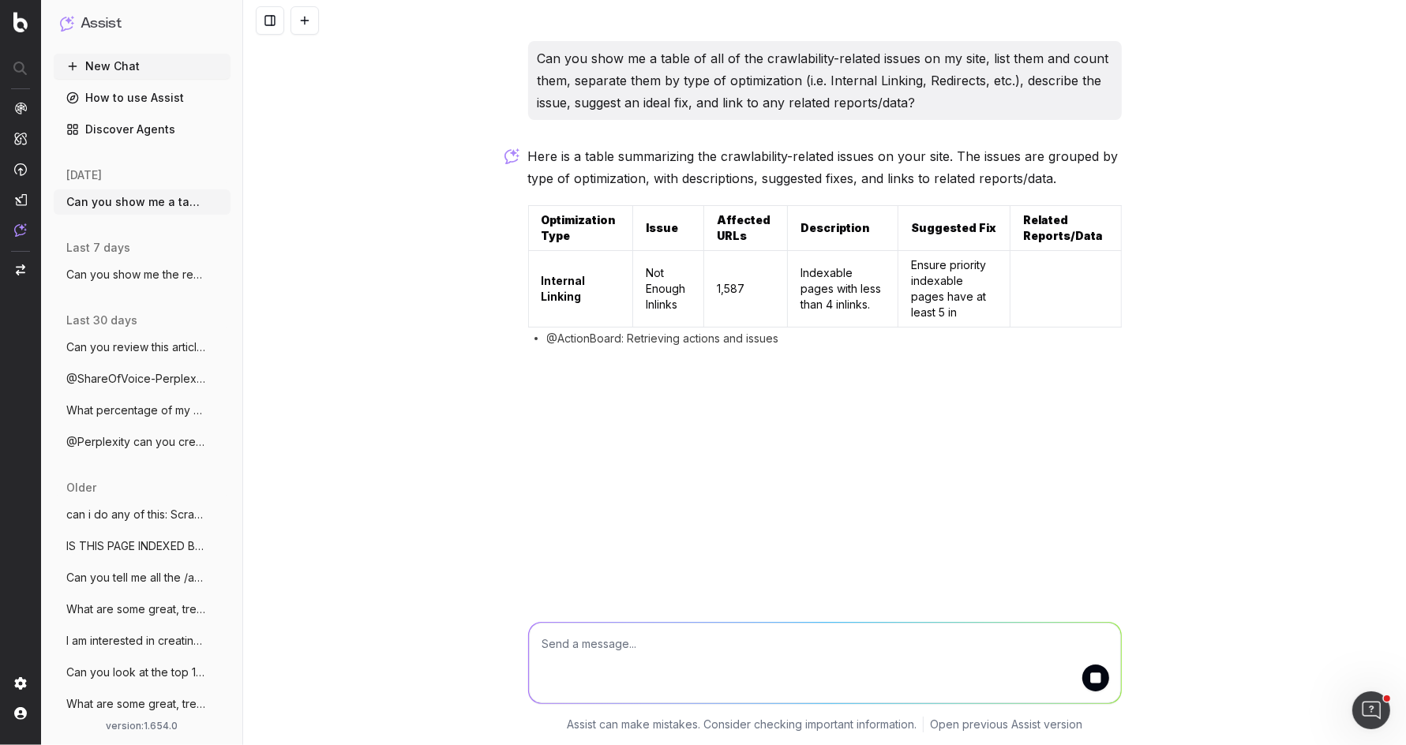
click at [169, 201] on span "Can you show me a table of all of the cr" at bounding box center [135, 202] width 139 height 16
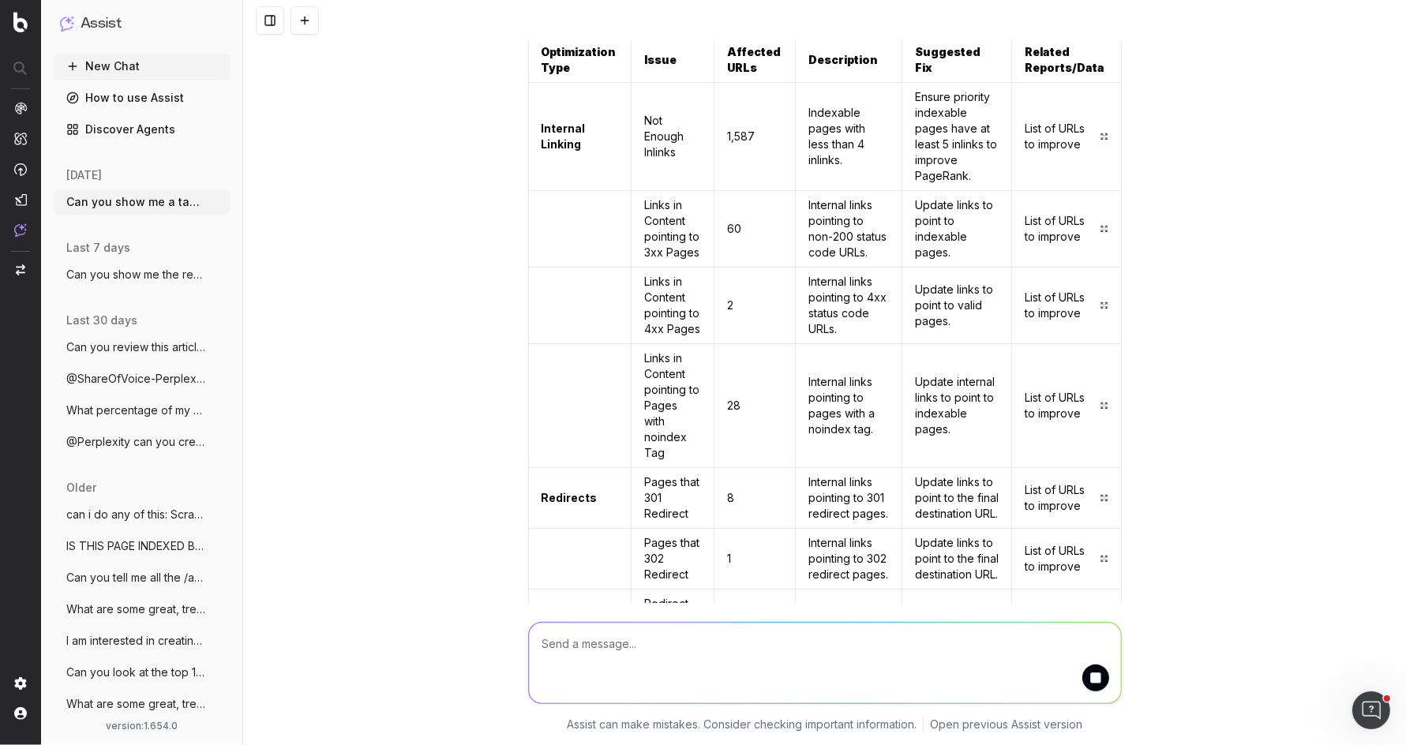
scroll to position [174, 0]
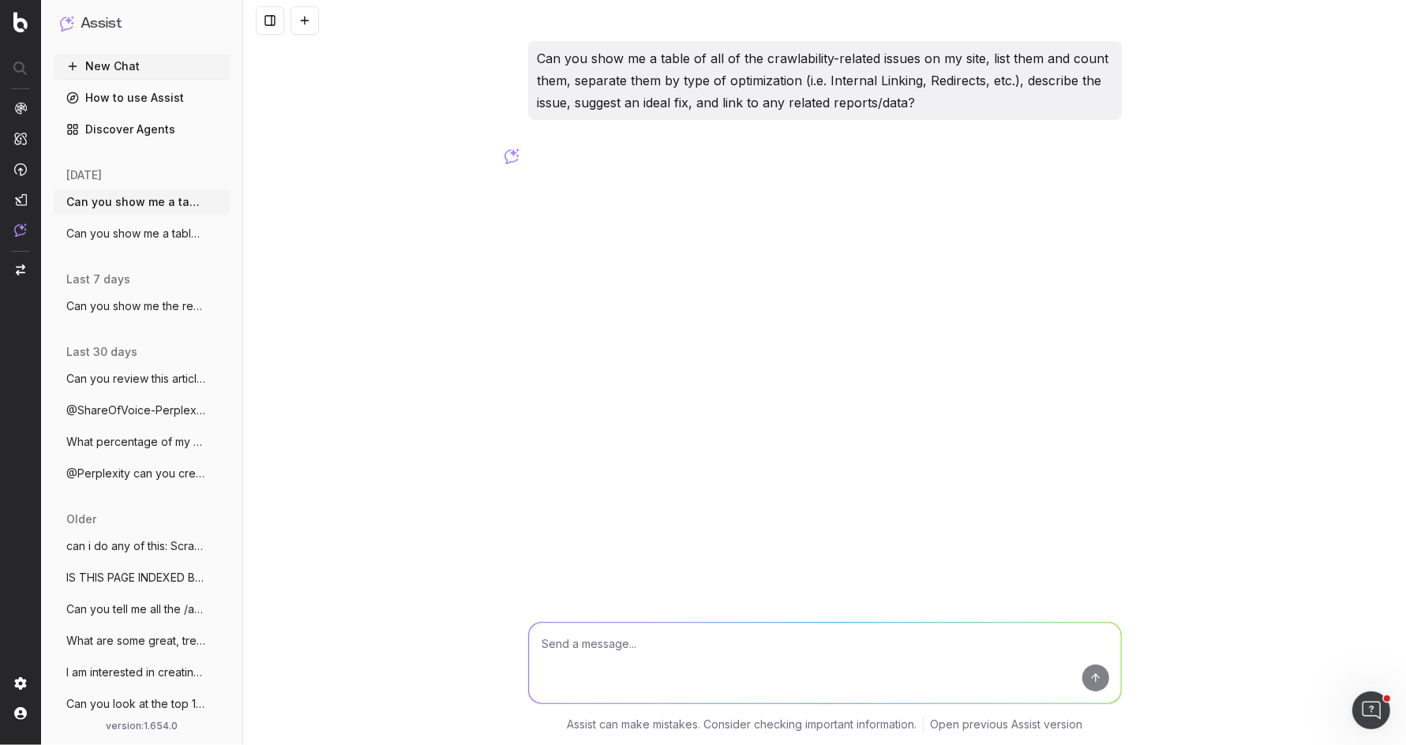
click at [104, 236] on span "Can you show me a table of all of the cr" at bounding box center [135, 234] width 139 height 16
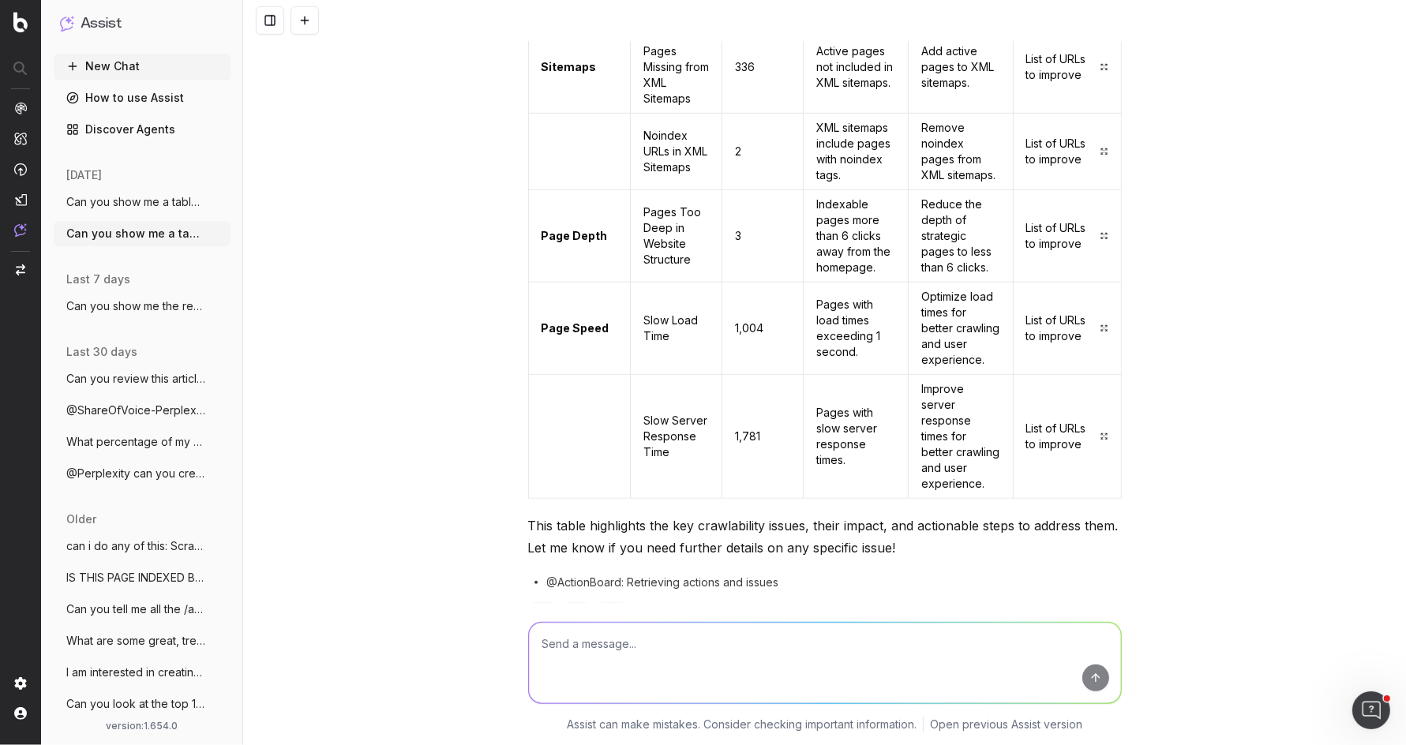
scroll to position [954, 0]
click at [157, 201] on span "Can you show me a table of all of the cr" at bounding box center [135, 202] width 139 height 16
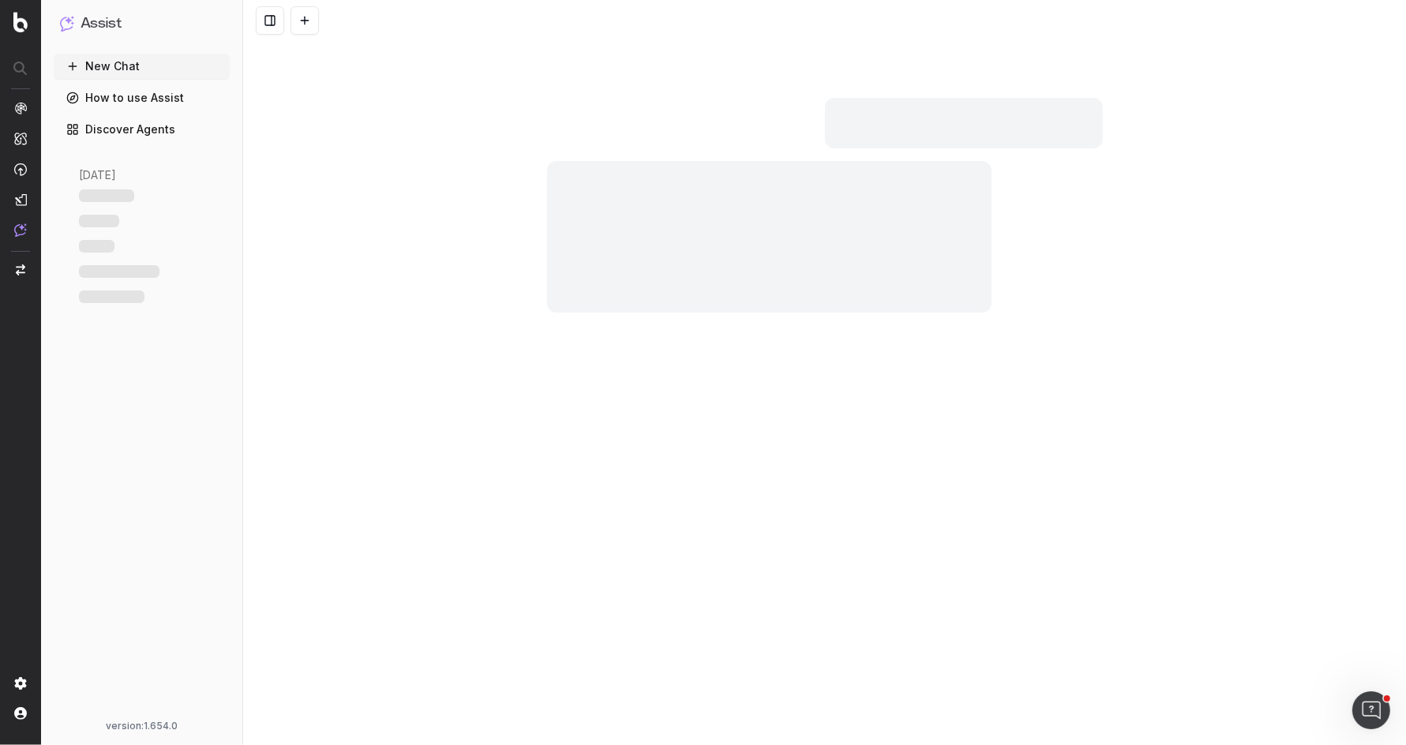
scroll to position [954, 0]
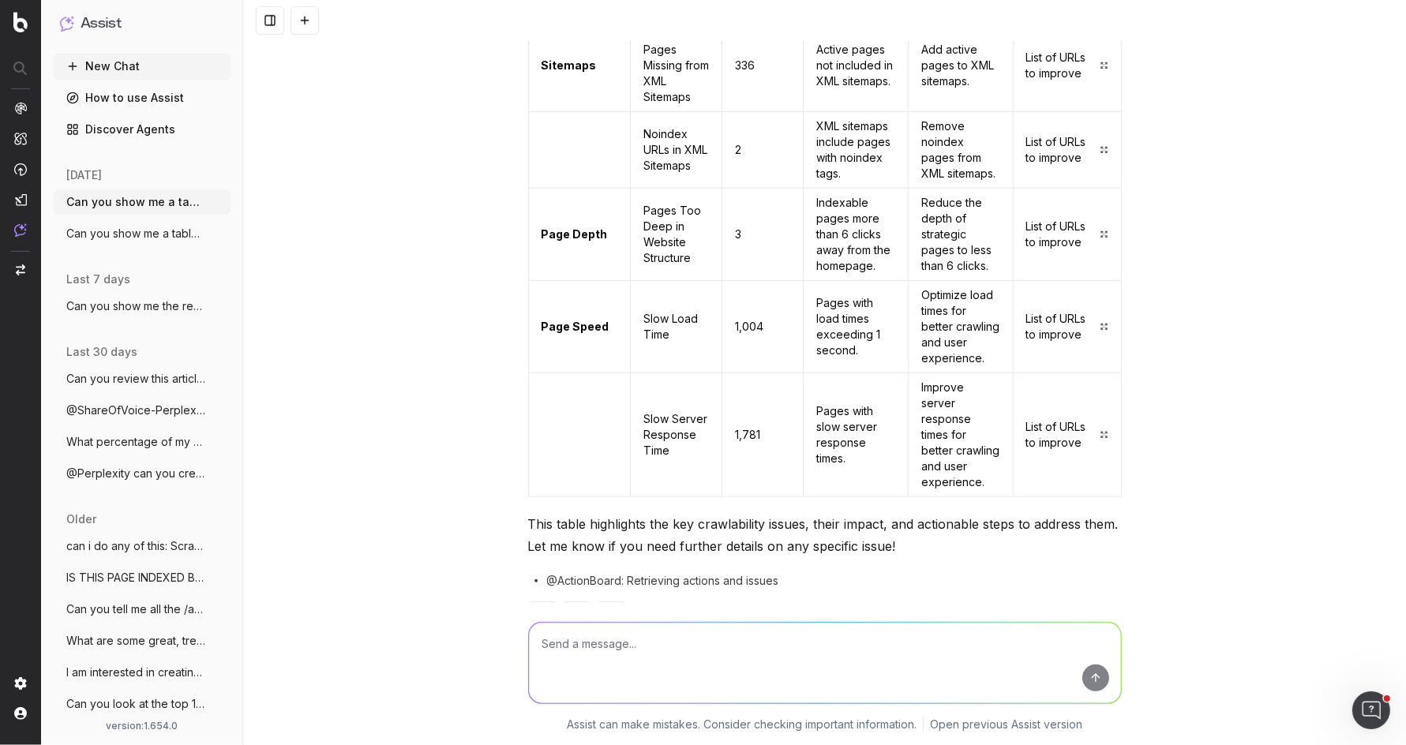
click at [159, 239] on span "Can you show me a table of all of the cr" at bounding box center [135, 234] width 139 height 16
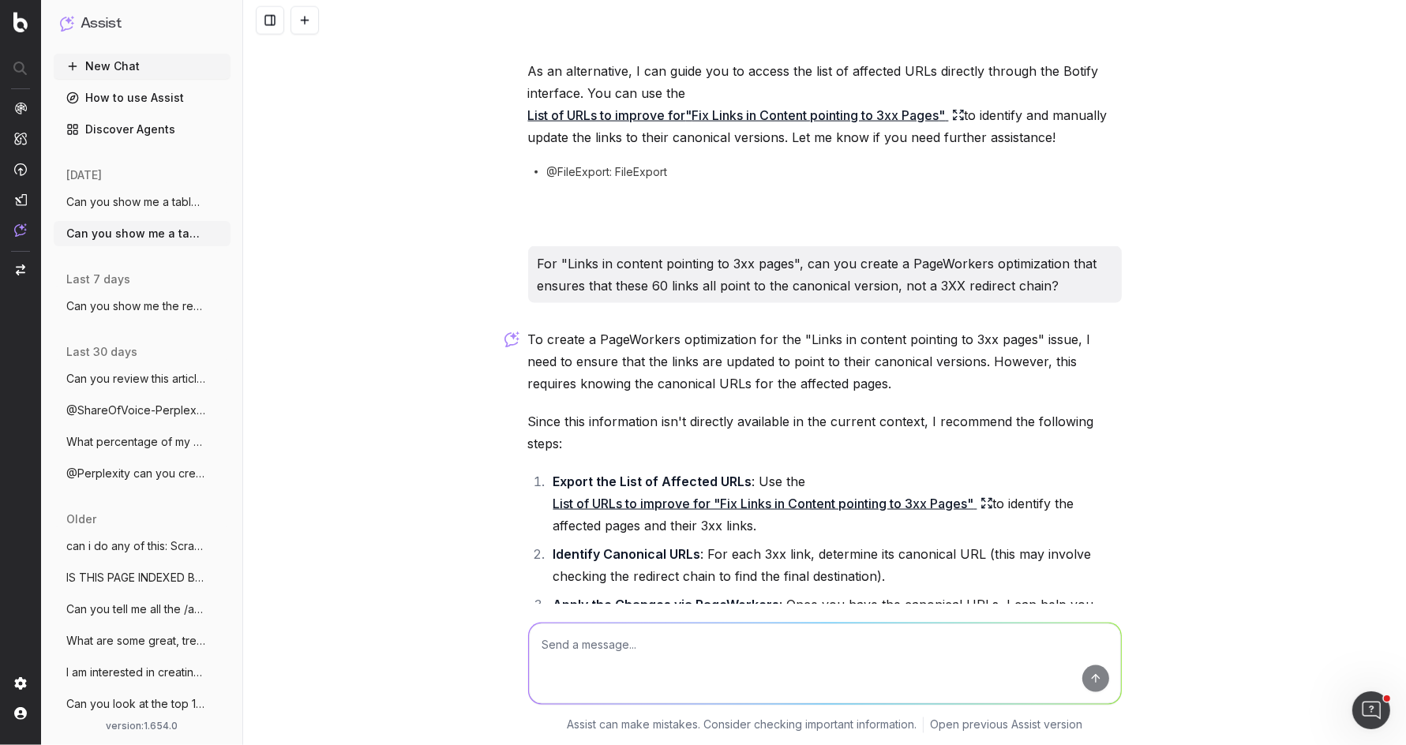
scroll to position [2318, 0]
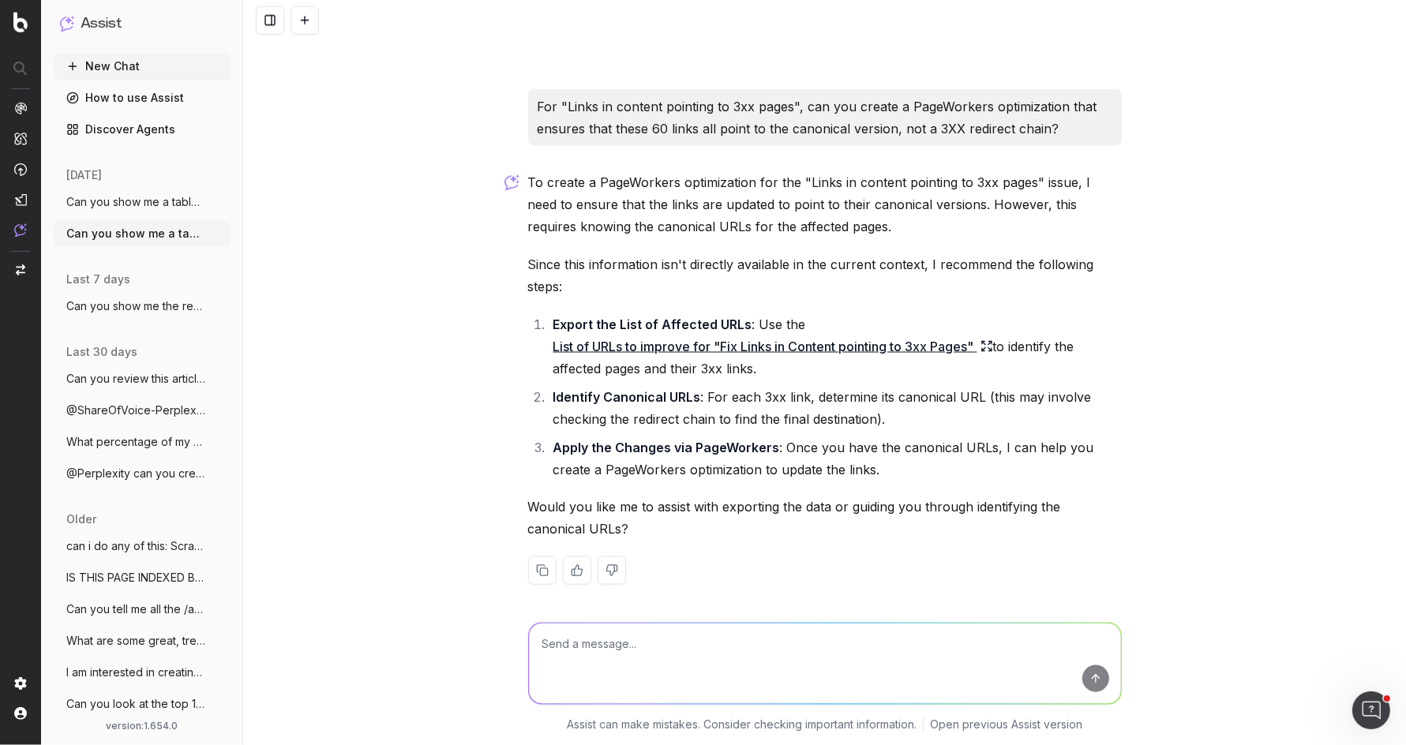
click at [699, 113] on p "For "Links in content pointing to 3xx pages", can you create a PageWorkers opti…" at bounding box center [825, 118] width 575 height 44
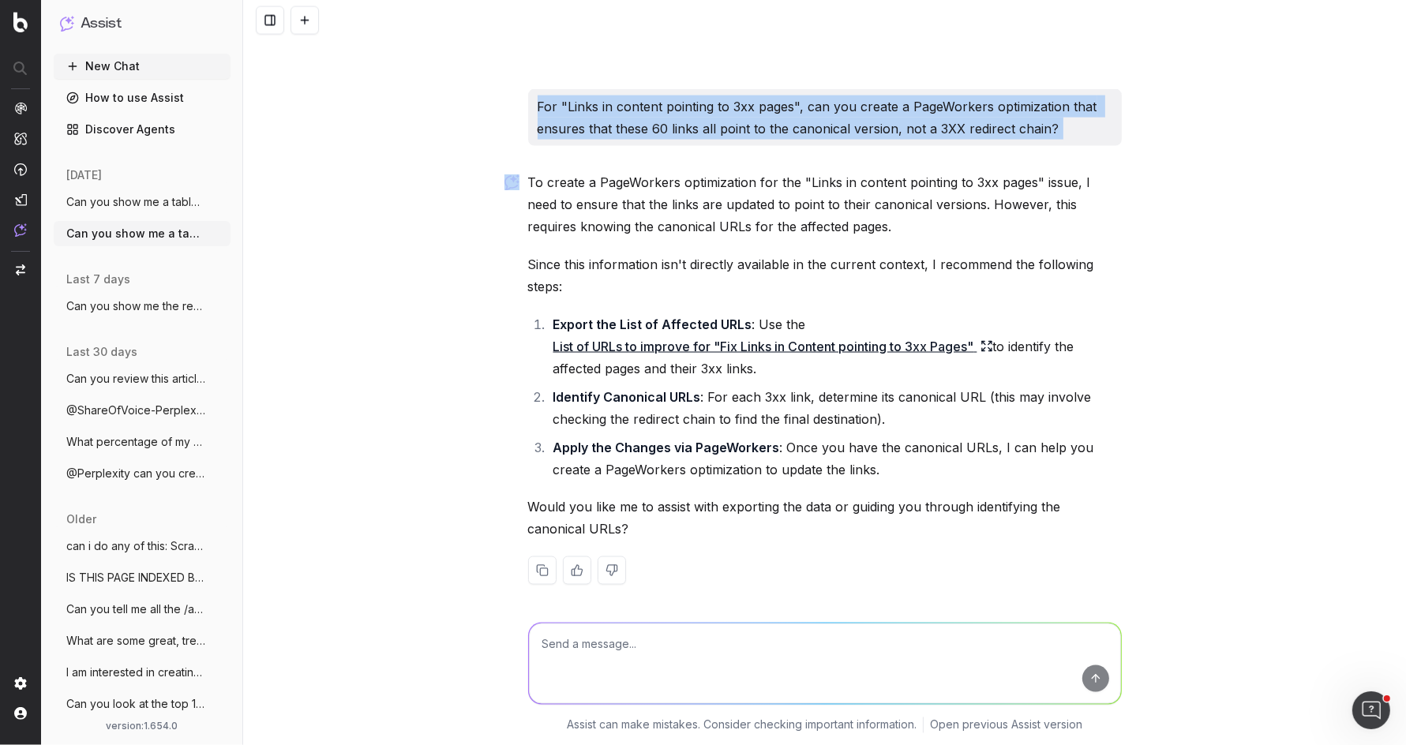
click at [699, 113] on p "For "Links in content pointing to 3xx pages", can you create a PageWorkers opti…" at bounding box center [825, 118] width 575 height 44
copy p "For "Links in content pointing to 3xx pages", can you create a PageWorkers opti…"
click at [92, 197] on span "Can you show me a table of all of the cr" at bounding box center [135, 202] width 139 height 16
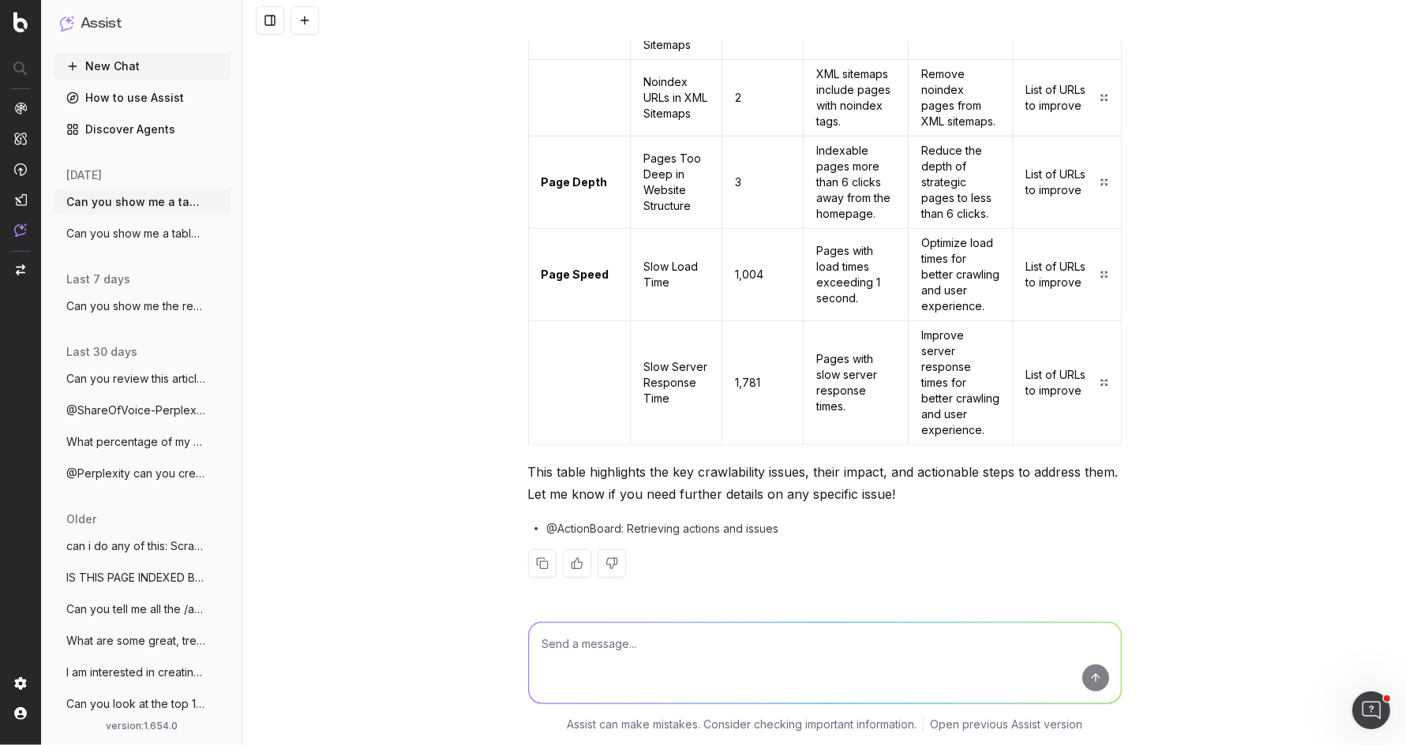
scroll to position [954, 0]
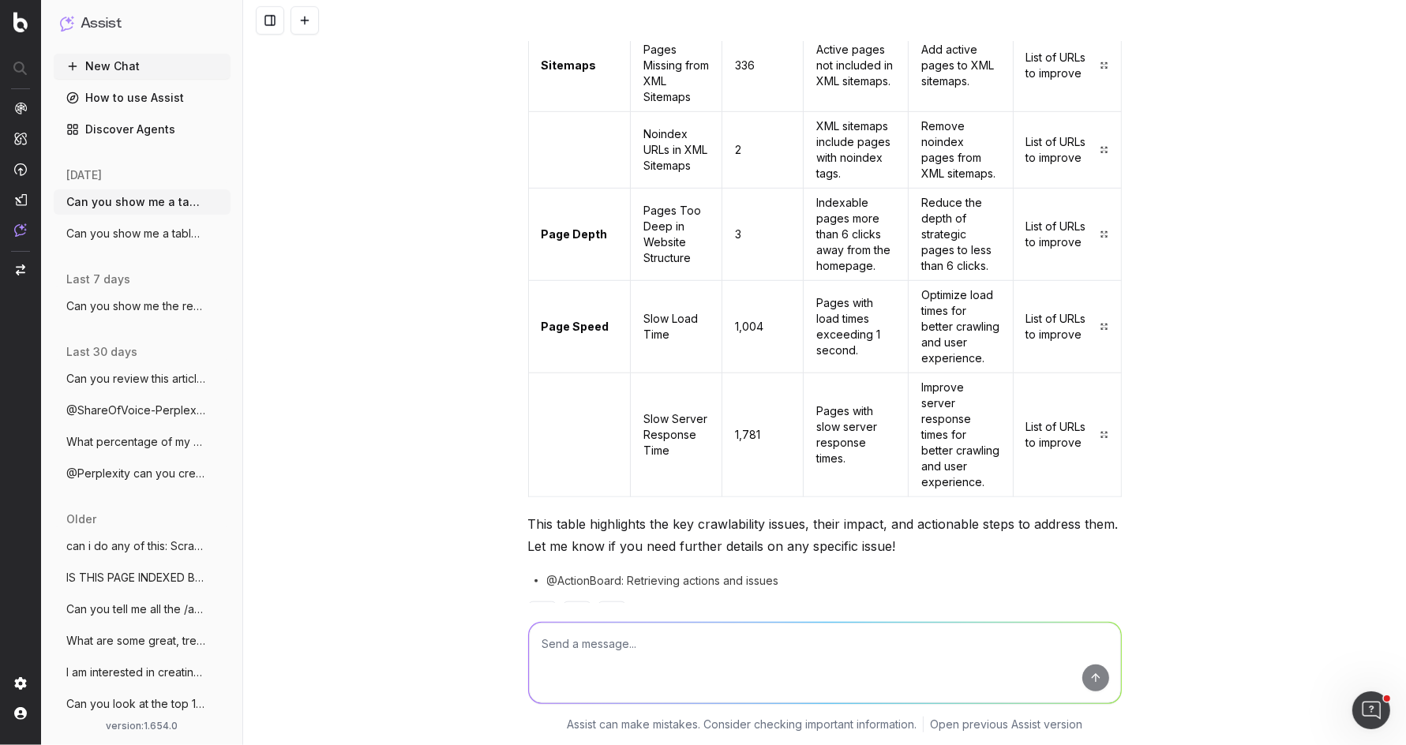
click at [600, 640] on textarea at bounding box center [825, 663] width 592 height 81
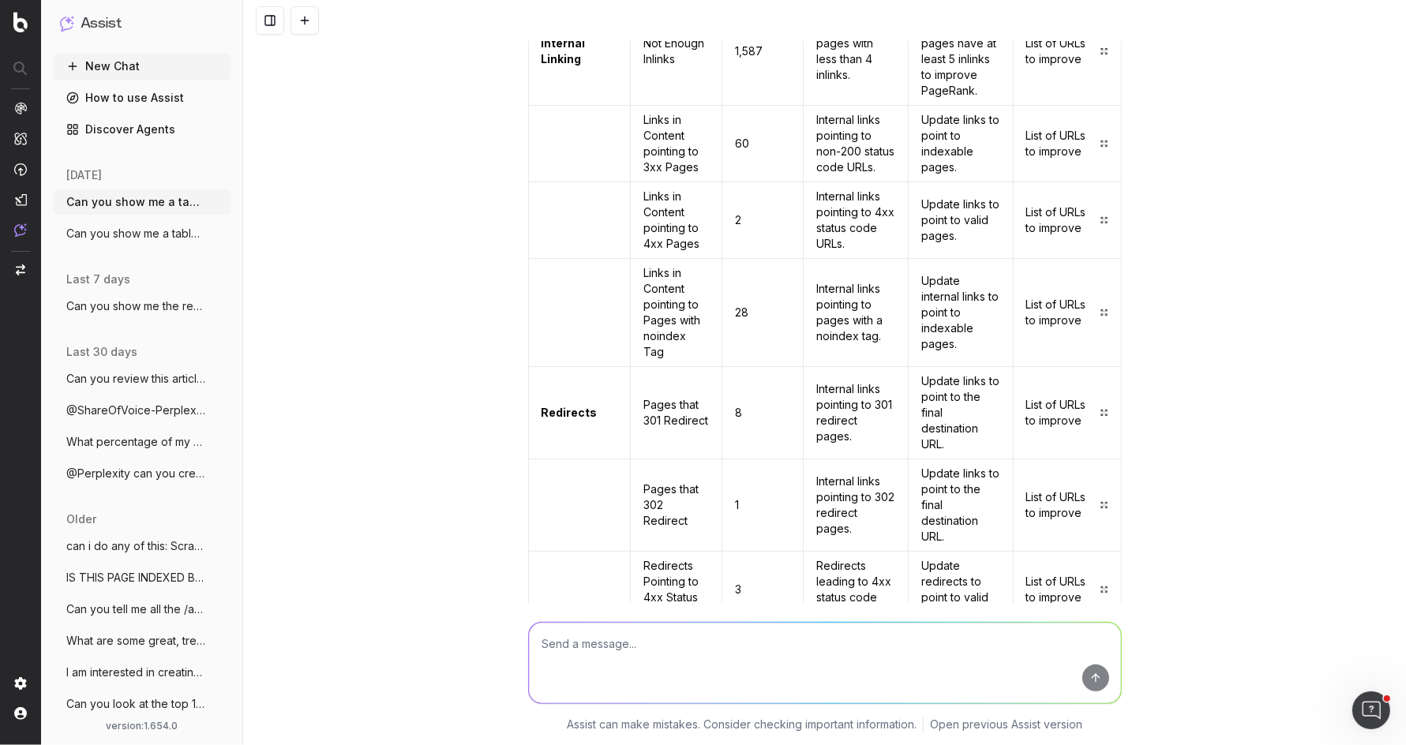
scroll to position [212, 0]
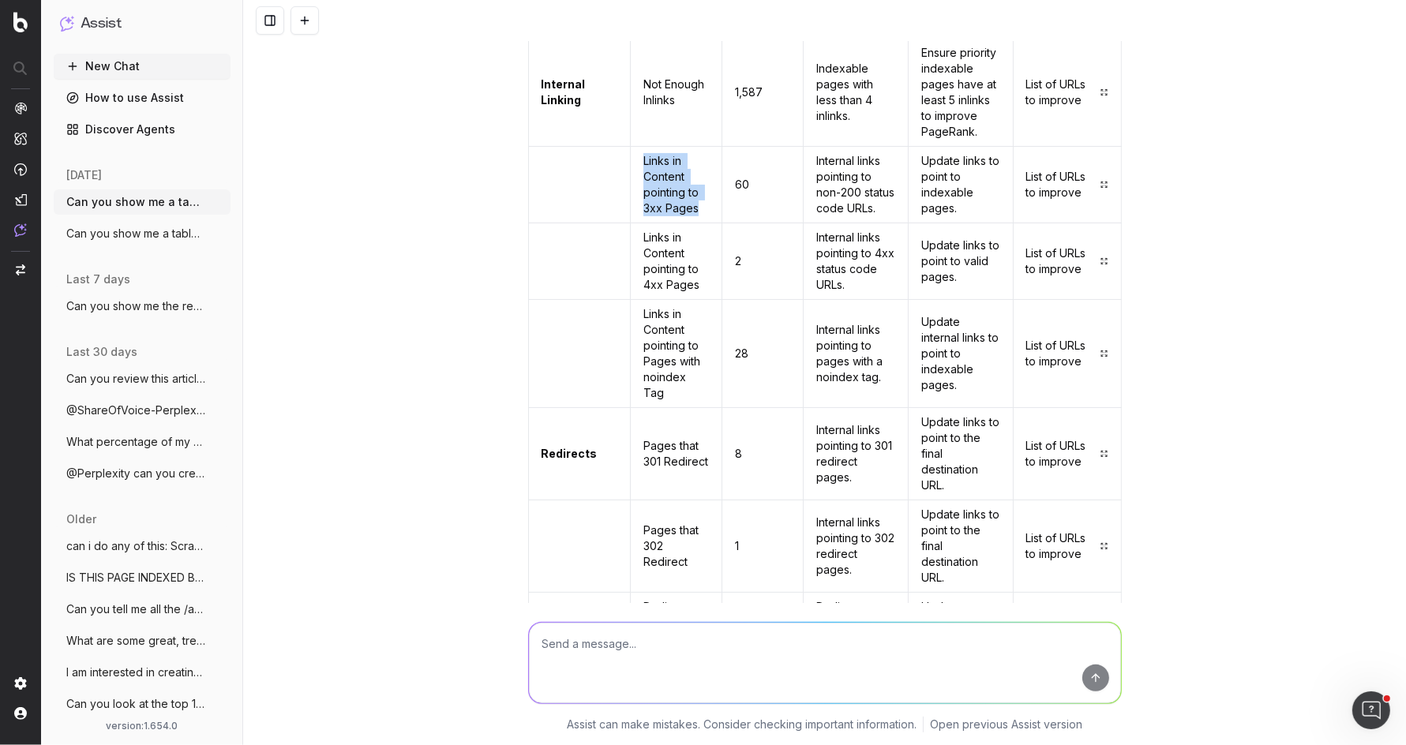
drag, startPoint x: 638, startPoint y: 158, endPoint x: 698, endPoint y: 219, distance: 85.4
click at [698, 219] on td "Links in Content pointing to 3xx Pages" at bounding box center [677, 185] width 92 height 77
copy td "Links in Content pointing to 3xx Pages"
click at [627, 632] on textarea at bounding box center [825, 663] width 592 height 81
paste textarea "Links in Content pointing to 3xx Pages"
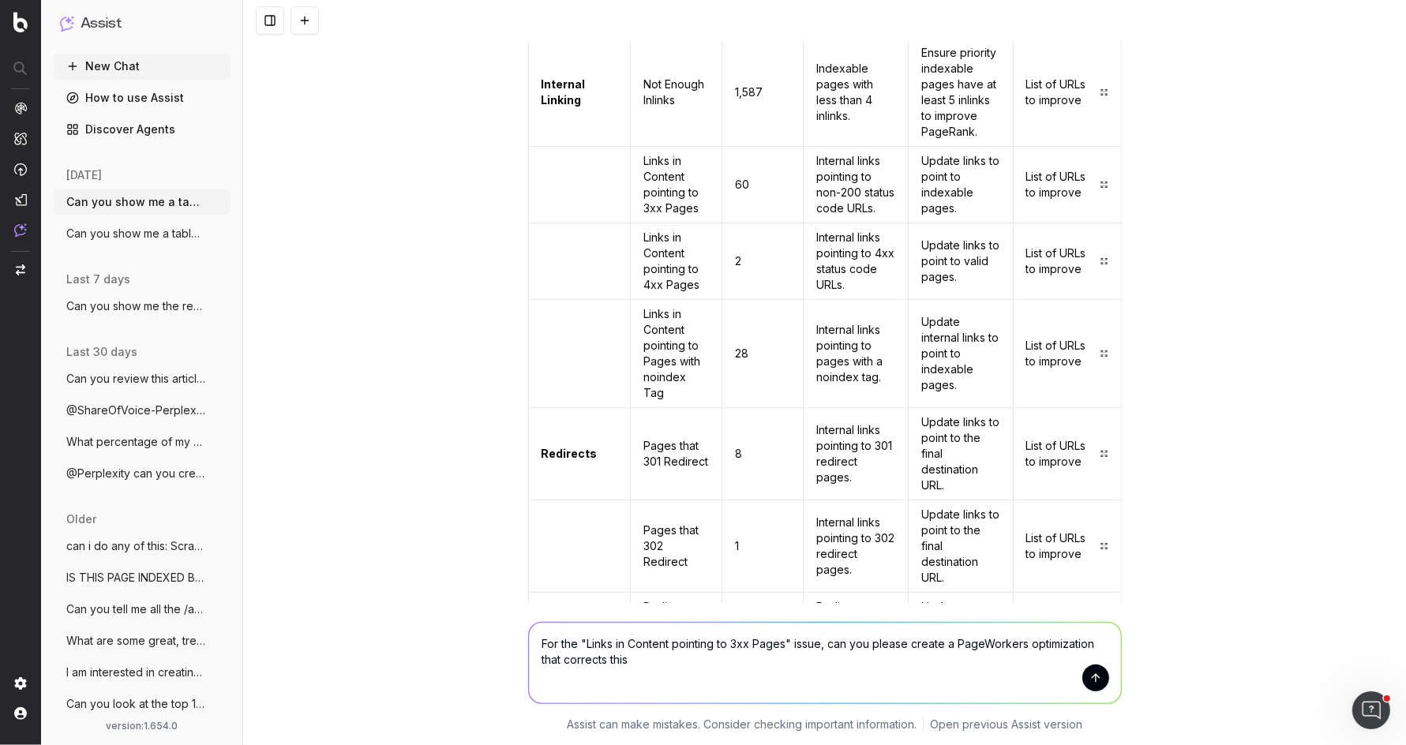
type textarea "For the "Links in Content pointing to 3xx Pages" issue, can you please create a…"
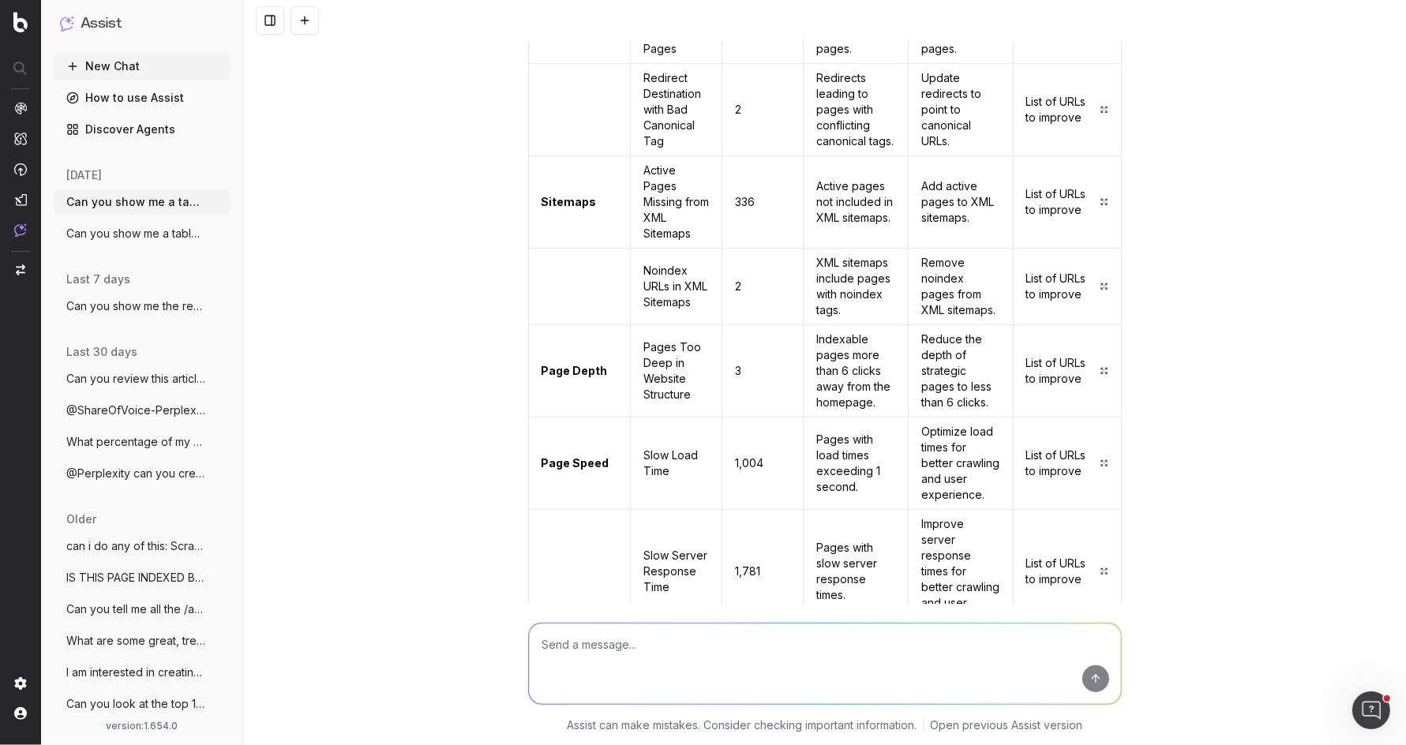
scroll to position [1472, 0]
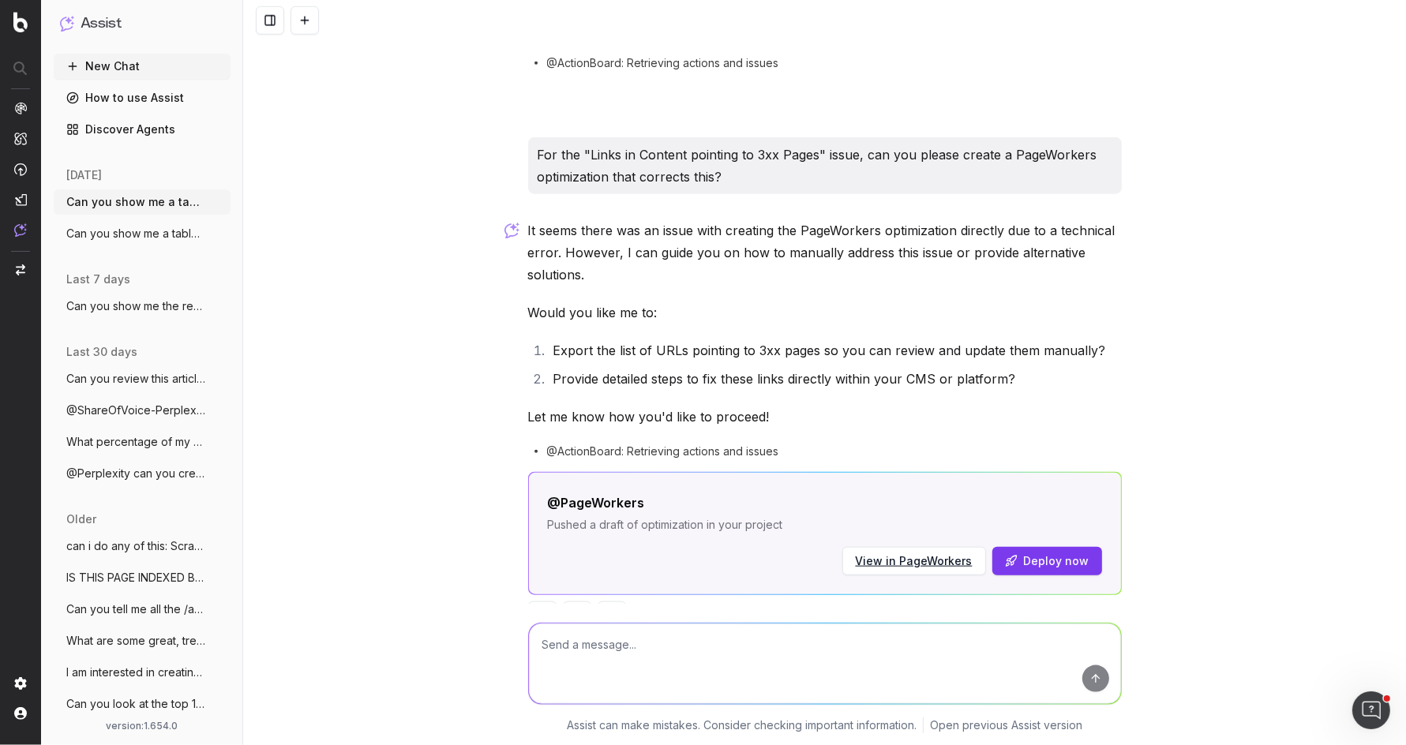
click at [769, 144] on p "For the "Links in Content pointing to 3xx Pages" issue, can you please create a…" at bounding box center [825, 166] width 575 height 44
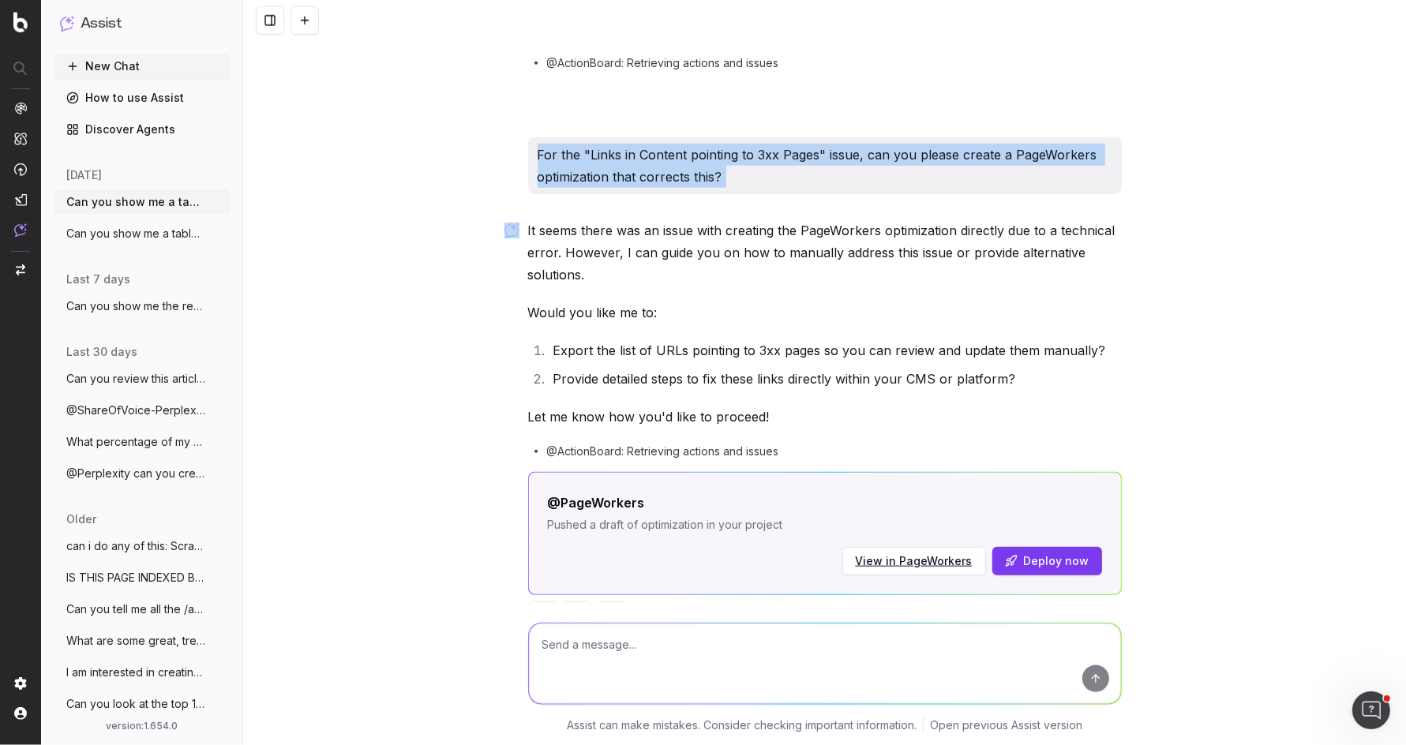
click at [769, 144] on p "For the "Links in Content pointing to 3xx Pages" issue, can you please create a…" at bounding box center [825, 166] width 575 height 44
copy p "For the "Links in Content pointing to 3xx Pages" issue, can you please create a…"
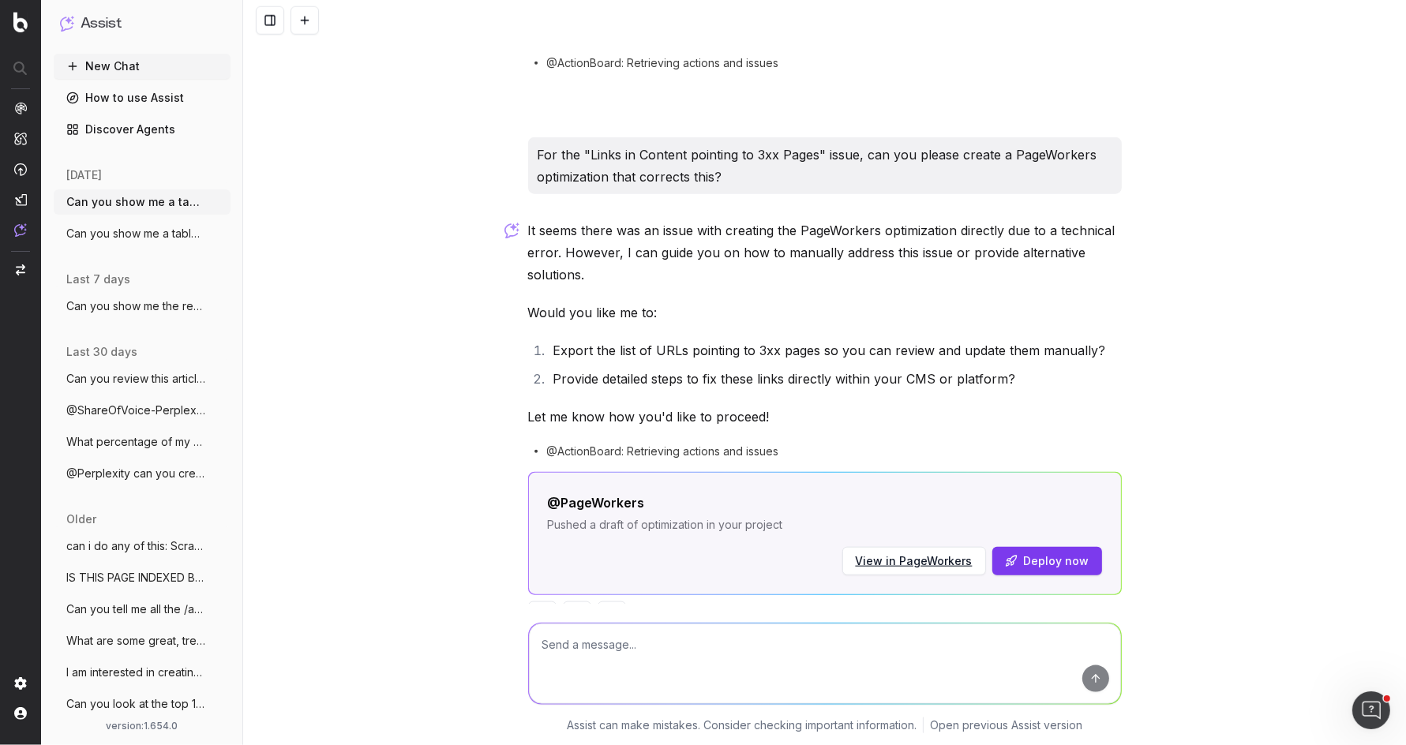
click at [734, 654] on textarea at bounding box center [825, 663] width 592 height 81
paste textarea "For the "Links in Content pointing to 3xx Pages" issue, can you please create a…"
type textarea "For the "Links in Content pointing to 3xx Pages" issue, can you please create a…"
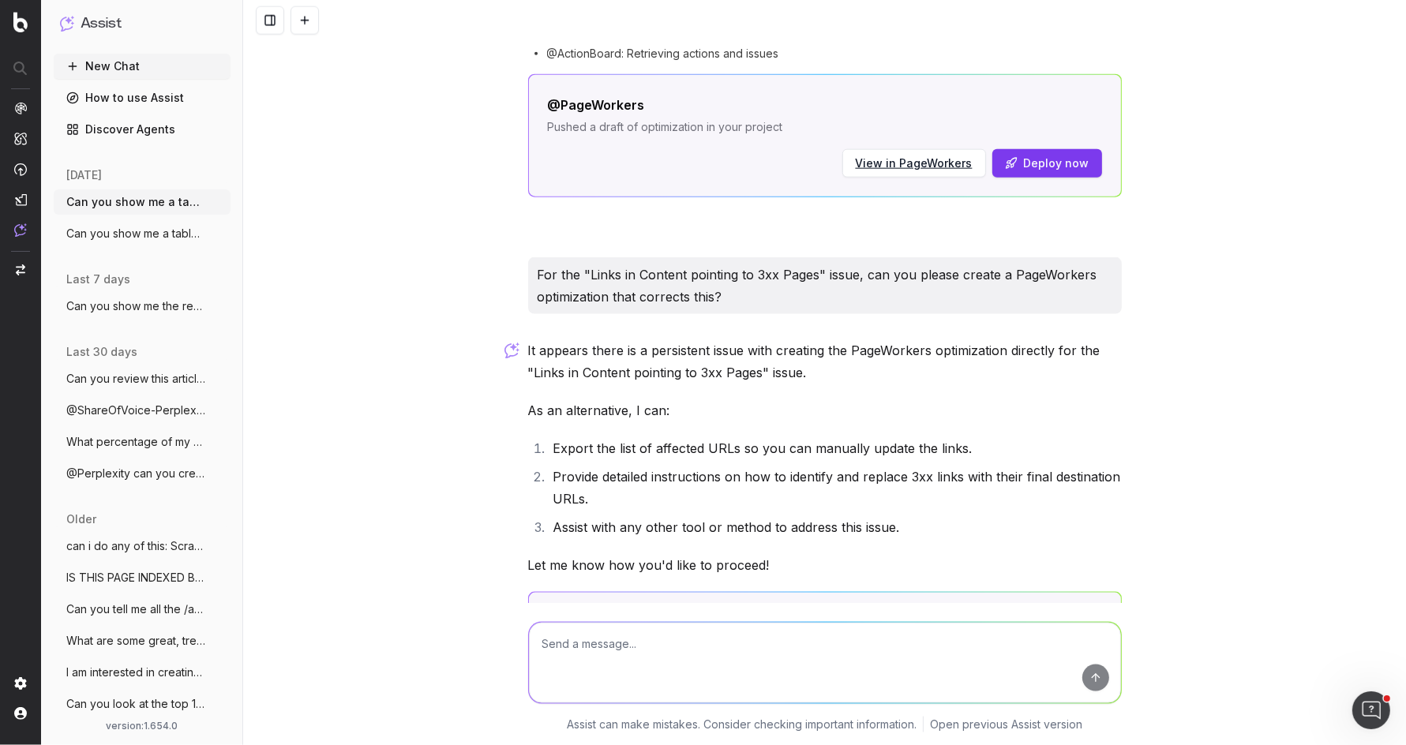
scroll to position [1989, 0]
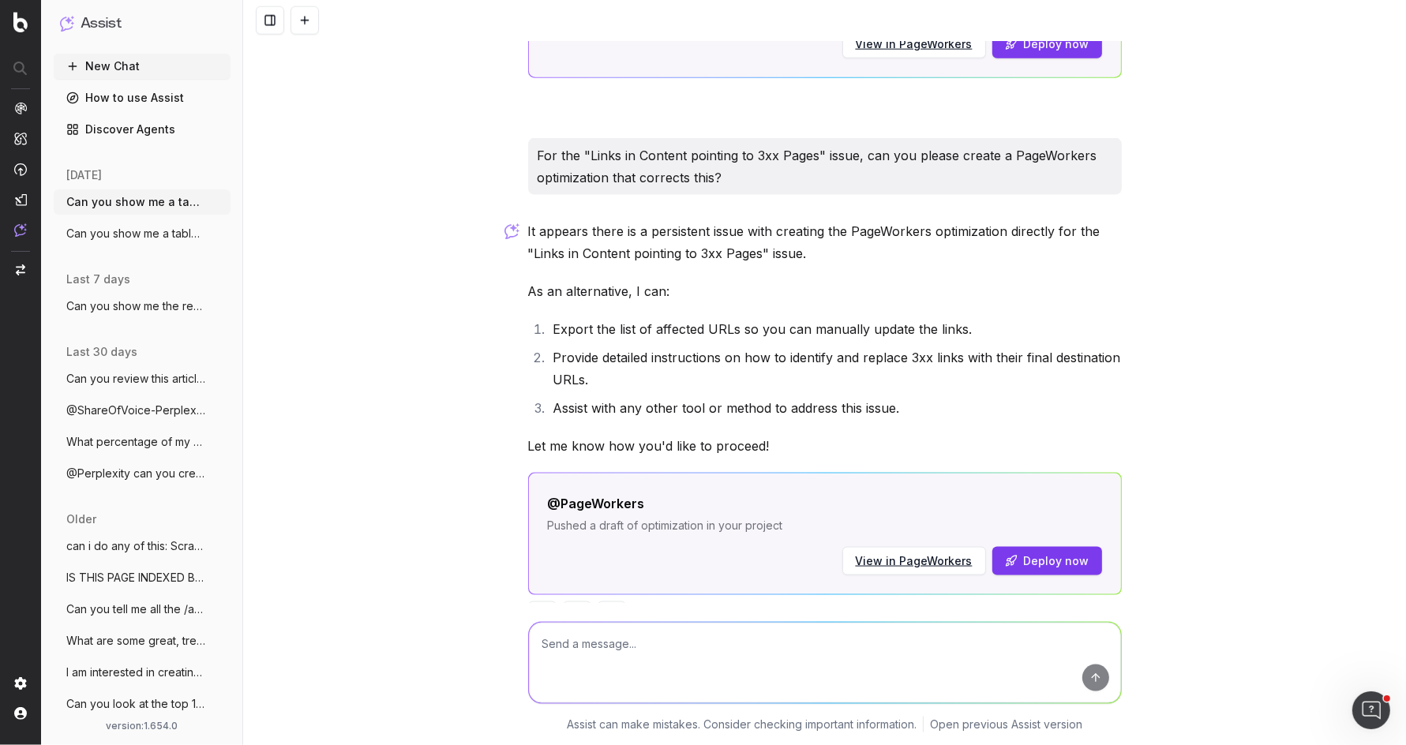
click at [633, 640] on textarea at bounding box center [825, 663] width 592 height 81
type textarea "Why is there an issue"
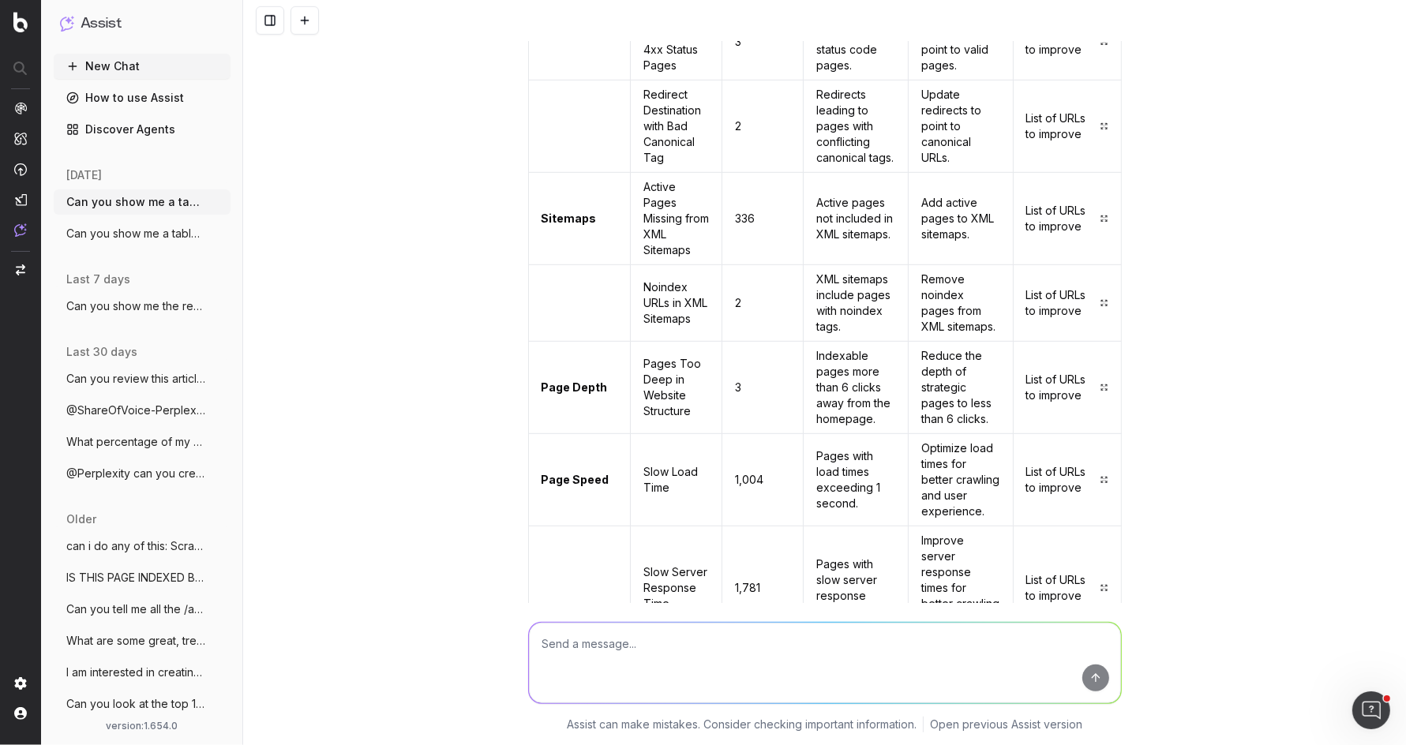
scroll to position [0, 0]
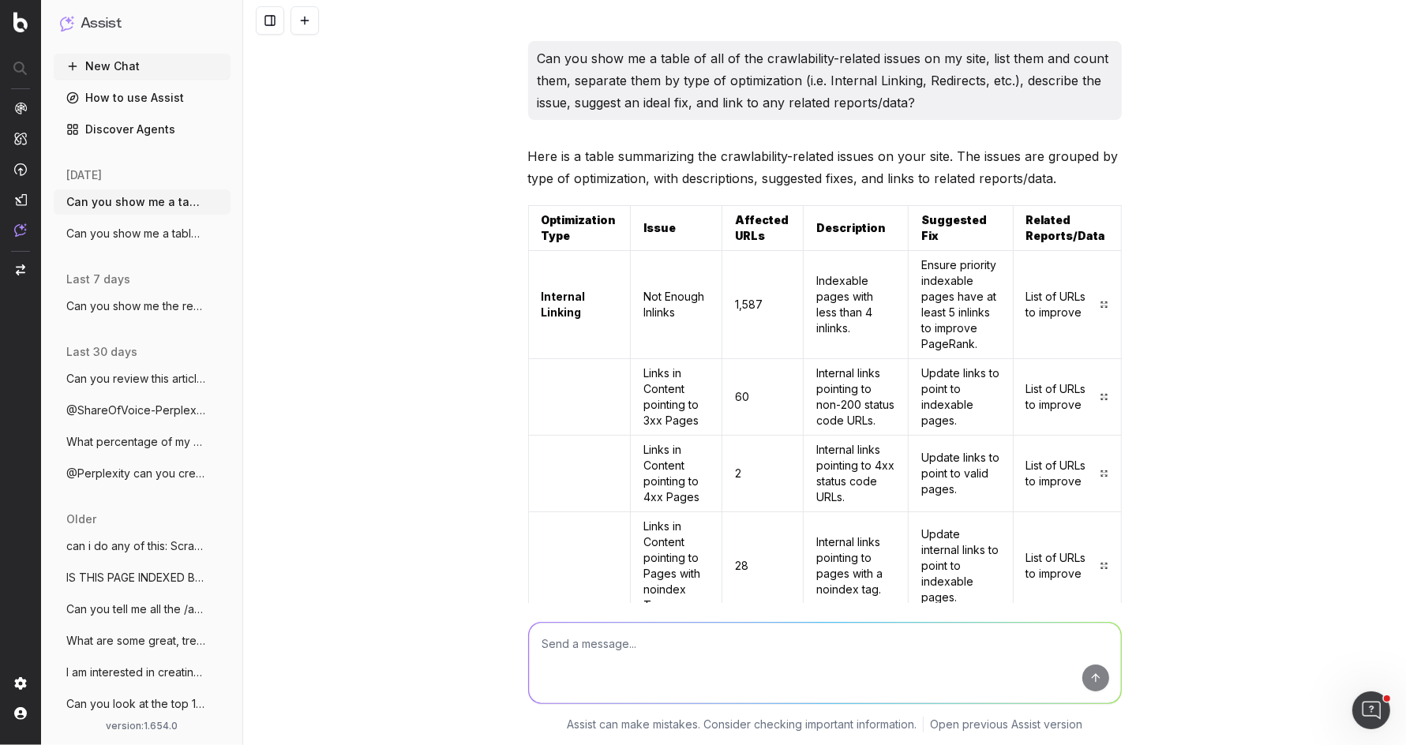
click at [741, 79] on p "Can you show me a table of all of the crawlability-related issues on my site, l…" at bounding box center [825, 80] width 575 height 66
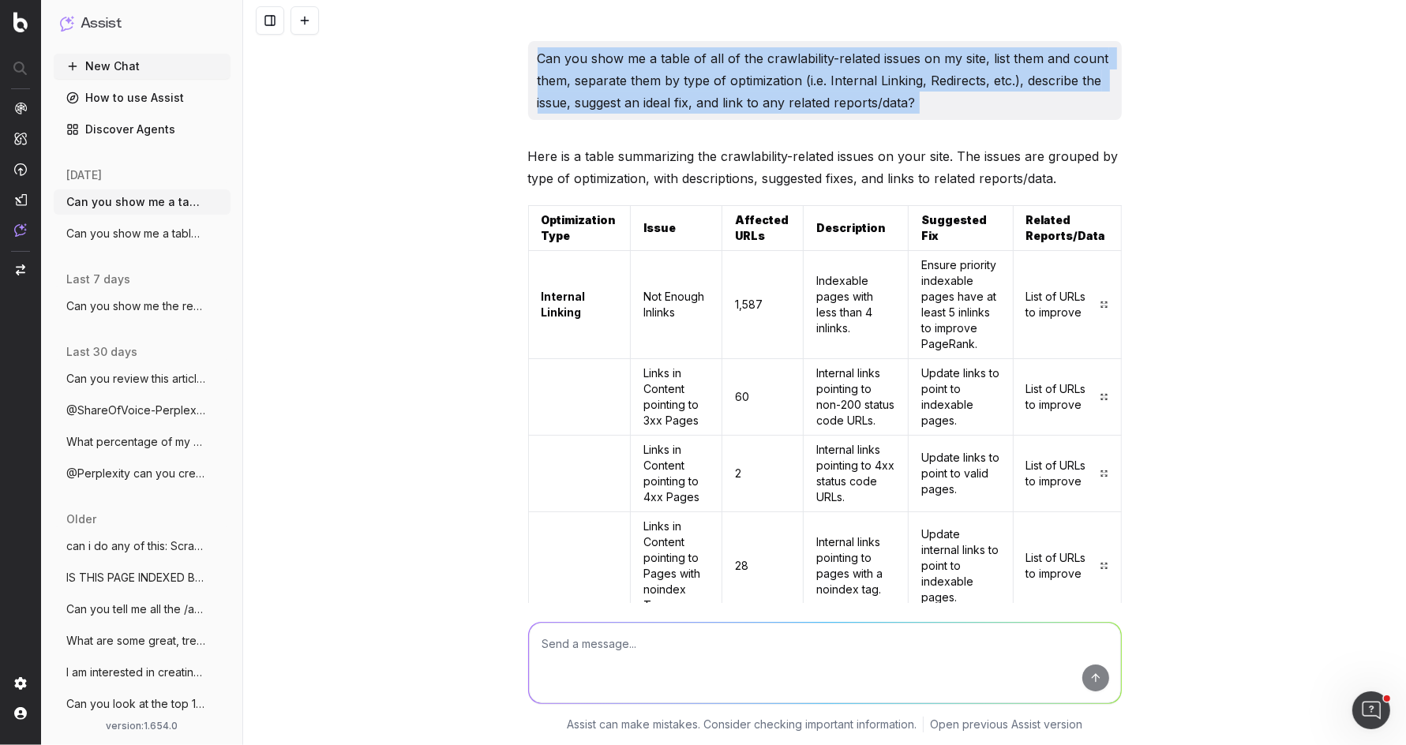
click at [741, 79] on p "Can you show me a table of all of the crawlability-related issues on my site, l…" at bounding box center [825, 80] width 575 height 66
copy p "Can you show me a table of all of the crawlability-related issues on my site, l…"
click at [302, 17] on button at bounding box center [305, 20] width 28 height 28
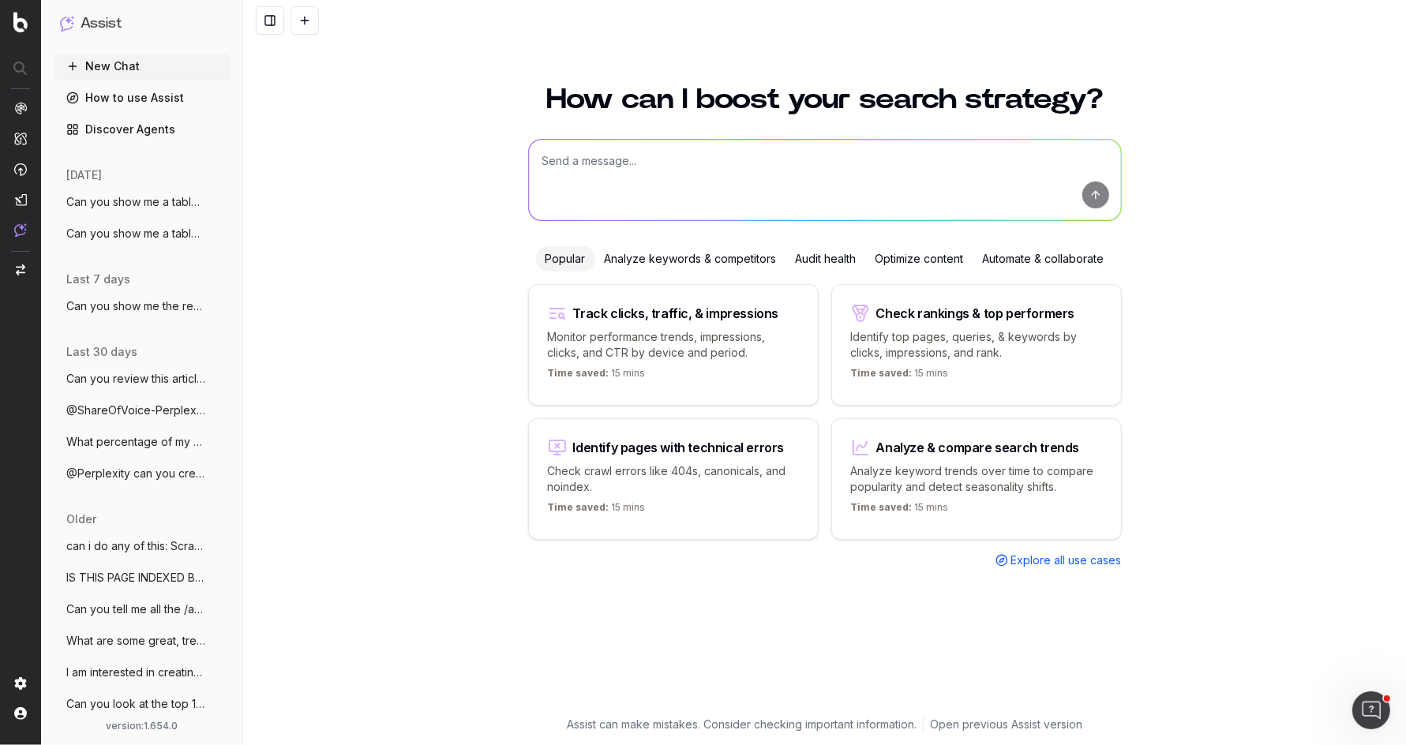
click at [662, 157] on textarea at bounding box center [825, 180] width 592 height 81
paste textarea "Can you show me a table of all of the crawlability-related issues on my site, l…"
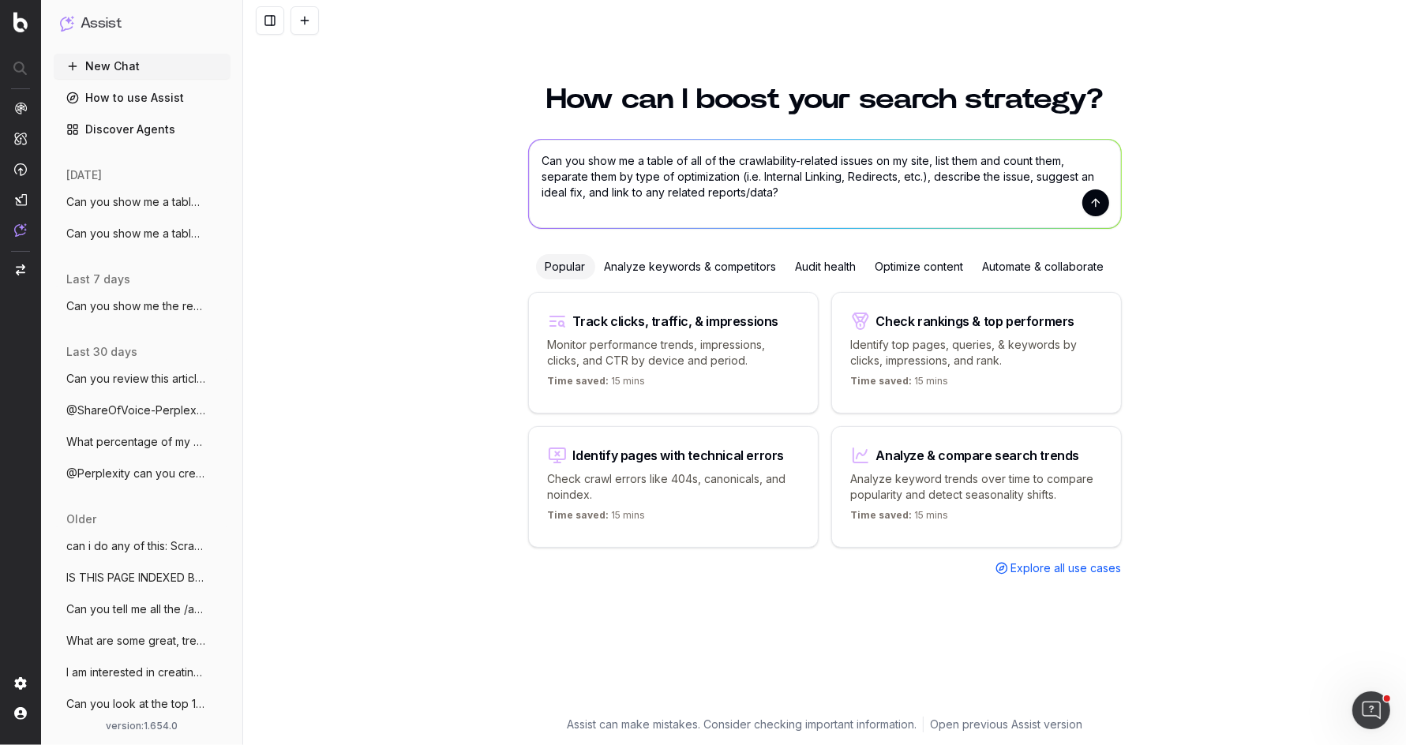
type textarea "Can you show me a table of all of the crawlability-related issues on my site, l…"
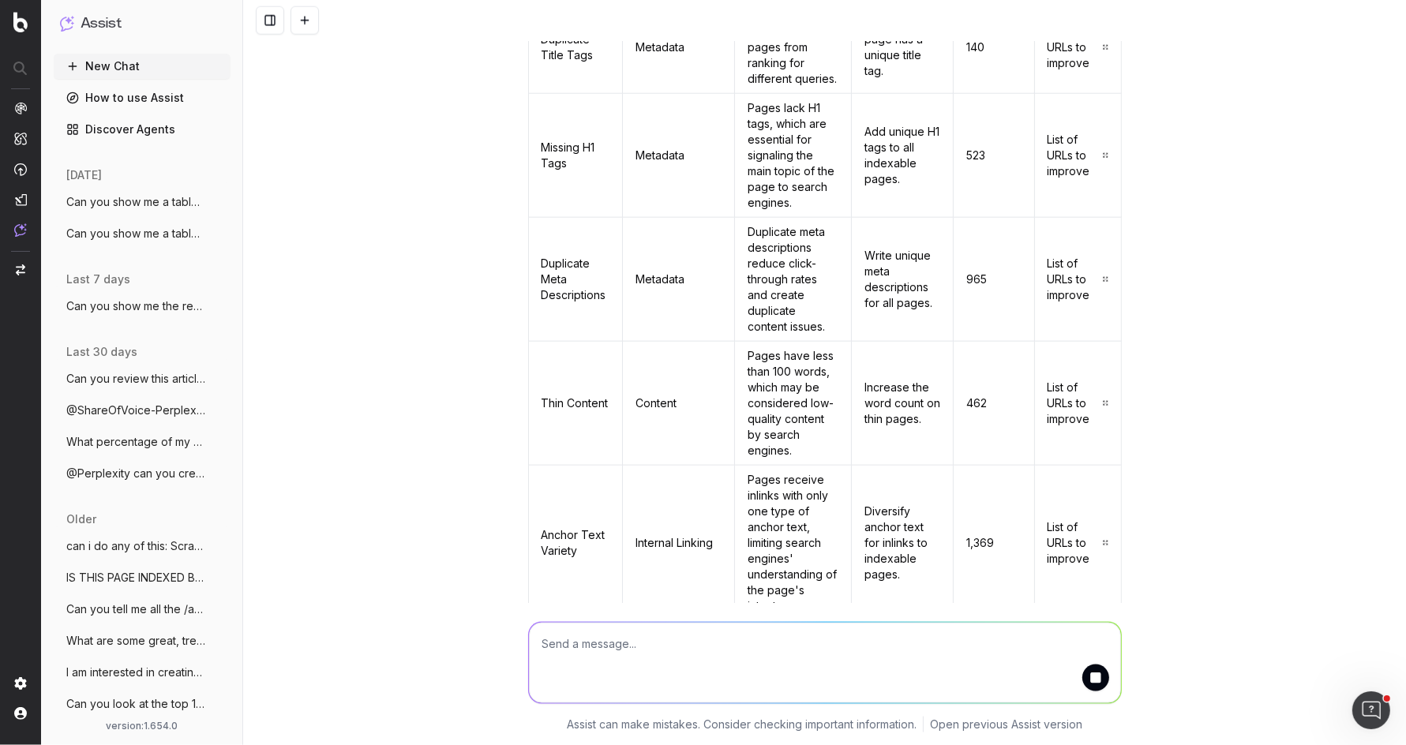
scroll to position [1775, 0]
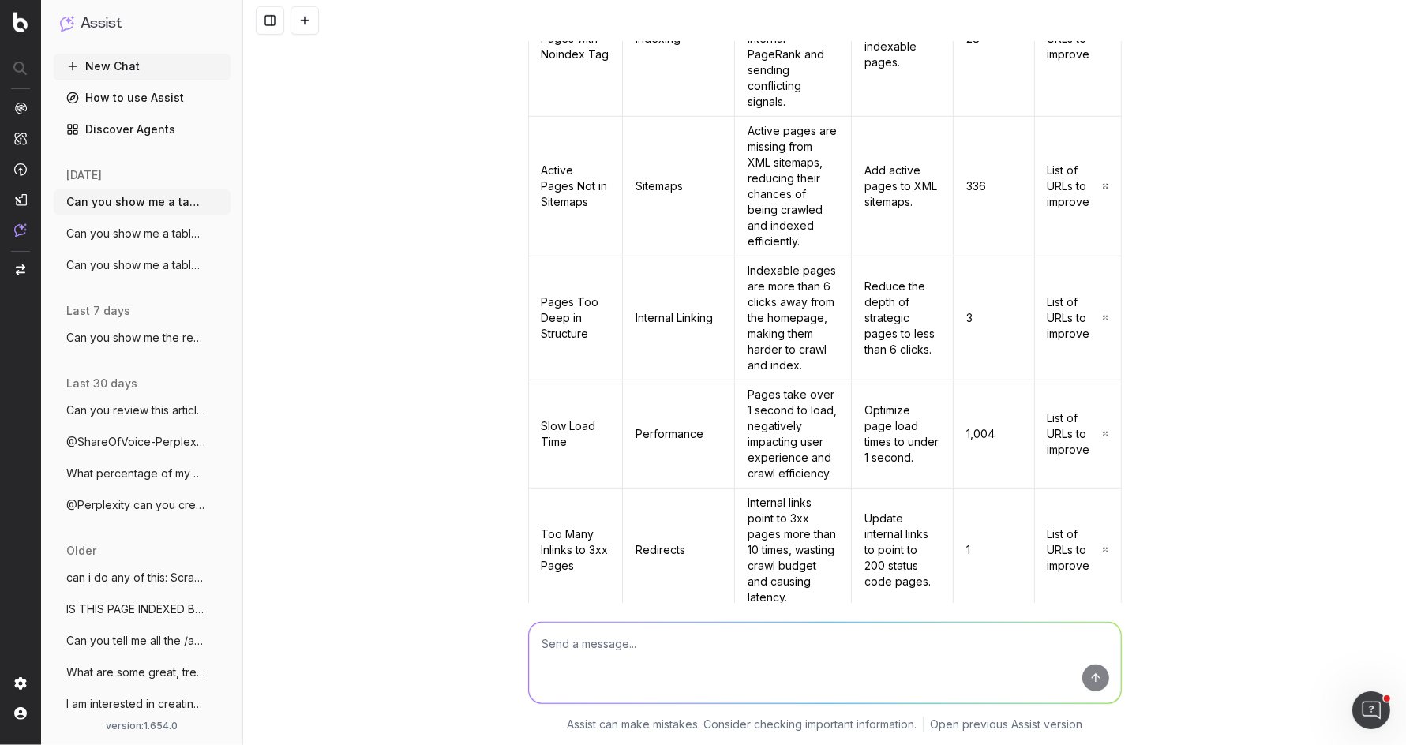
scroll to position [804, 0]
click at [576, 516] on td "Too Many Inlinks to 3xx Pages" at bounding box center [575, 548] width 94 height 124
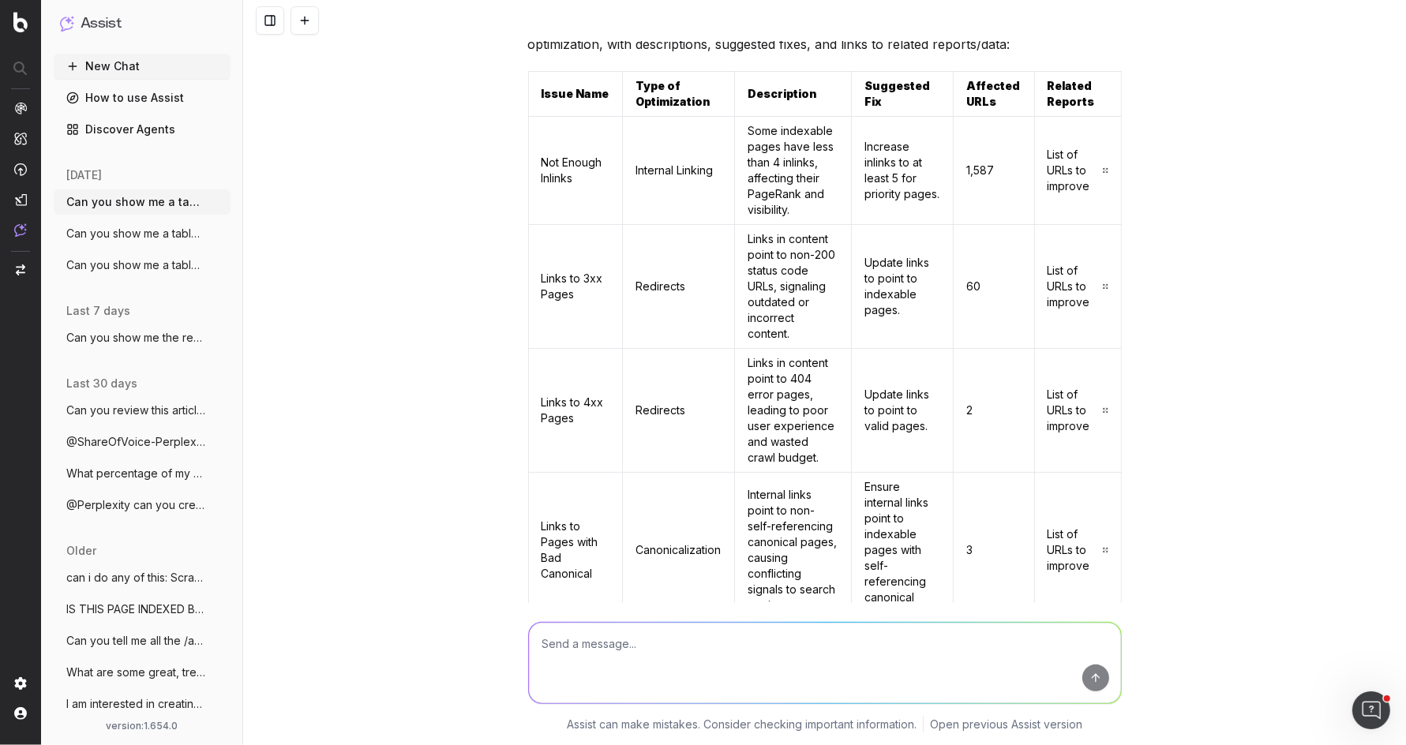
scroll to position [133, 0]
click at [570, 273] on td "Links to 3xx Pages" at bounding box center [575, 289] width 94 height 124
copy td "Links to 3xx Pages"
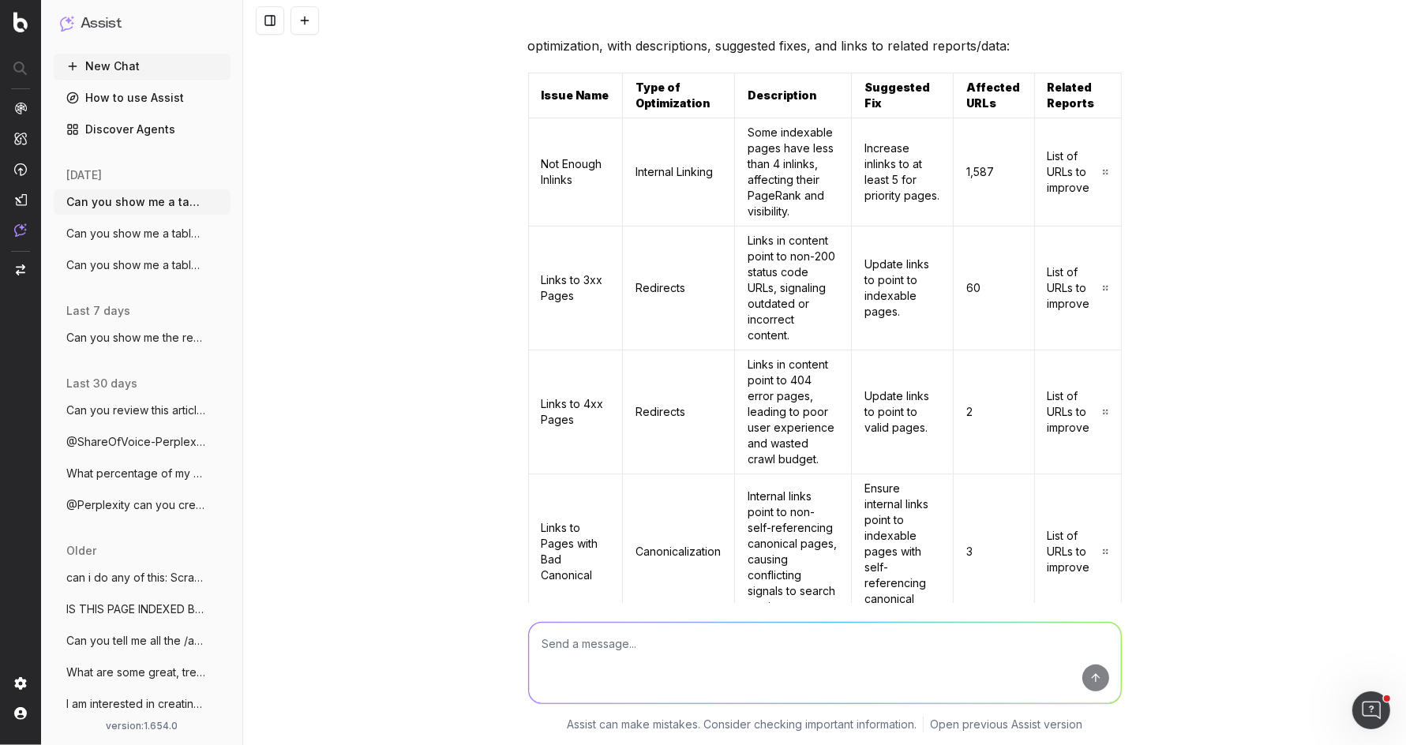
click at [677, 653] on textarea at bounding box center [825, 663] width 592 height 81
paste textarea "Links to 3xx Pages"
drag, startPoint x: 798, startPoint y: 639, endPoint x: 843, endPoint y: 699, distance: 75.6
click at [799, 641] on textarea "Can you please create a Pageworkers solution to "Links to 3xx Pages"" at bounding box center [825, 663] width 592 height 81
click at [950, 647] on textarea "Can you please create a Pageworkers solution to the "Links to 3xx Pages"" at bounding box center [825, 663] width 592 height 81
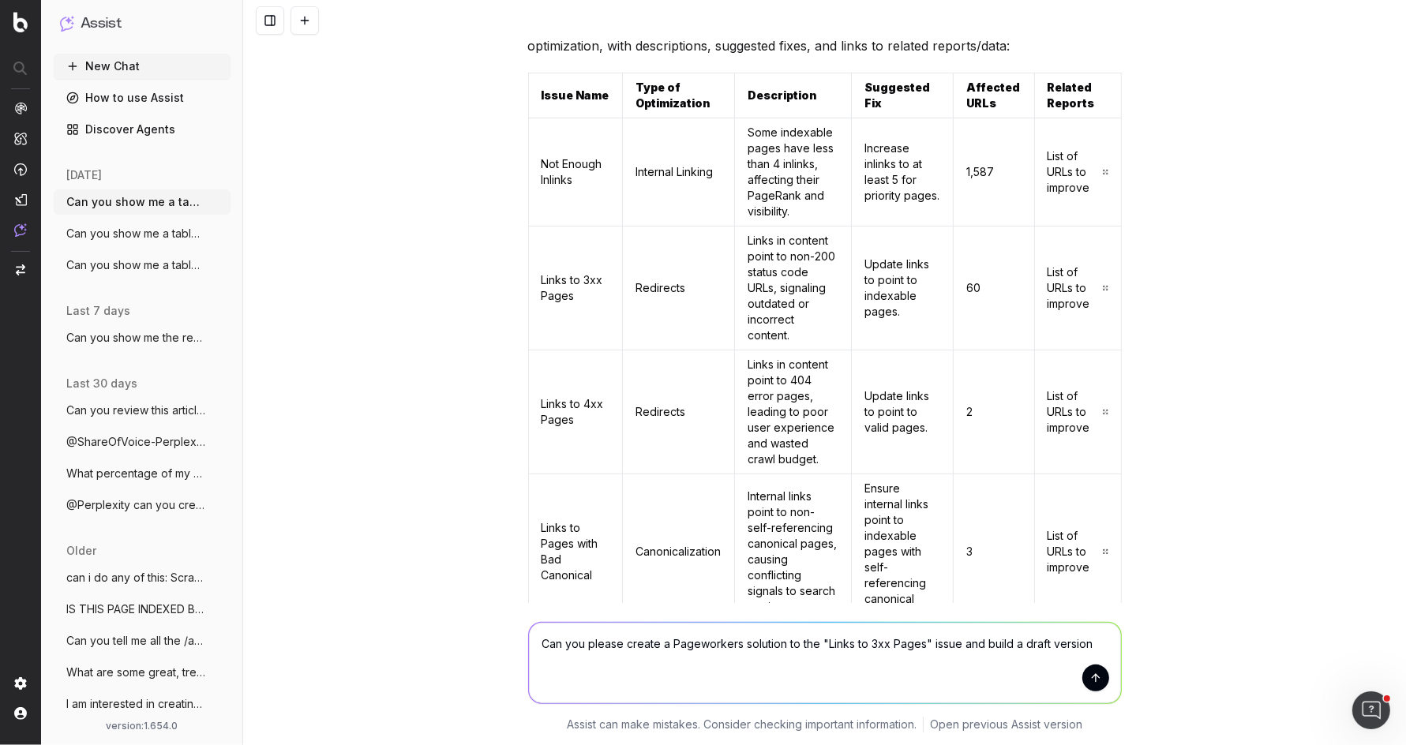
type textarea "Can you please create a Pageworkers solution to the "Links to 3xx Pages" issue …"
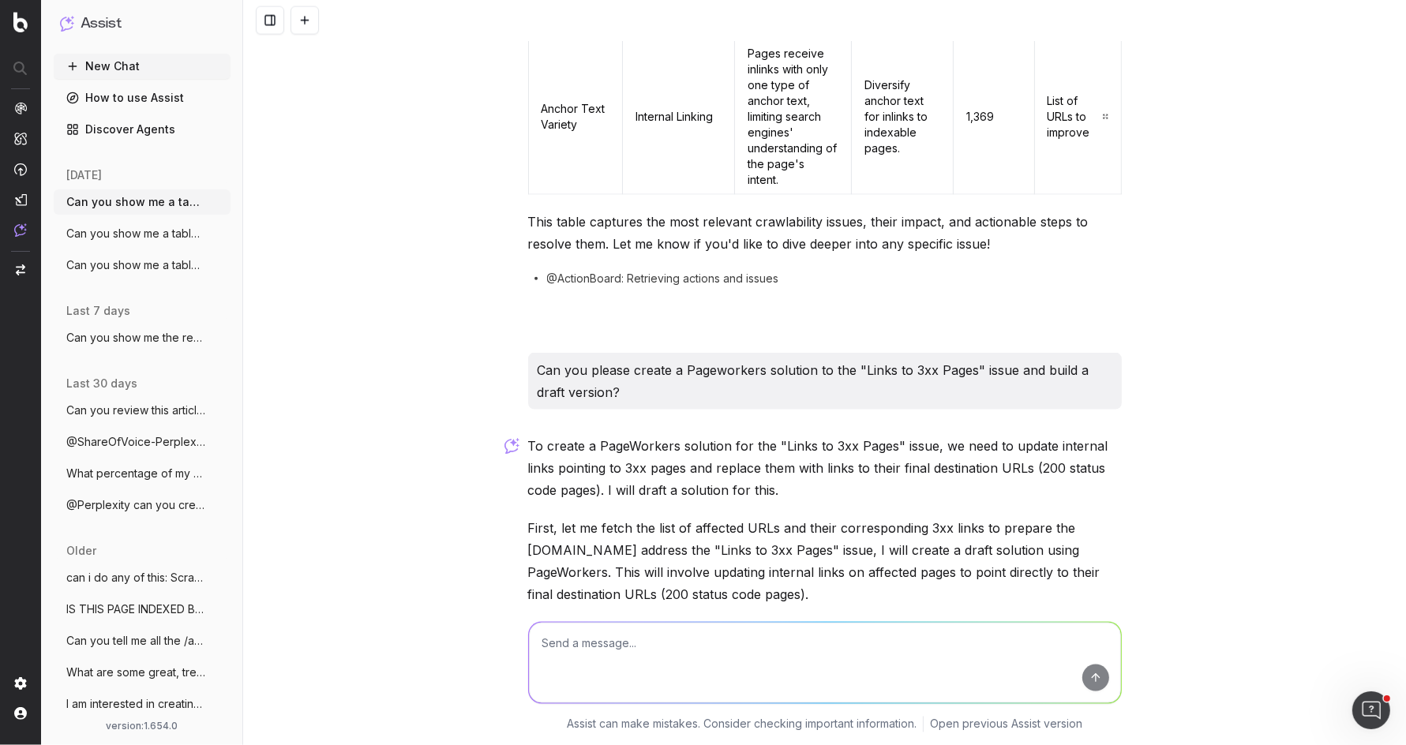
scroll to position [2298, 0]
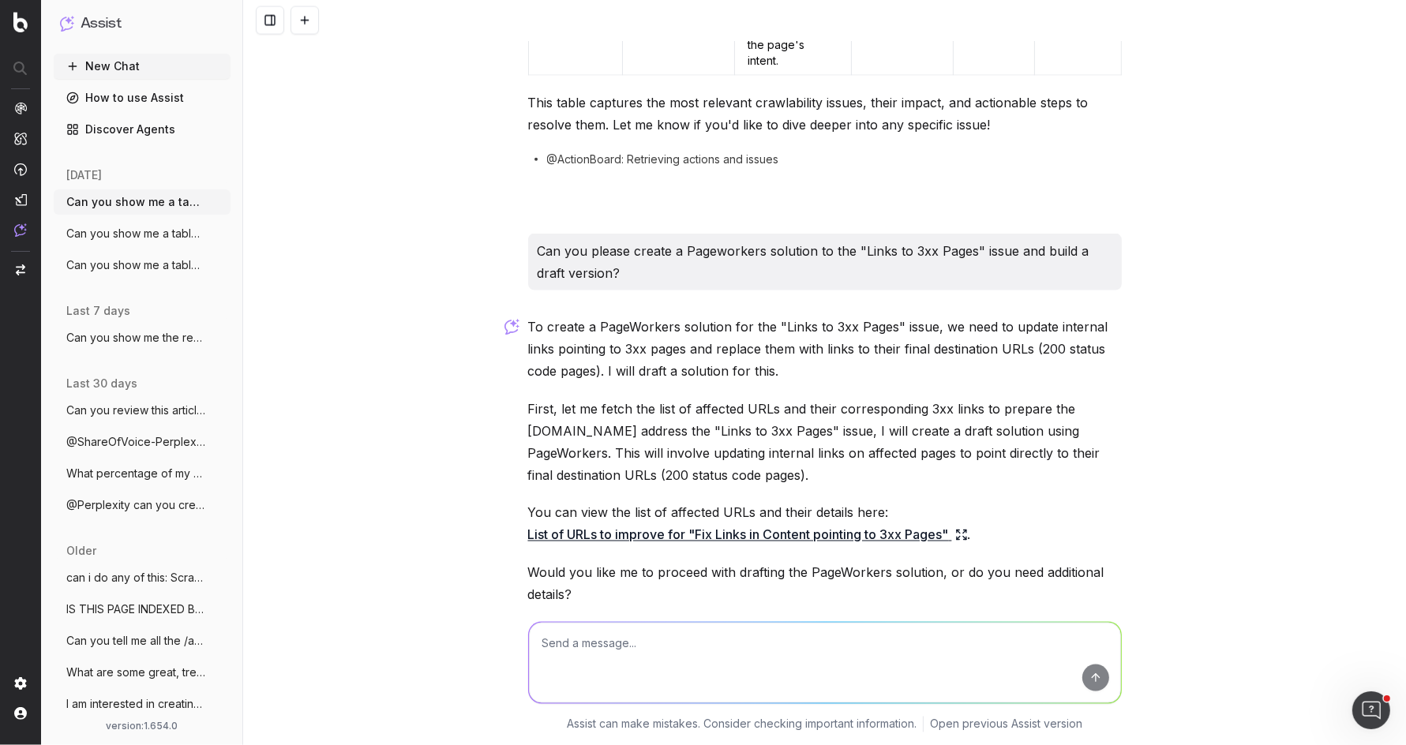
click at [845, 666] on textarea at bounding box center [825, 663] width 592 height 81
type textarea "Yes, draft the solution please."
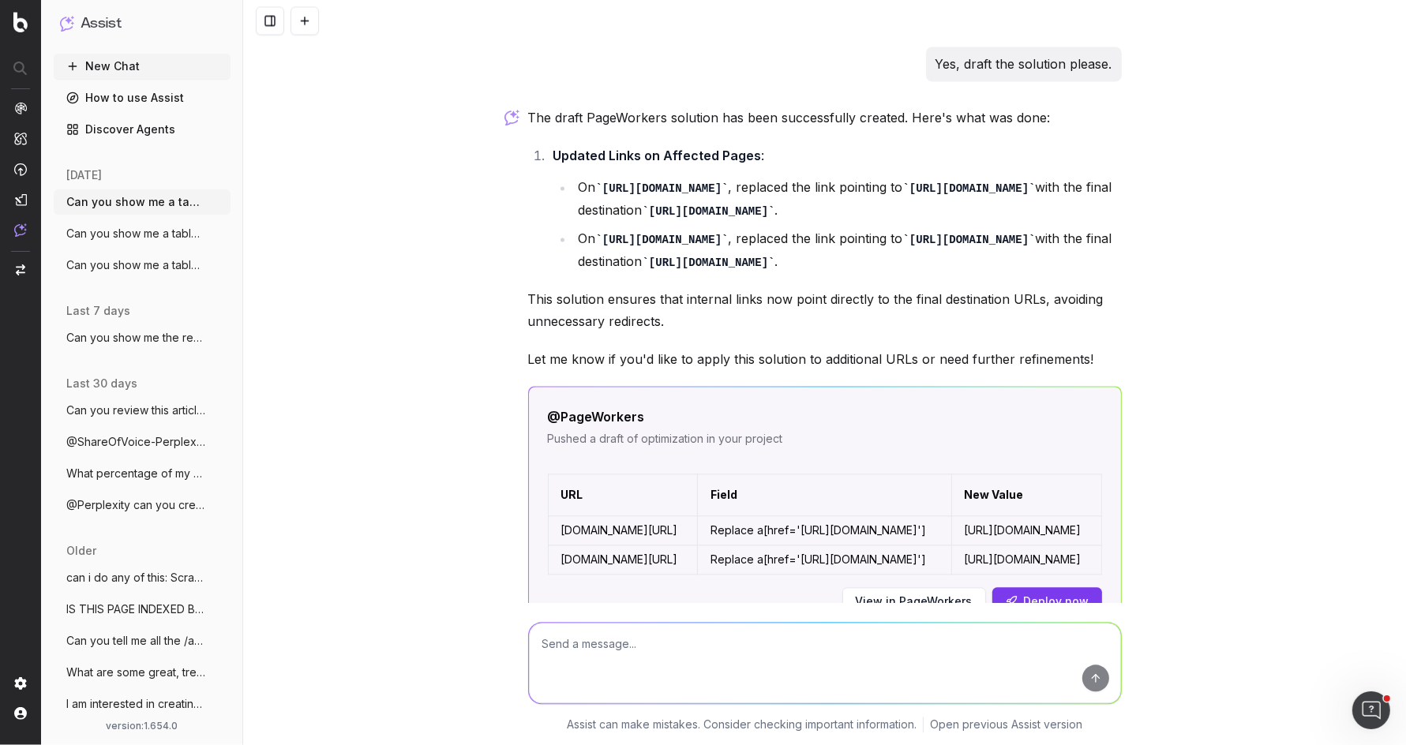
scroll to position [2976, 0]
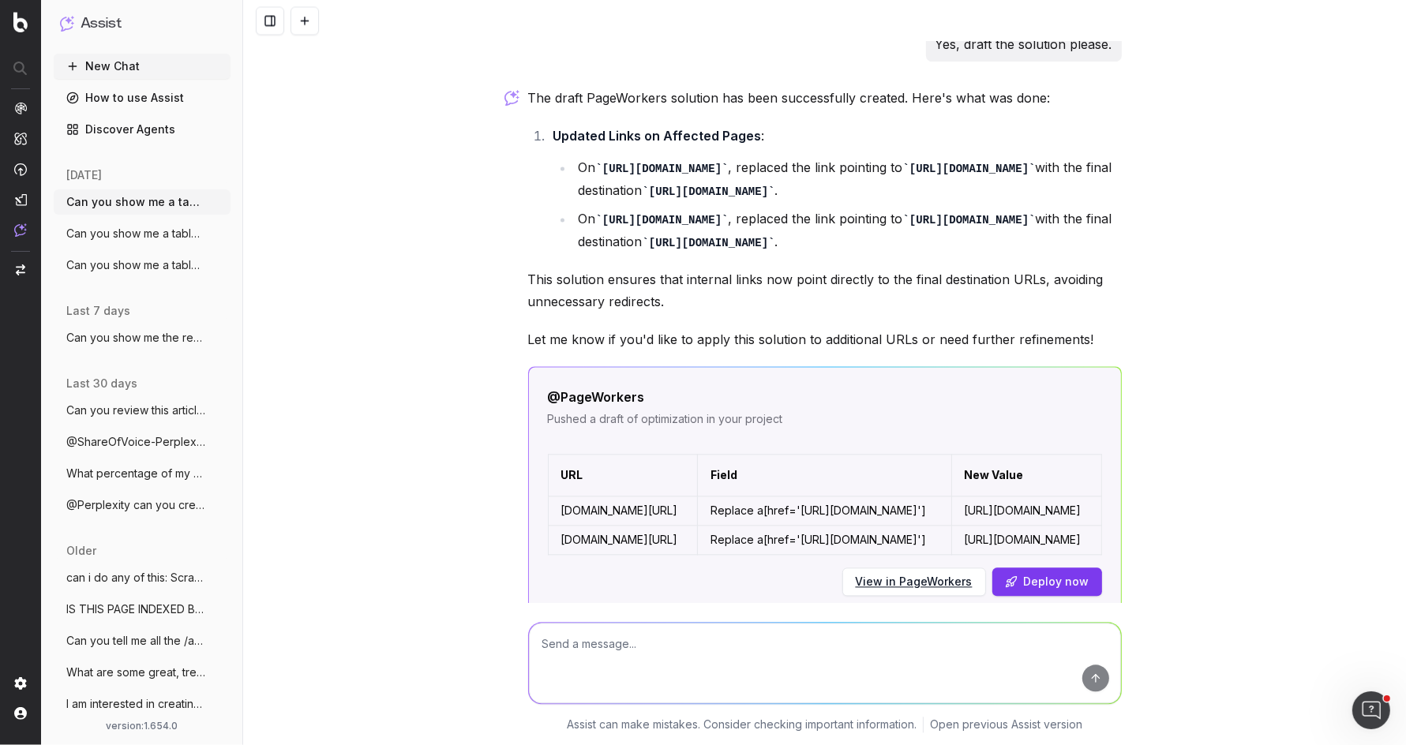
click at [936, 574] on link "View in PageWorkers" at bounding box center [914, 582] width 117 height 16
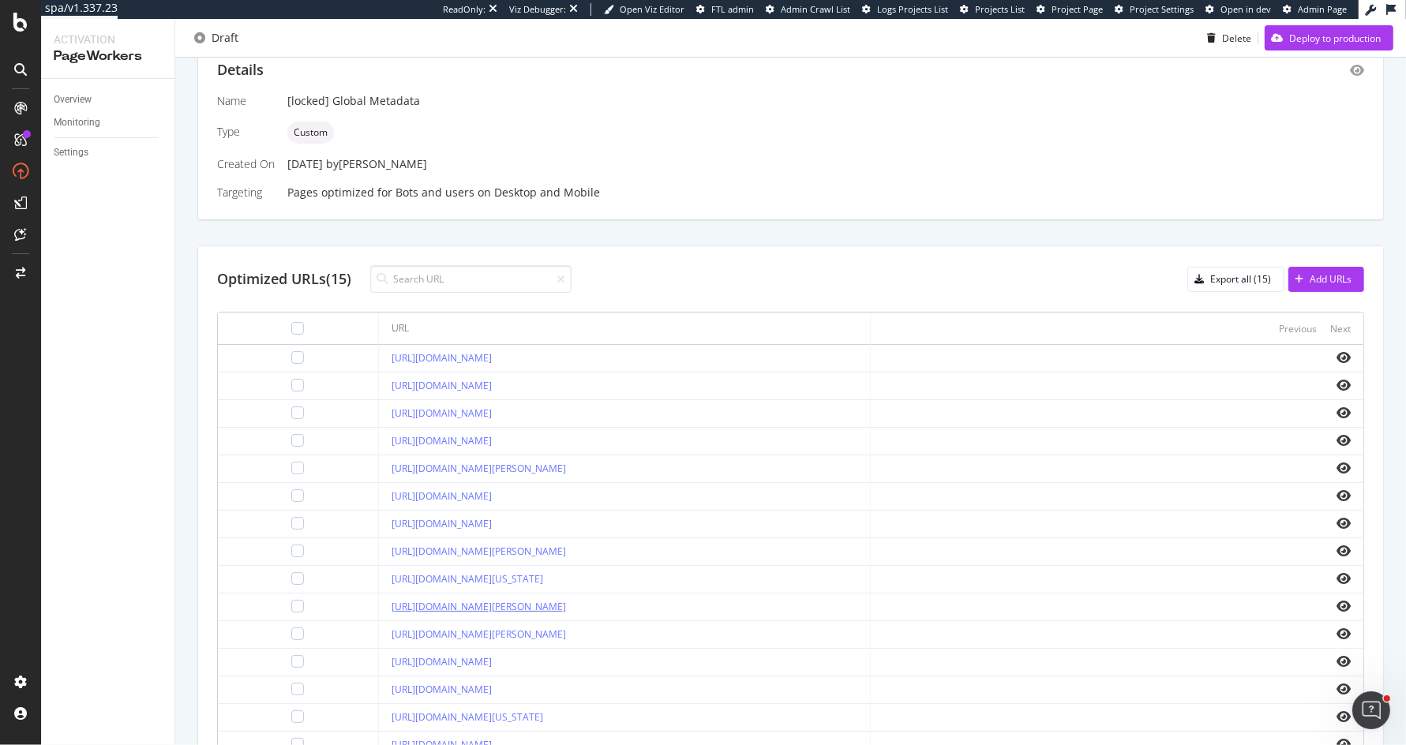
scroll to position [414, 0]
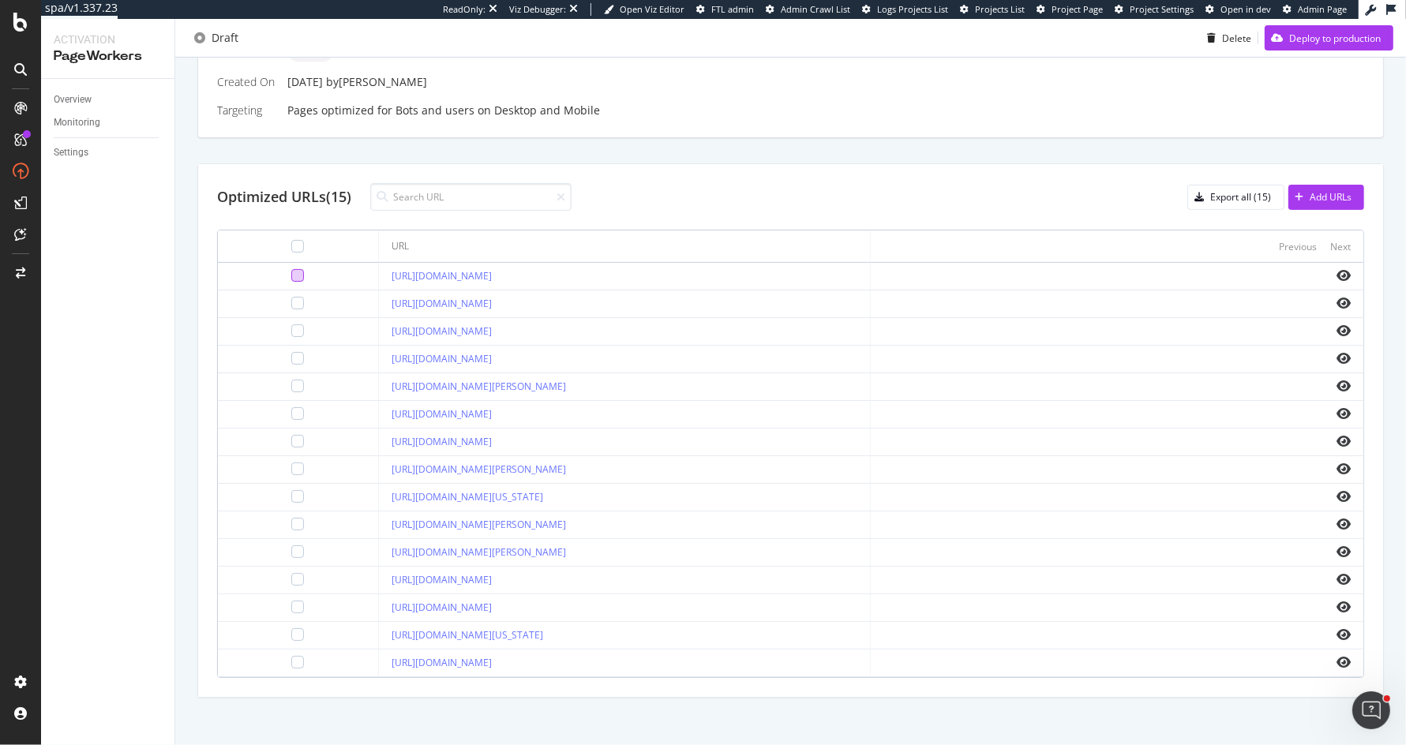
click at [291, 275] on div at bounding box center [297, 275] width 13 height 13
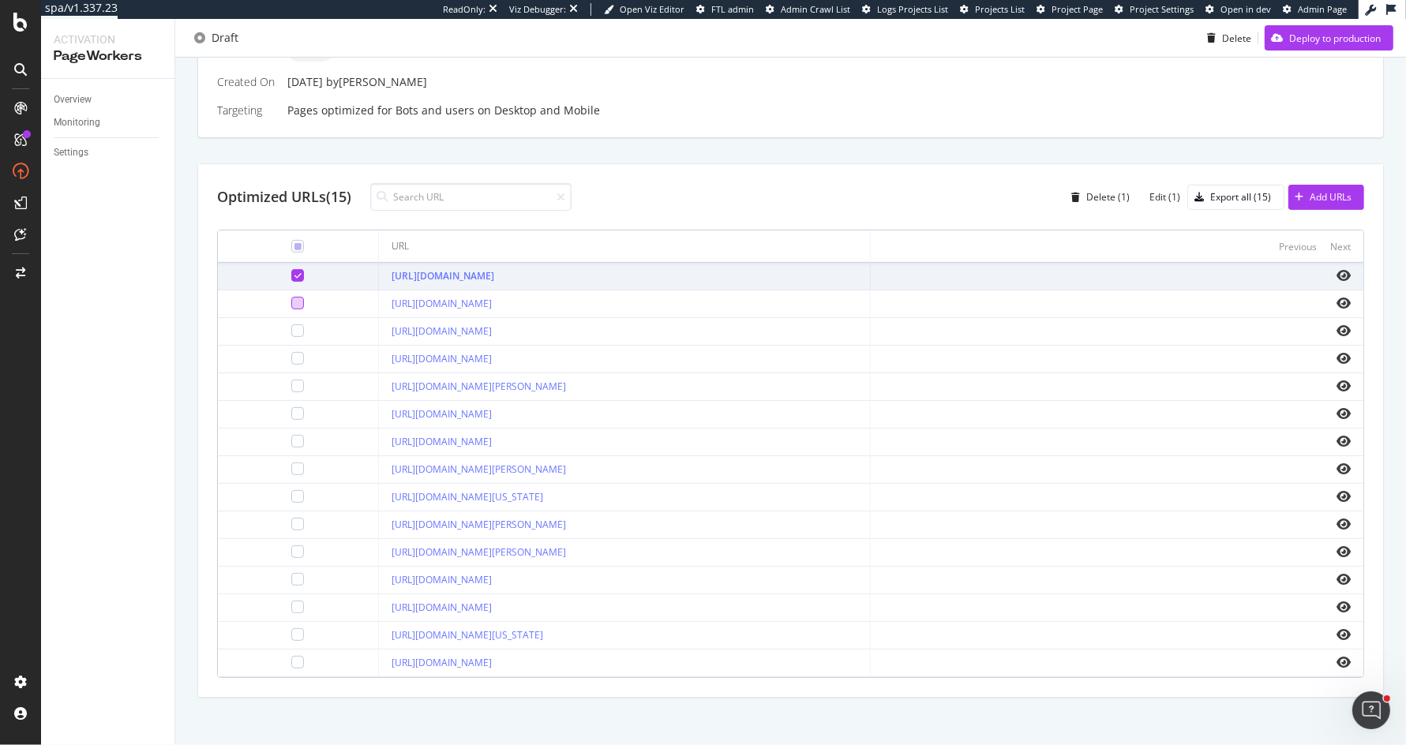
click at [291, 304] on div at bounding box center [297, 303] width 13 height 13
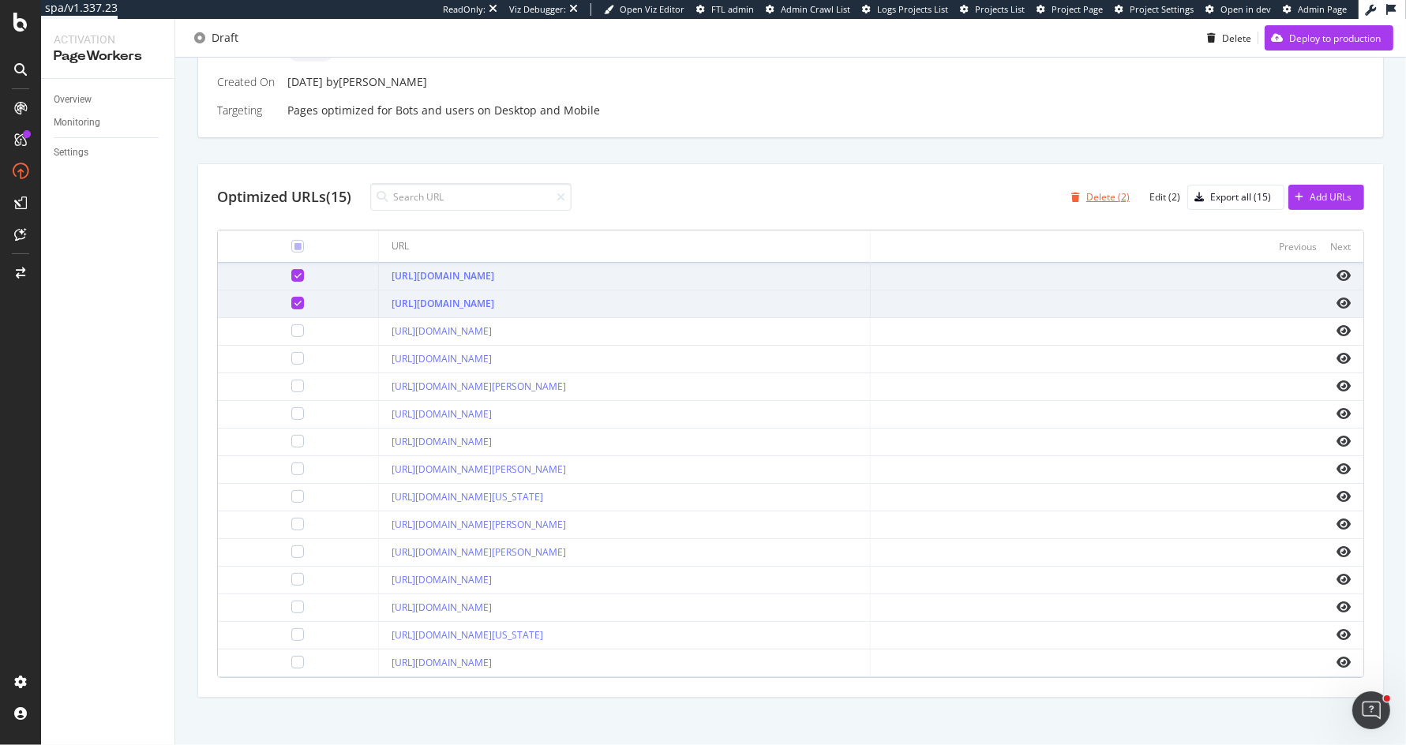
click at [1114, 192] on div "Delete (2)" at bounding box center [1107, 196] width 43 height 13
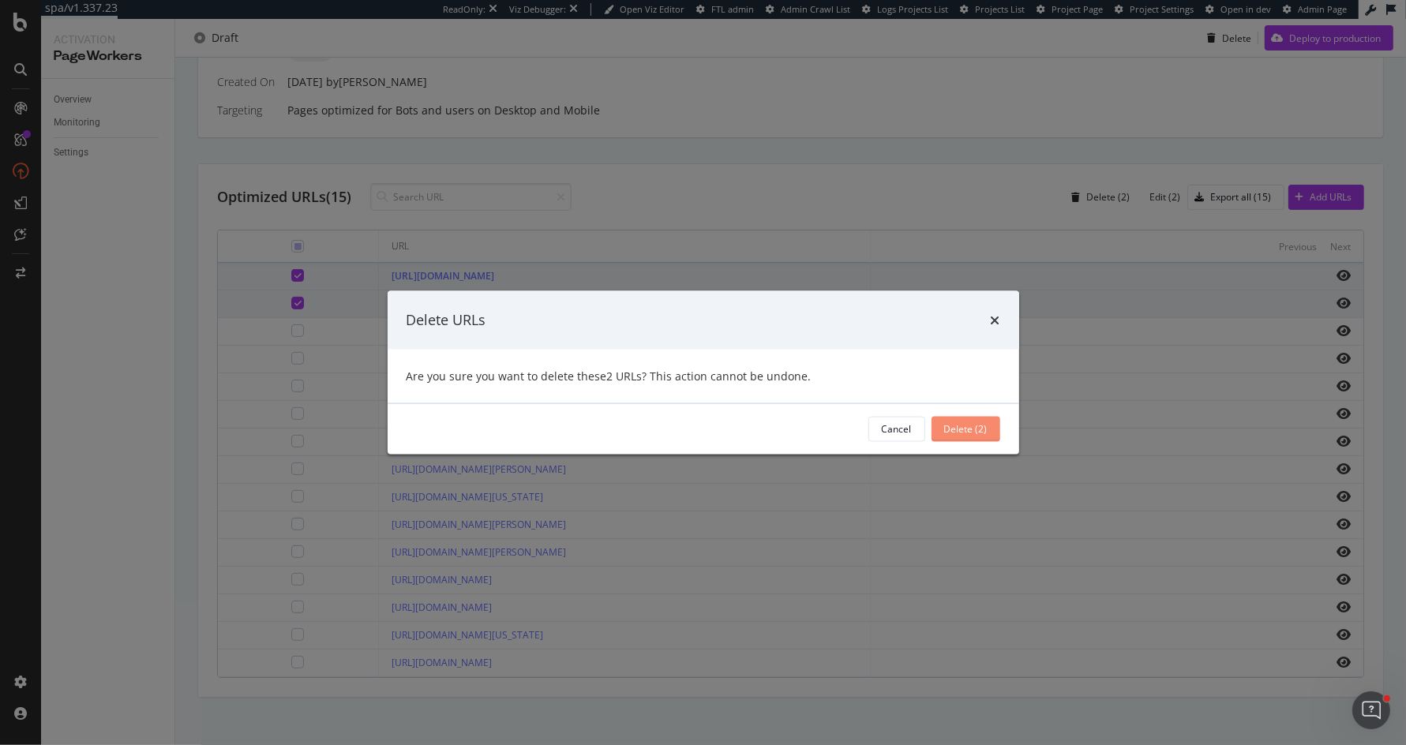
click at [966, 429] on div "Delete (2)" at bounding box center [965, 428] width 43 height 13
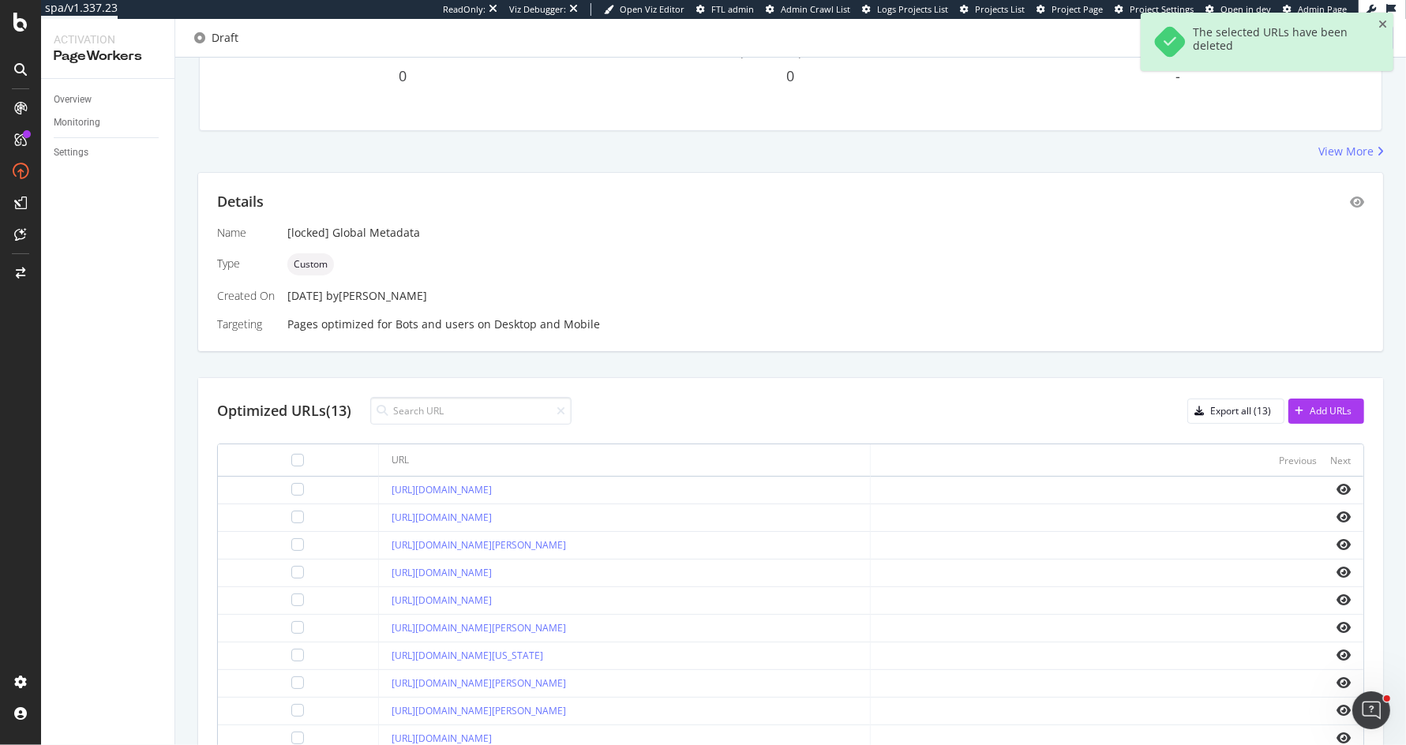
scroll to position [359, 0]
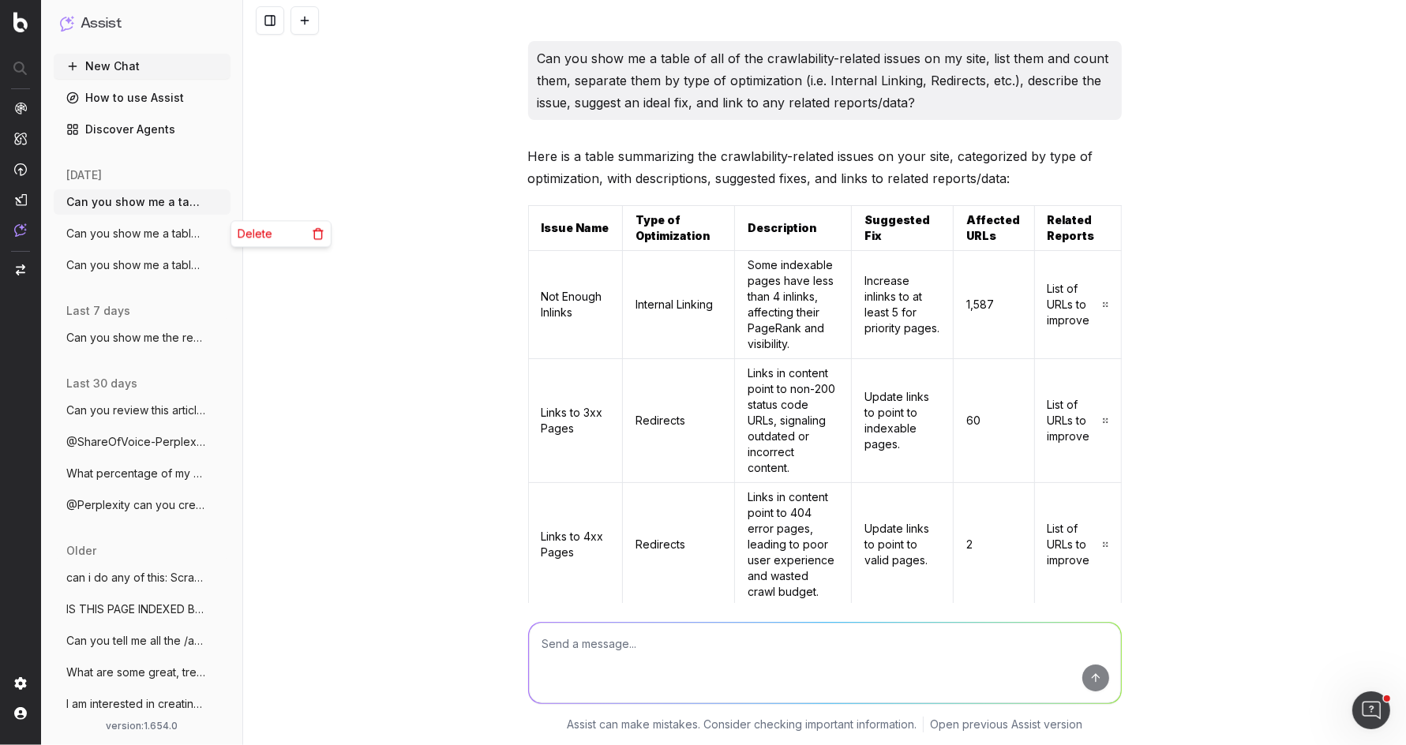
click at [219, 234] on circle "button" at bounding box center [219, 233] width 1 height 1
click at [318, 237] on icon at bounding box center [318, 233] width 13 height 13
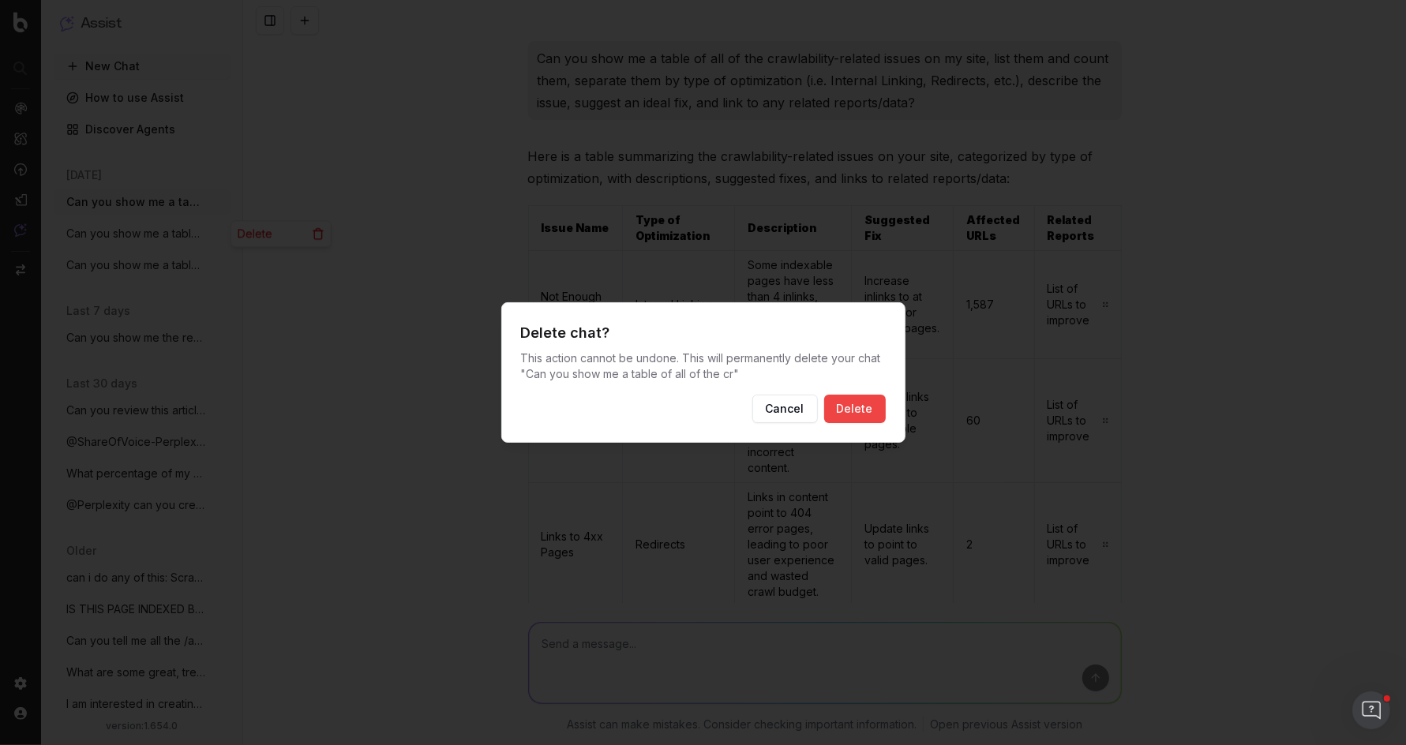
click at [853, 411] on button "Delete" at bounding box center [855, 409] width 62 height 28
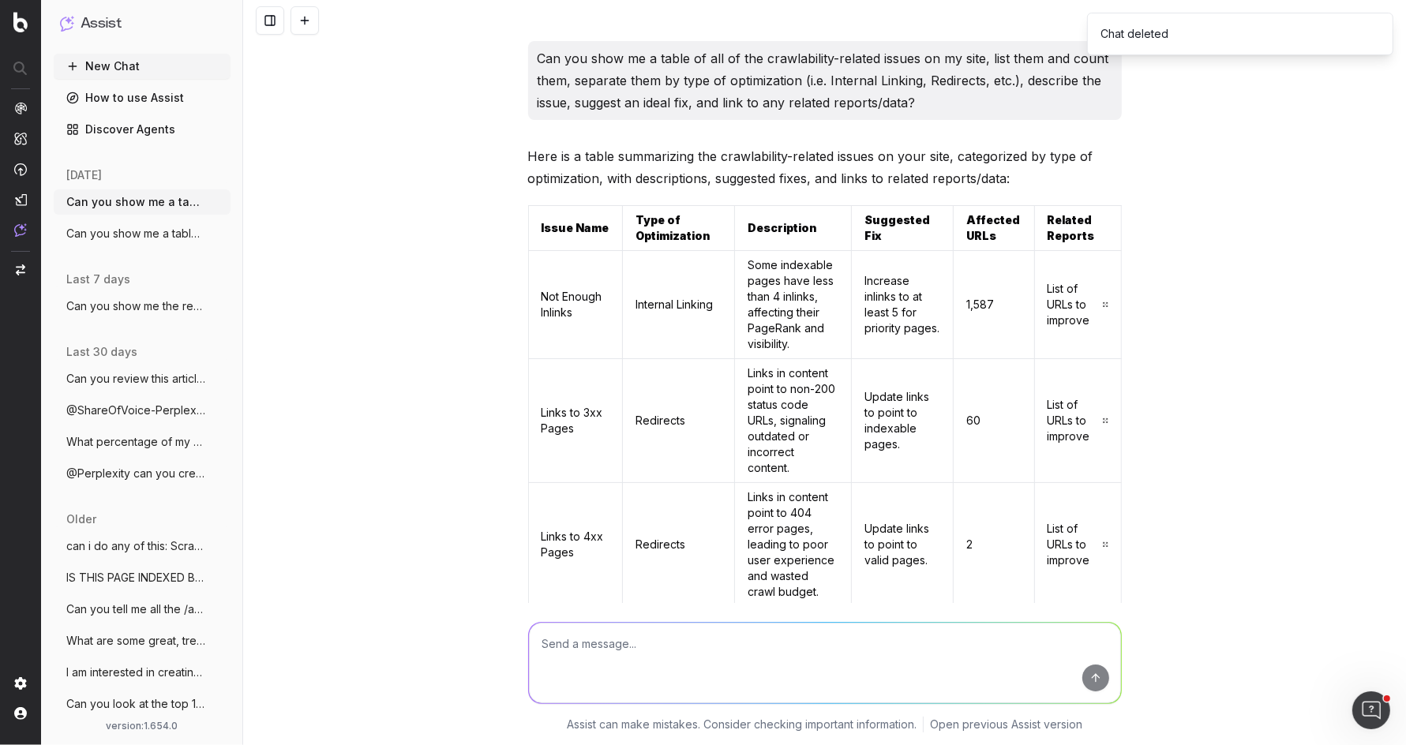
click at [177, 233] on span "Can you show me a table of all of the cr" at bounding box center [135, 234] width 139 height 16
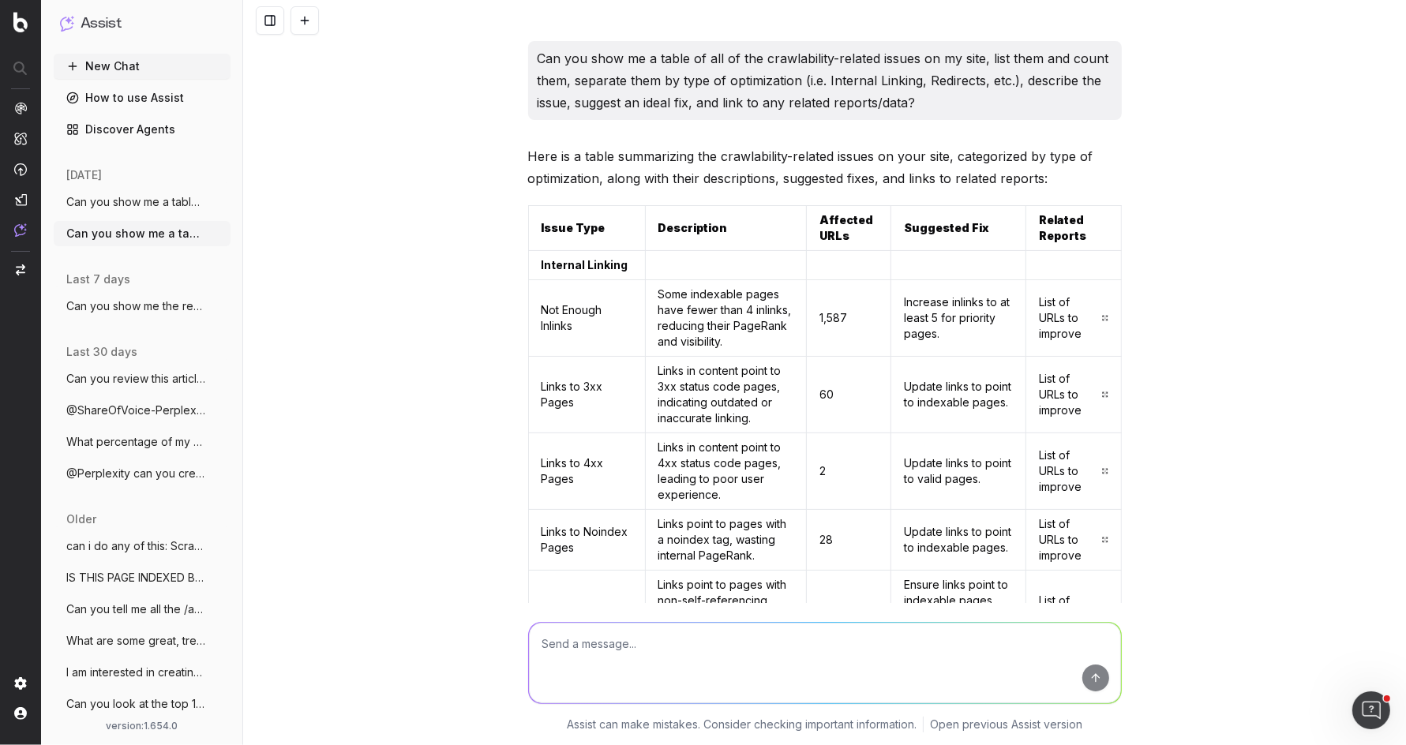
click at [182, 209] on span "Can you show me a table of all of the cr" at bounding box center [135, 202] width 139 height 16
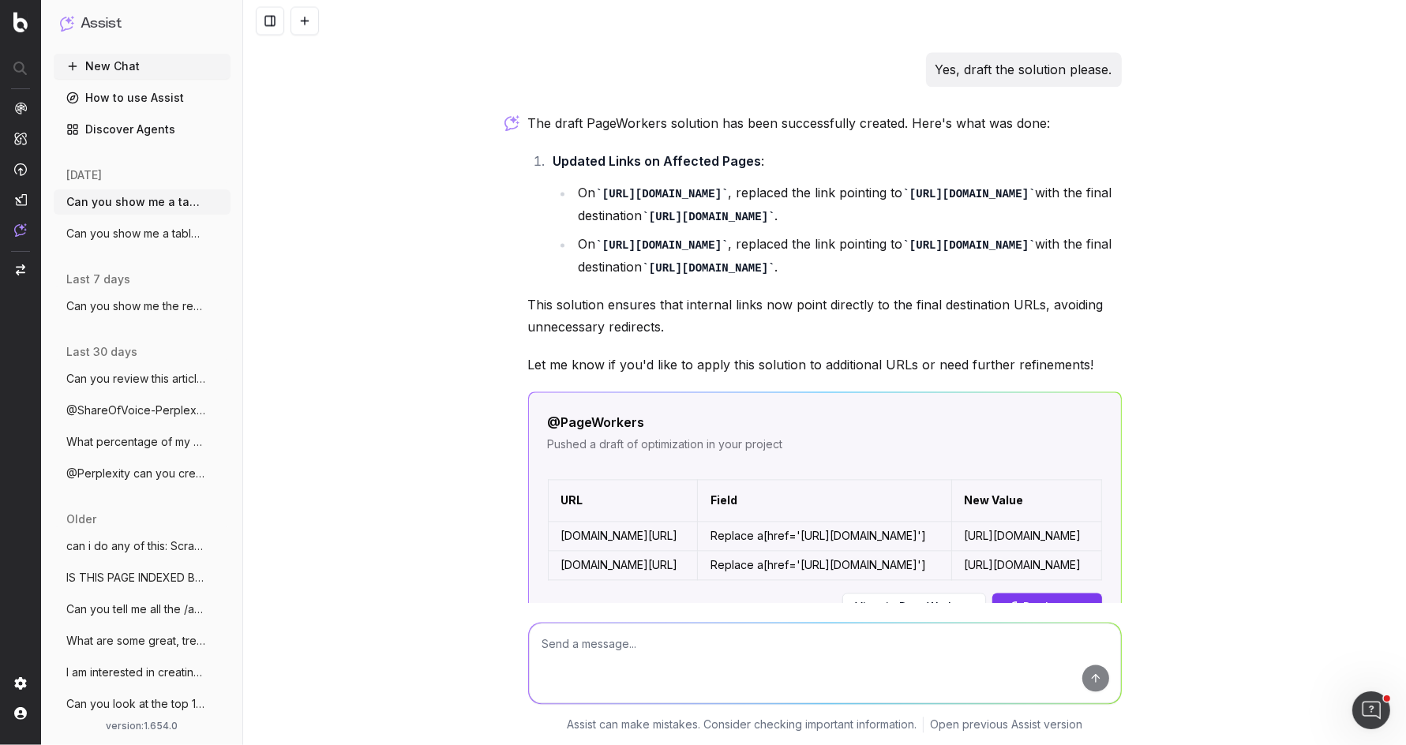
scroll to position [2871, 0]
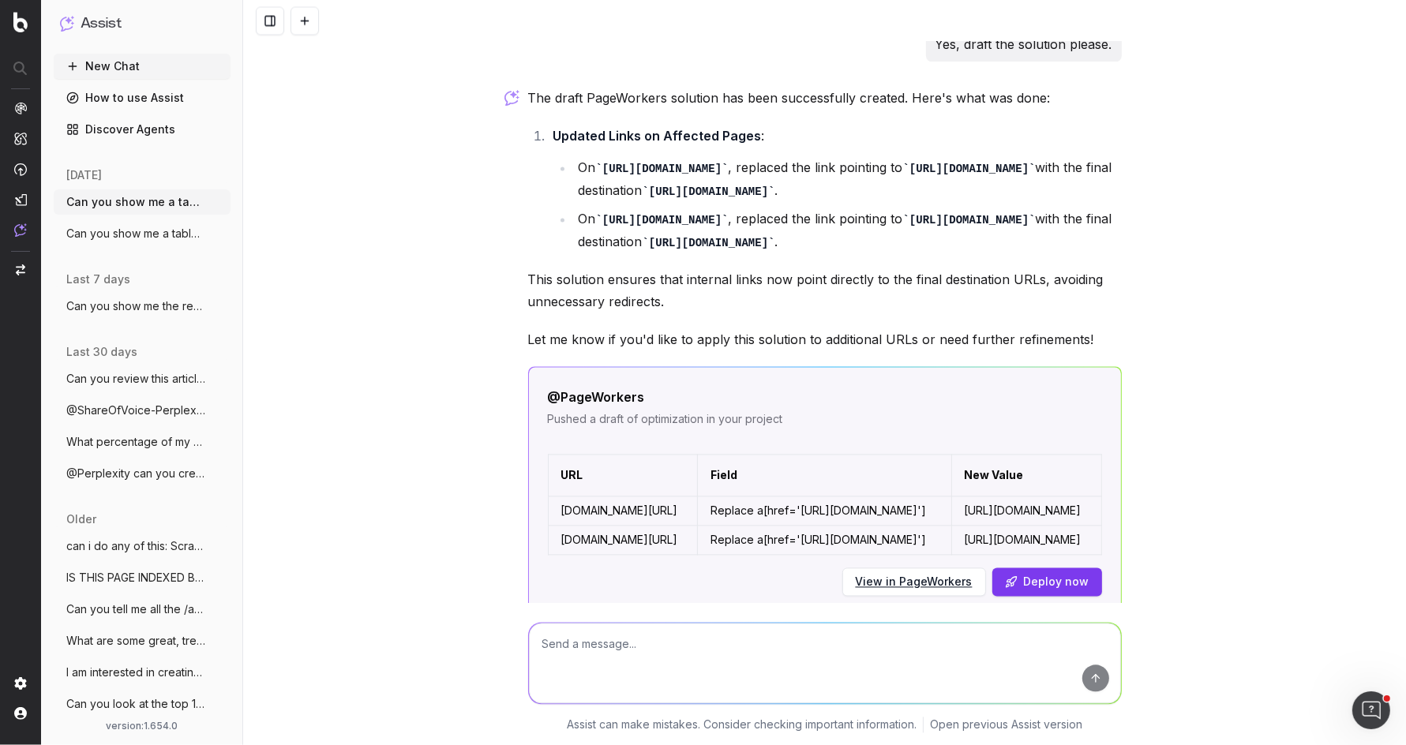
click at [220, 231] on icon "button" at bounding box center [219, 233] width 13 height 13
click at [253, 234] on span "Delete" at bounding box center [255, 234] width 35 height 16
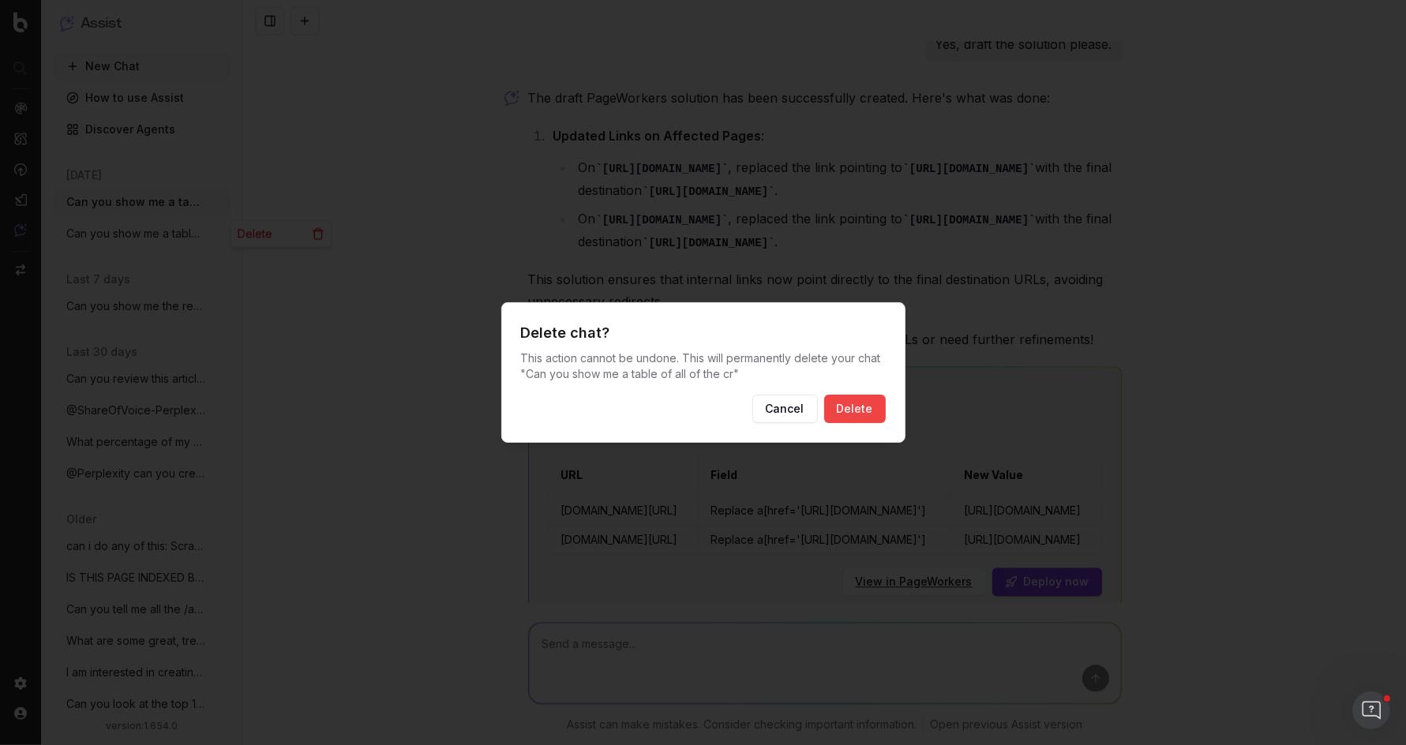
click at [854, 416] on button "Delete" at bounding box center [855, 409] width 62 height 28
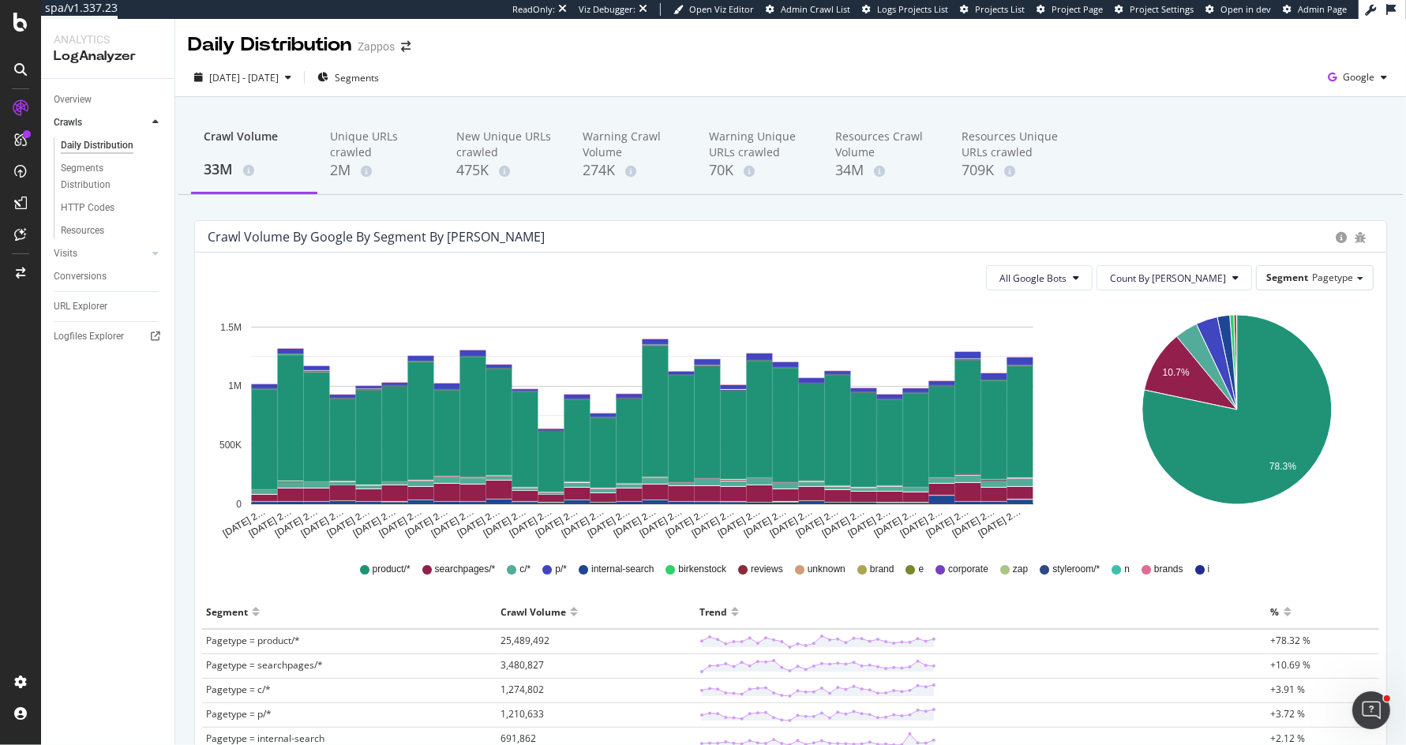
click at [1308, 261] on div "All Google Bots Count By Day Segment Pagetype Hold CMD (⌘) while clicking to fi…" at bounding box center [790, 664] width 1191 height 823
click at [1308, 266] on div "Segment Pagetype" at bounding box center [1315, 277] width 116 height 23
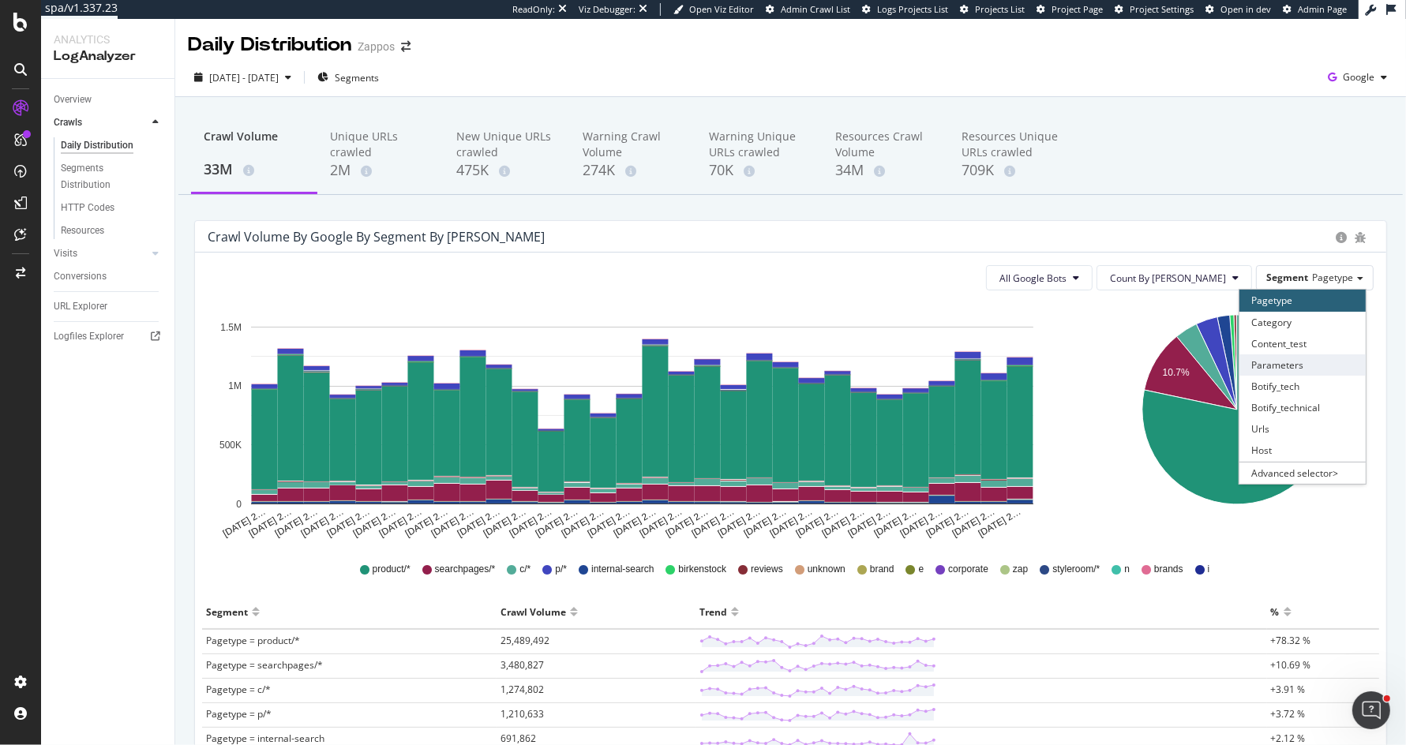
click at [1280, 369] on div "Parameters" at bounding box center [1302, 364] width 126 height 21
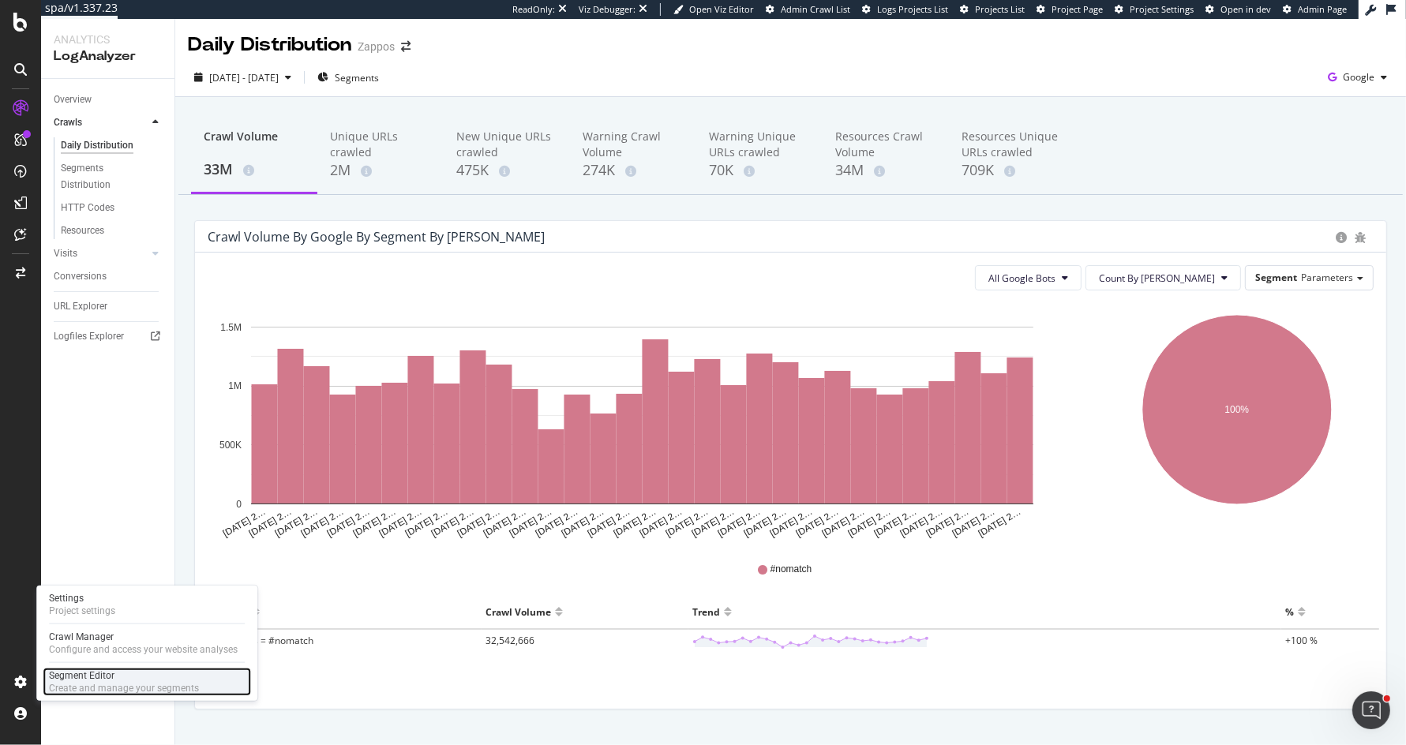
click at [123, 673] on div "Segment Editor" at bounding box center [124, 675] width 150 height 13
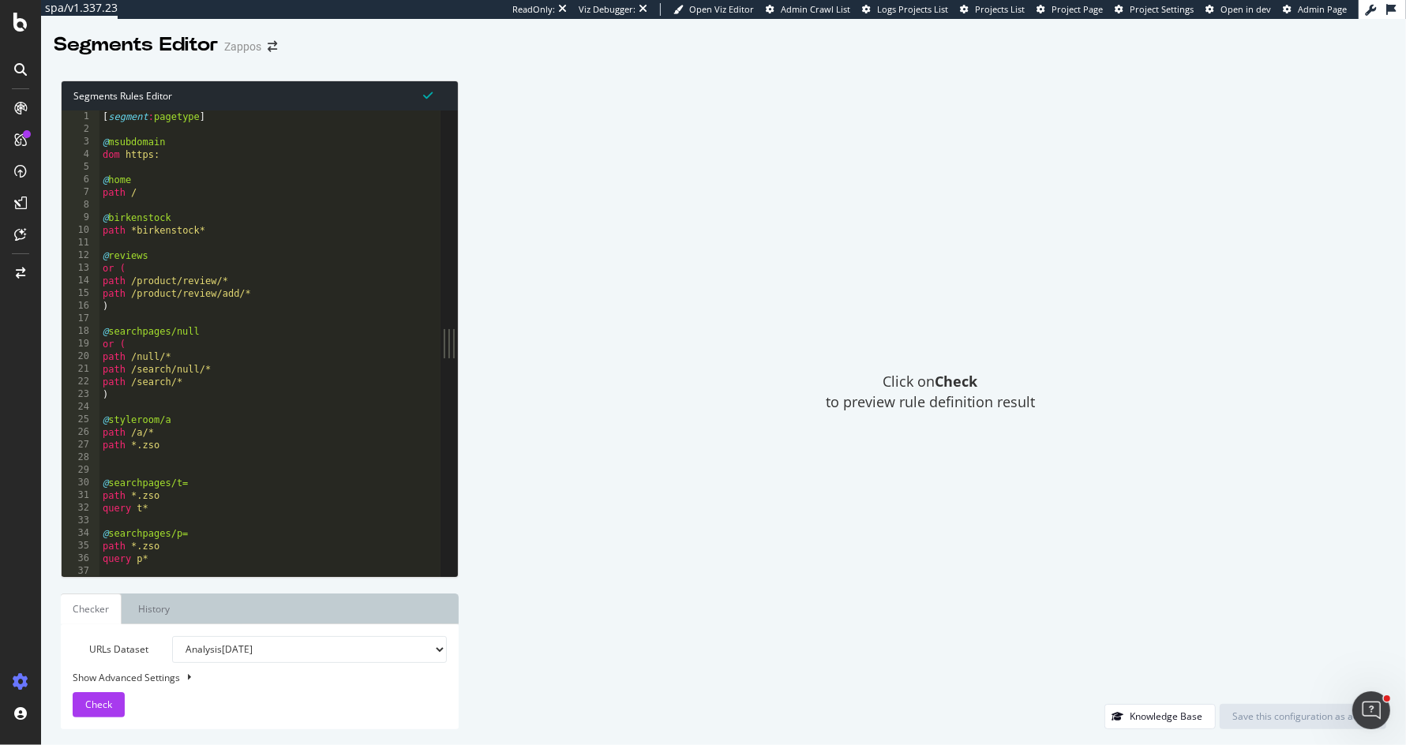
type textarea "@searchpages/null"
click at [223, 329] on div "[ segment : pagetype ] @ msubdomain dom https: @ home path / @ birkenstock path…" at bounding box center [508, 357] width 819 height 493
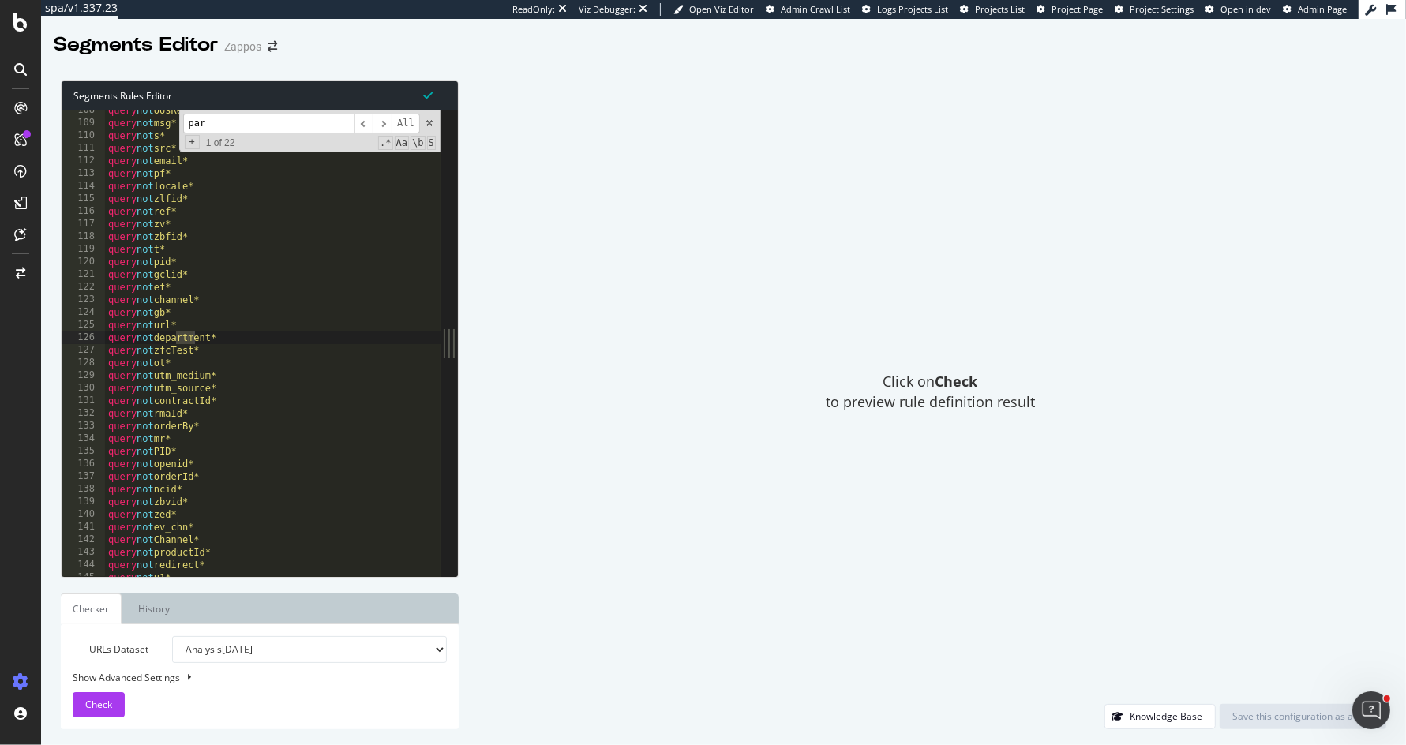
scroll to position [13572, 0]
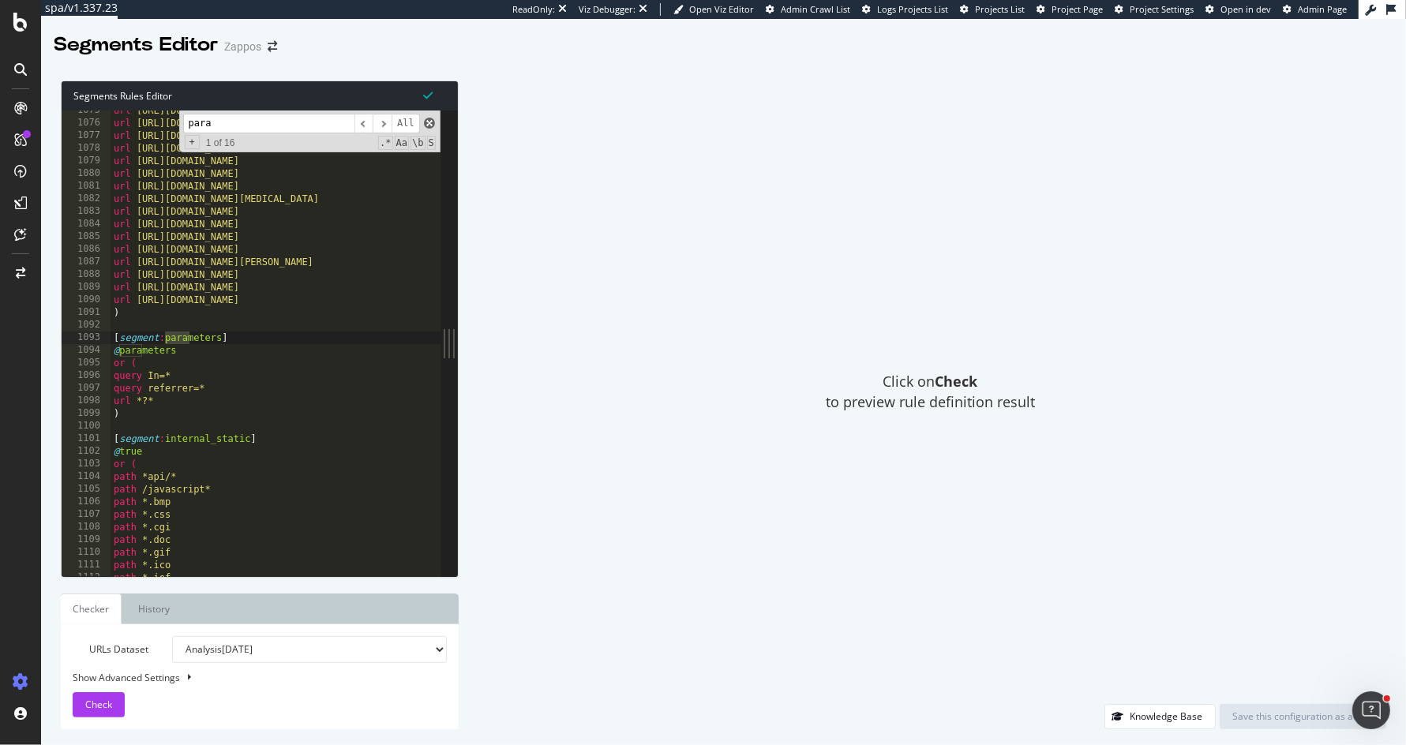
type input "para"
click at [430, 122] on span at bounding box center [429, 123] width 11 height 11
type textarea "[segment:parameters]"
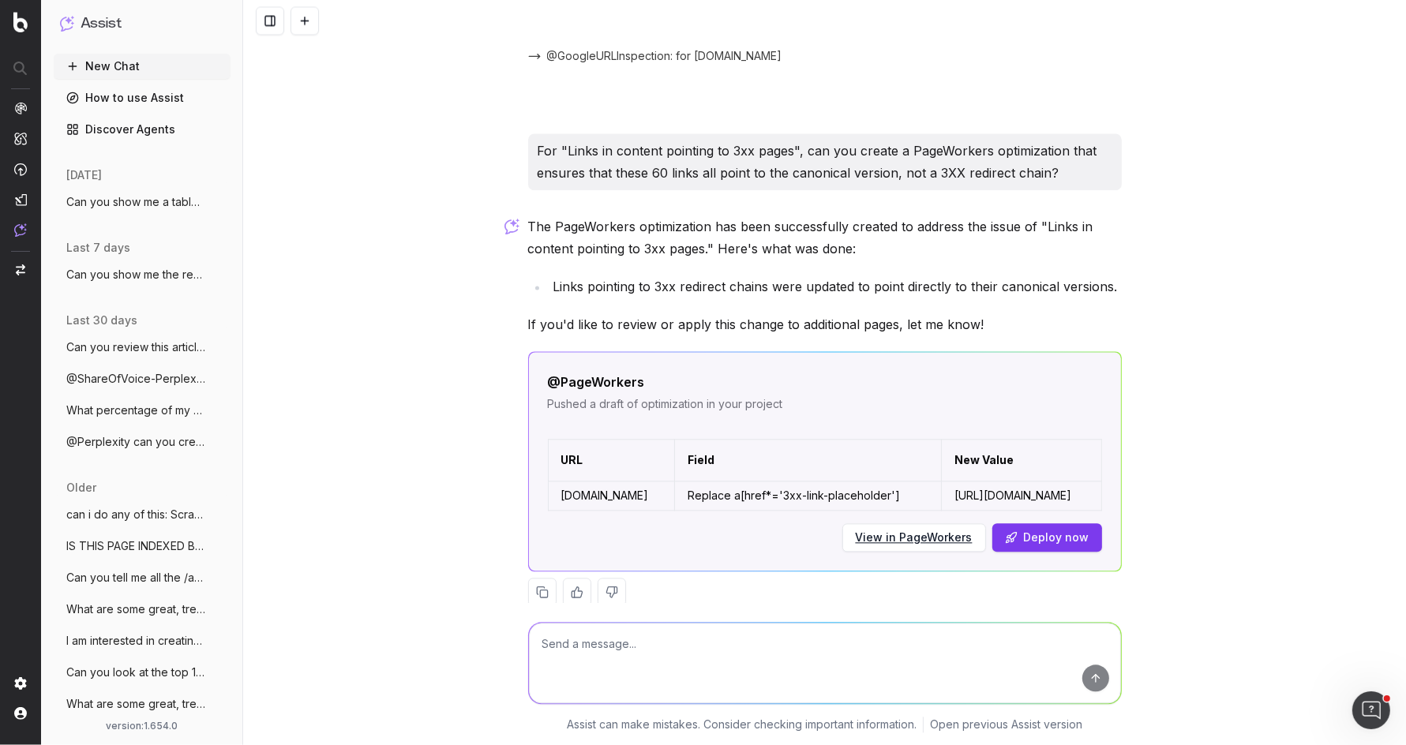
scroll to position [8805, 0]
click at [139, 197] on span "Can you show me a table of all of the cr" at bounding box center [135, 202] width 139 height 16
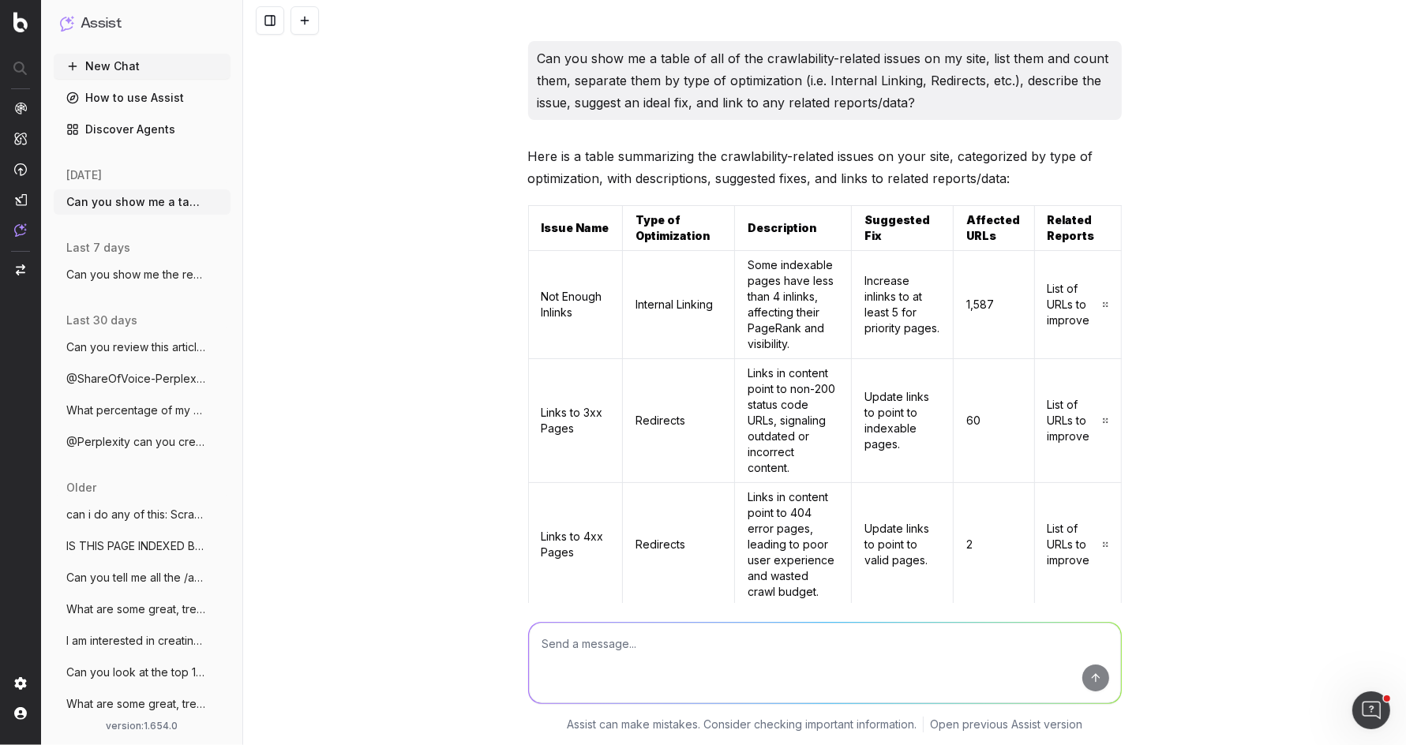
click at [587, 634] on textarea at bounding box center [825, 663] width 592 height 81
click at [298, 24] on button at bounding box center [305, 20] width 28 height 28
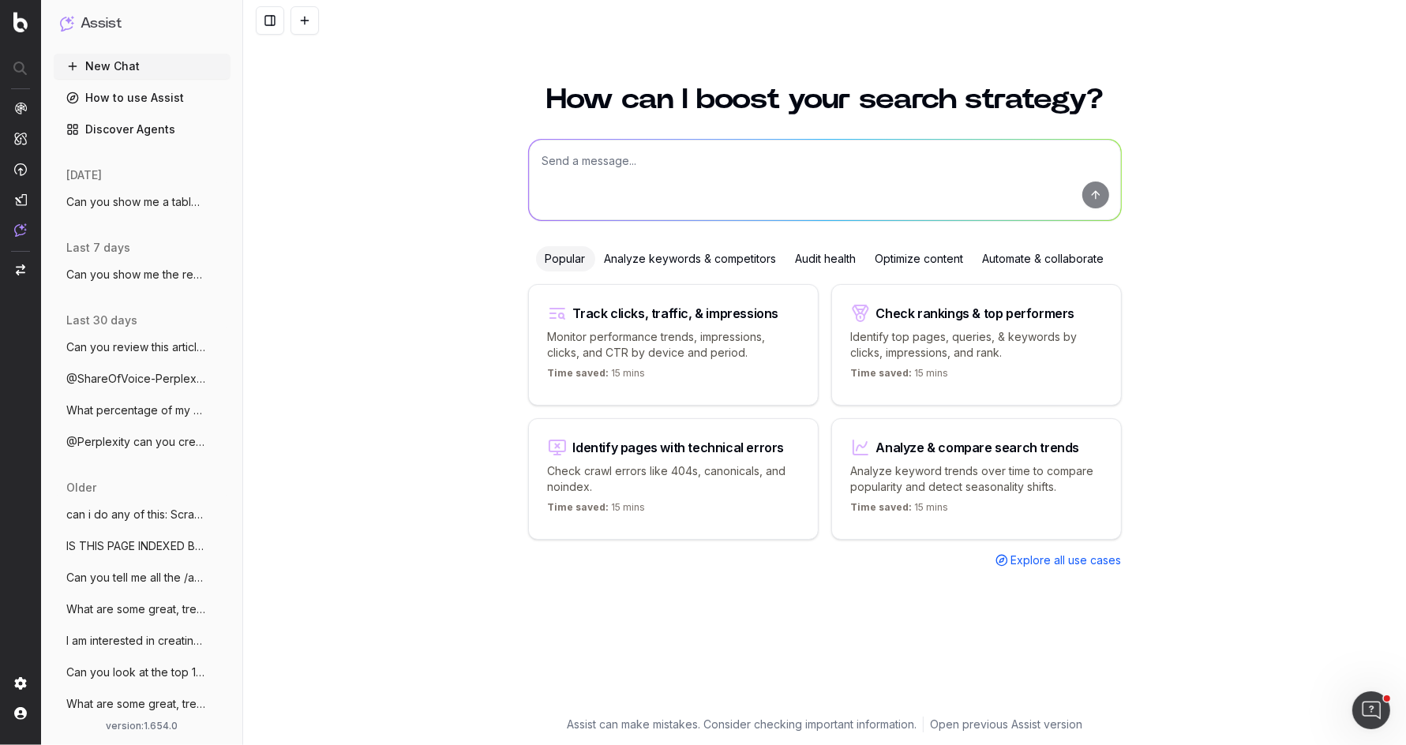
click at [617, 166] on textarea at bounding box center [825, 180] width 592 height 81
click at [628, 156] on textarea "Share of Voice: Can you show me" at bounding box center [825, 180] width 592 height 81
click at [752, 158] on textarea "Share of Voice: Can you show me" at bounding box center [825, 180] width 592 height 81
type textarea "Share of Voice: Can you show me the Google "share of voice" for prompts related…"
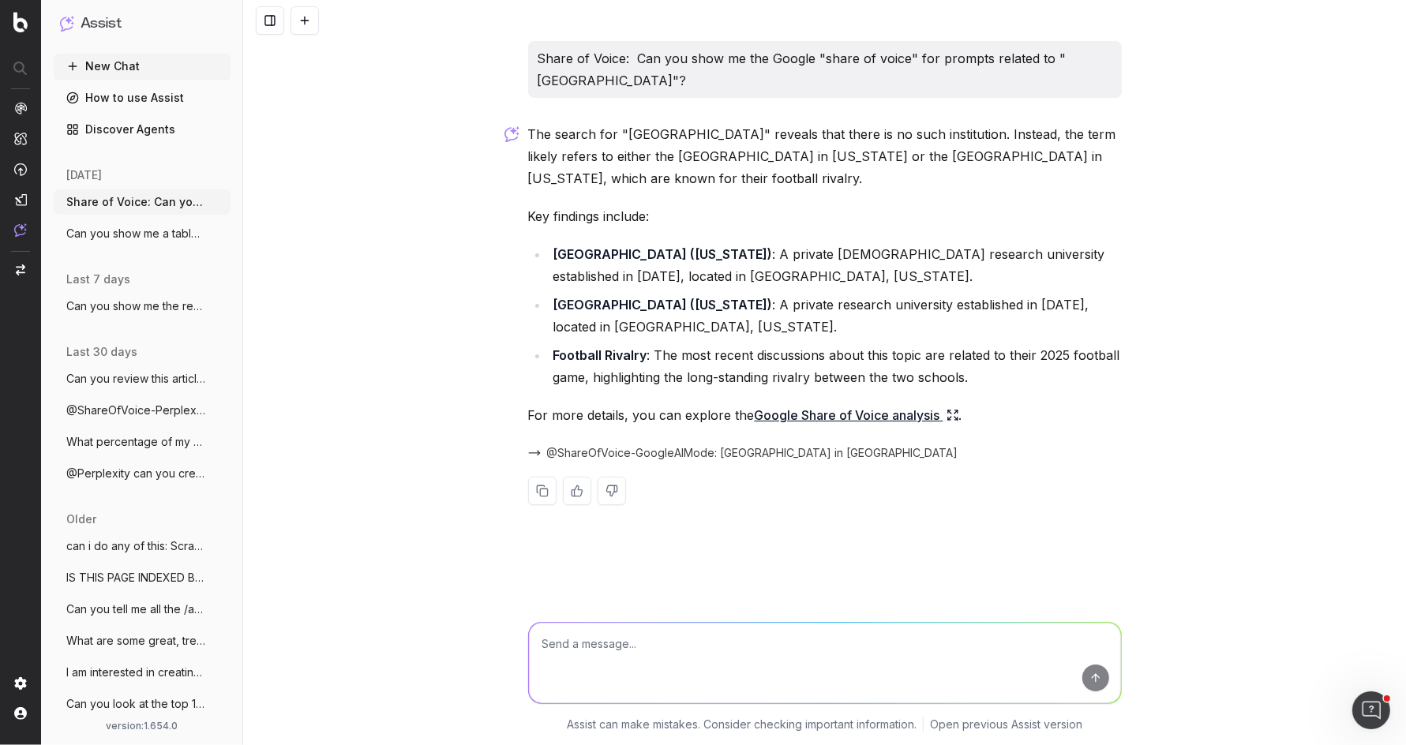
click at [727, 653] on textarea at bounding box center [825, 663] width 592 height 81
click at [838, 412] on link "Google Share of Voice analysis" at bounding box center [857, 415] width 204 height 22
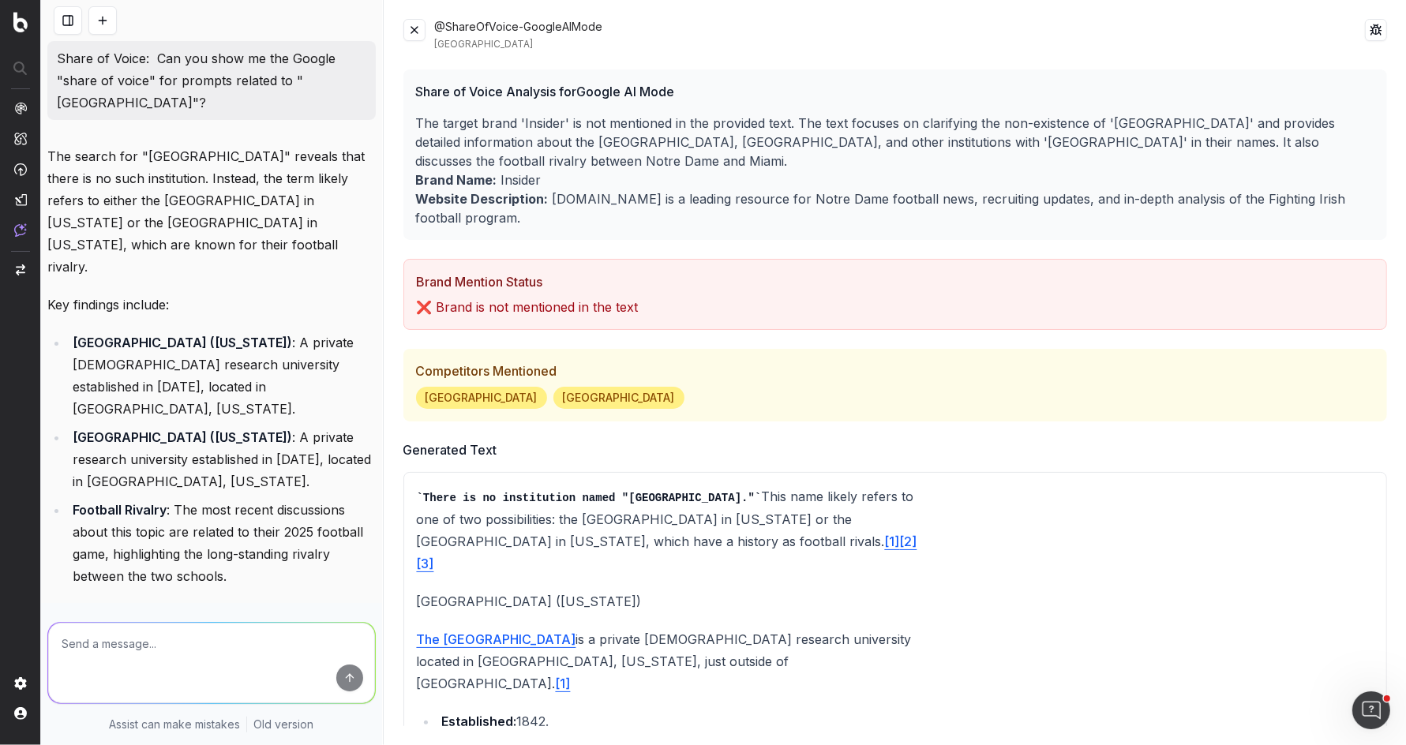
click at [411, 35] on button at bounding box center [414, 30] width 22 height 22
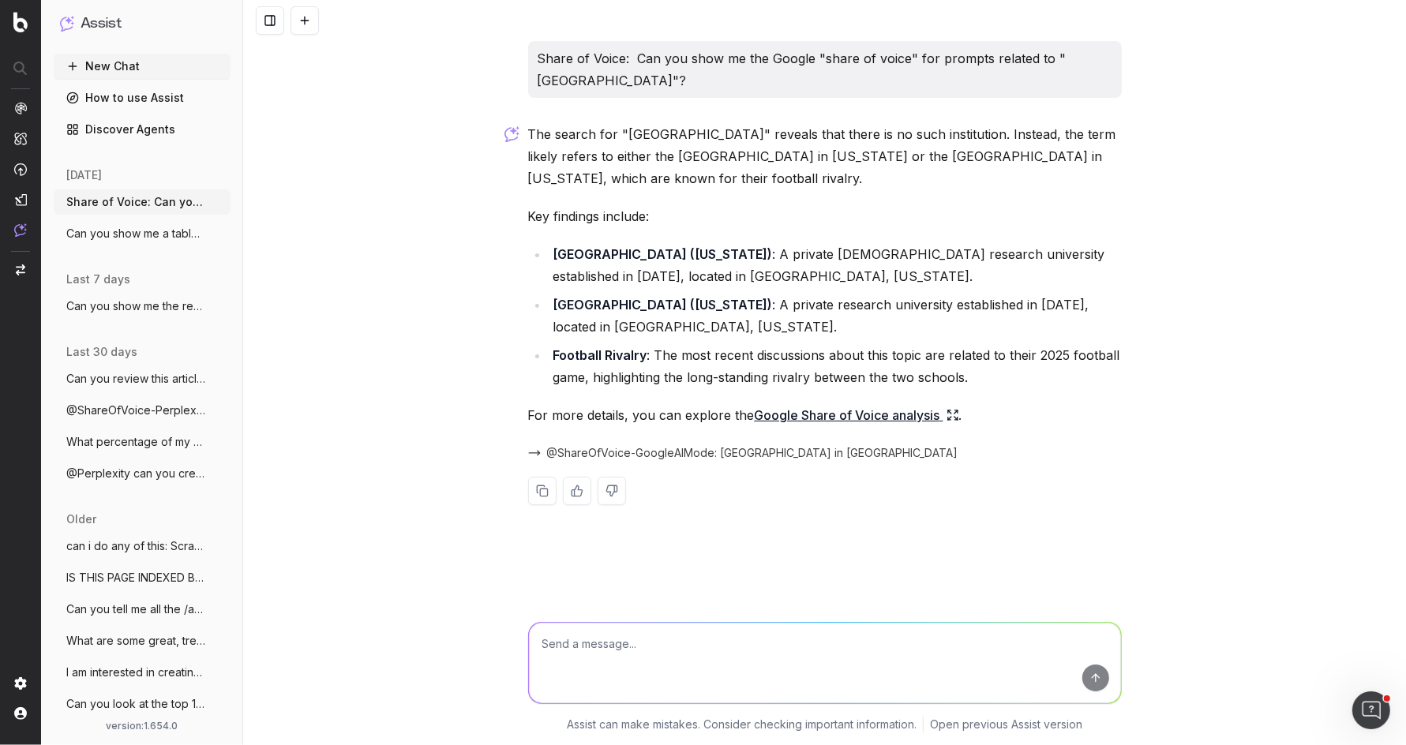
click at [698, 645] on textarea at bounding box center [825, 663] width 592 height 81
click at [613, 82] on p "Share of Voice: Can you show me the Google "share of voice" for prompts related…" at bounding box center [825, 69] width 575 height 44
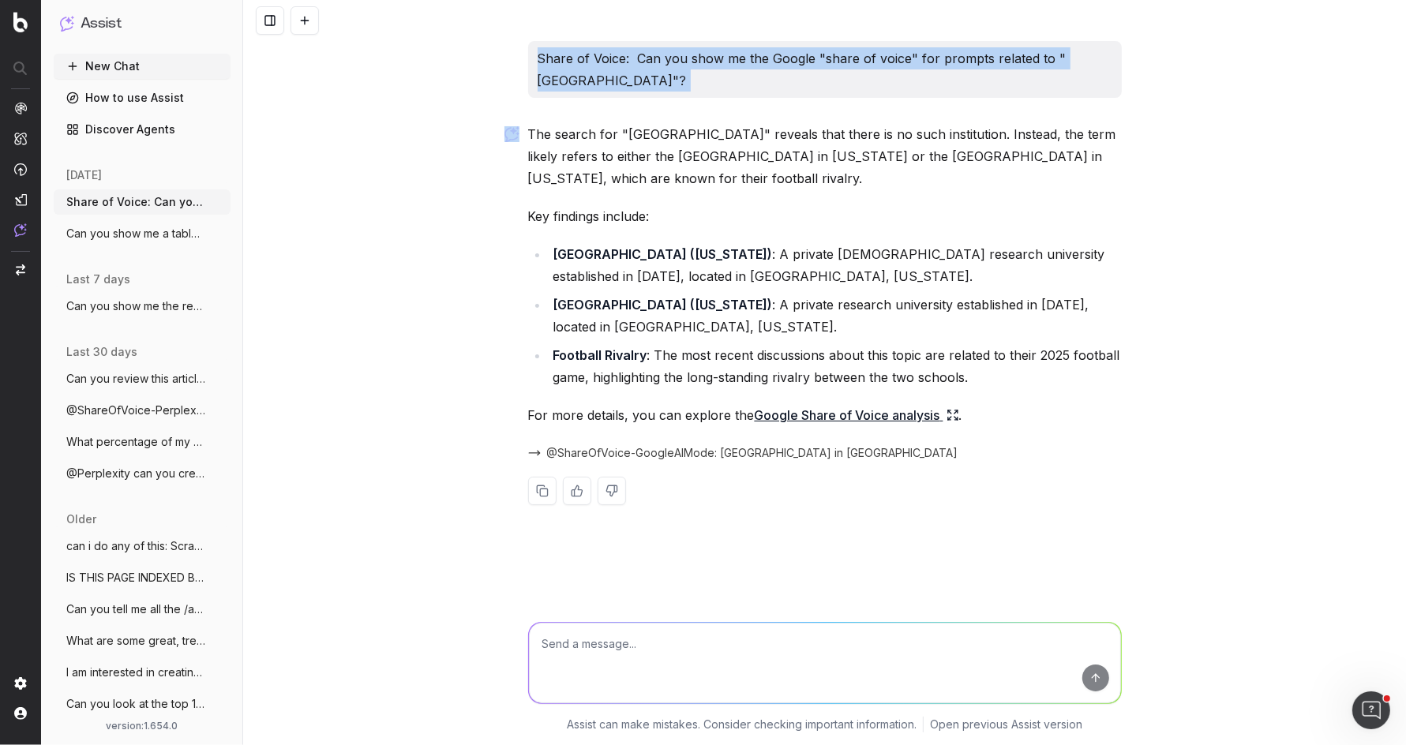
click at [613, 82] on p "Share of Voice: Can you show me the Google "share of voice" for prompts related…" at bounding box center [825, 69] width 575 height 44
copy p "Share of Voice: Can you show me the Google "share of voice" for prompts related…"
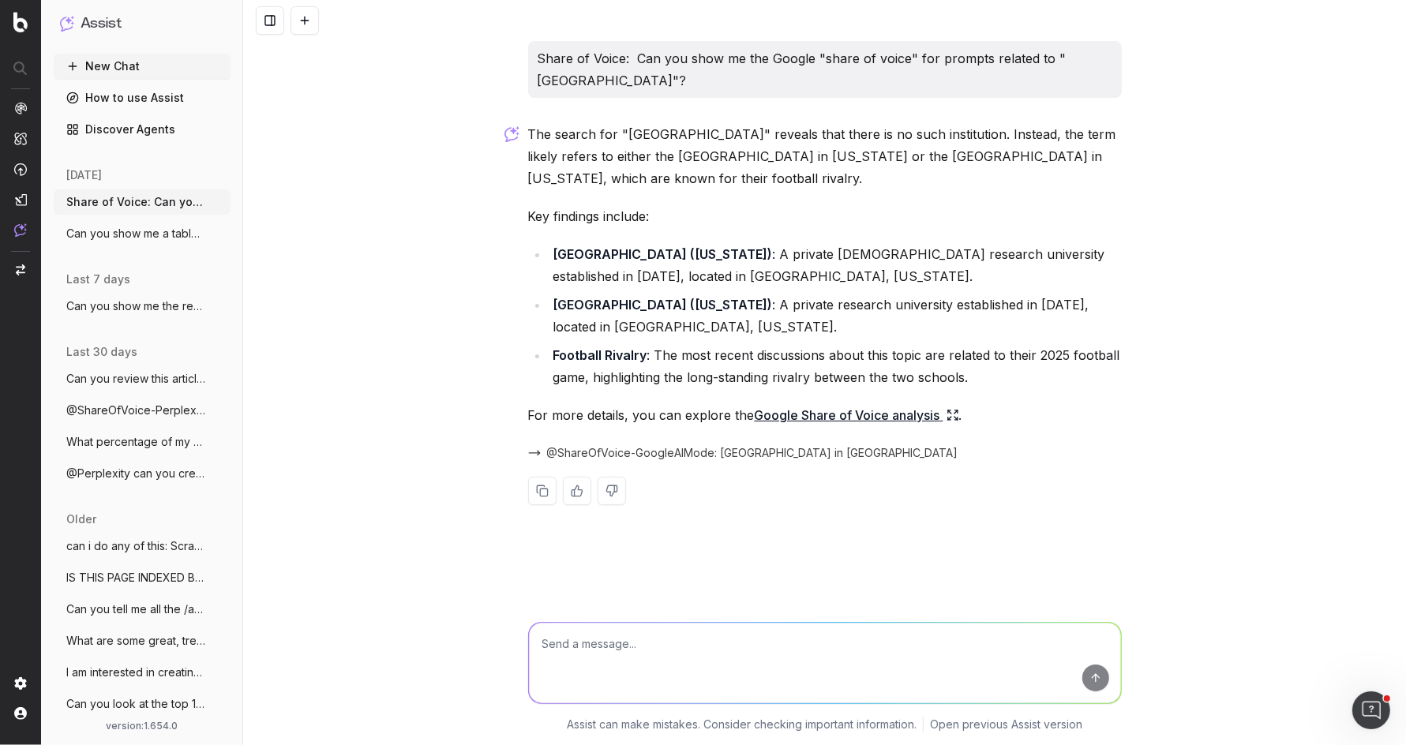
click at [666, 654] on textarea at bounding box center [825, 663] width 592 height 81
paste textarea "Share of Voice: Can you show me the Google "share of voice" for prompts related…"
click at [992, 639] on textarea "Share of Voice: Can you show me the Google "share of voice" for prompts related…" at bounding box center [825, 659] width 592 height 88
click at [1061, 632] on textarea "Share of Voice: Can you show me the Google "share of voice" for prompts related…" at bounding box center [825, 659] width 592 height 88
click at [642, 650] on textarea "Share of Voice: Can you show me the Google "share of voice" for prompts related…" at bounding box center [825, 659] width 592 height 88
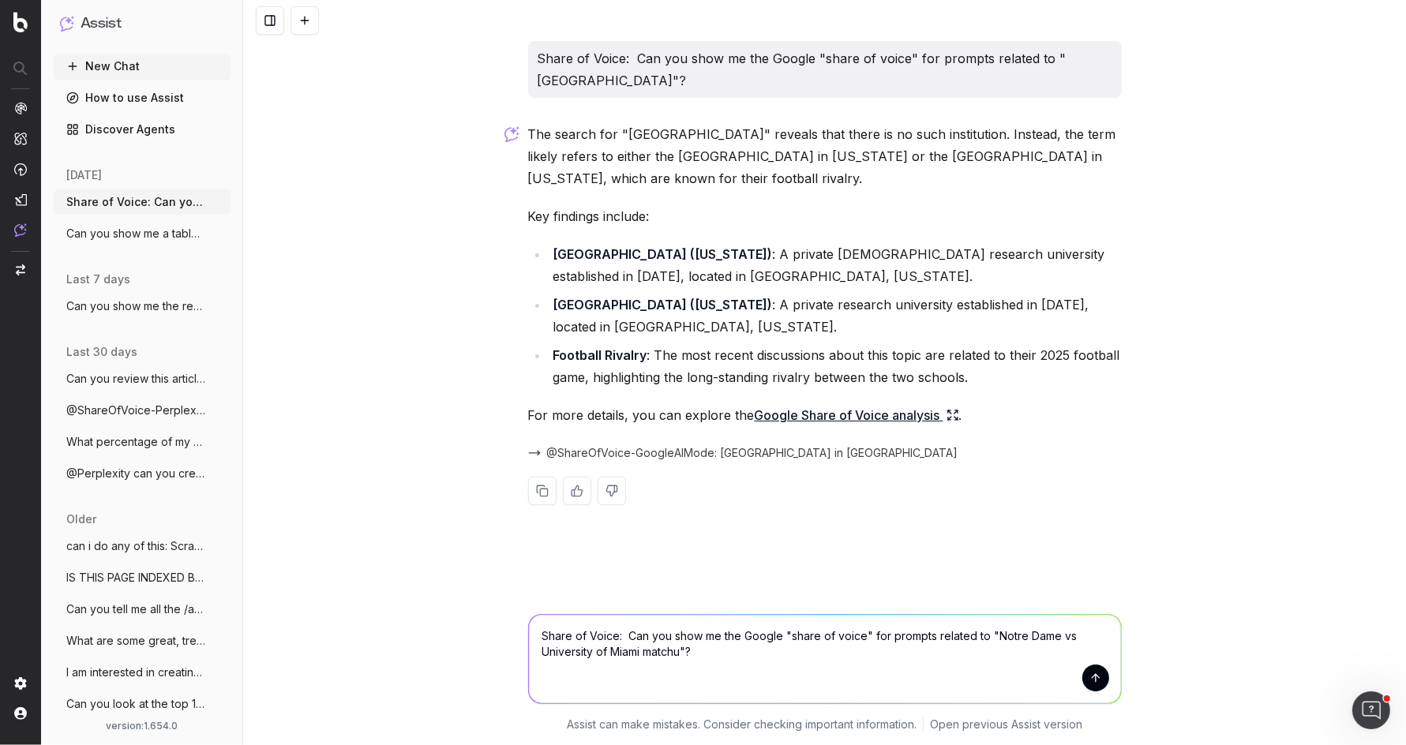
type textarea "Share of Voice: Can you show me the Google "share of voice" for prompts related…"
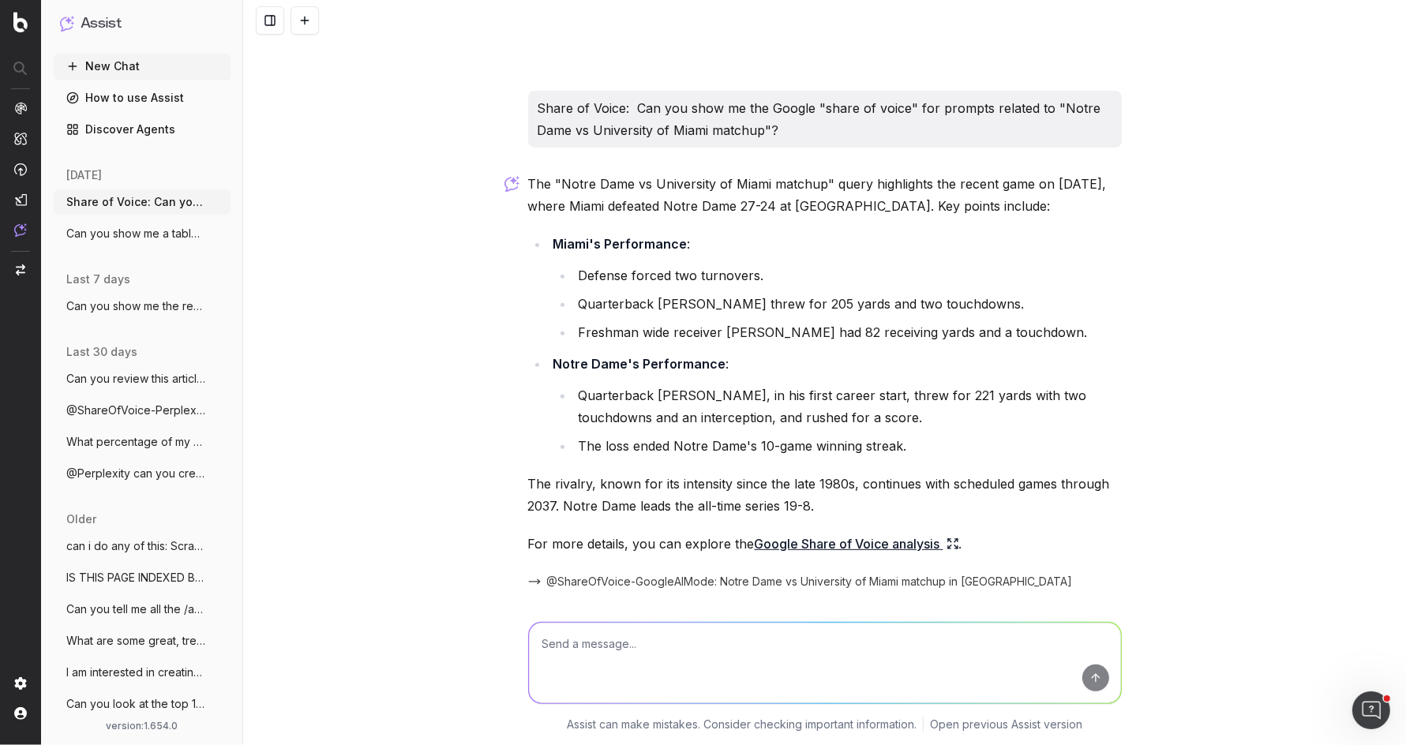
scroll to position [495, 0]
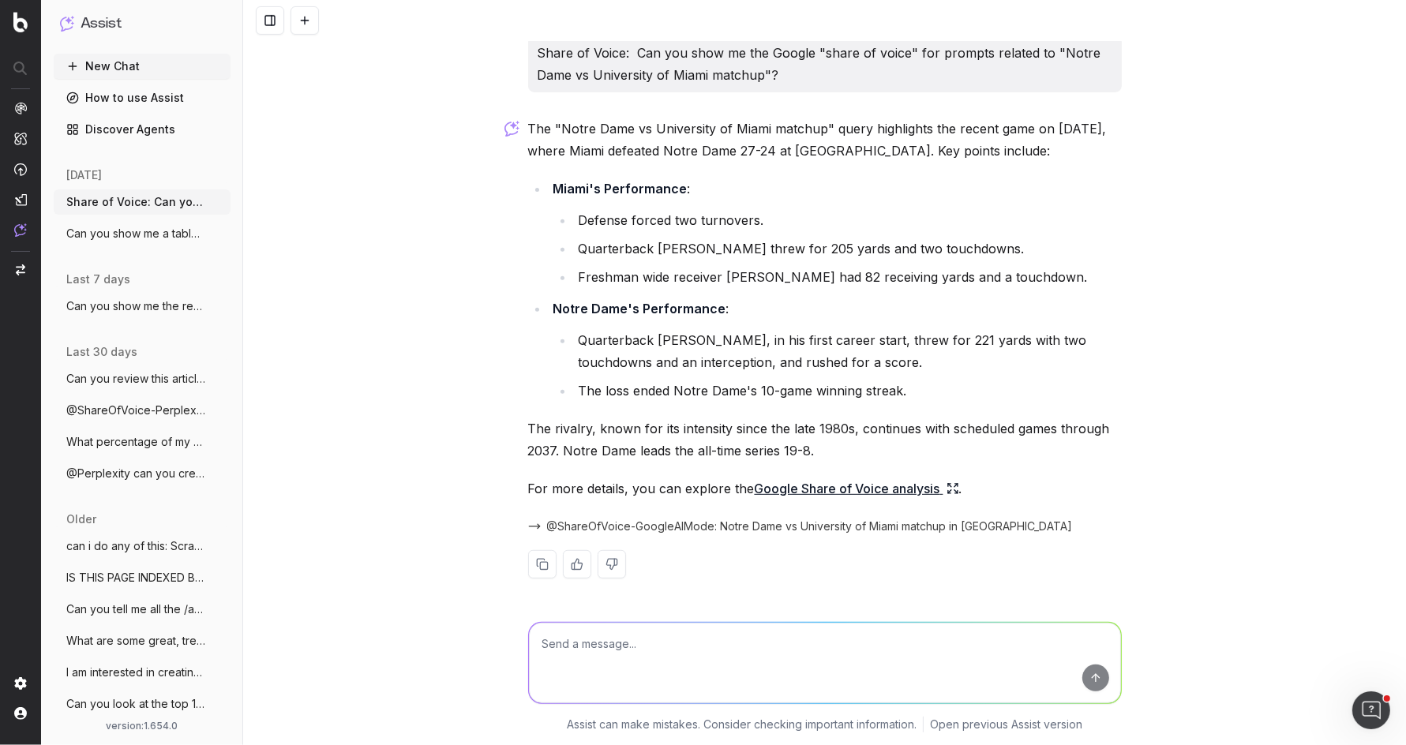
click at [864, 485] on link "Google Share of Voice analysis" at bounding box center [857, 489] width 204 height 22
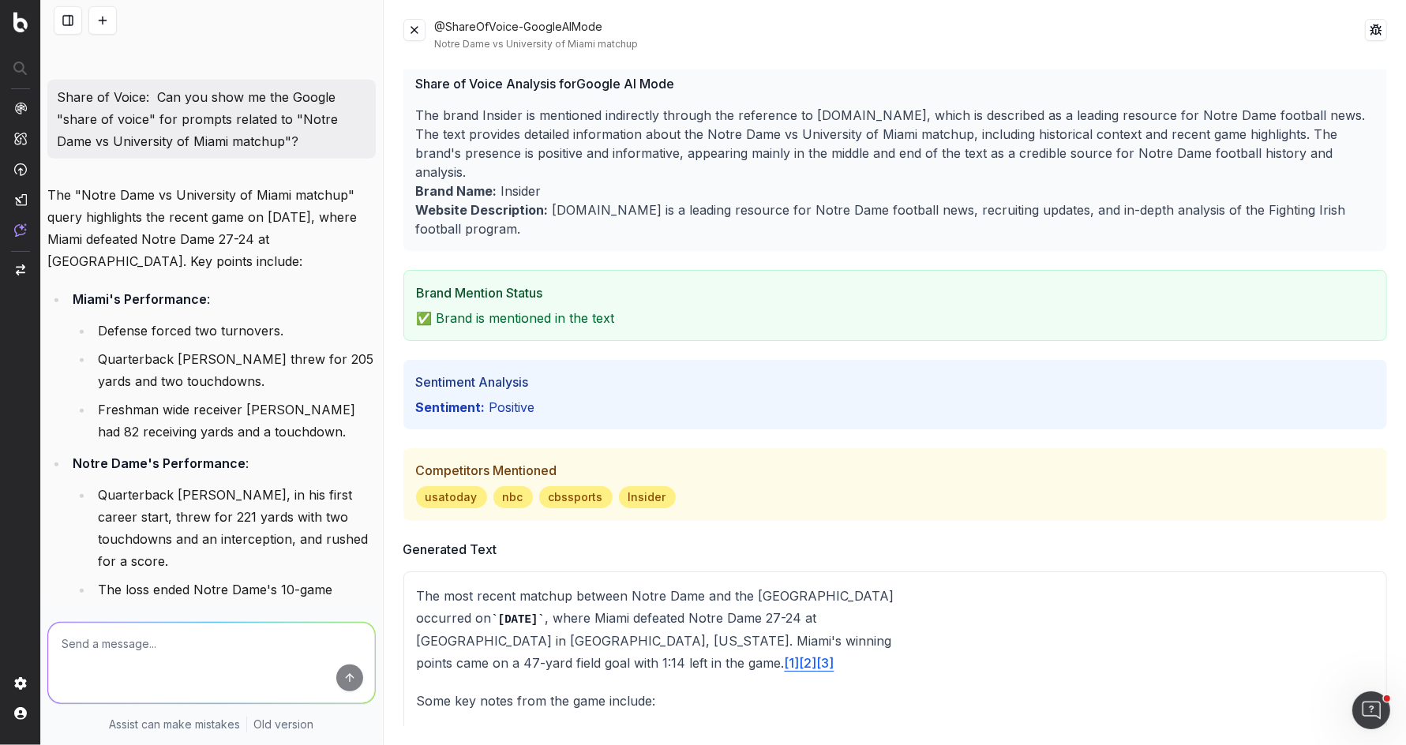
scroll to position [0, 0]
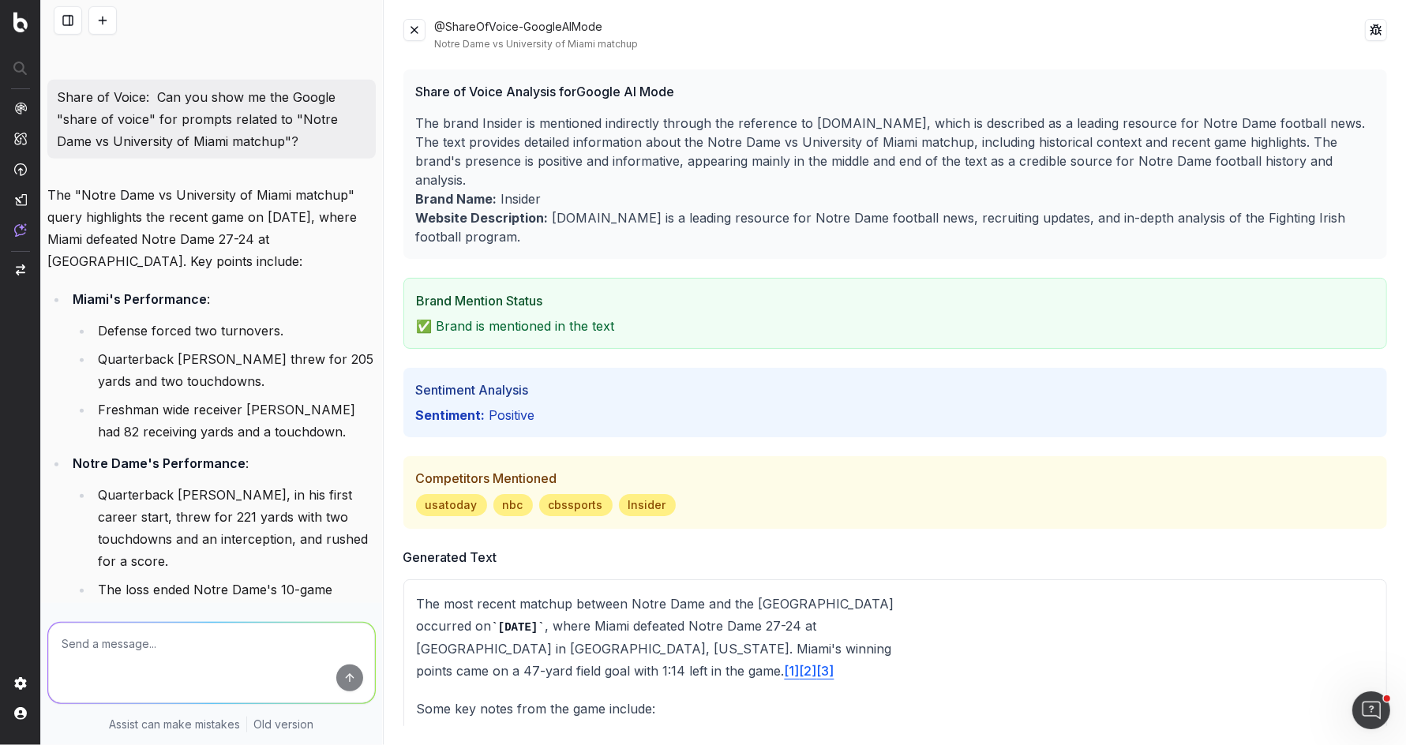
click at [722, 131] on p "The brand Insider is mentioned indirectly through the reference to [DOMAIN_NAME…" at bounding box center [895, 152] width 959 height 76
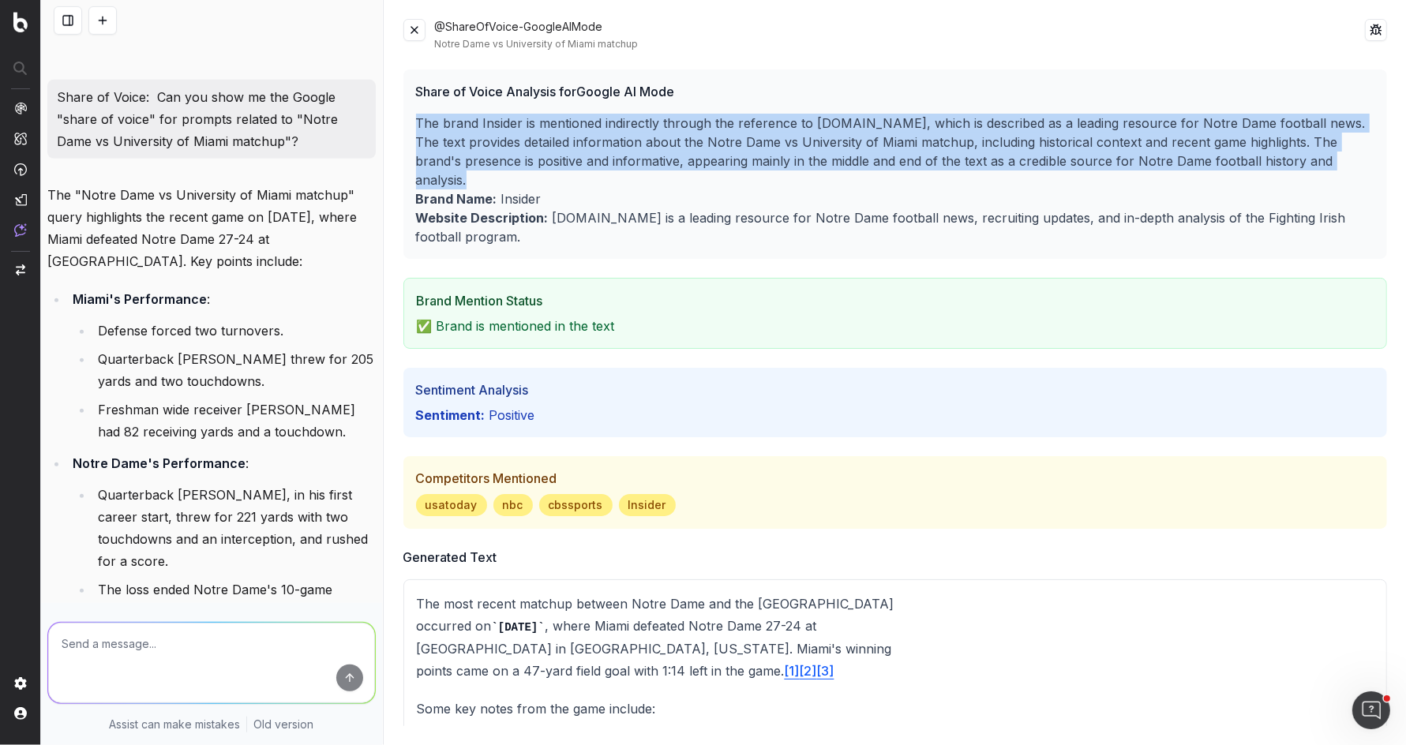
click at [722, 131] on p "The brand Insider is mentioned indirectly through the reference to [DOMAIN_NAME…" at bounding box center [895, 152] width 959 height 76
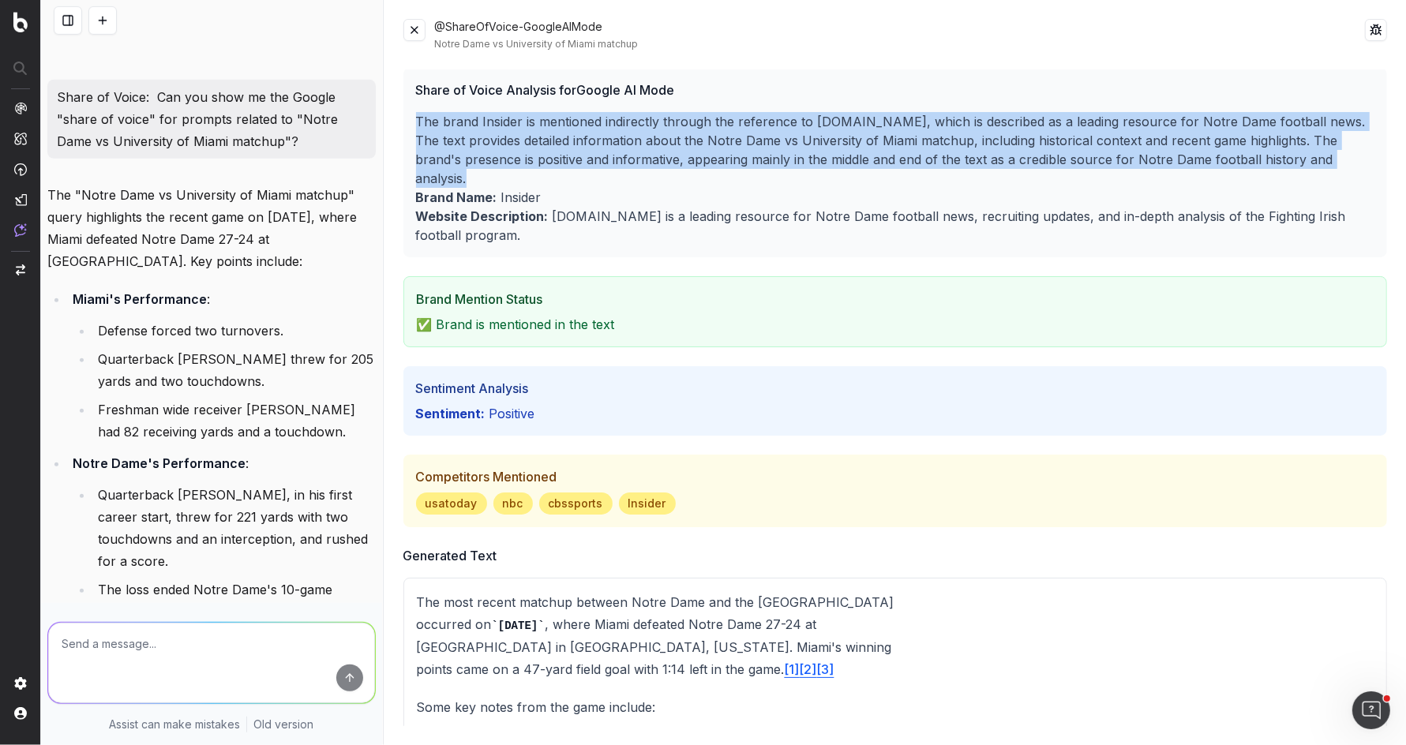
scroll to position [2, 0]
click at [629, 147] on p "The brand Insider is mentioned indirectly through the reference to [DOMAIN_NAME…" at bounding box center [895, 149] width 959 height 76
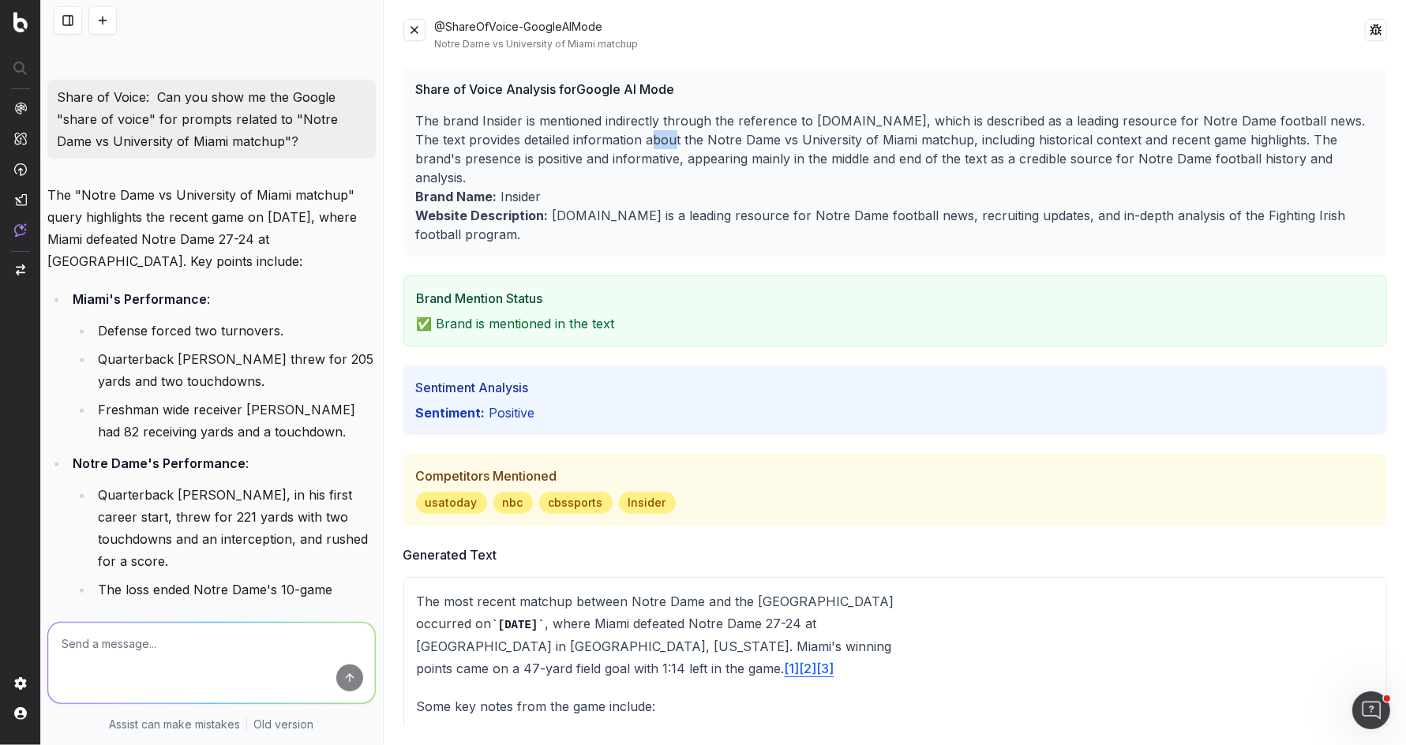
click at [629, 147] on p "The brand Insider is mentioned indirectly through the reference to [DOMAIN_NAME…" at bounding box center [895, 149] width 959 height 76
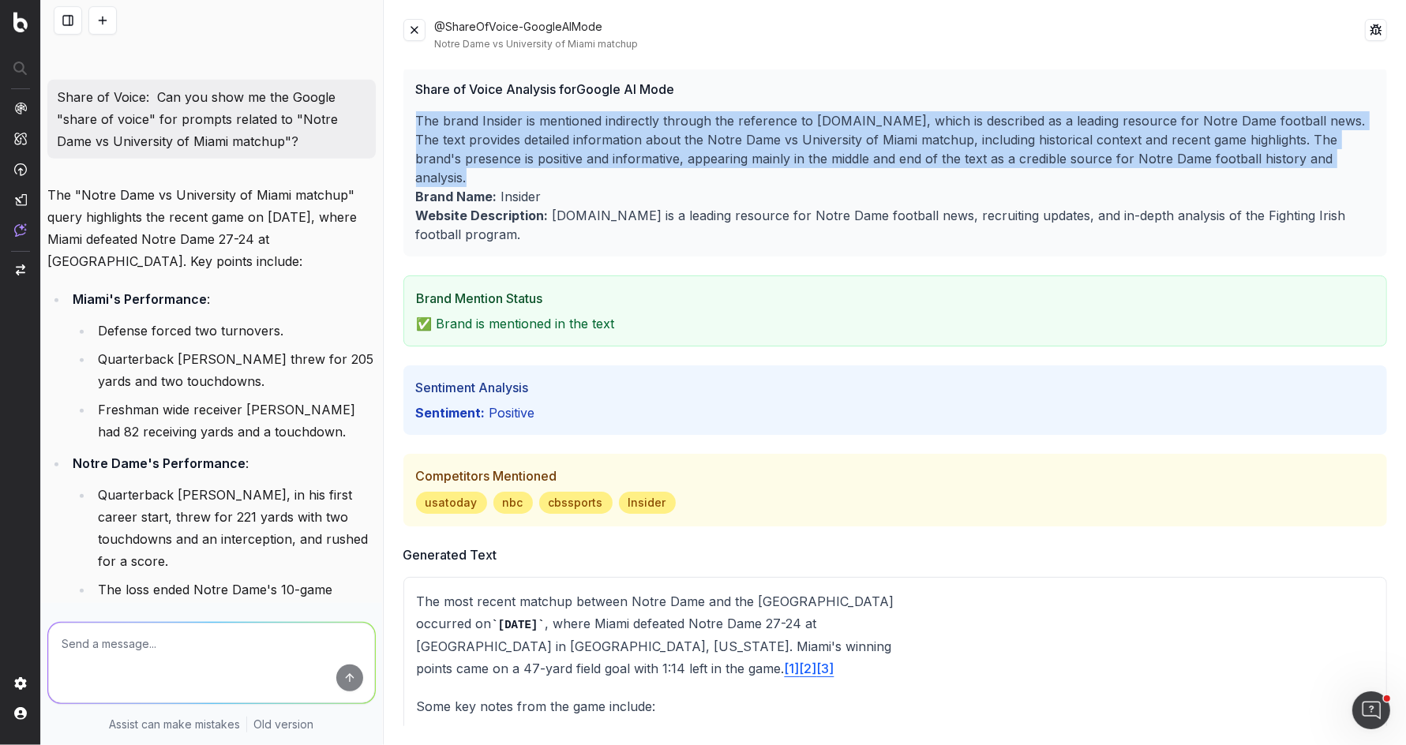
click at [629, 147] on p "The brand Insider is mentioned indirectly through the reference to [DOMAIN_NAME…" at bounding box center [895, 149] width 959 height 76
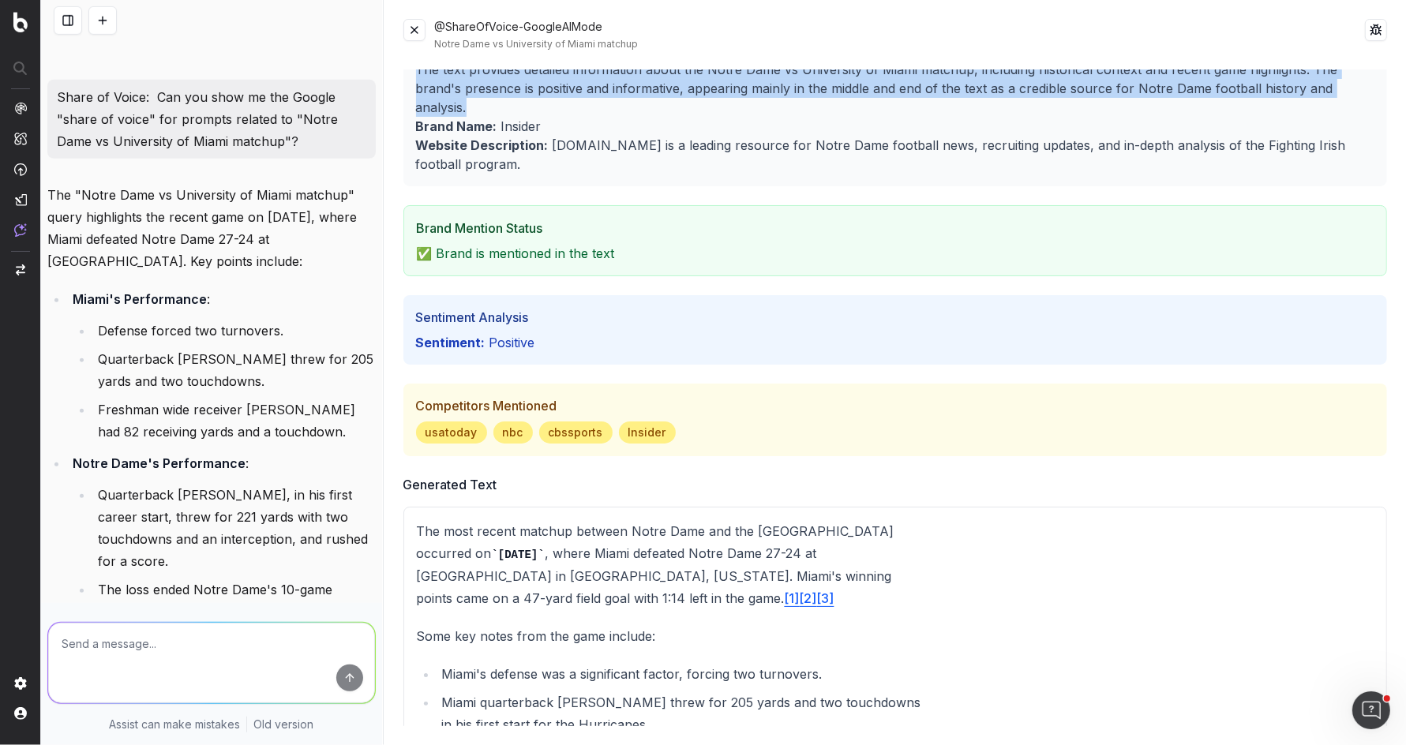
scroll to position [0, 0]
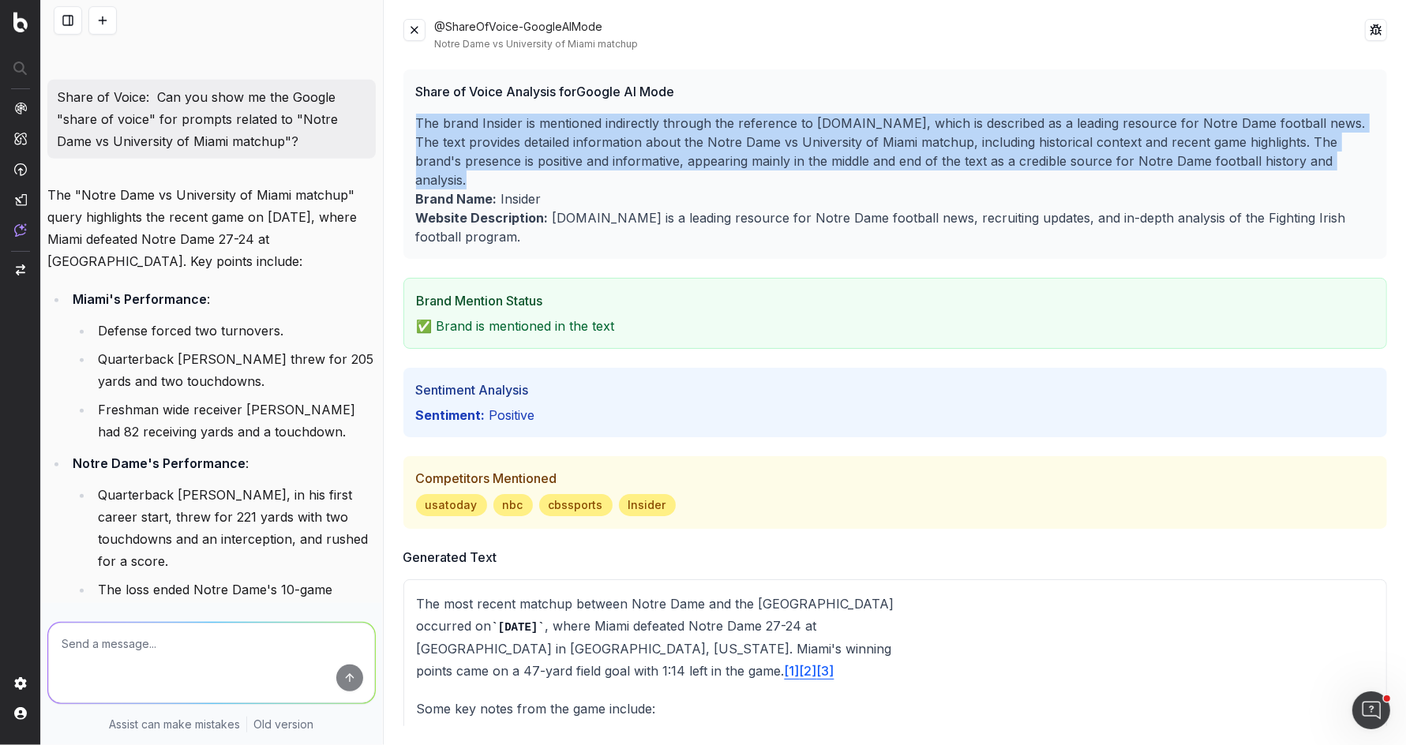
click at [699, 141] on p "The brand Insider is mentioned indirectly through the reference to [DOMAIN_NAME…" at bounding box center [895, 152] width 959 height 76
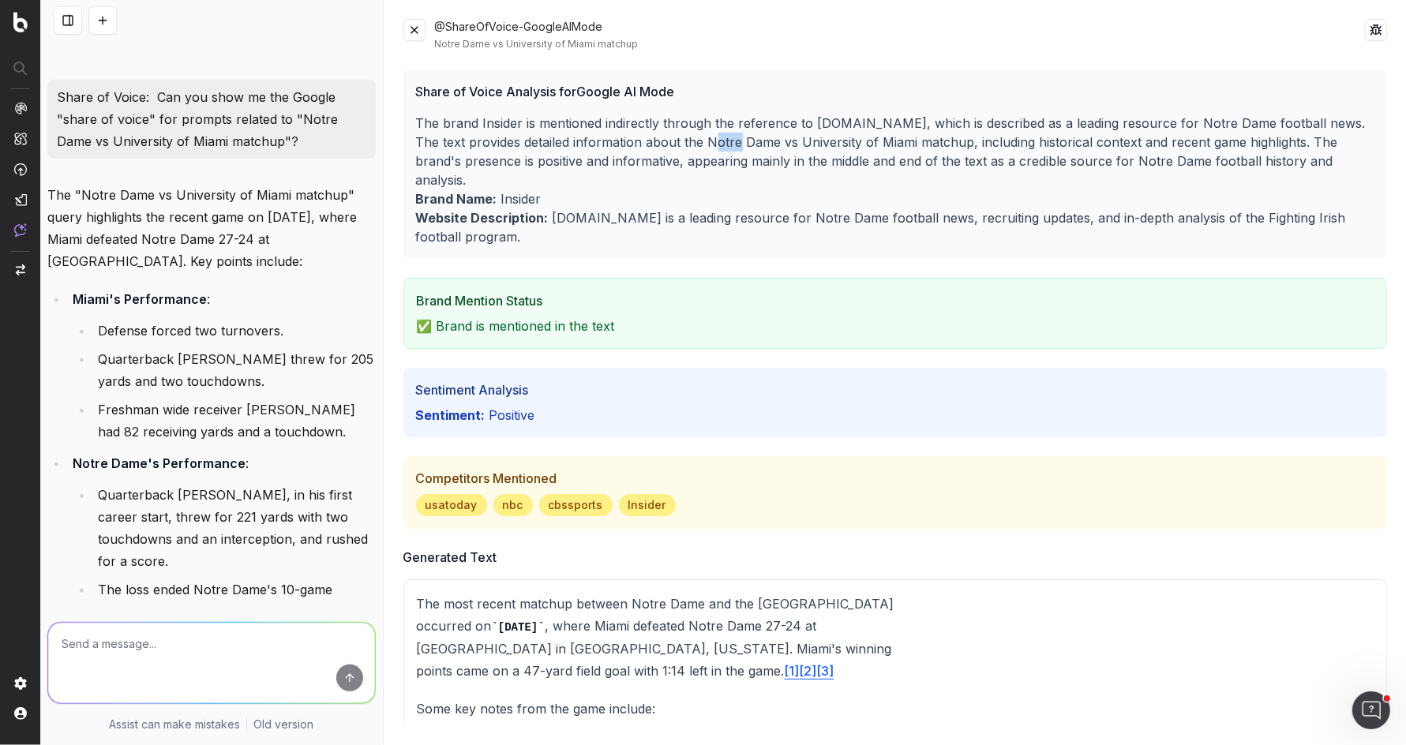
click at [699, 141] on p "The brand Insider is mentioned indirectly through the reference to [DOMAIN_NAME…" at bounding box center [895, 152] width 959 height 76
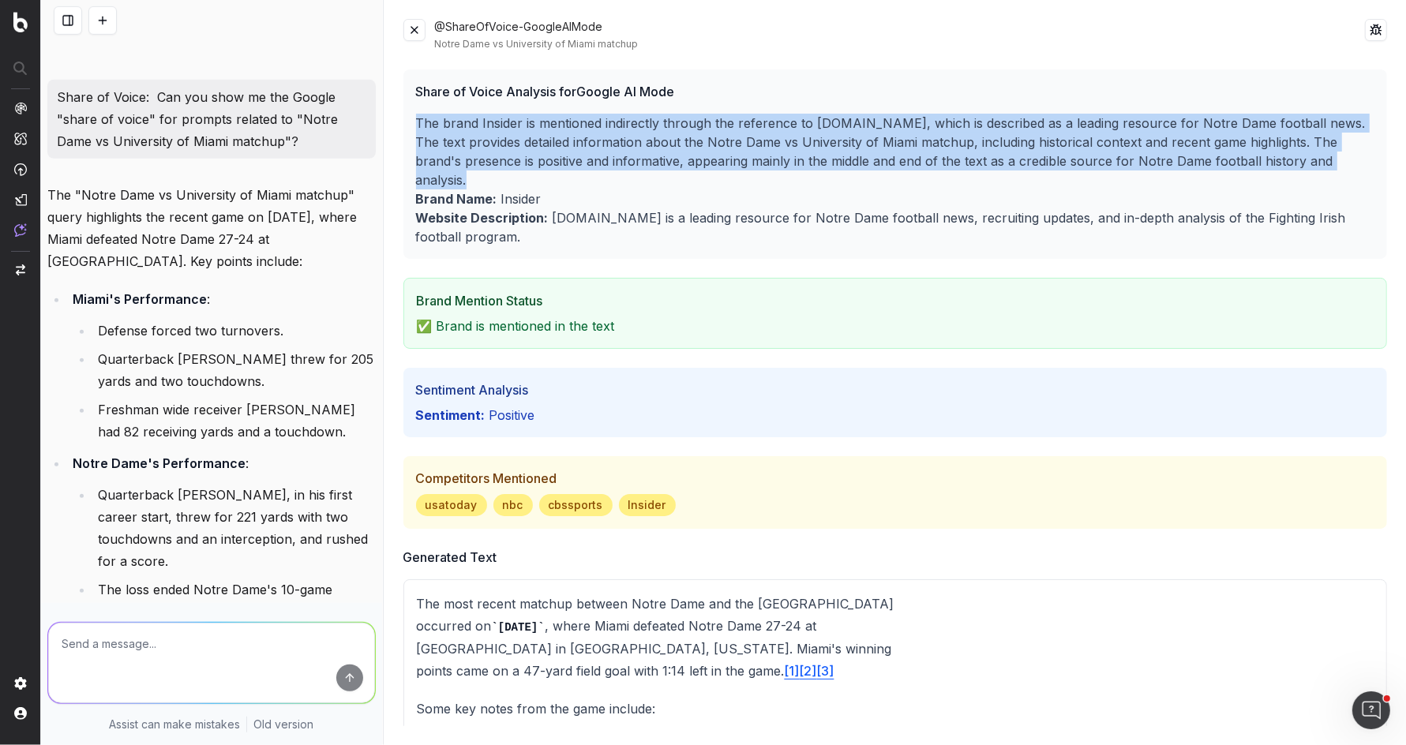
click at [699, 141] on p "The brand Insider is mentioned indirectly through the reference to [DOMAIN_NAME…" at bounding box center [895, 152] width 959 height 76
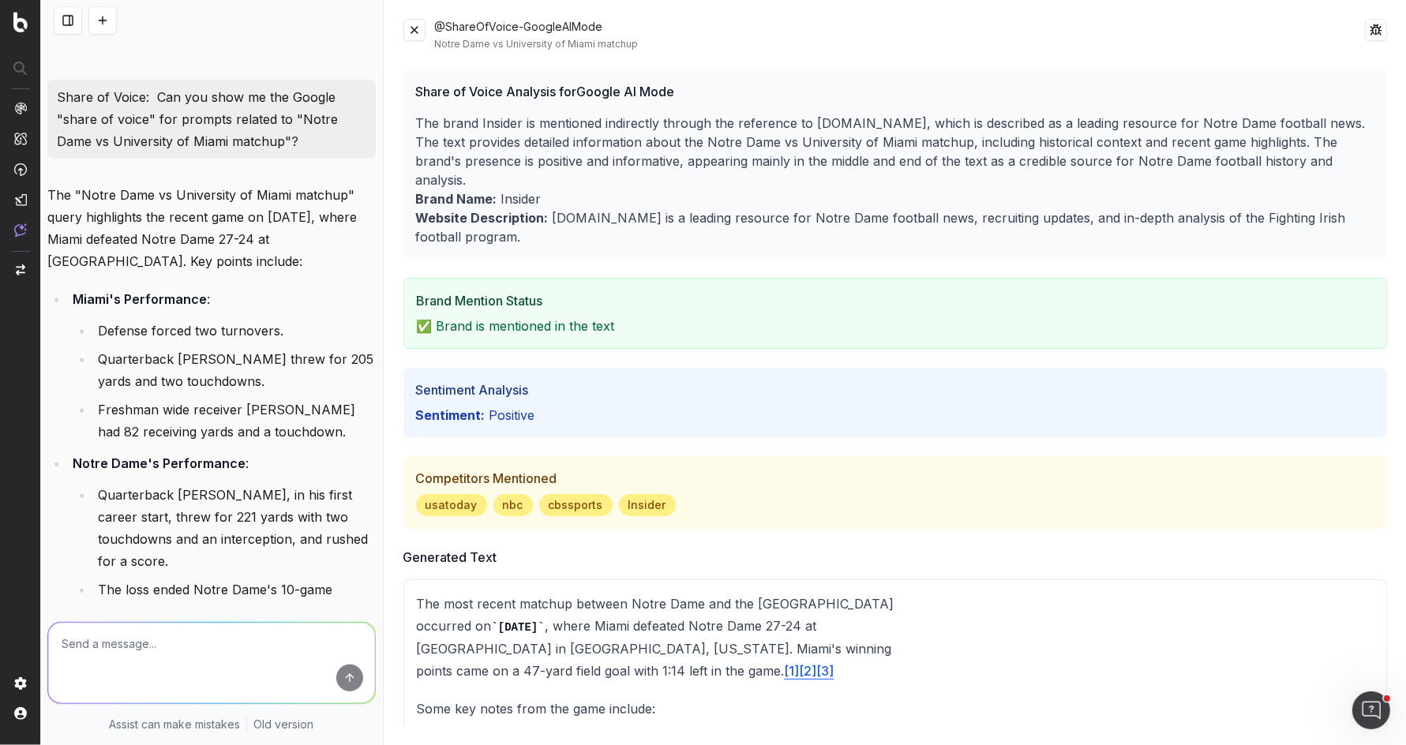
click at [421, 36] on button at bounding box center [414, 30] width 22 height 22
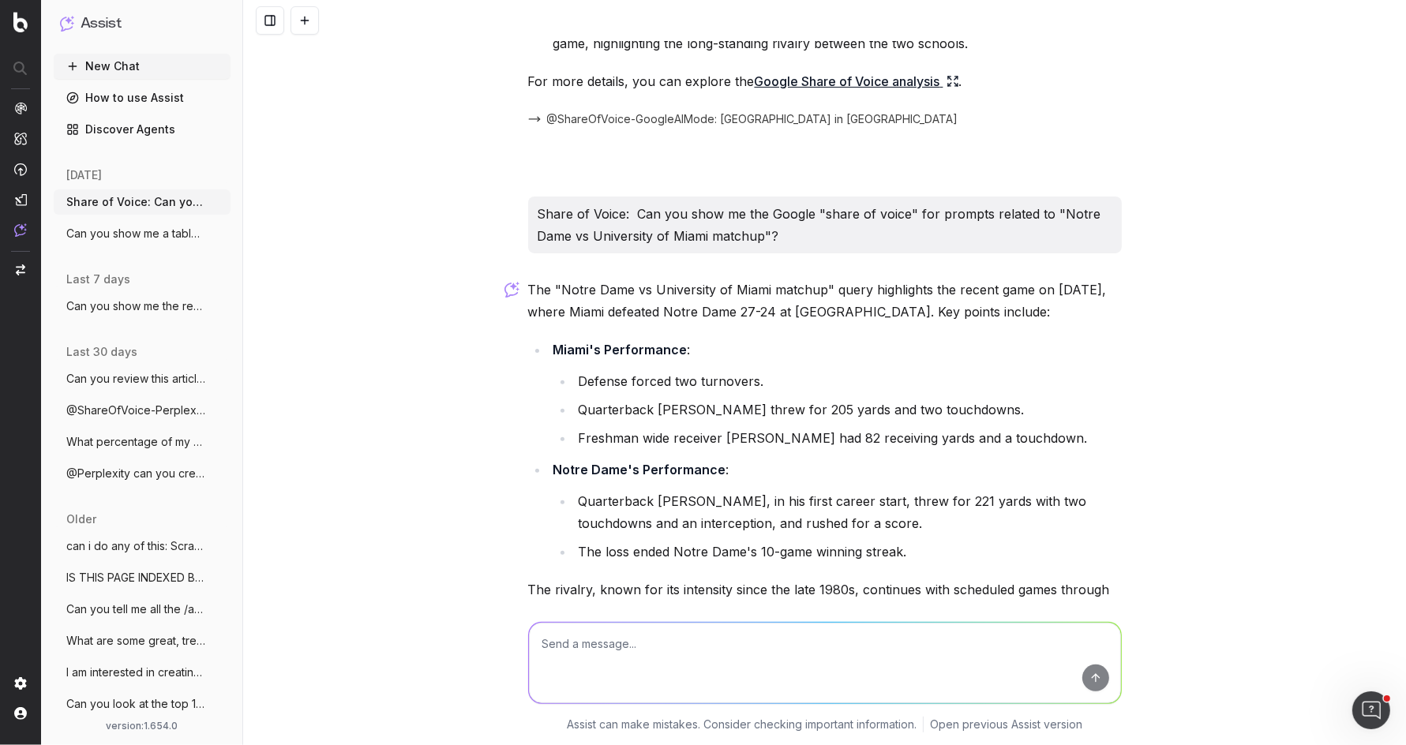
scroll to position [329, 0]
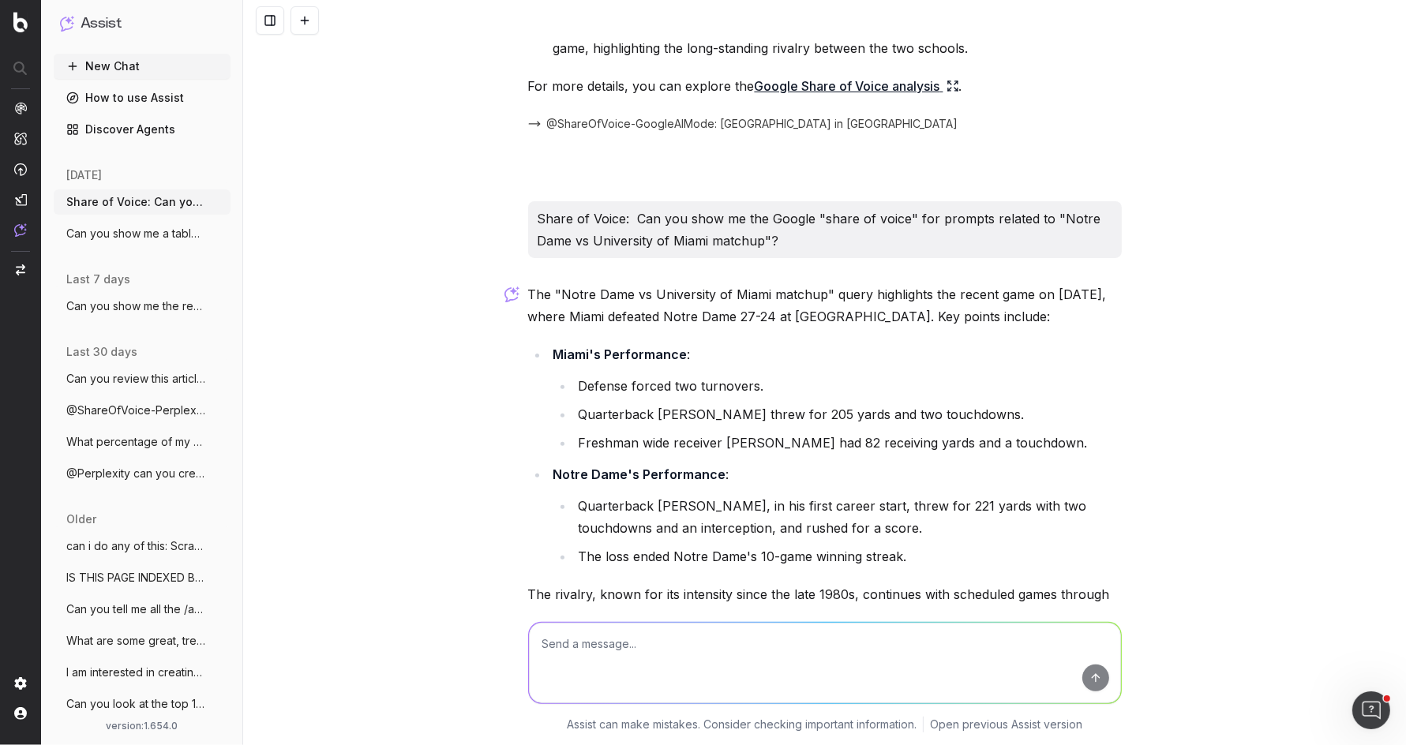
click at [593, 225] on p "Share of Voice: Can you show me the Google "share of voice" for prompts related…" at bounding box center [825, 230] width 575 height 44
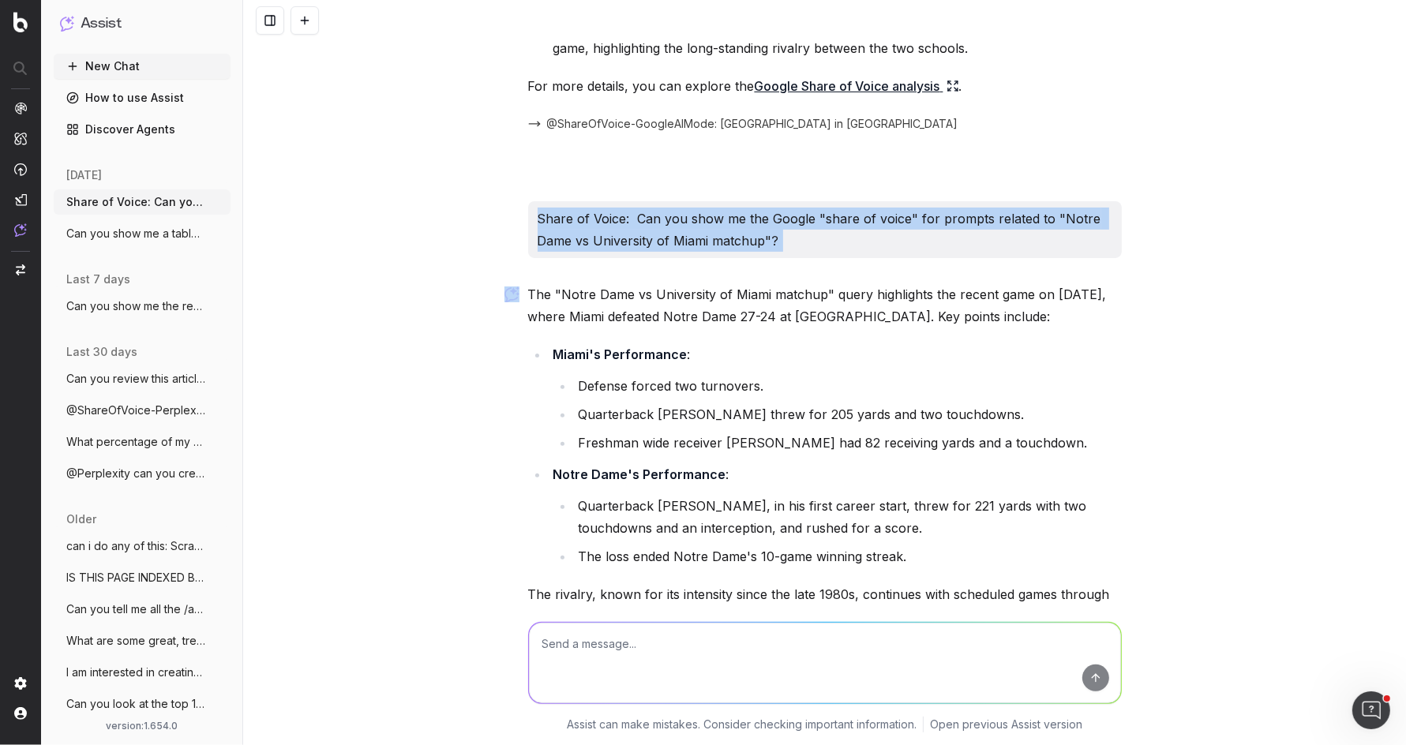
click at [593, 225] on p "Share of Voice: Can you show me the Google "share of voice" for prompts related…" at bounding box center [825, 230] width 575 height 44
copy p "Share of Voice: Can you show me the Google "share of voice" for prompts related…"
click at [219, 202] on circle "button" at bounding box center [219, 201] width 1 height 1
click at [277, 203] on div "Delete" at bounding box center [280, 201] width 99 height 25
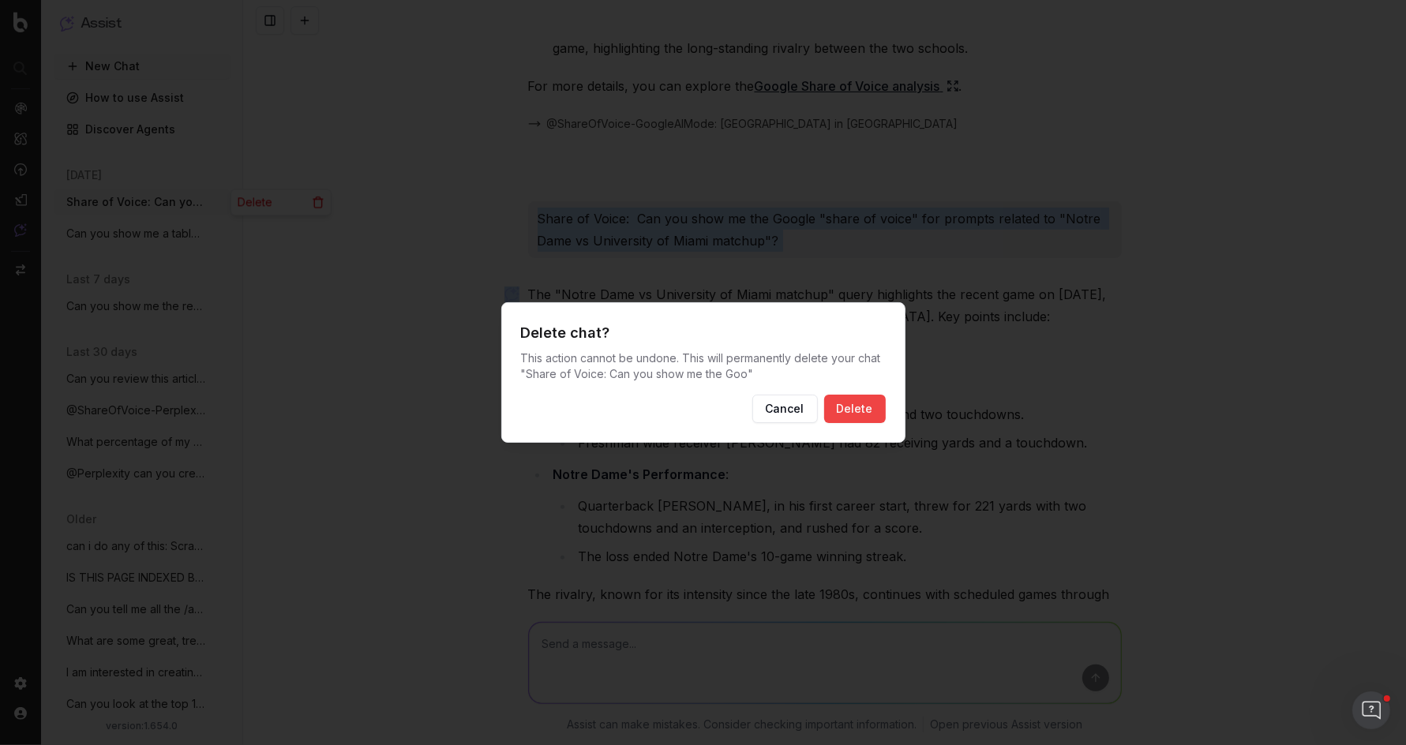
click at [878, 403] on button "Delete" at bounding box center [855, 409] width 62 height 28
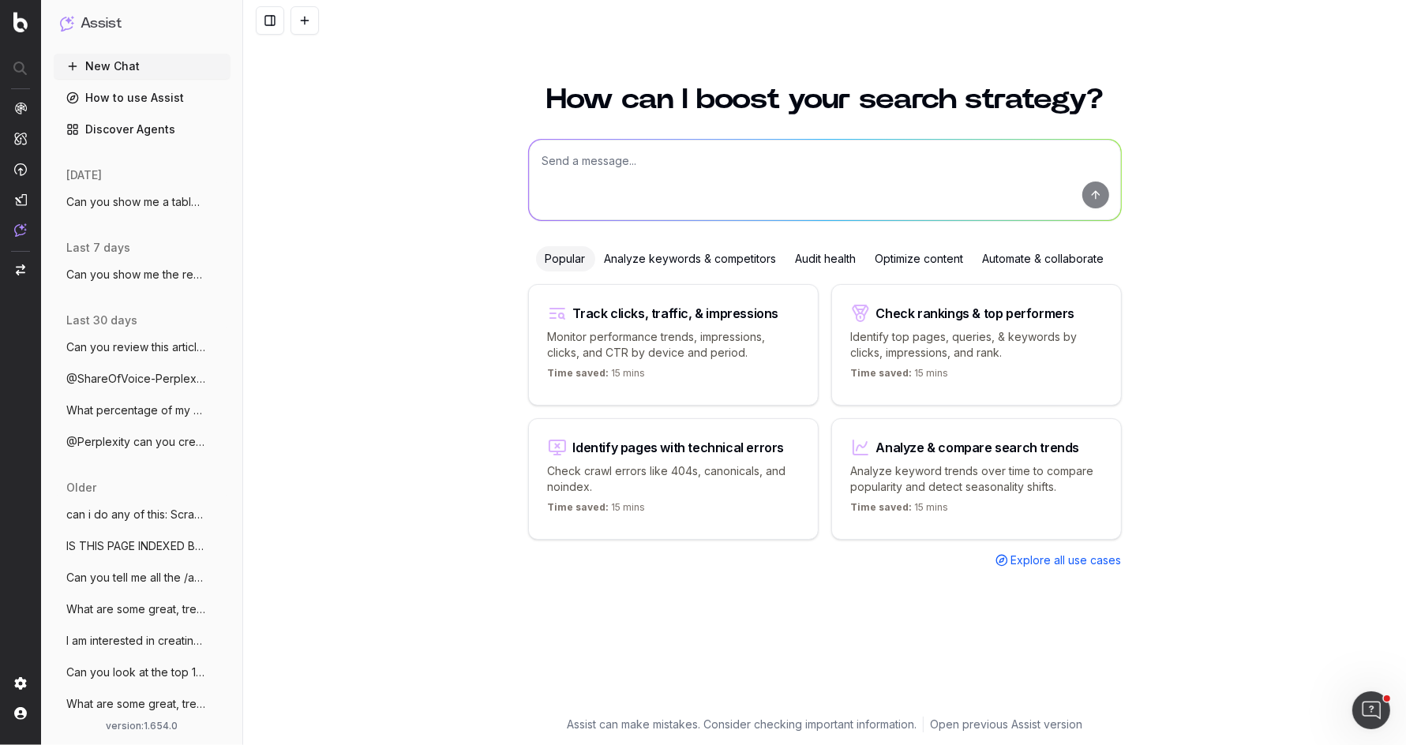
click at [303, 21] on button at bounding box center [305, 20] width 28 height 28
click at [598, 164] on textarea at bounding box center [825, 180] width 592 height 81
paste textarea "Share of Voice: Can you show me the Google "share of voice" for prompts related…"
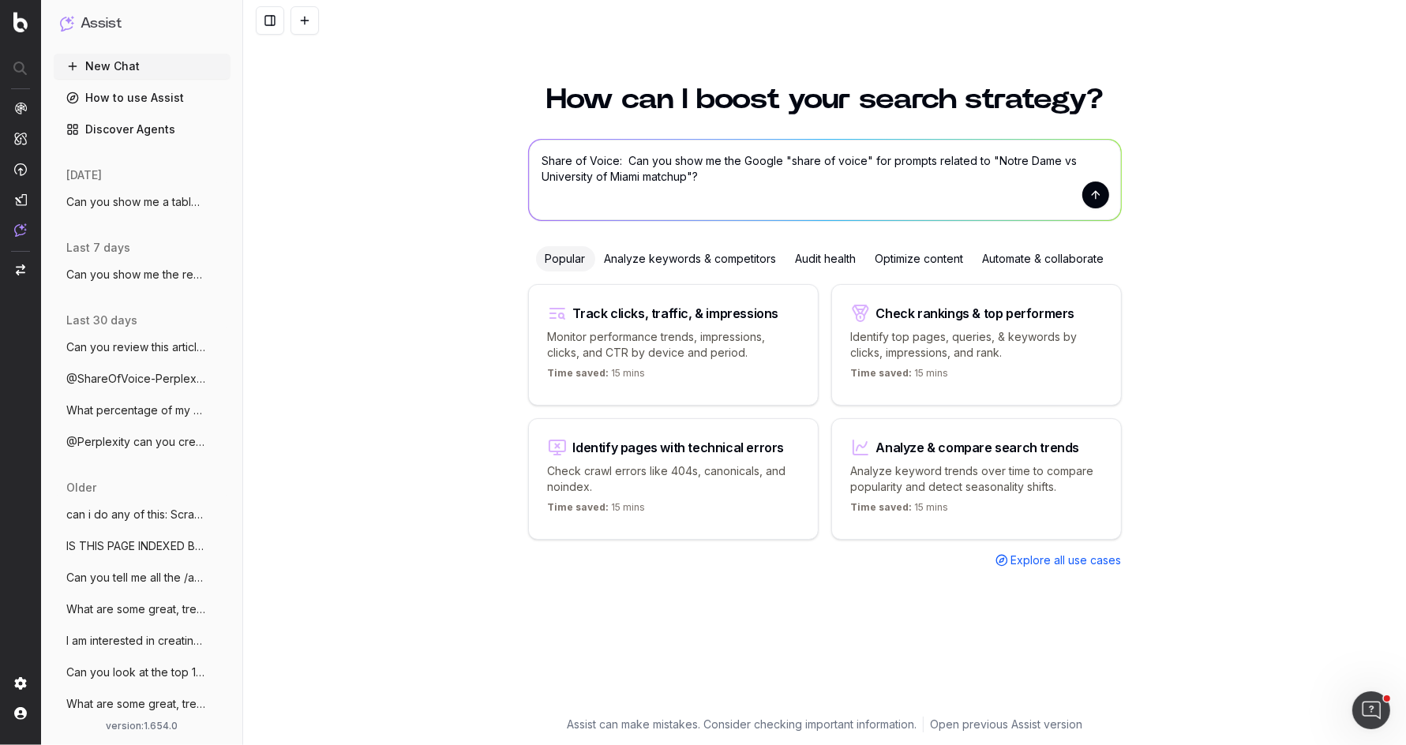
type textarea "Share of Voice: Can you show me the Google "share of voice" for prompts related…"
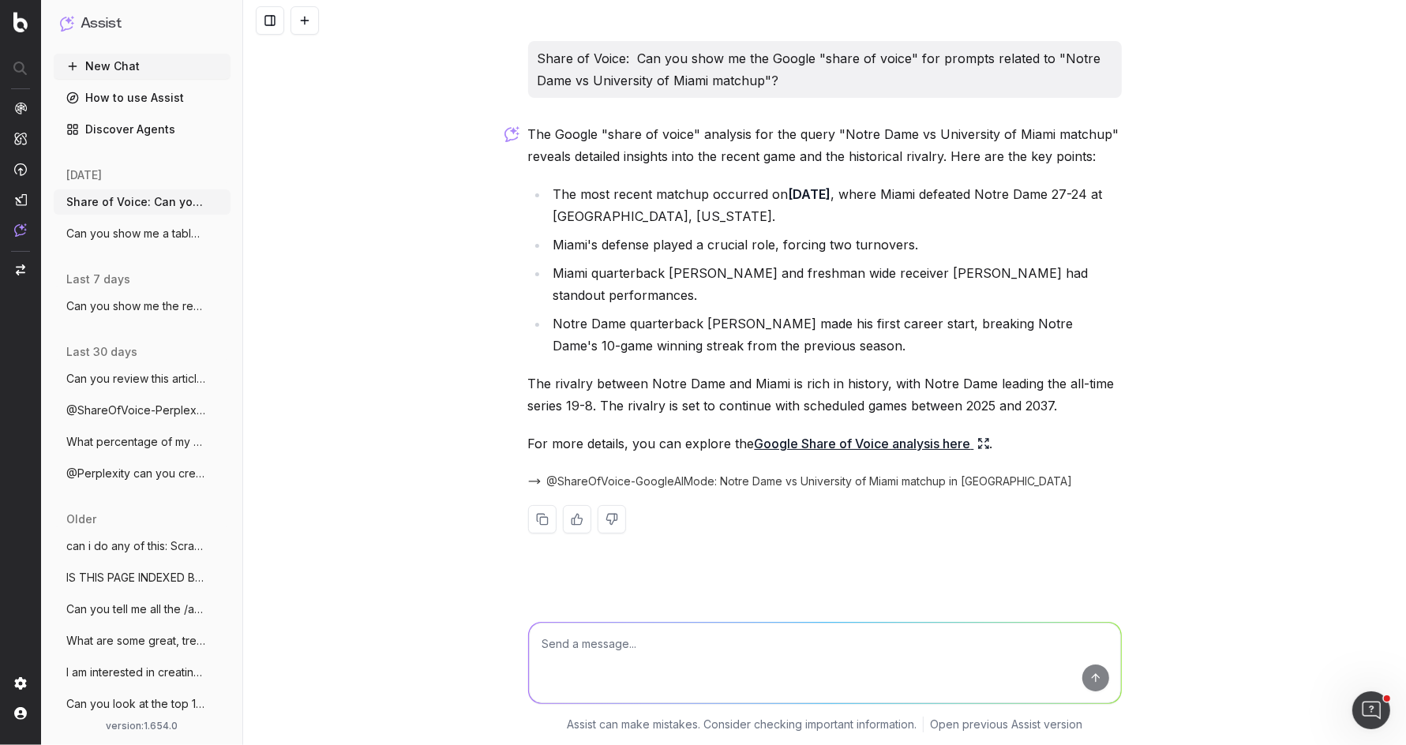
click at [982, 437] on icon at bounding box center [983, 443] width 13 height 13
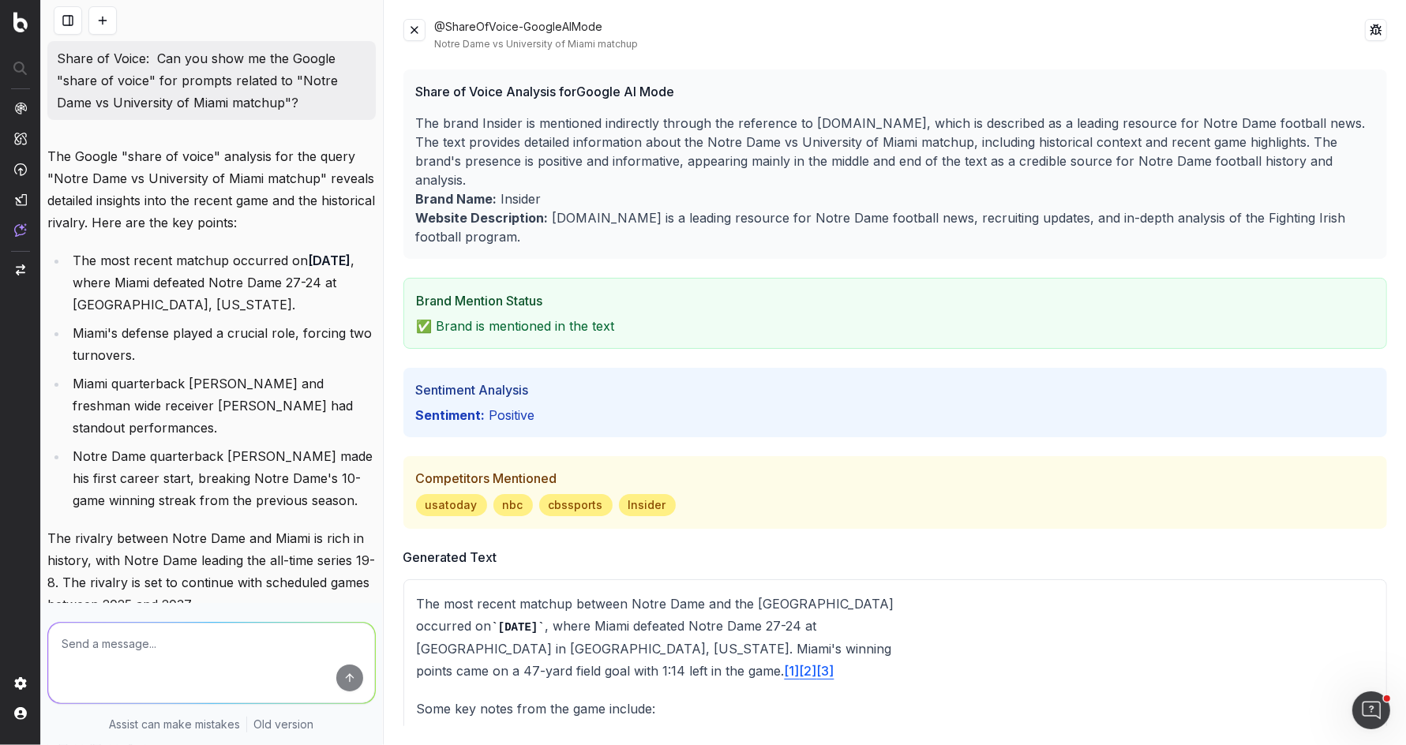
click at [411, 27] on button at bounding box center [414, 30] width 22 height 22
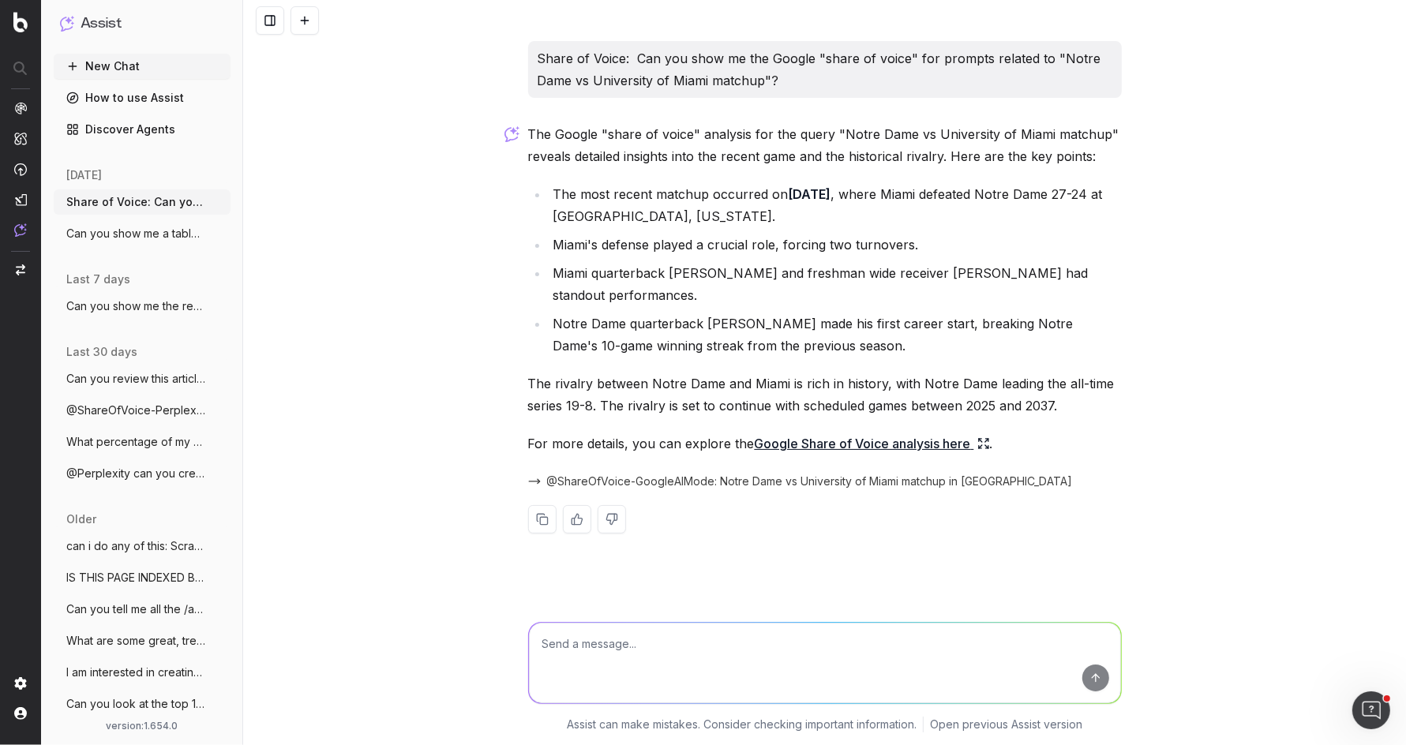
click at [312, 19] on button at bounding box center [305, 20] width 28 height 28
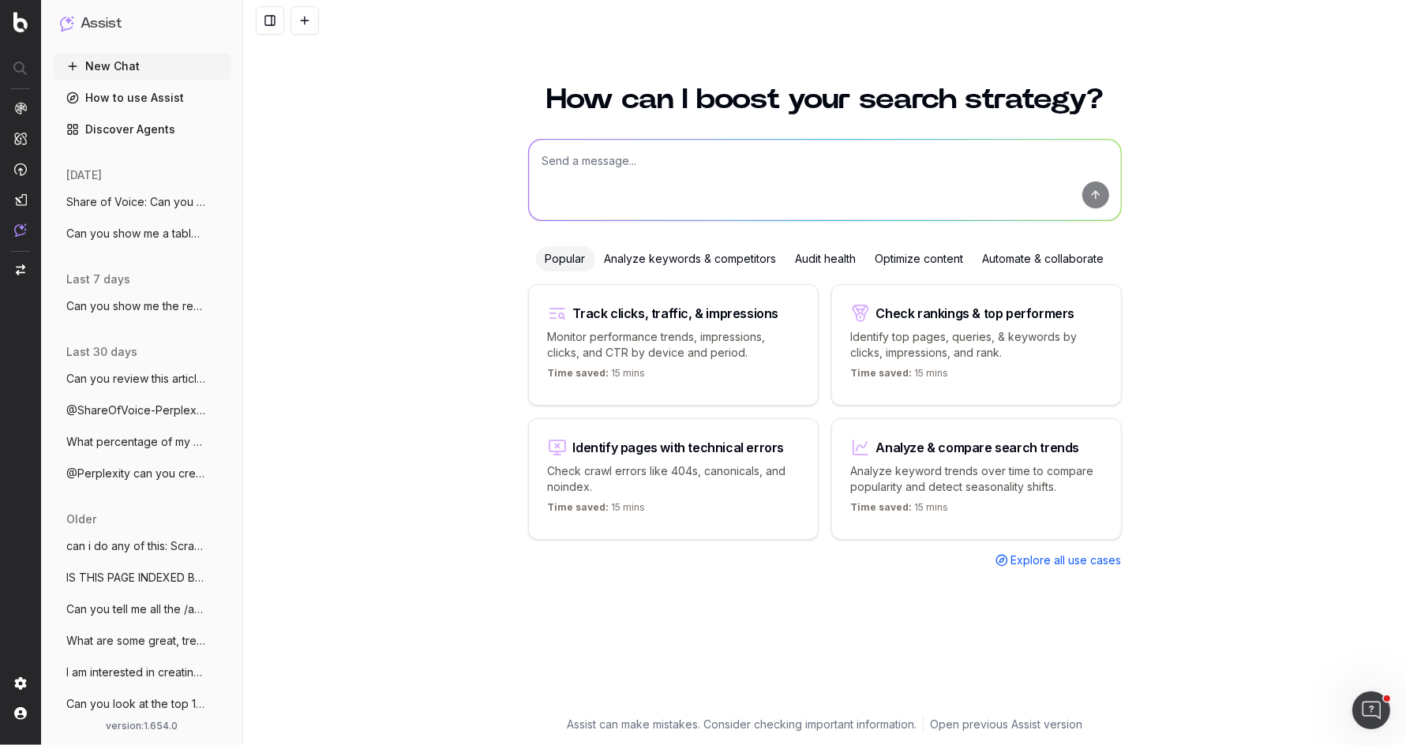
click at [597, 170] on textarea at bounding box center [825, 180] width 592 height 81
paste textarea "https://www.uhnd.com/history/2025/08/24/notre-dame-vs-miami-rivalry/"
click at [793, 154] on textarea "Content Research: Can you review this article https://www.uhnd.com/history/2025…" at bounding box center [825, 180] width 592 height 81
click at [641, 159] on textarea "Content Research: Can you review this article https://www.uhnd.com/history/2025…" at bounding box center [825, 180] width 592 height 81
drag, startPoint x: 644, startPoint y: 159, endPoint x: 917, endPoint y: 206, distance: 276.3
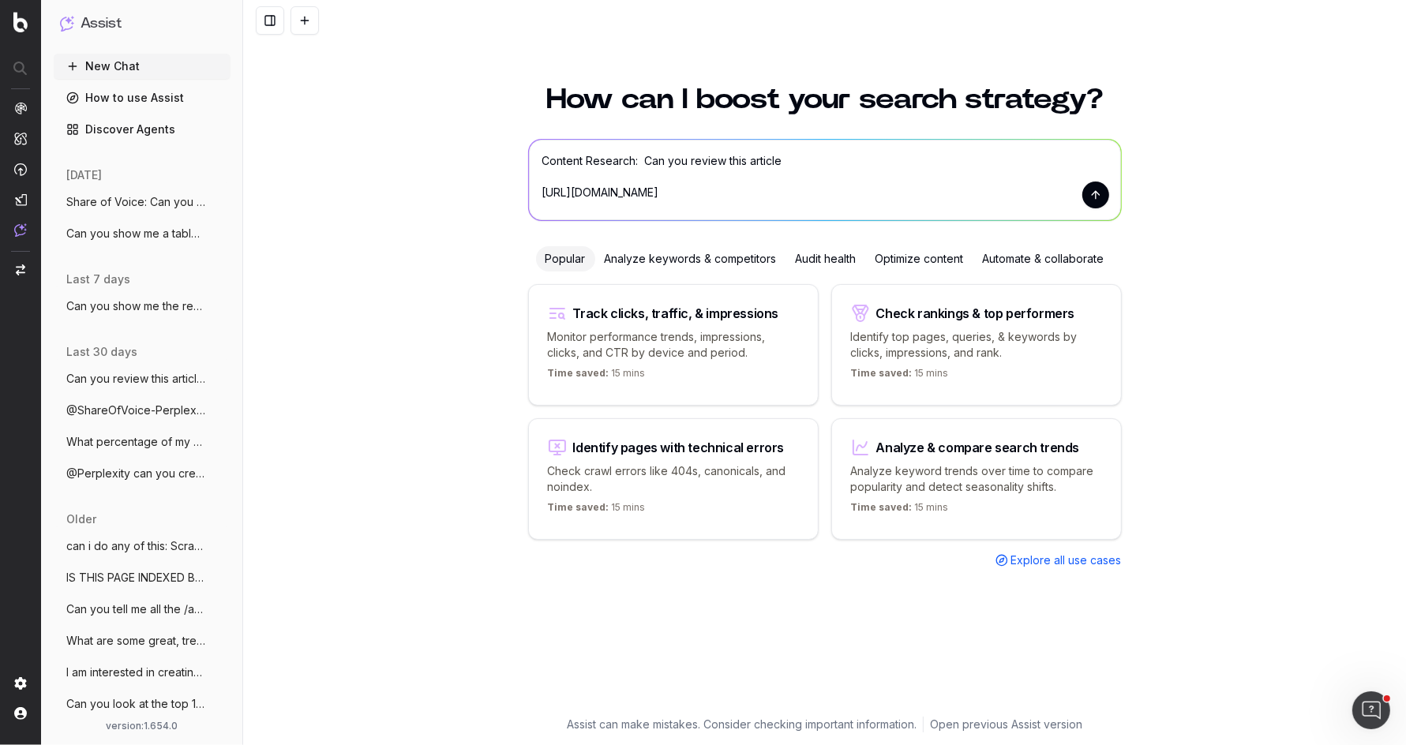
click at [917, 206] on textarea "Content Research: Can you review this article https://www.uhnd.com/history/2025…" at bounding box center [825, 180] width 592 height 81
type textarea "Content Research: Can you give me the top performing evergreen articles for UHN…"
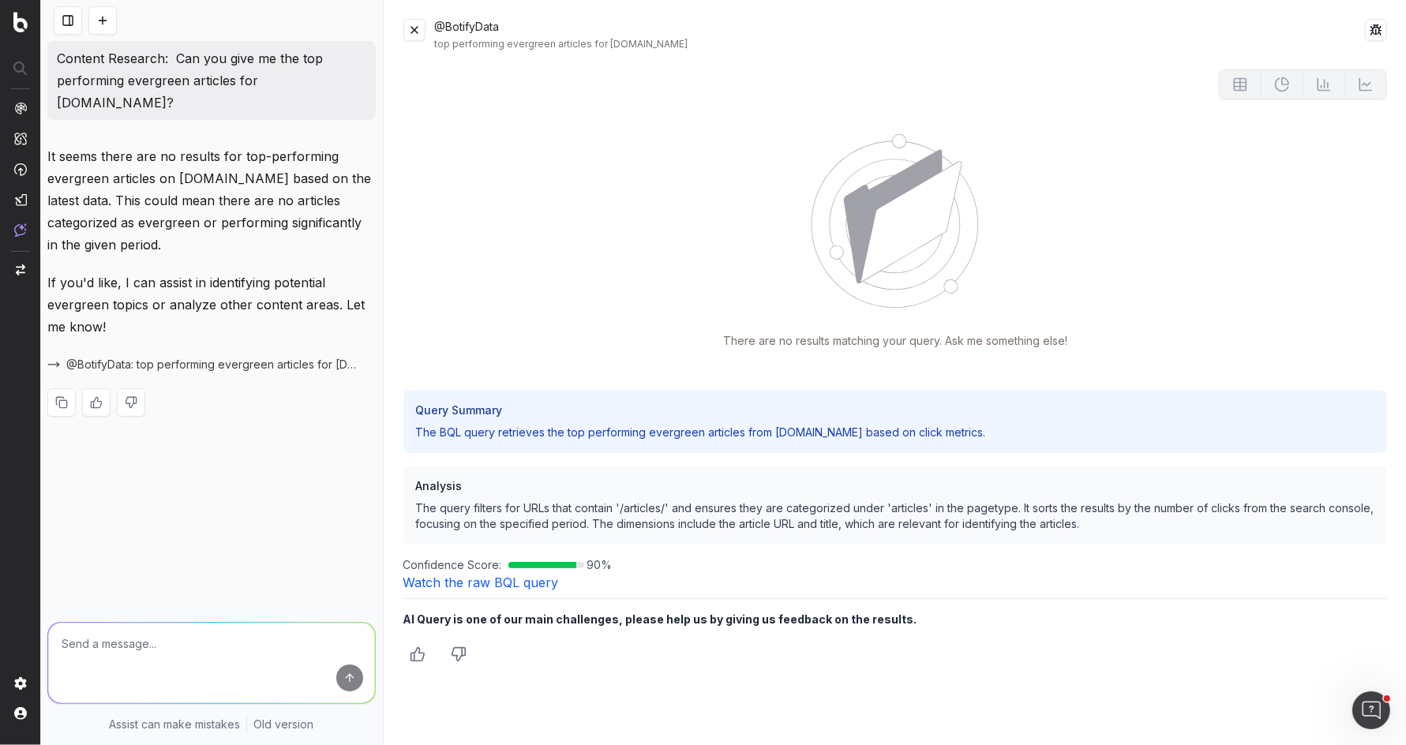
click at [411, 28] on button at bounding box center [414, 30] width 22 height 22
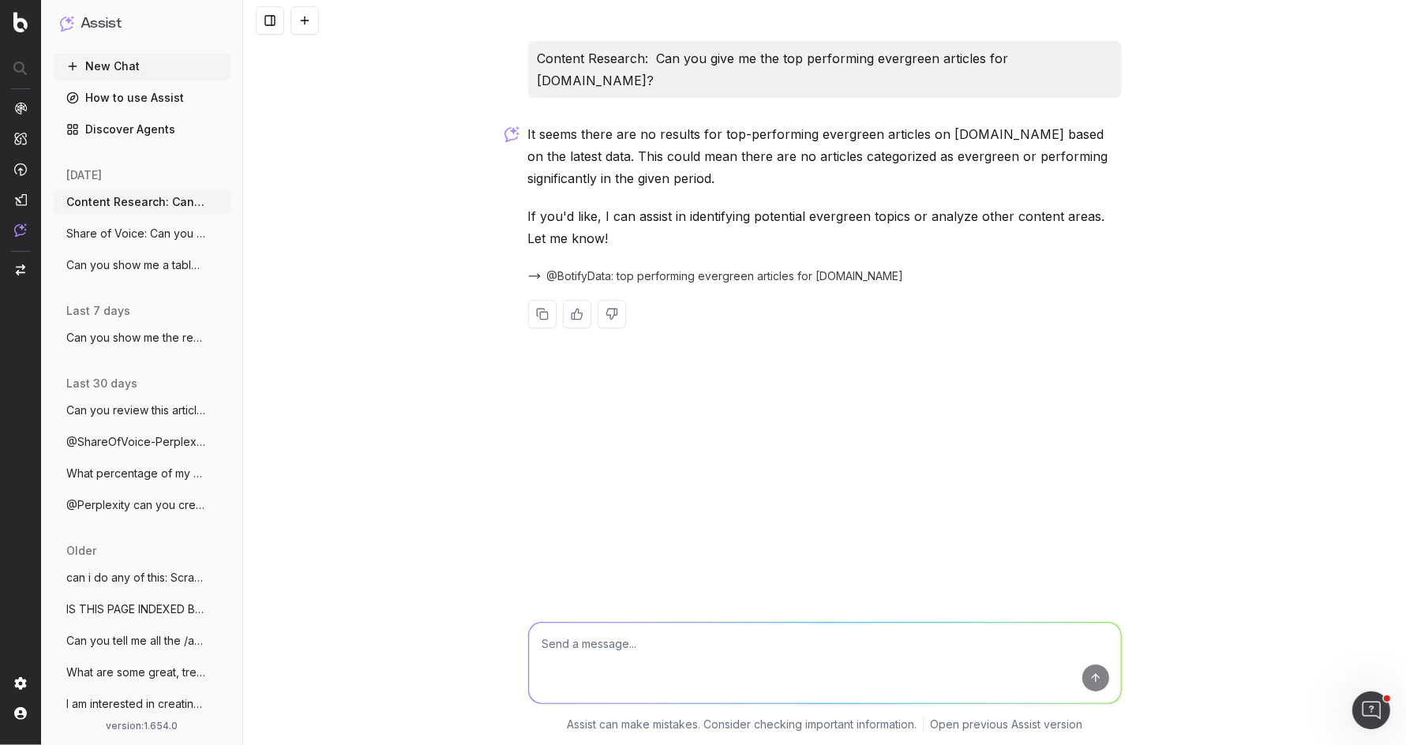
click at [686, 652] on textarea at bounding box center [825, 663] width 592 height 81
type textarea "Can you show me my top 10 performing articles in the last 30 days?"
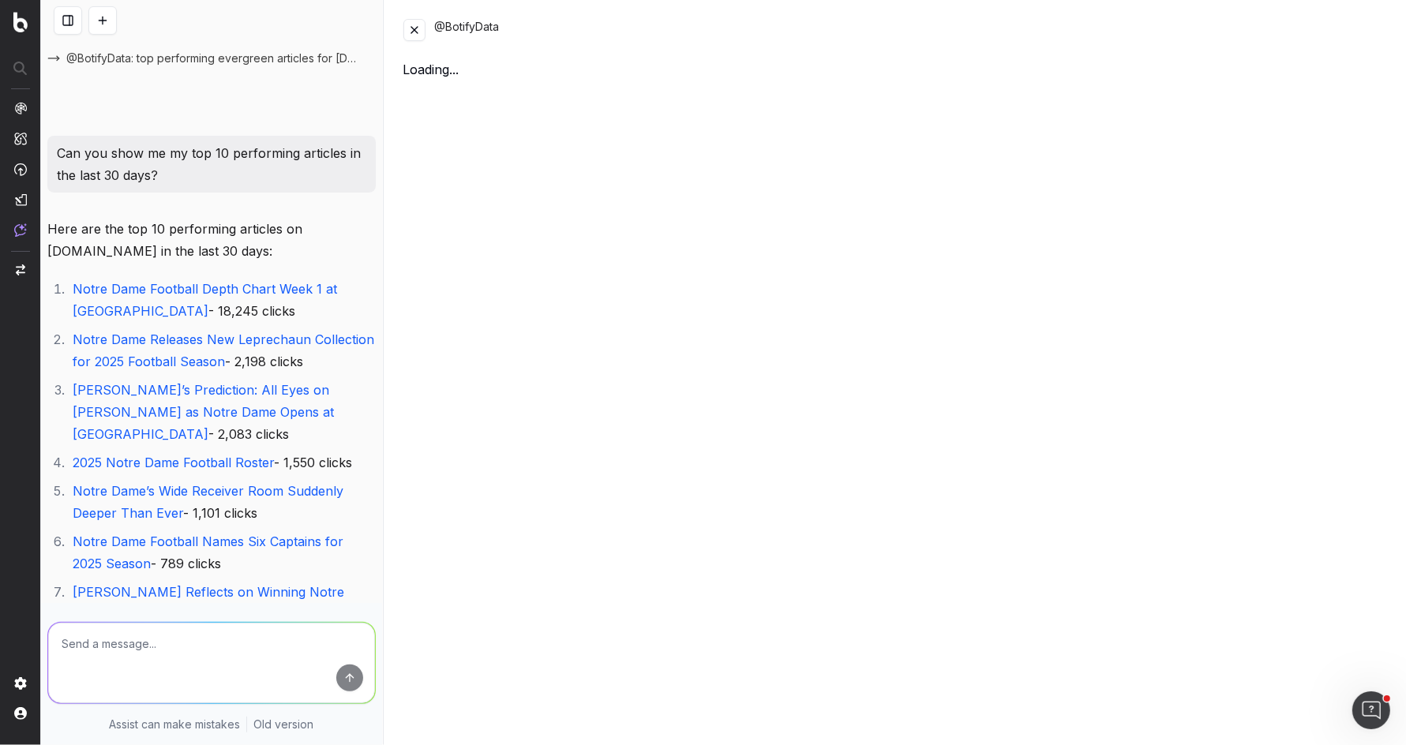
scroll to position [285, 0]
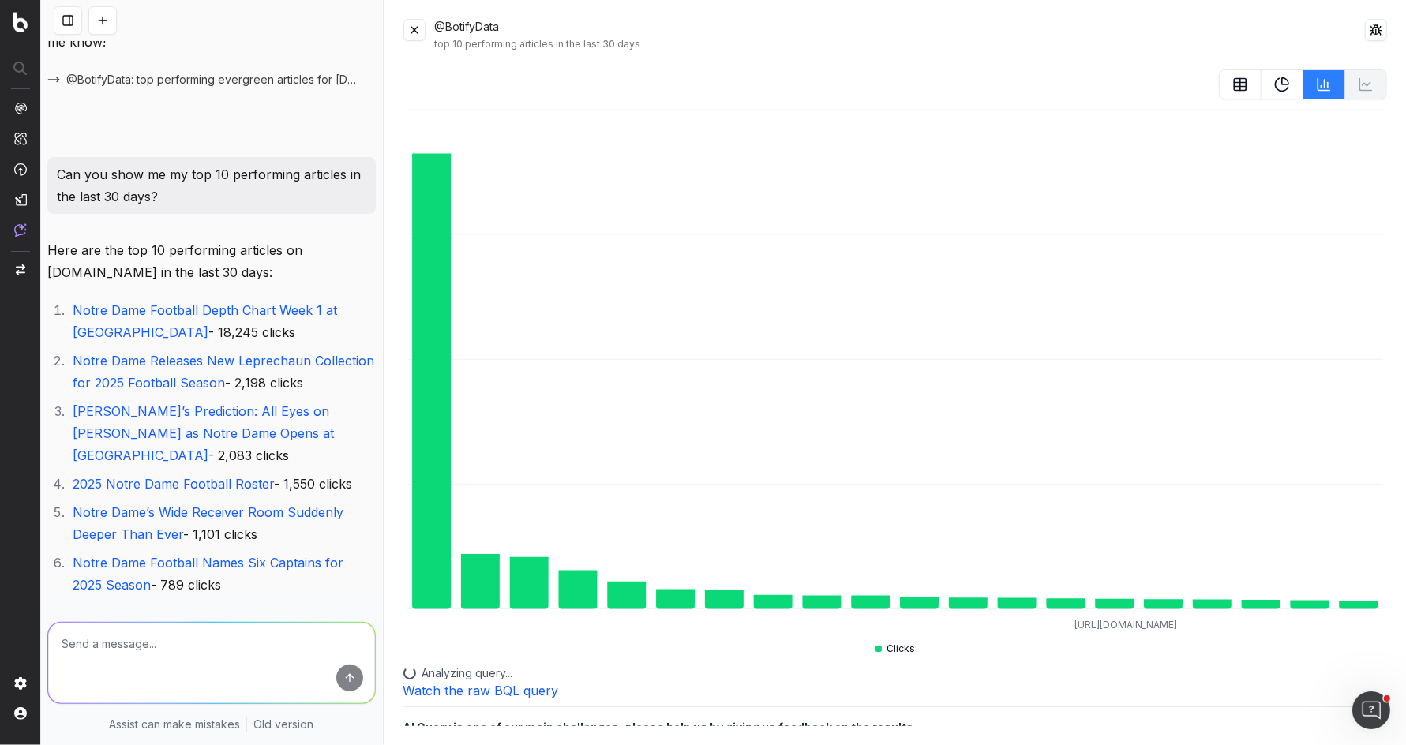
click at [407, 26] on button at bounding box center [414, 30] width 22 height 22
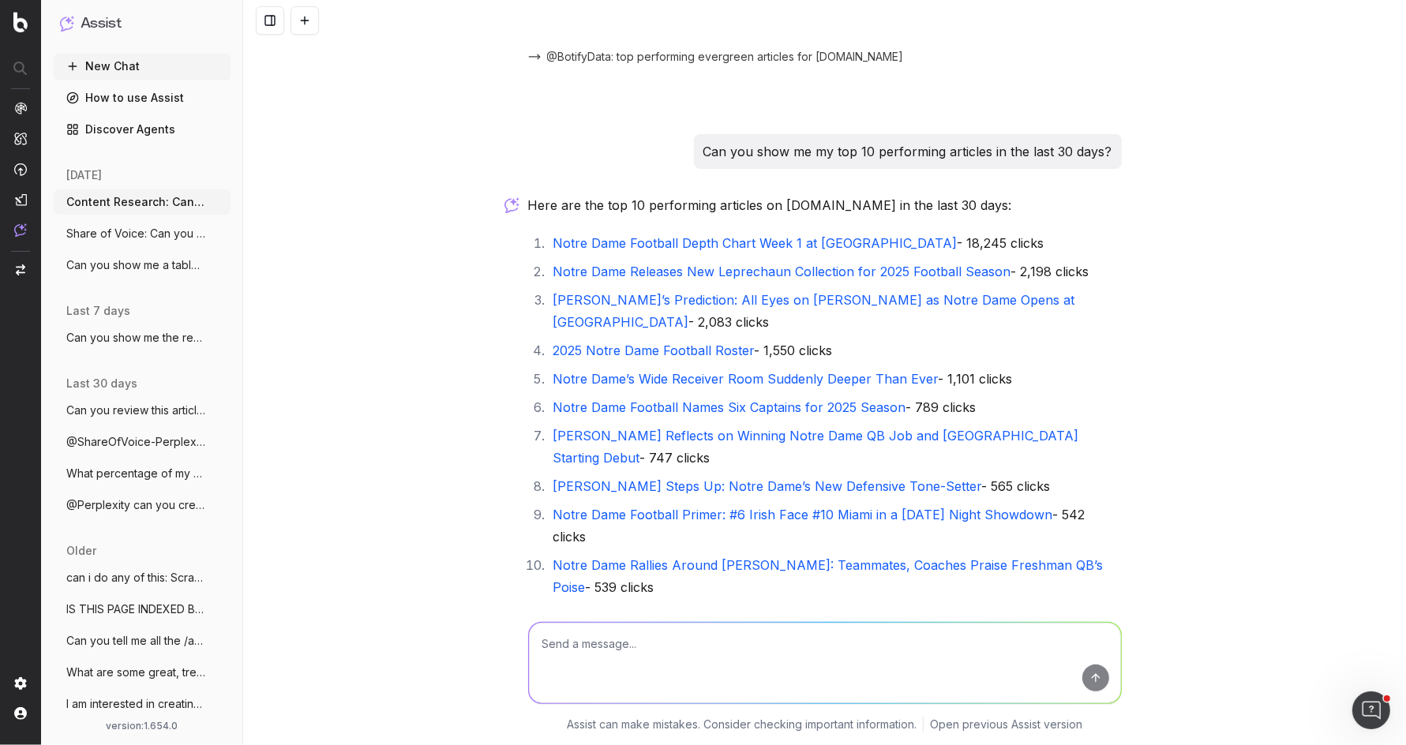
click at [759, 235] on link "Notre Dame Football Depth Chart Week 1 at Miami" at bounding box center [755, 243] width 404 height 16
click at [644, 639] on textarea at bounding box center [825, 663] width 592 height 81
paste textarea "https://www.uhnd.com/history/2025/08/24/notre-dame-vs-miami-rivalry/"
type textarea "What prompts would I have to enter for this url to come up in a top 10 list? ht…"
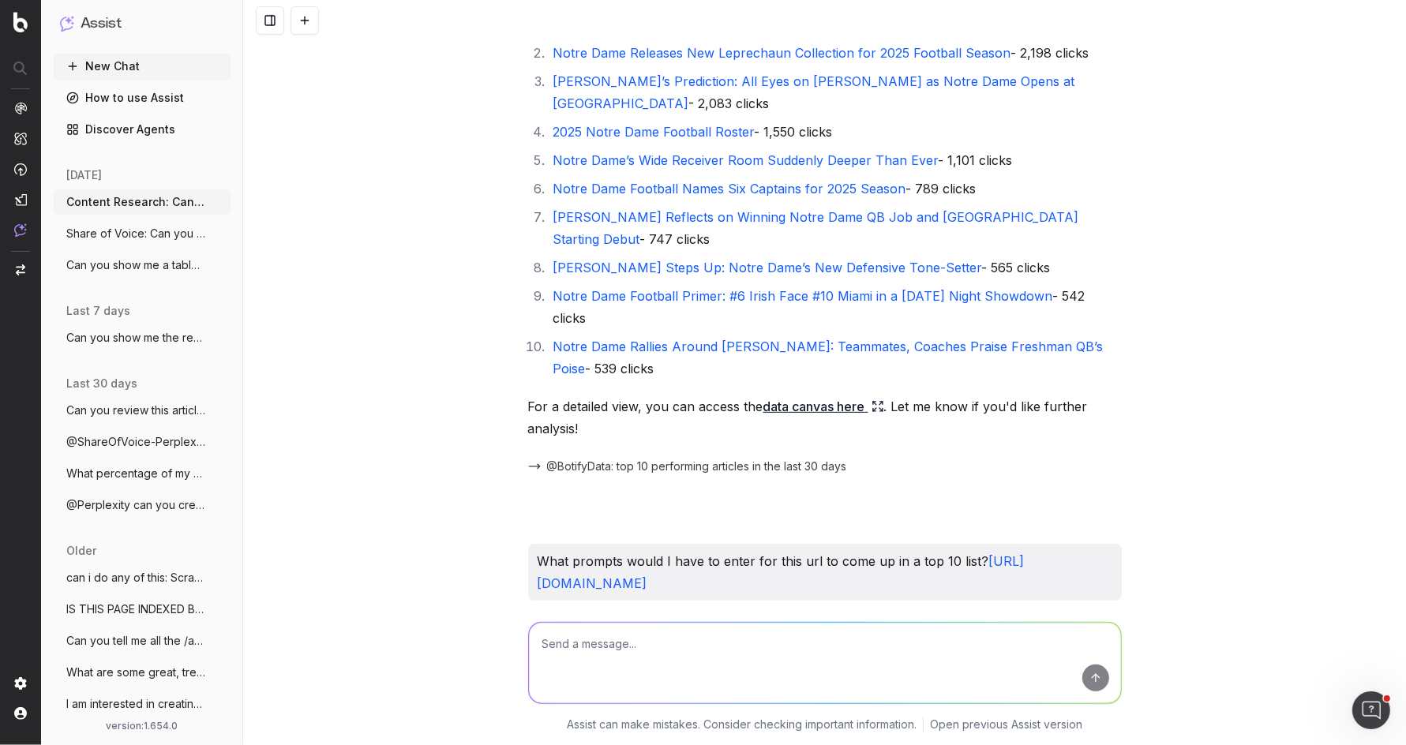
scroll to position [574, 0]
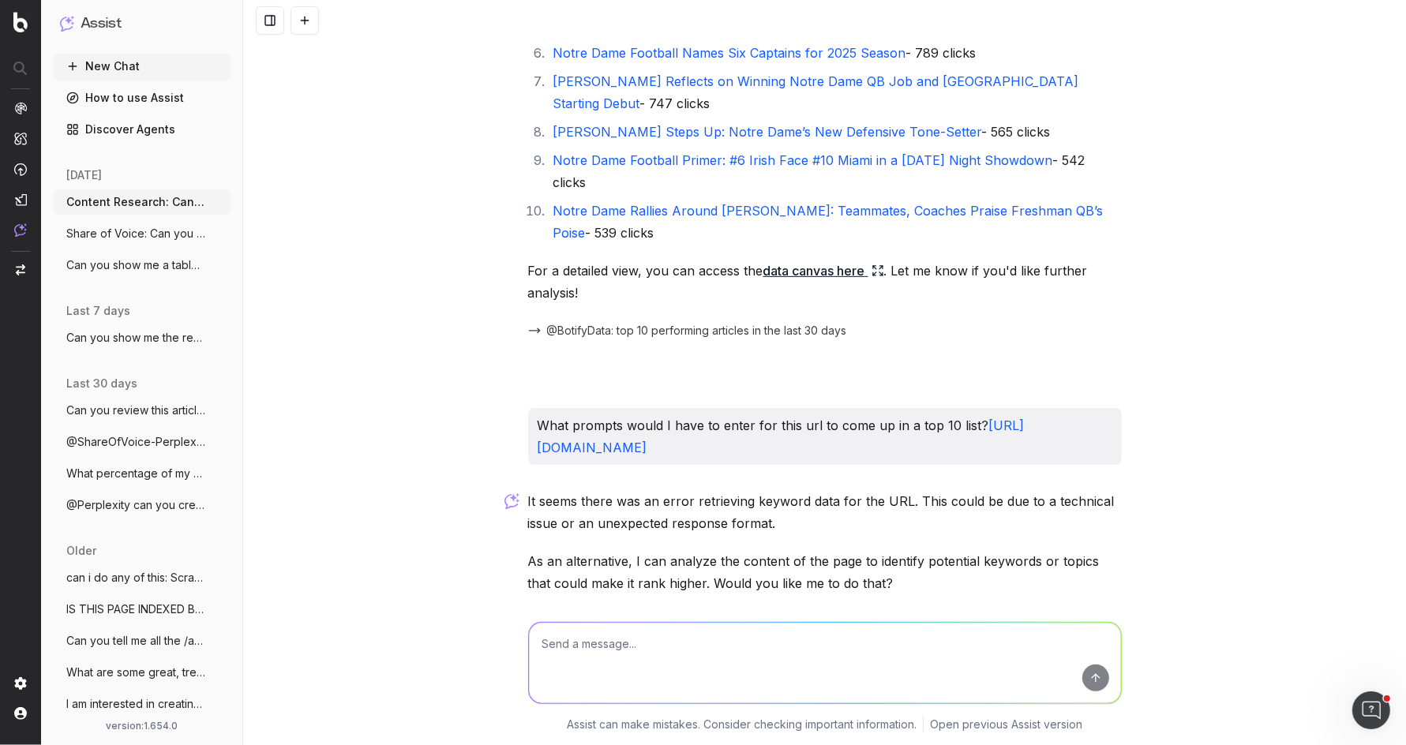
drag, startPoint x: 1016, startPoint y: 358, endPoint x: 503, endPoint y: 313, distance: 515.1
click at [503, 313] on div "Content Research: Can you give me the top performing evergreen articles for UHN…" at bounding box center [824, 372] width 1163 height 745
copy p "What prompts would I have to enter for this url to come up in a top 10 list? ht…"
click at [602, 644] on textarea at bounding box center [825, 663] width 592 height 81
paste textarea "What prompts would I have to enter for this url to come up in a top 10 list? ht…"
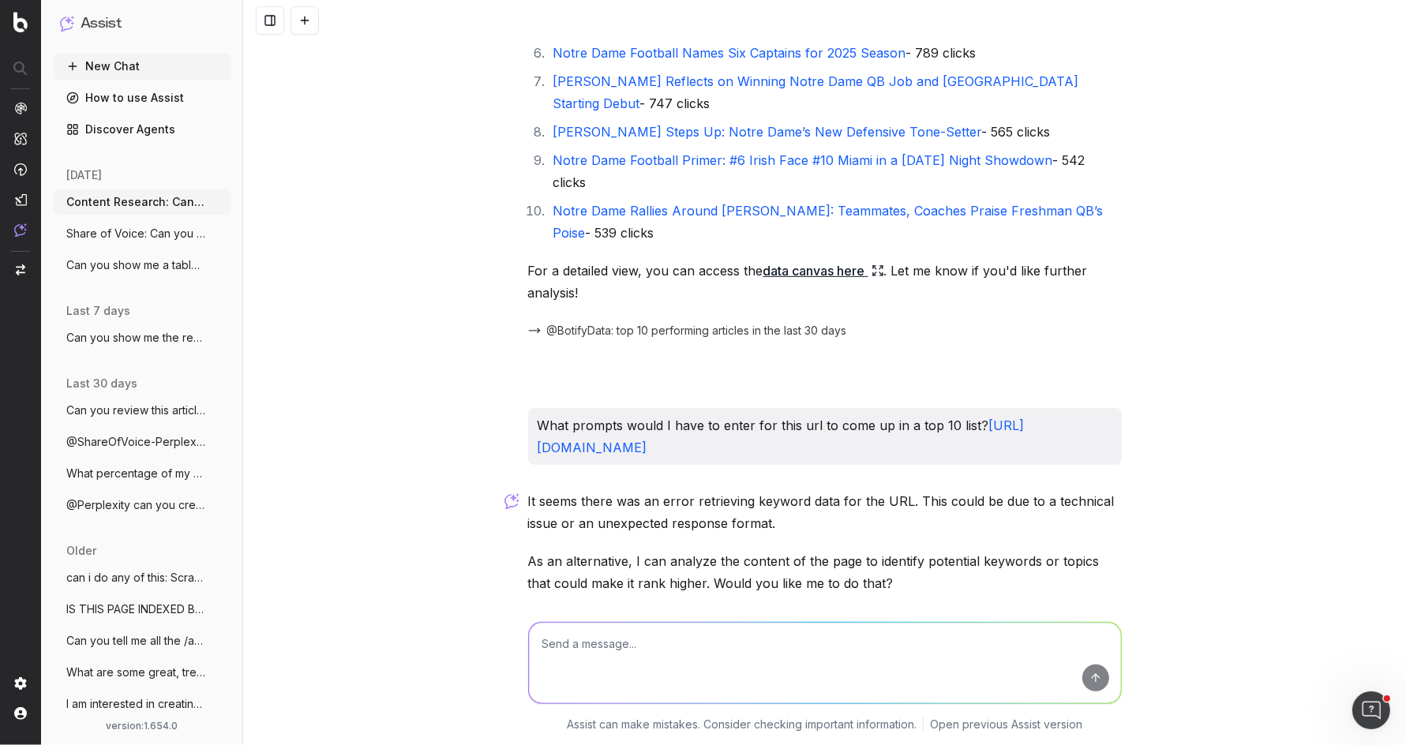
type textarea "What prompts would I have to enter for this url to come up in a top 10 list? ht…"
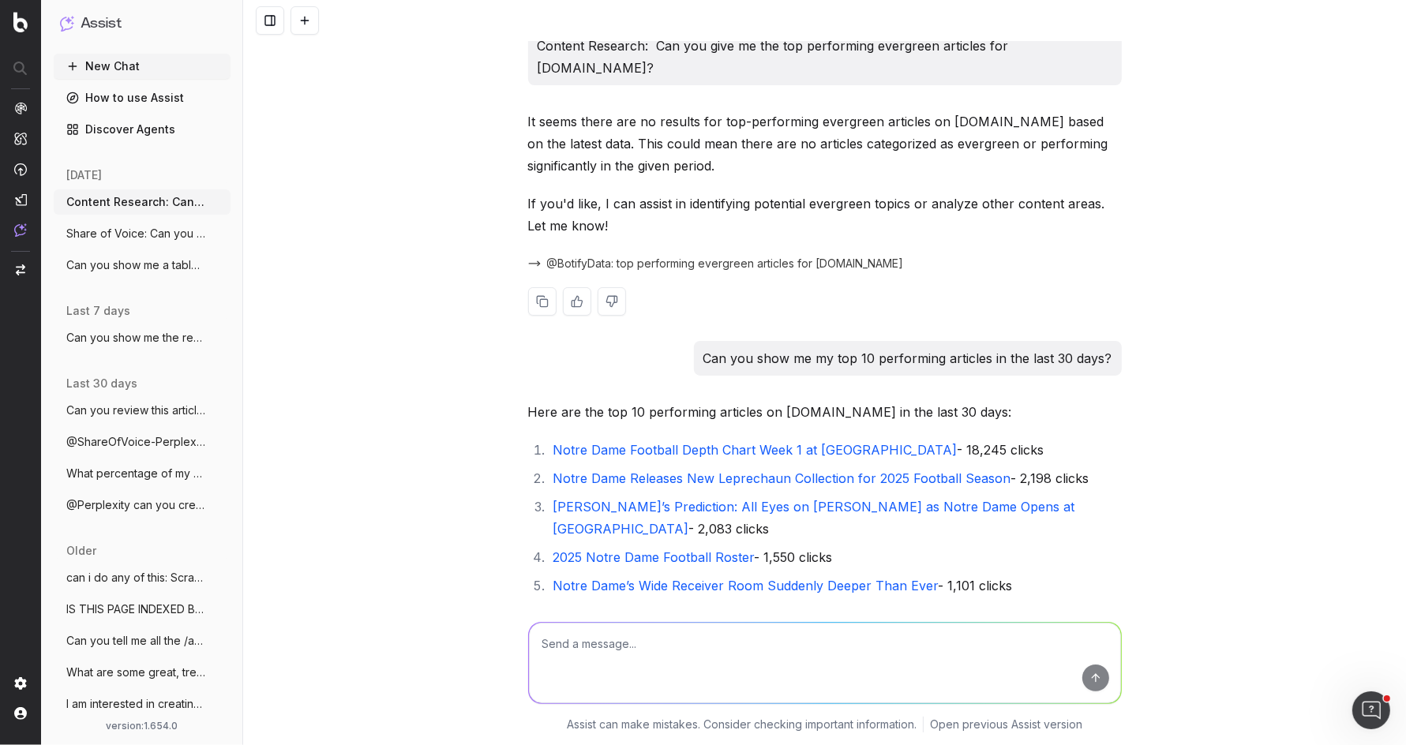
scroll to position [0, 0]
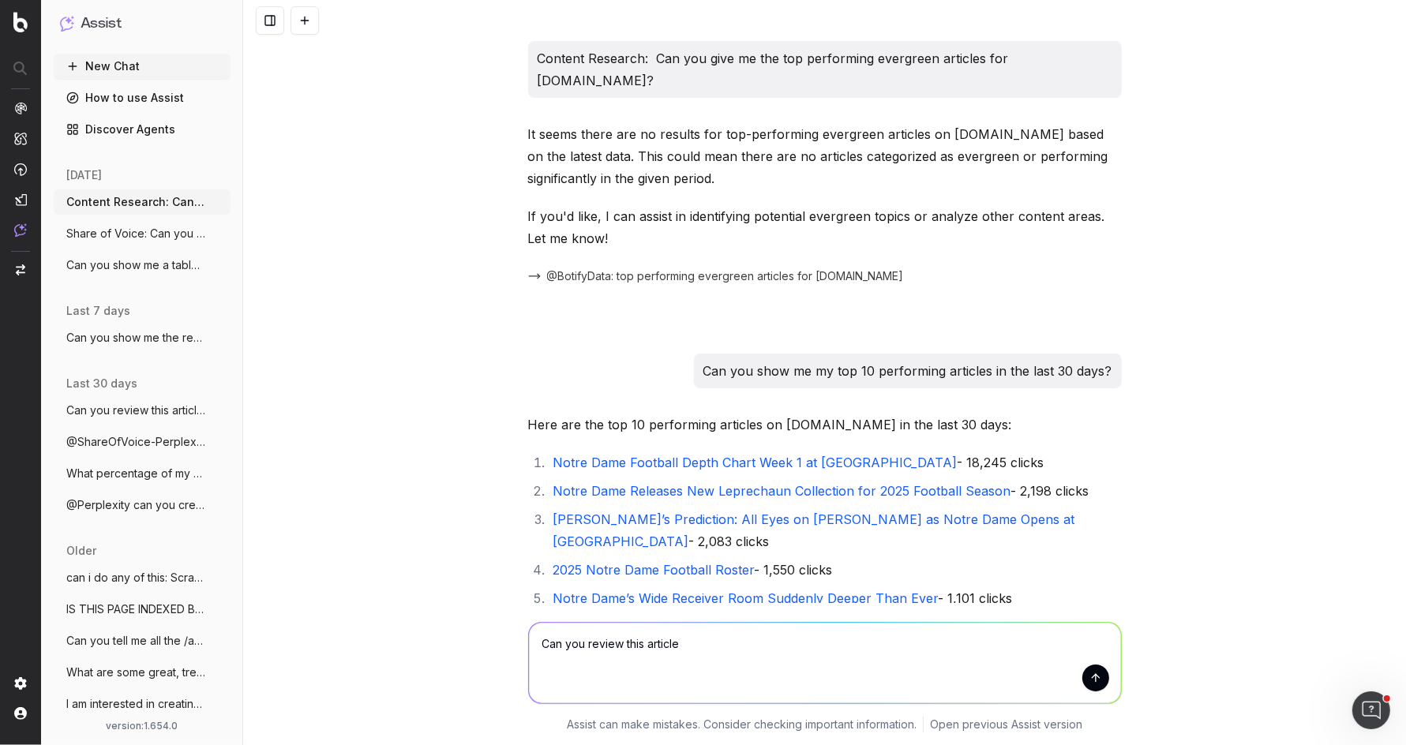
paste textarea "What prompts would I have to enter for this url to come up in a top 10 list? ht…"
paste textarea "https://www.uhnd.com/history/2025/08/24/notre-dame-vs-miami-rivalry/"
click at [748, 657] on textarea "Can you review this article https://www.uhnd.com/history/2025/08/24/notre-dame-…" at bounding box center [825, 663] width 592 height 81
click at [748, 649] on textarea "Can you review this article https://www.uhnd.com/history/2025/08/24/notre-dame-…" at bounding box center [825, 663] width 592 height 81
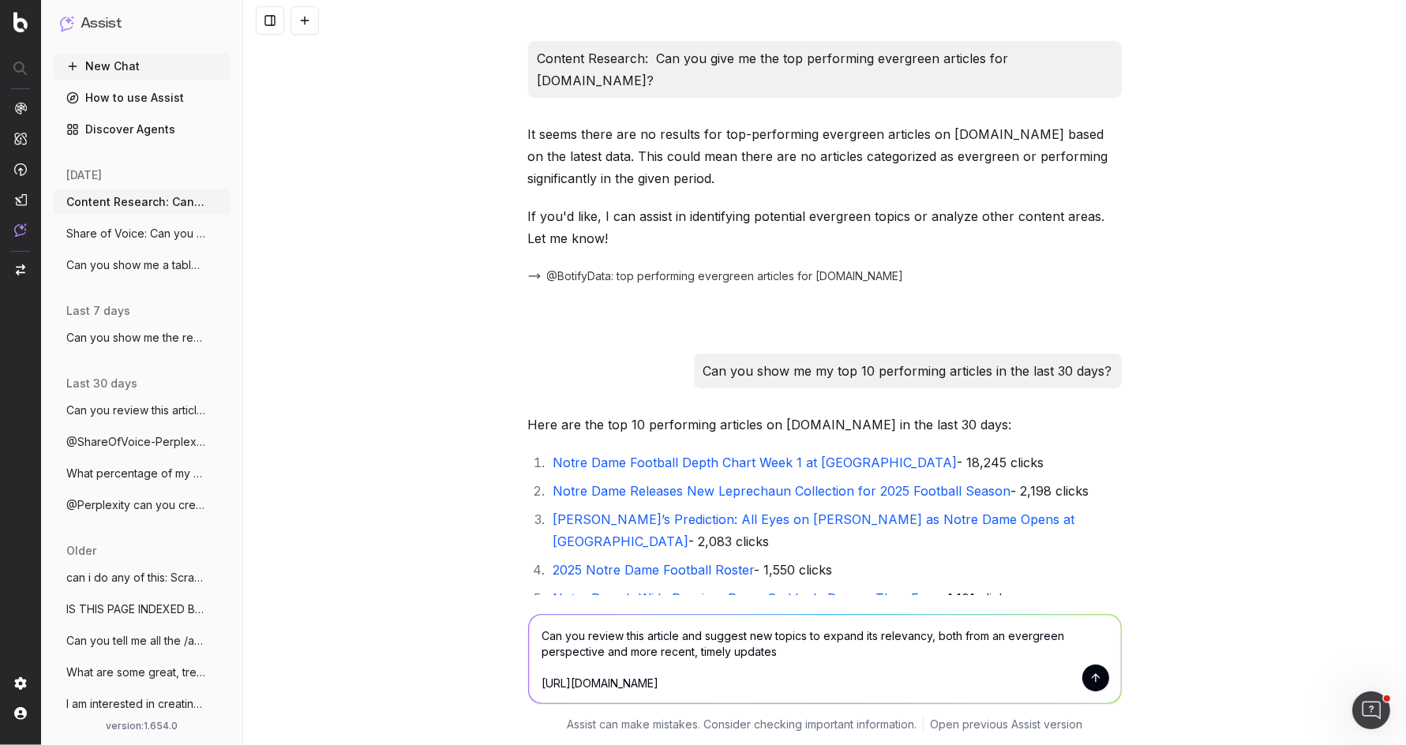
type textarea "Can you review this article and suggest new topics to expand its relevancy, bot…"
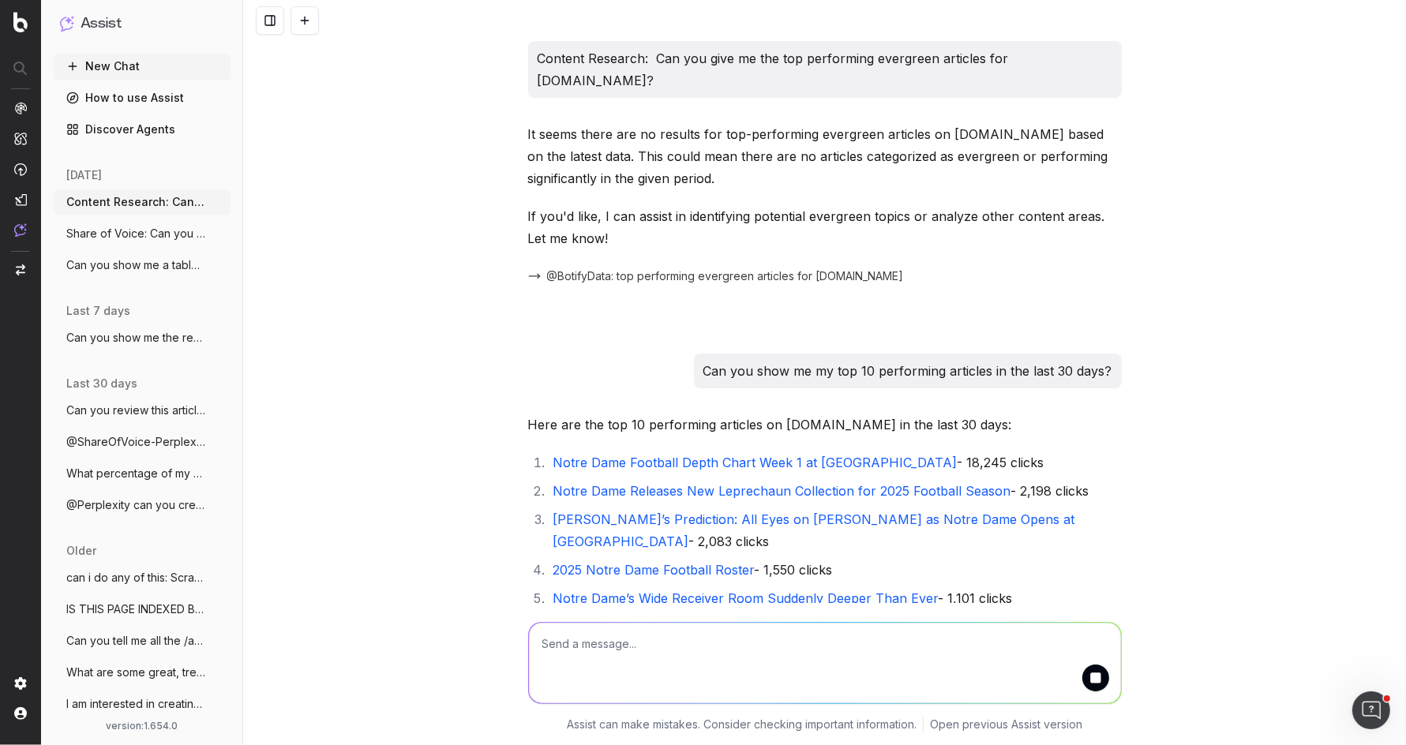
scroll to position [1354, 0]
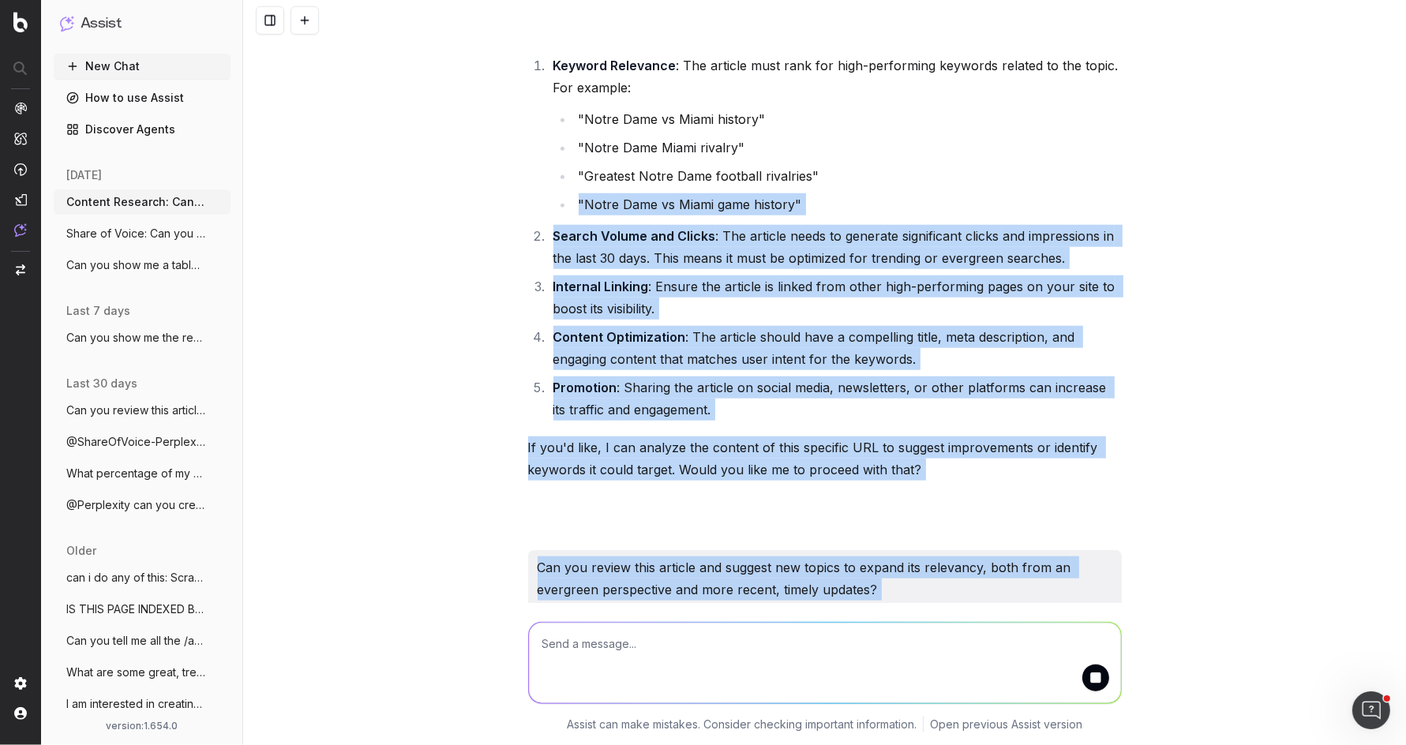
drag, startPoint x: 589, startPoint y: 594, endPoint x: 402, endPoint y: 105, distance: 524.0
click at [402, 105] on div "Content Research: Can you give me the top performing evergreen articles for UHN…" at bounding box center [824, 372] width 1163 height 745
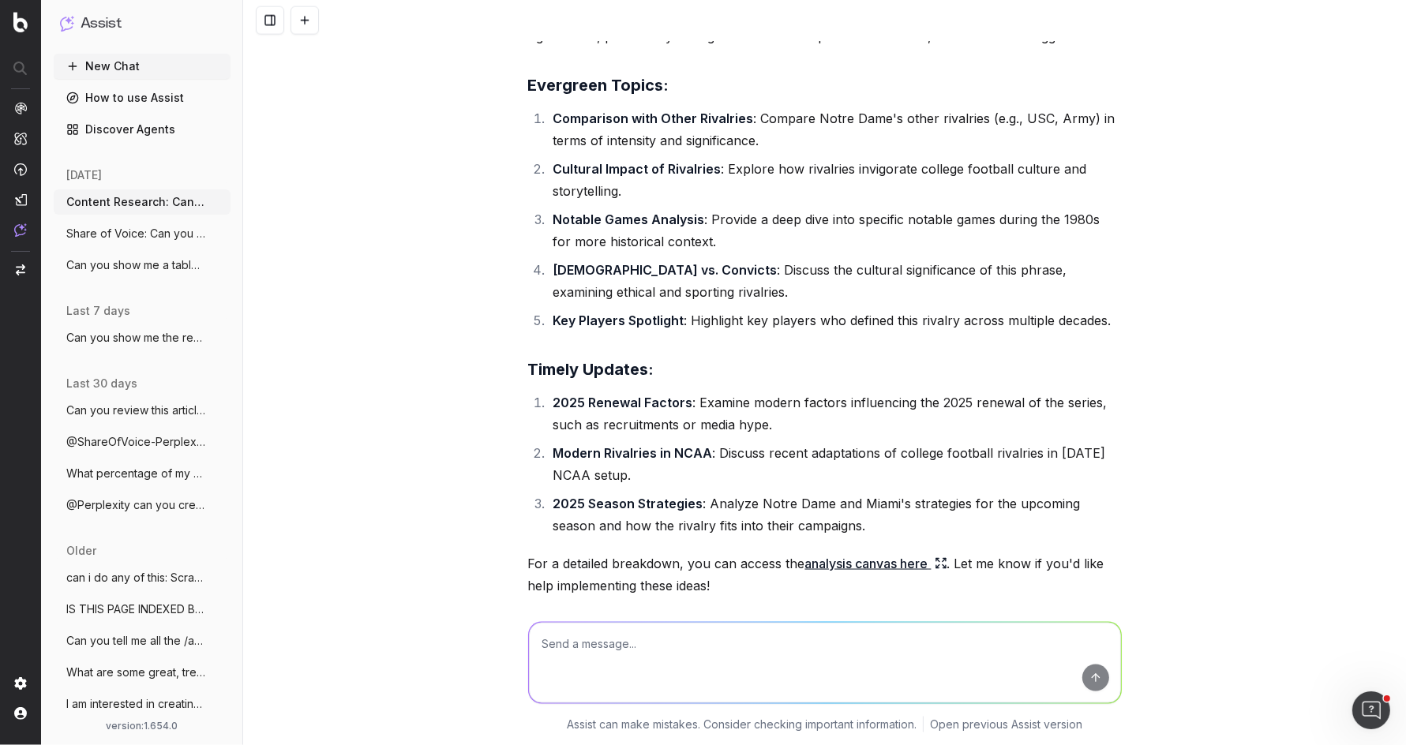
scroll to position [2023, 0]
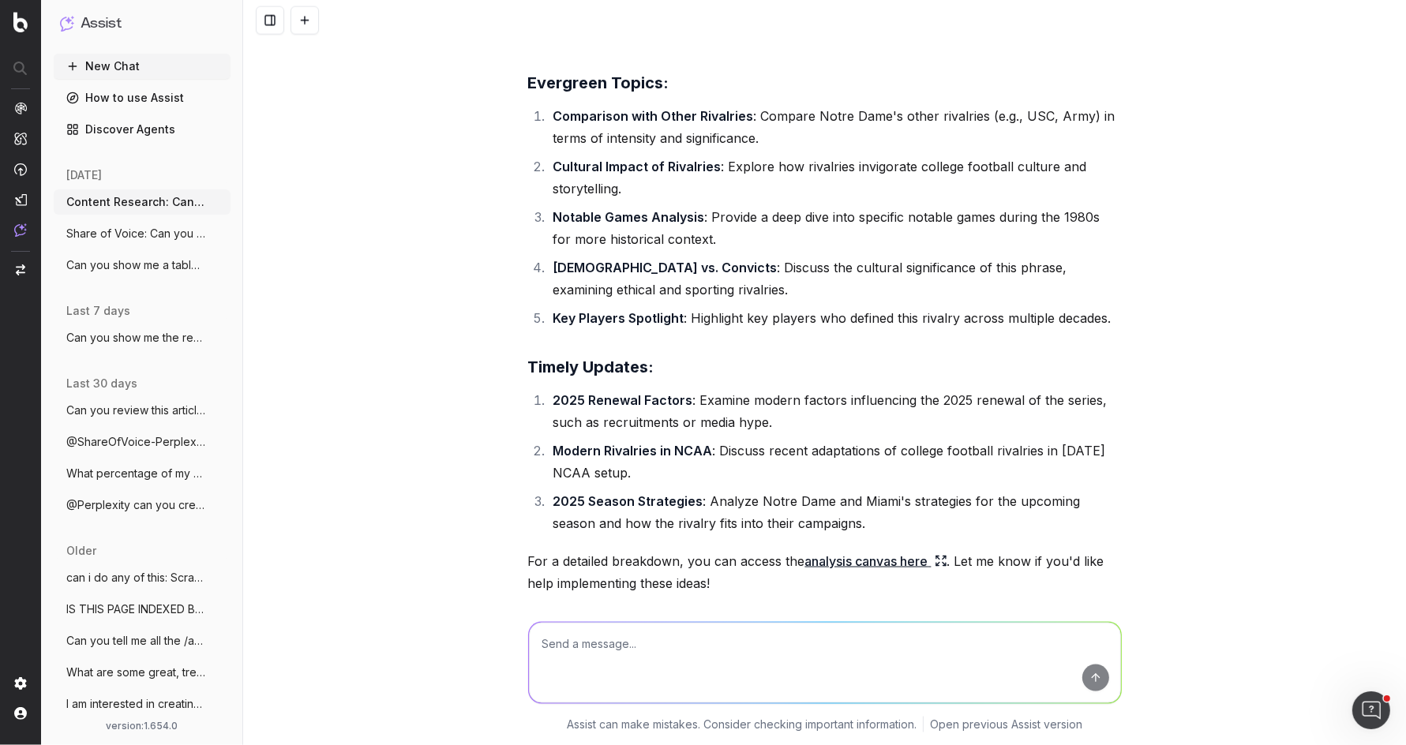
click at [791, 389] on li "2025 Renewal Factors : Examine modern factors influencing the 2025 renewal of t…" at bounding box center [835, 411] width 573 height 44
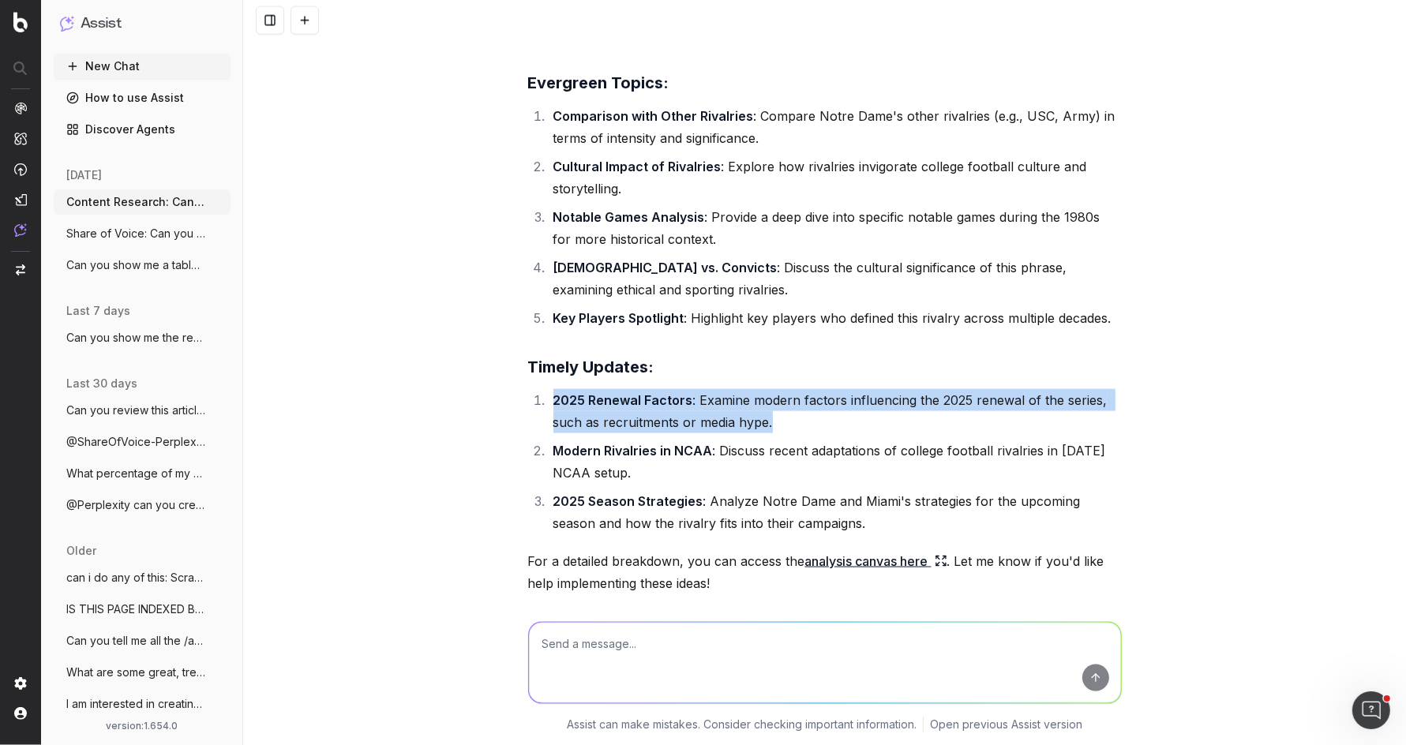
click at [791, 389] on li "2025 Renewal Factors : Examine modern factors influencing the 2025 renewal of t…" at bounding box center [835, 411] width 573 height 44
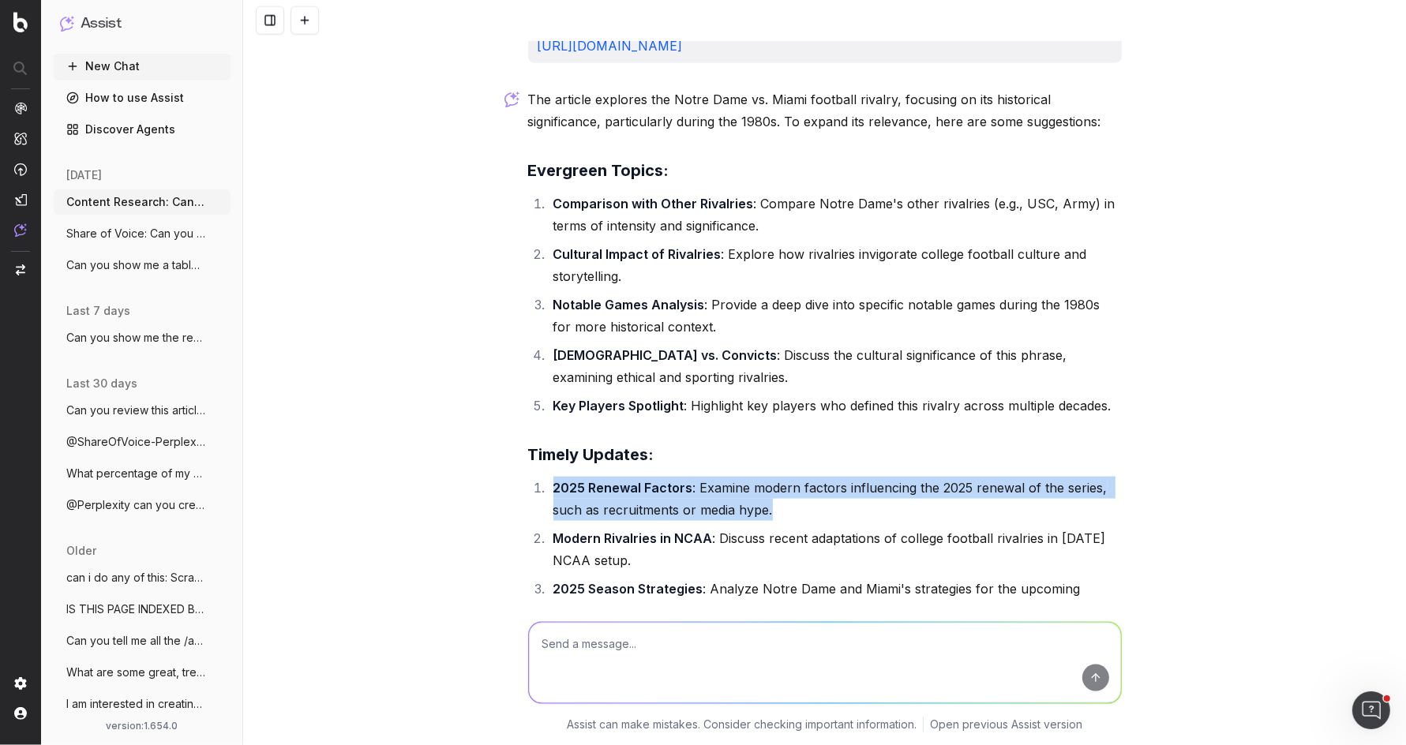
scroll to position [1934, 0]
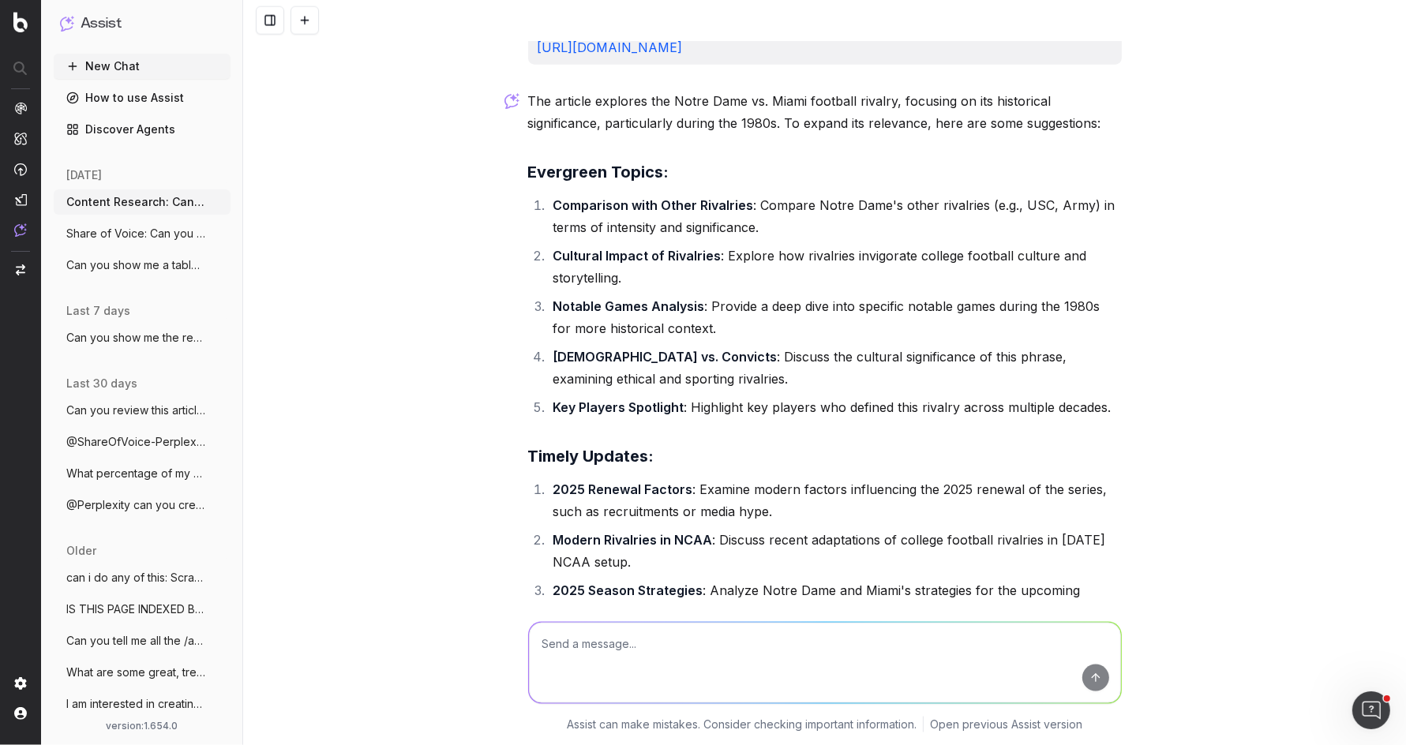
click at [945, 644] on icon at bounding box center [941, 650] width 13 height 13
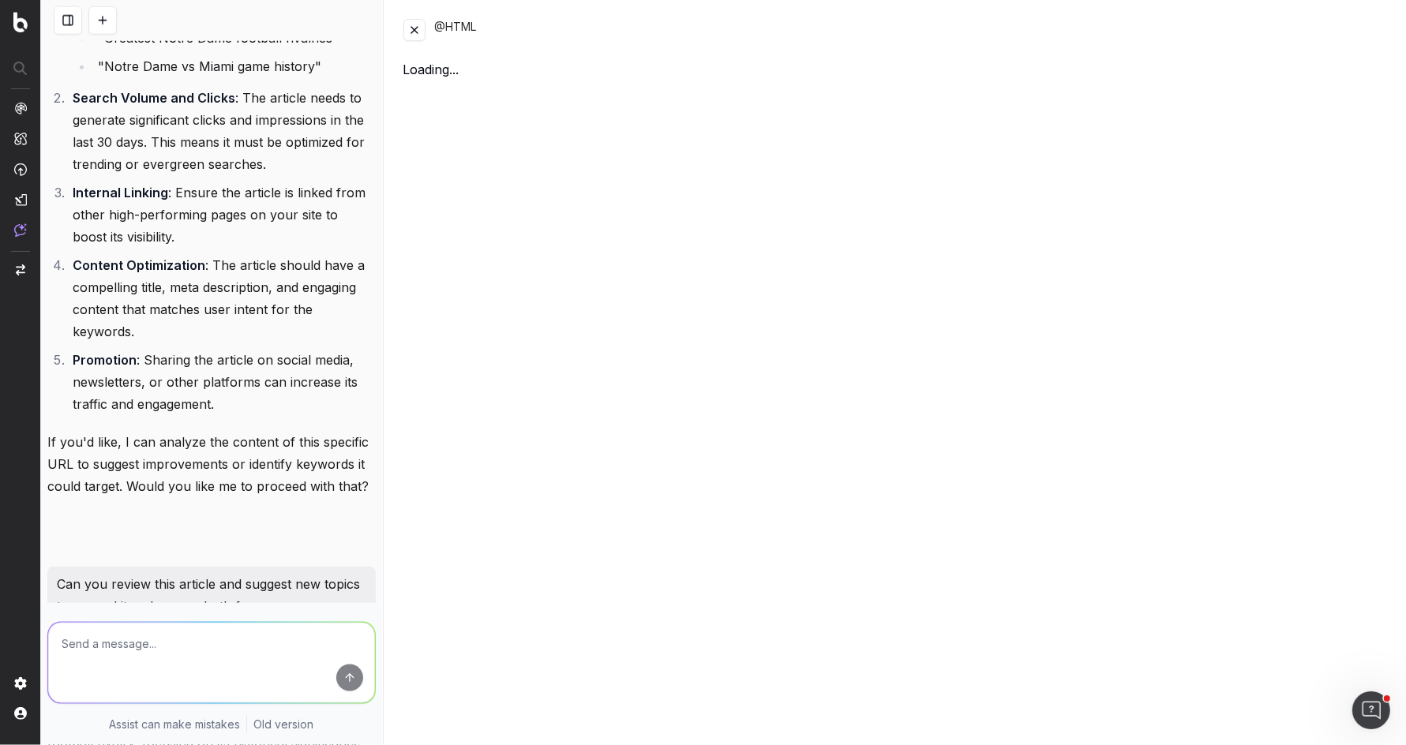
scroll to position [2641, 0]
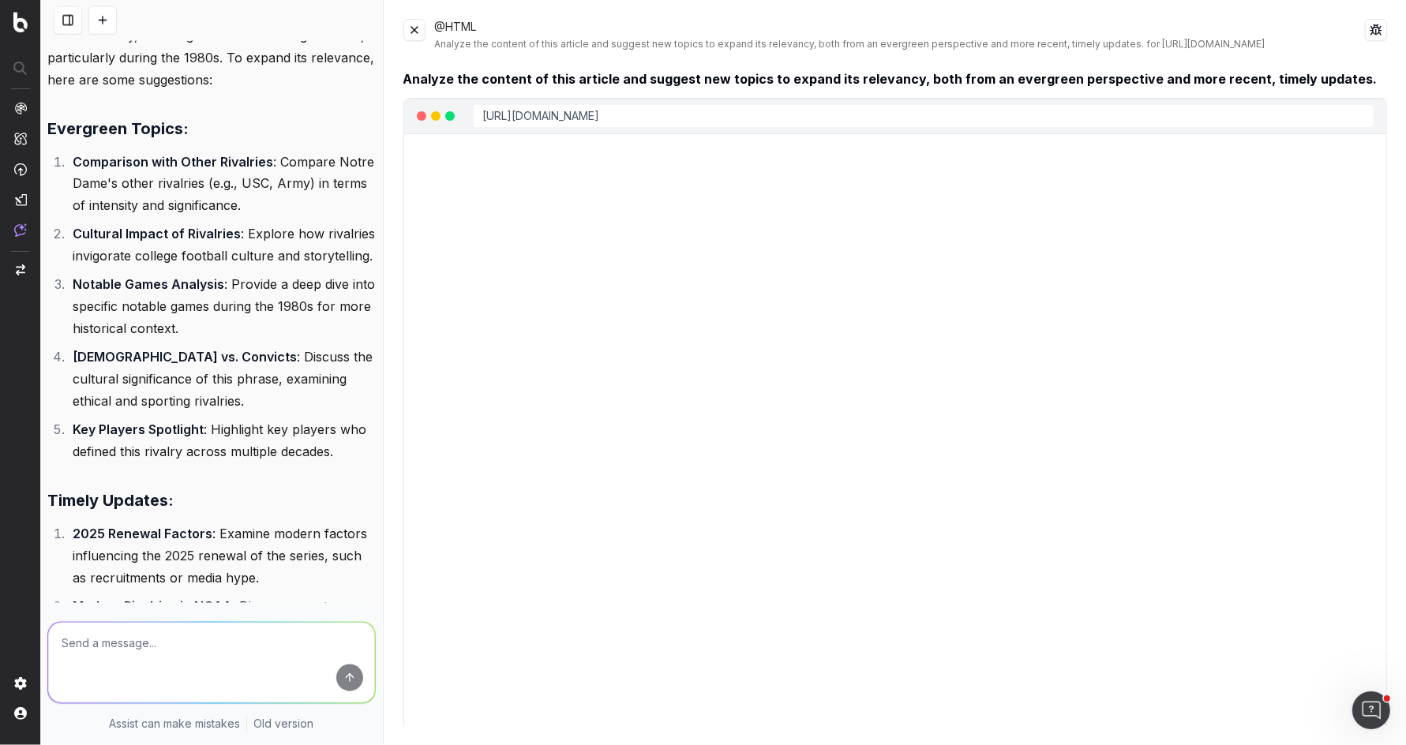
click at [411, 29] on button at bounding box center [414, 30] width 22 height 22
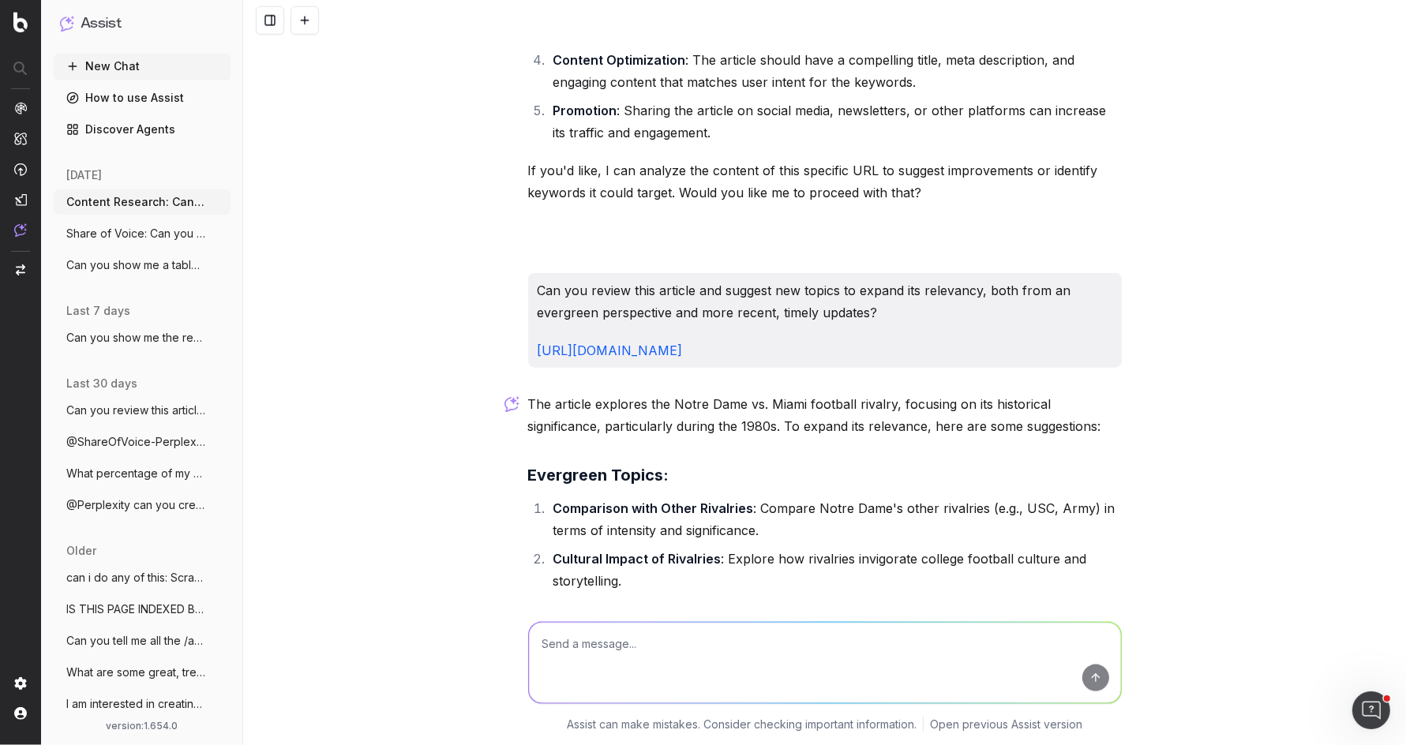
scroll to position [1626, 0]
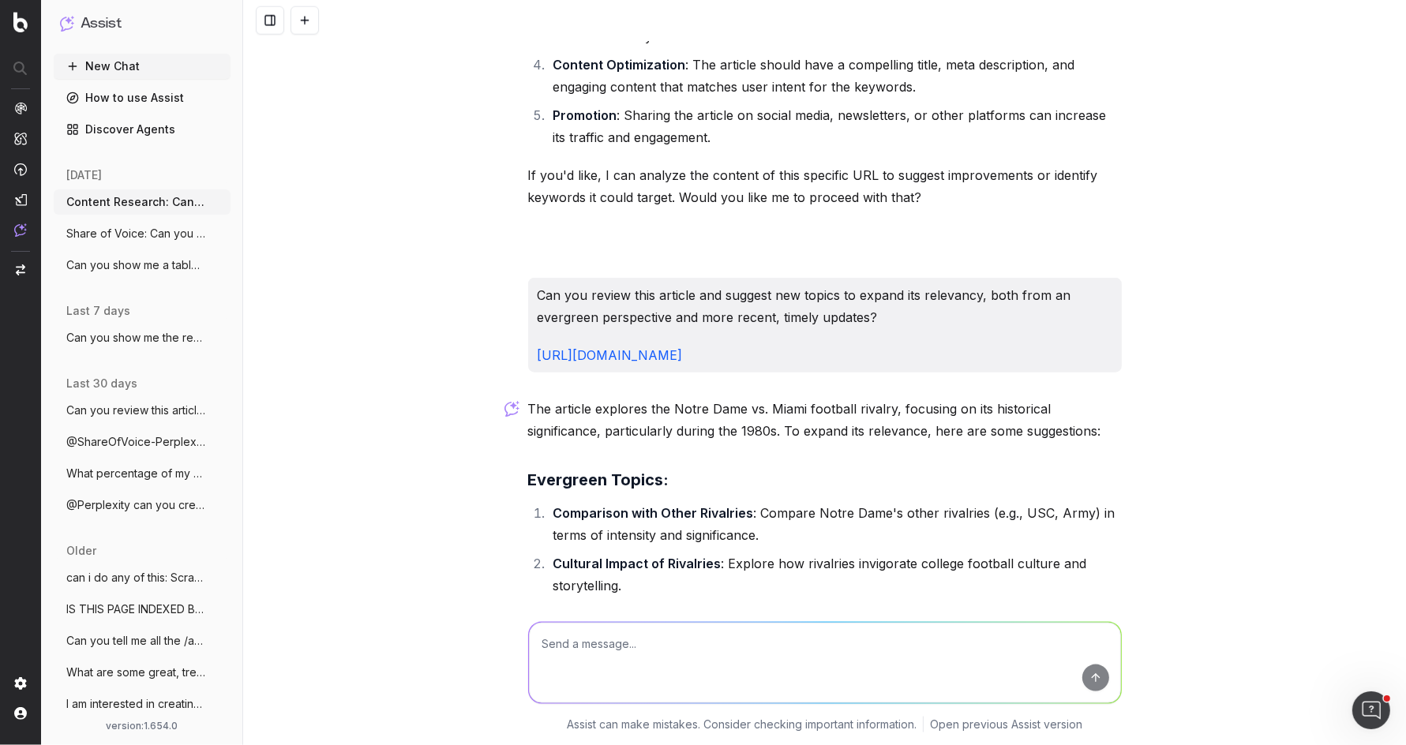
drag, startPoint x: 1007, startPoint y: 268, endPoint x: 507, endPoint y: 205, distance: 504.4
click at [507, 205] on div "Content Research: Can you give me the top performing evergreen articles for UHN…" at bounding box center [824, 372] width 1163 height 745
copy div "Can you review this article and suggest new topics to expand its relevancy, bot…"
click at [781, 636] on textarea at bounding box center [825, 663] width 592 height 81
paste textarea "Can you review this article and suggest new topics to expand its relevancy, bot…"
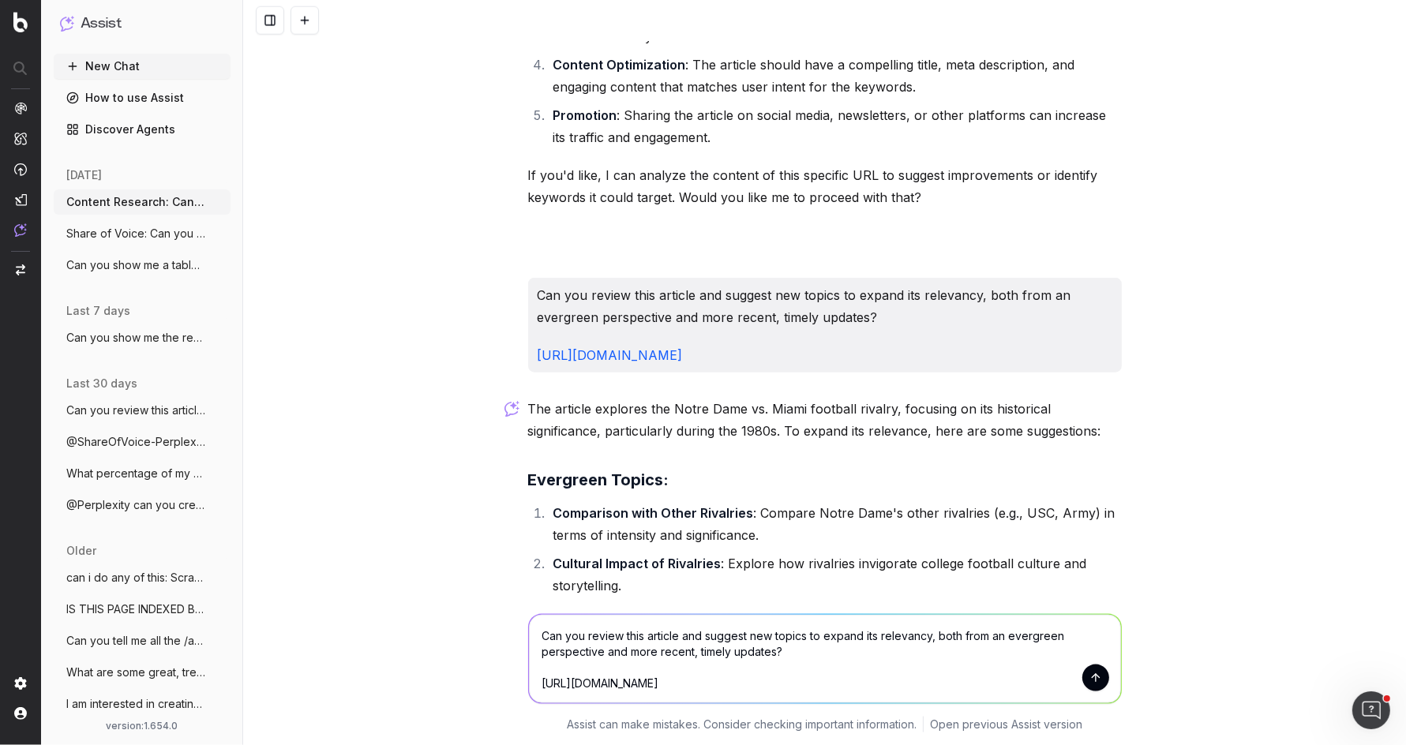
click at [909, 654] on textarea "Can you review this article and suggest new topics to expand its relevancy, bot…" at bounding box center [825, 659] width 592 height 88
type textarea "Can you review this article and suggest new topics to expand its relevancy, bot…"
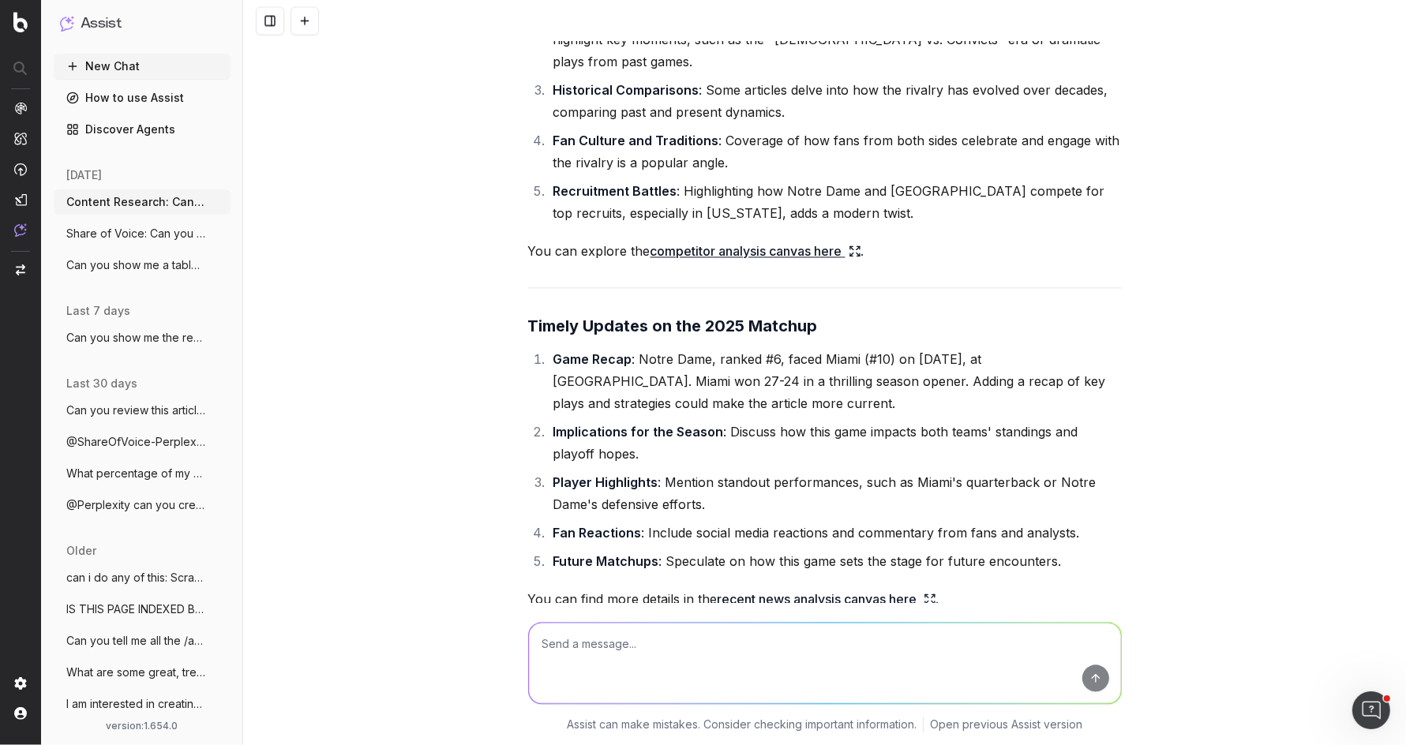
scroll to position [3088, 0]
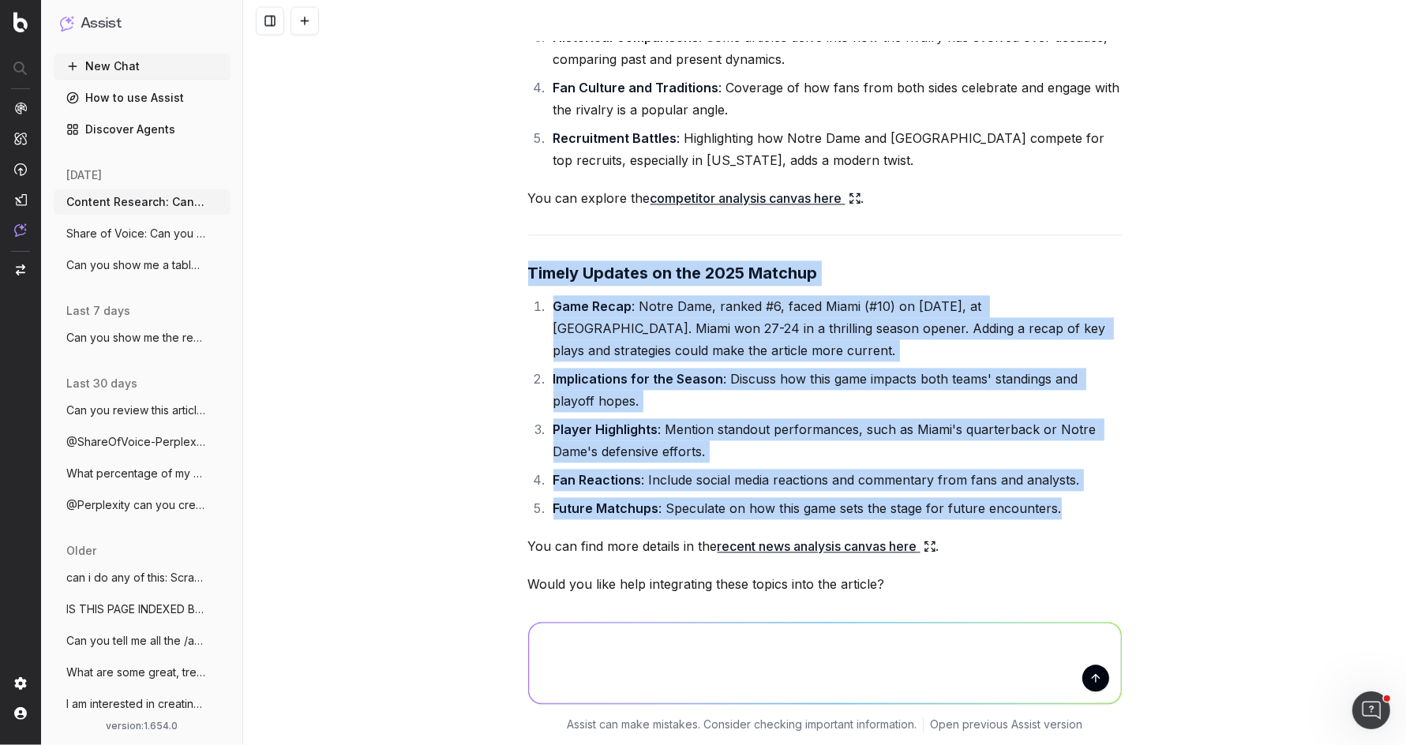
drag, startPoint x: 770, startPoint y: 159, endPoint x: 1071, endPoint y: 418, distance: 397.5
click at [1071, 418] on div "Here are some suggestions to expand the article's relevancy based on competitor…" at bounding box center [825, 235] width 594 height 917
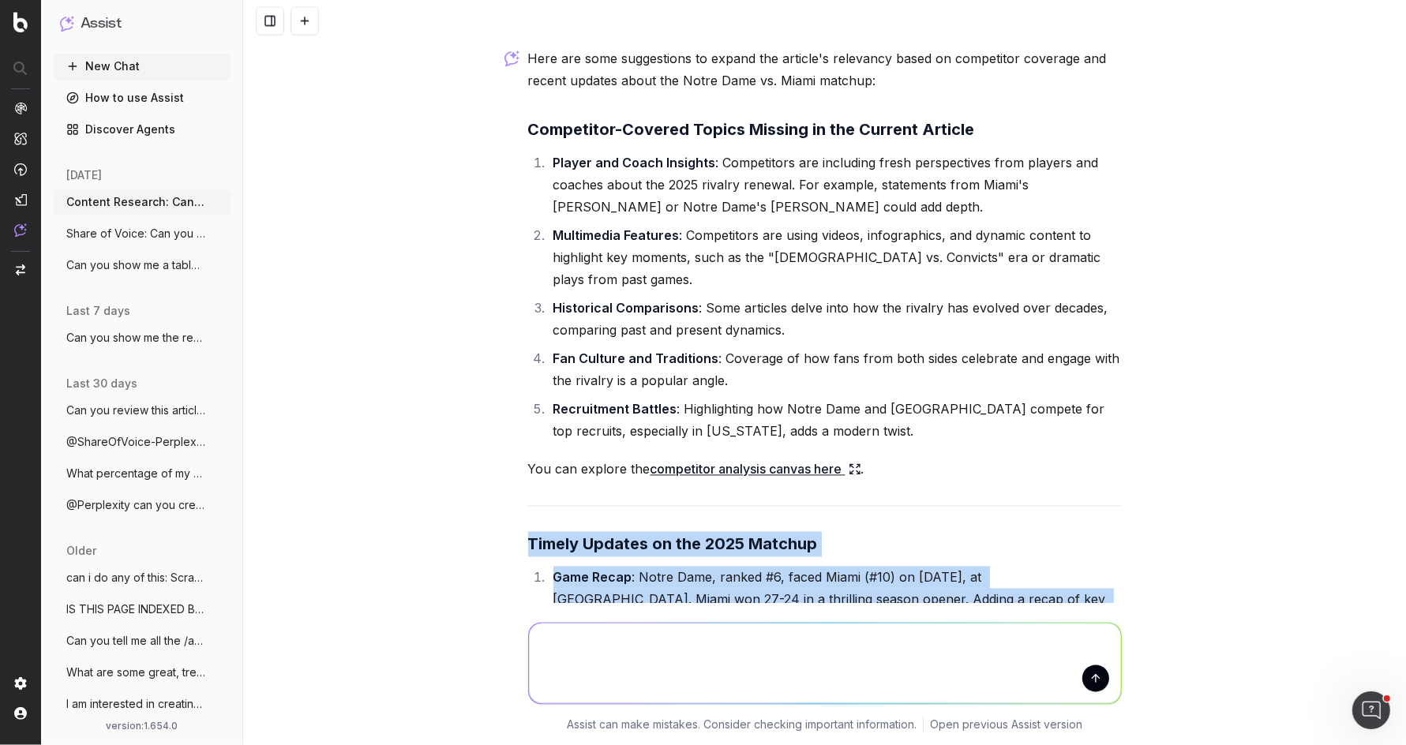
scroll to position [2803, 0]
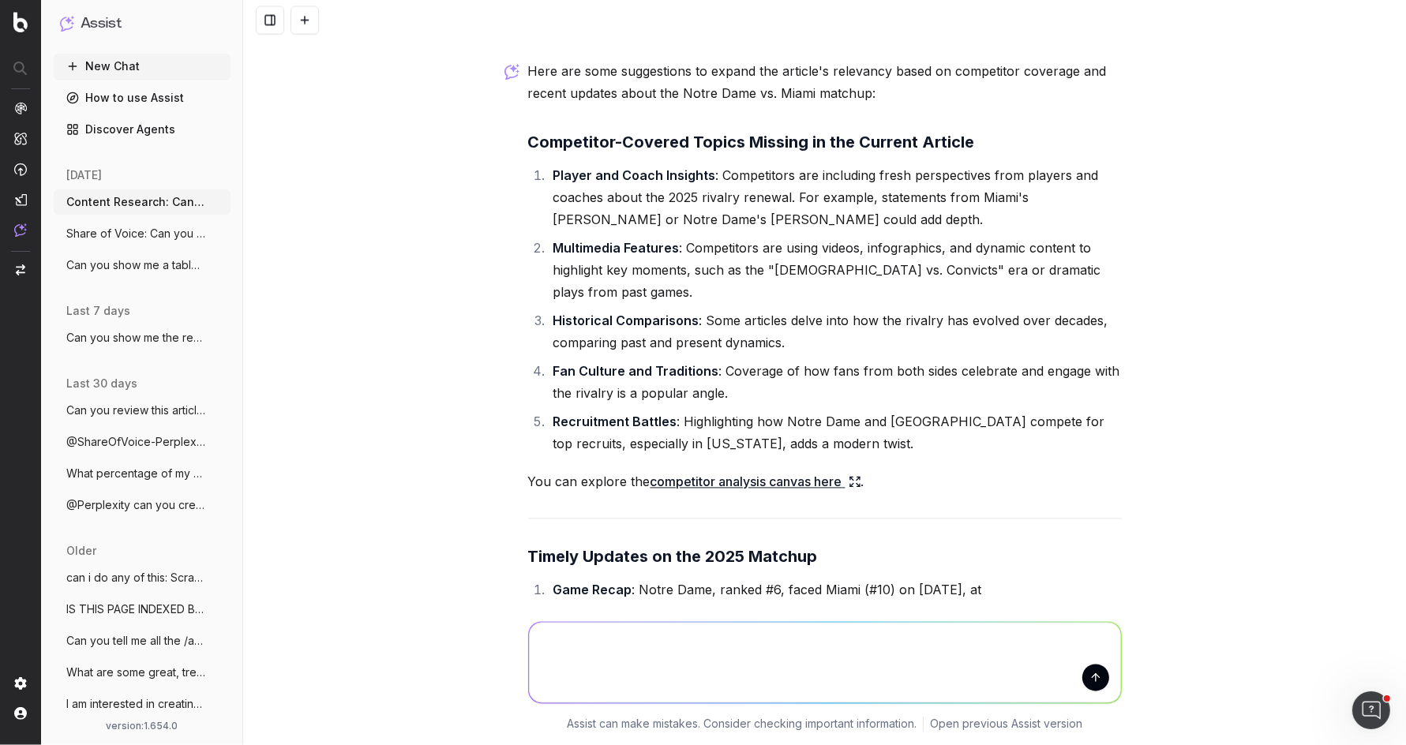
click at [816, 649] on textarea at bounding box center [825, 663] width 592 height 81
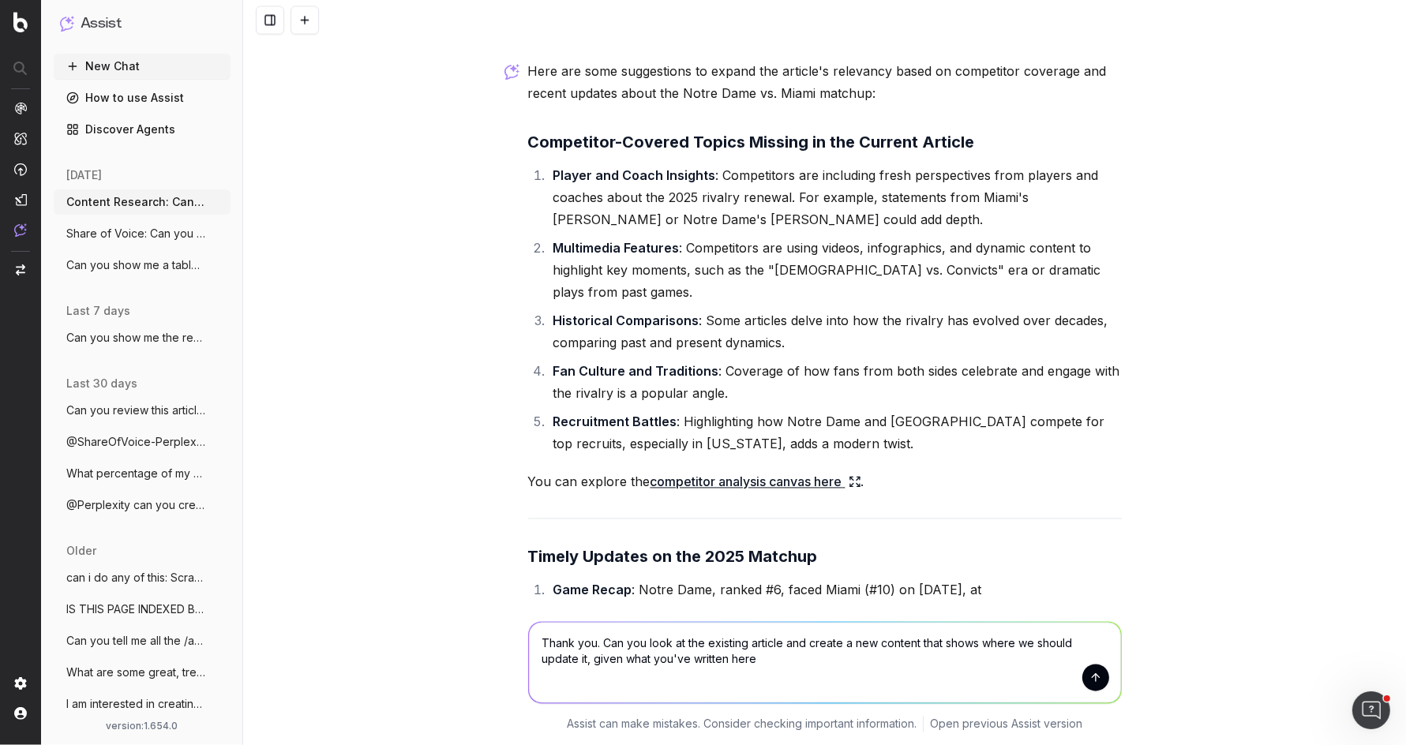
type textarea "Thank you. Can you look at the existing article and create a new content that s…"
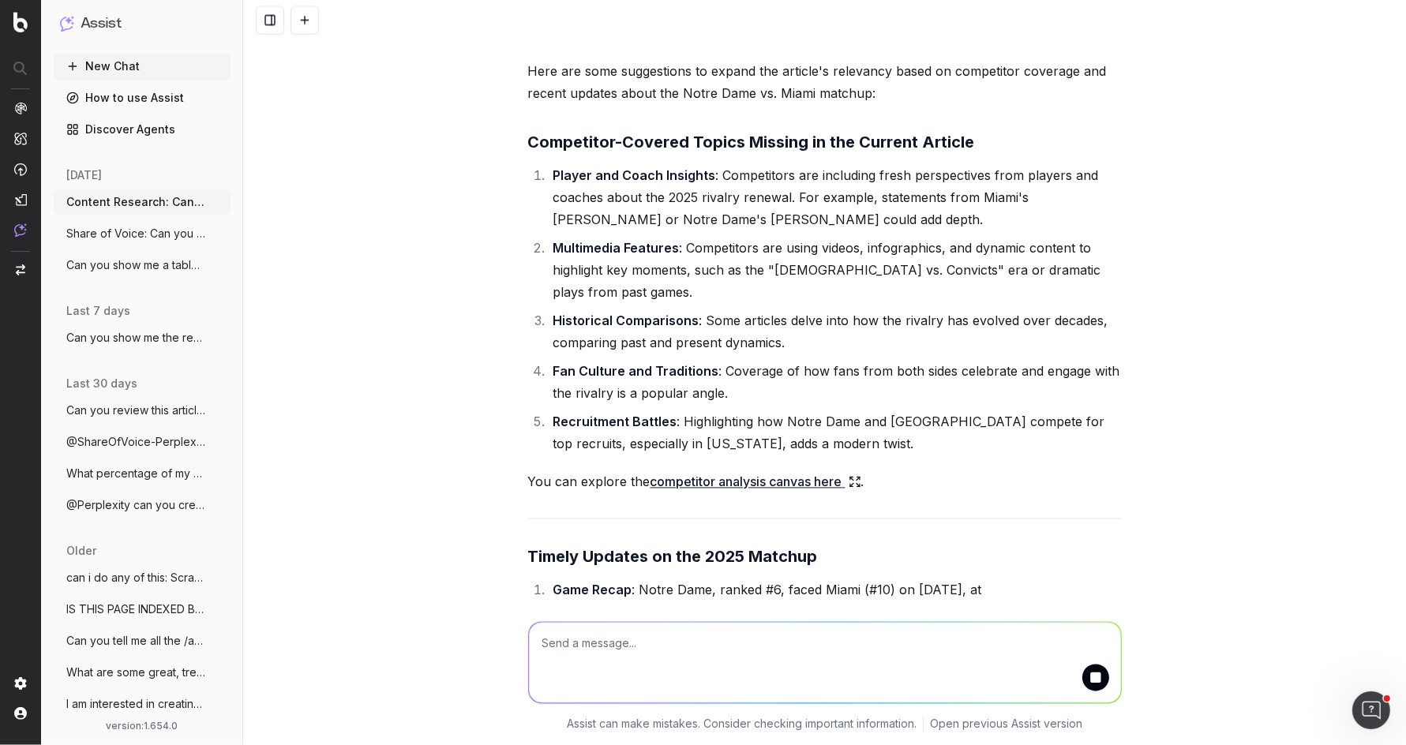
scroll to position [3192, 0]
